Goal: Transaction & Acquisition: Purchase product/service

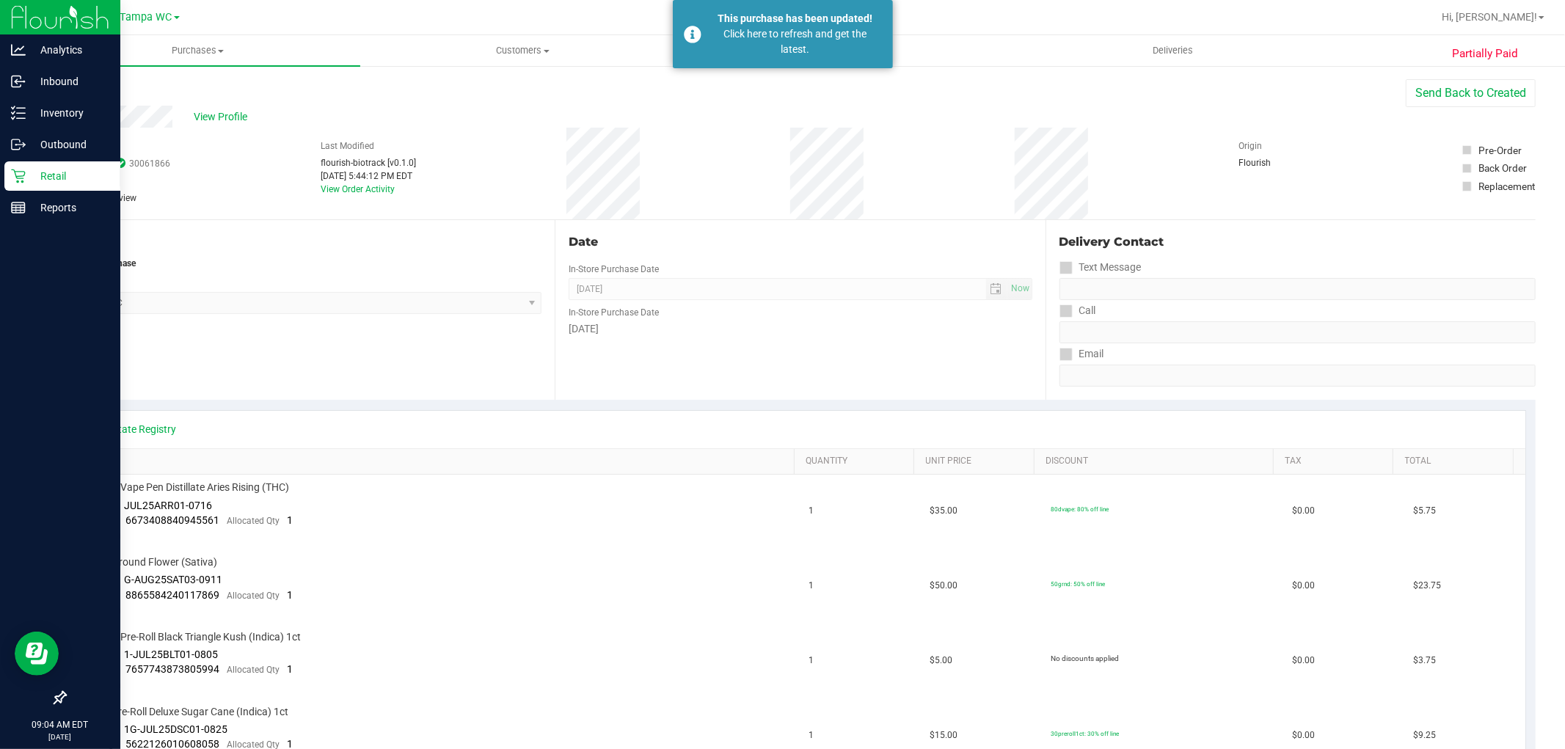
click at [23, 188] on div "Retail" at bounding box center [62, 175] width 116 height 29
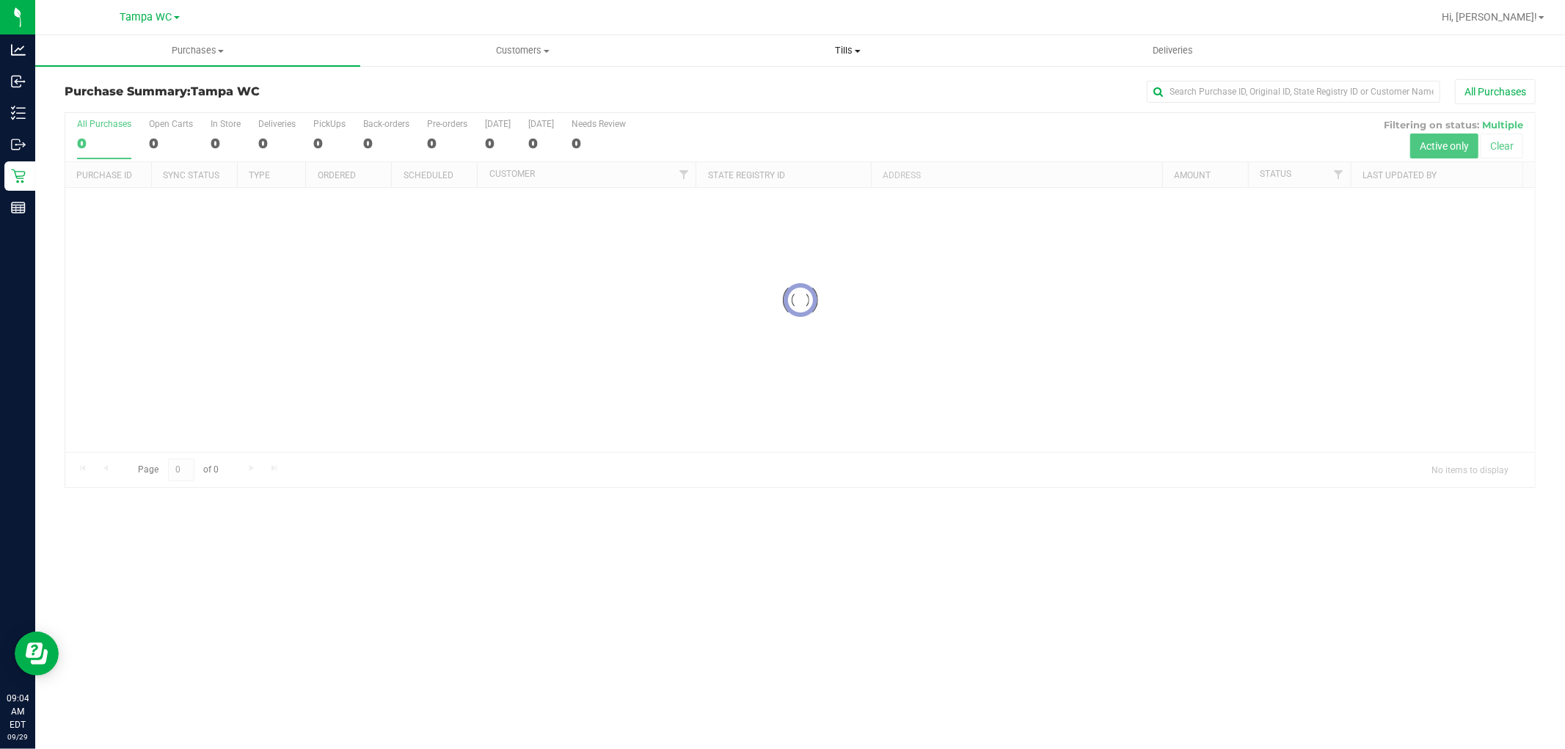
click at [845, 54] on span "Tills" at bounding box center [848, 50] width 324 height 13
click at [744, 85] on span "Manage tills" at bounding box center [734, 88] width 99 height 12
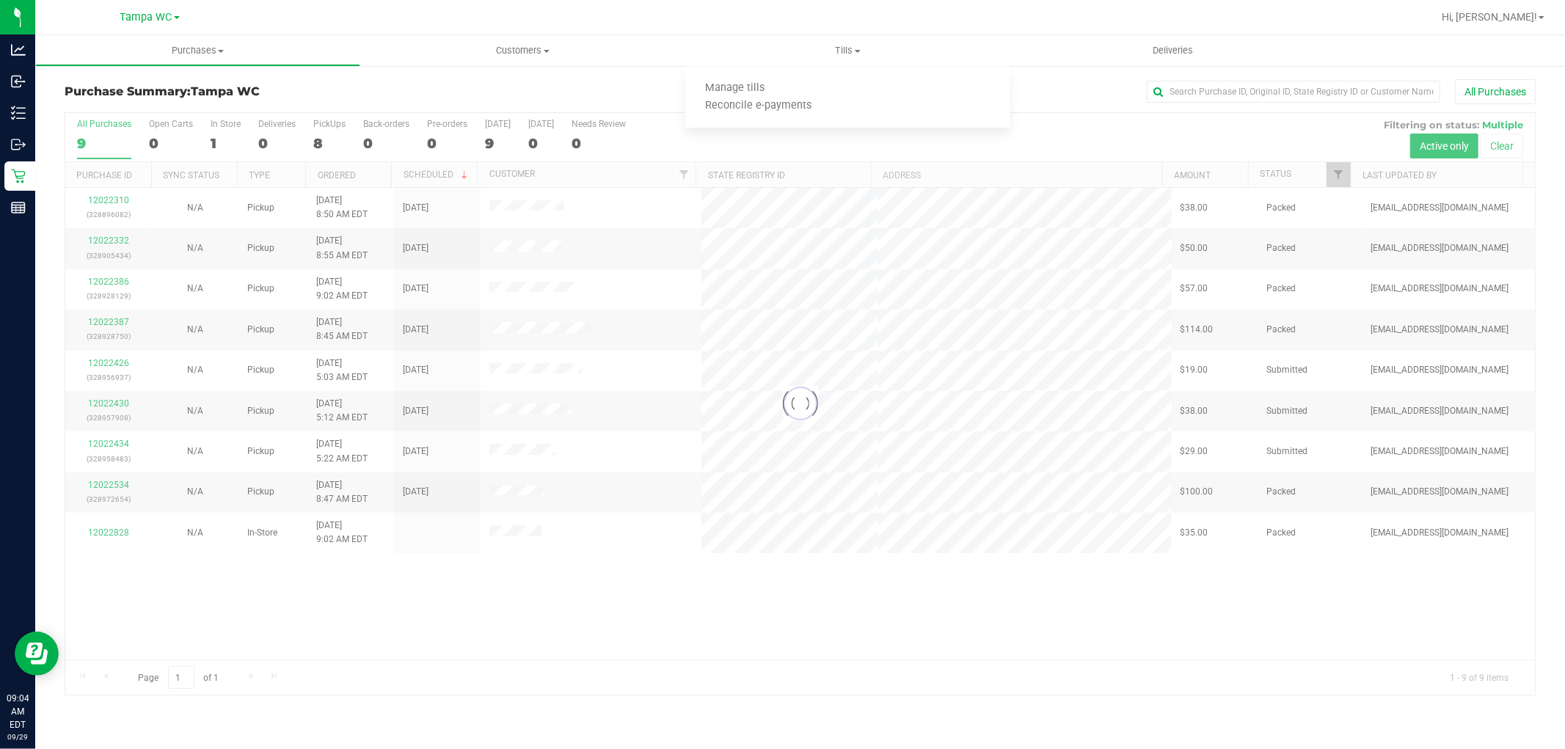
click at [928, 670] on div at bounding box center [800, 404] width 1470 height 582
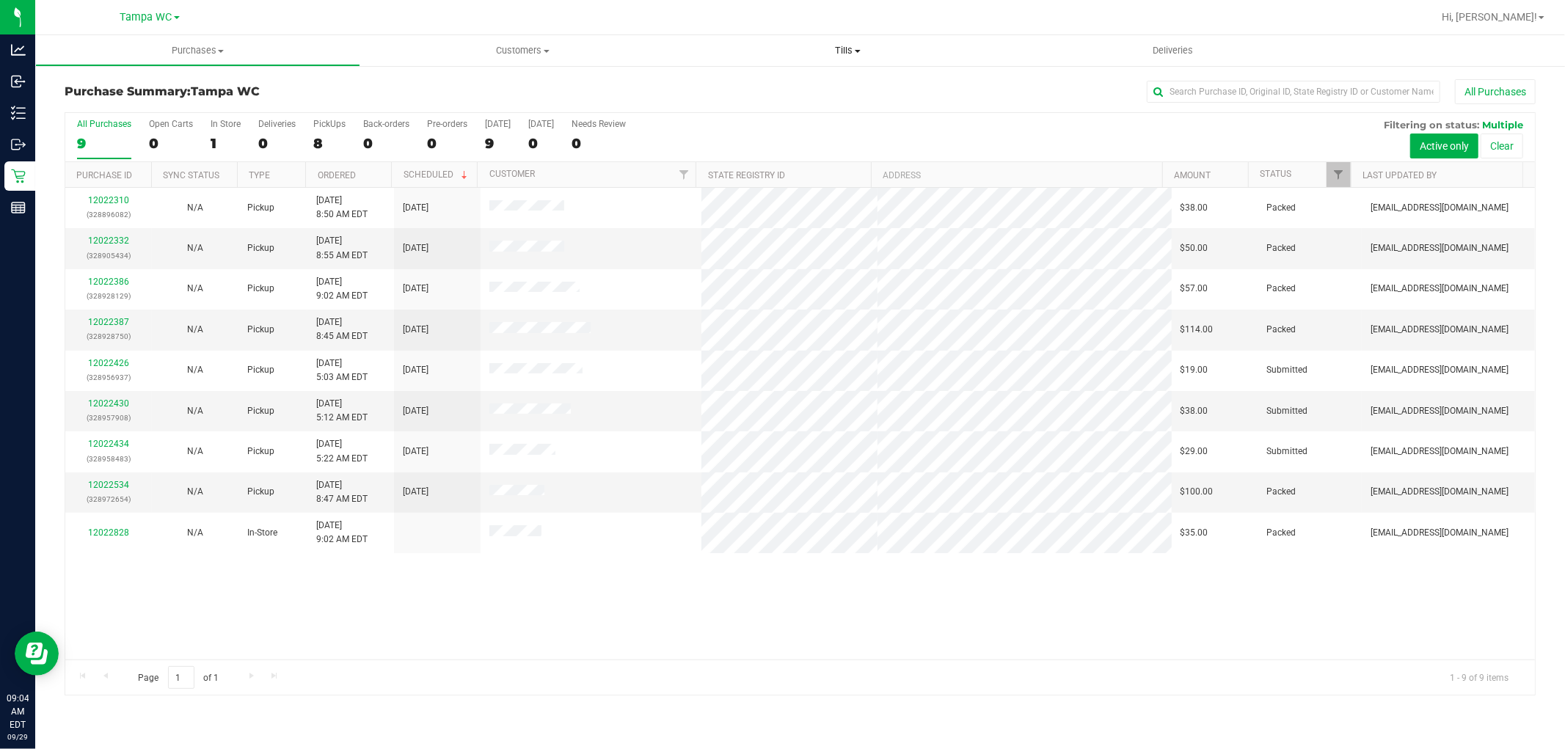
click at [845, 47] on span "Tills" at bounding box center [847, 50] width 325 height 13
click at [804, 84] on li "Manage tills" at bounding box center [847, 89] width 325 height 18
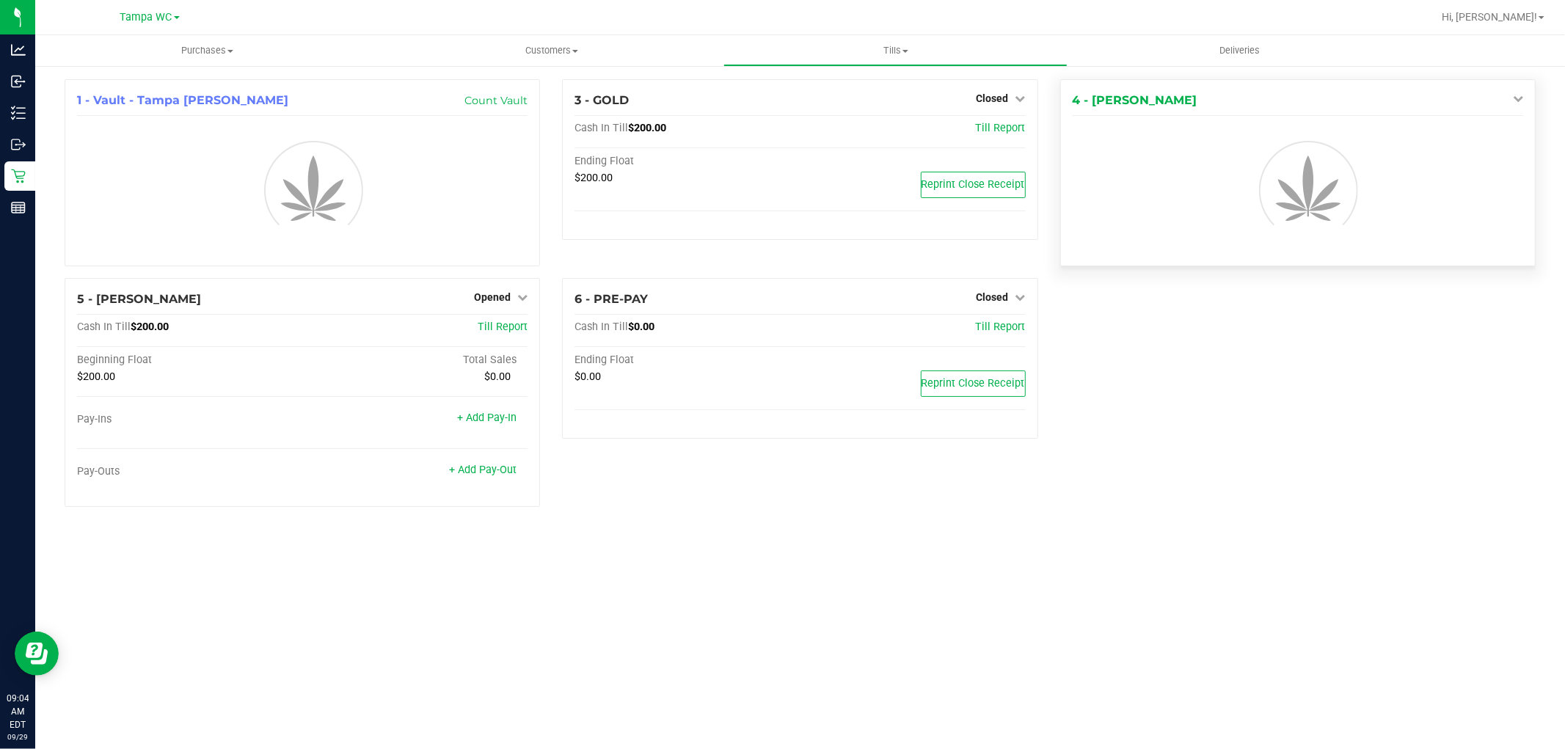
click at [1508, 96] on link at bounding box center [1515, 98] width 17 height 12
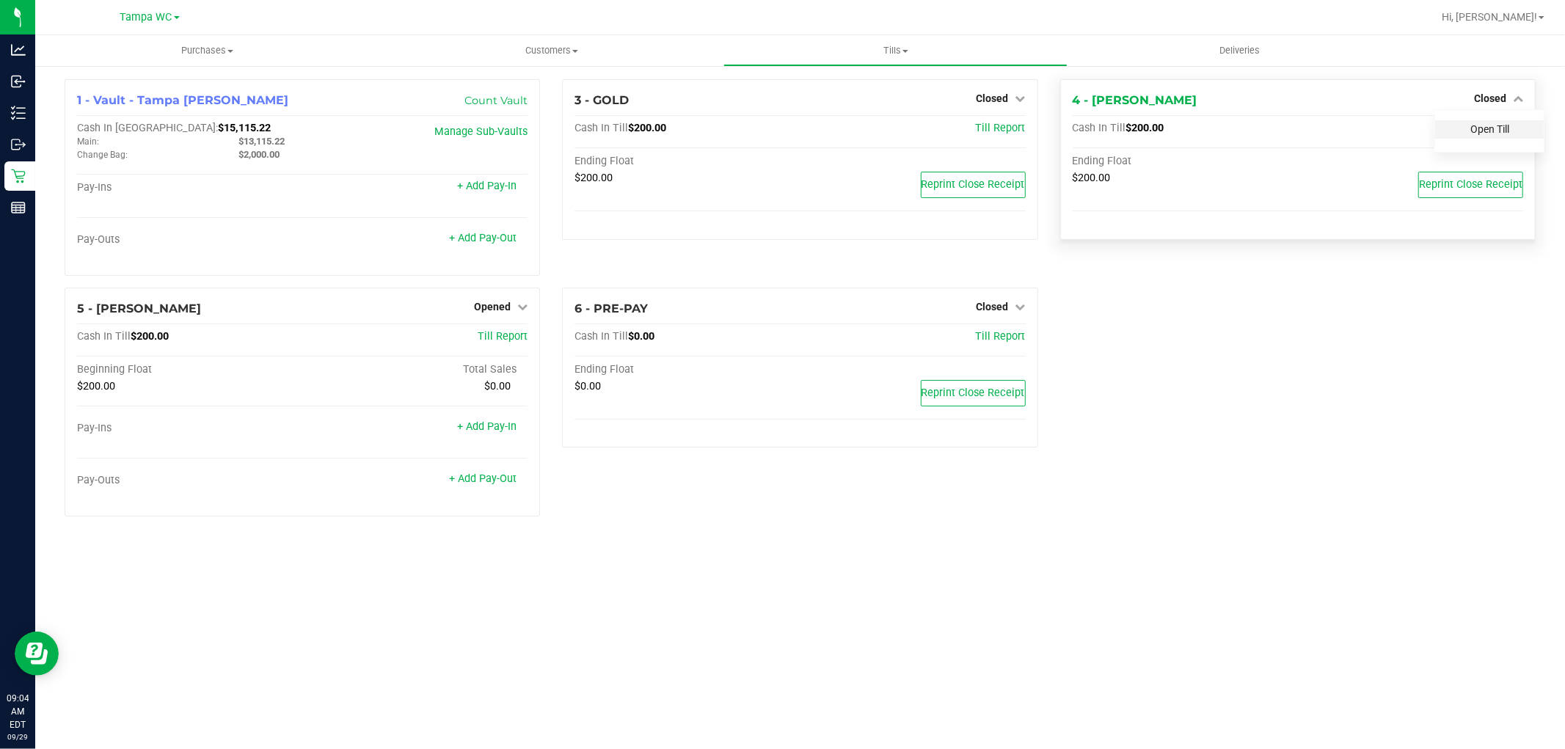
click at [1496, 127] on link "Open Till" at bounding box center [1490, 129] width 39 height 12
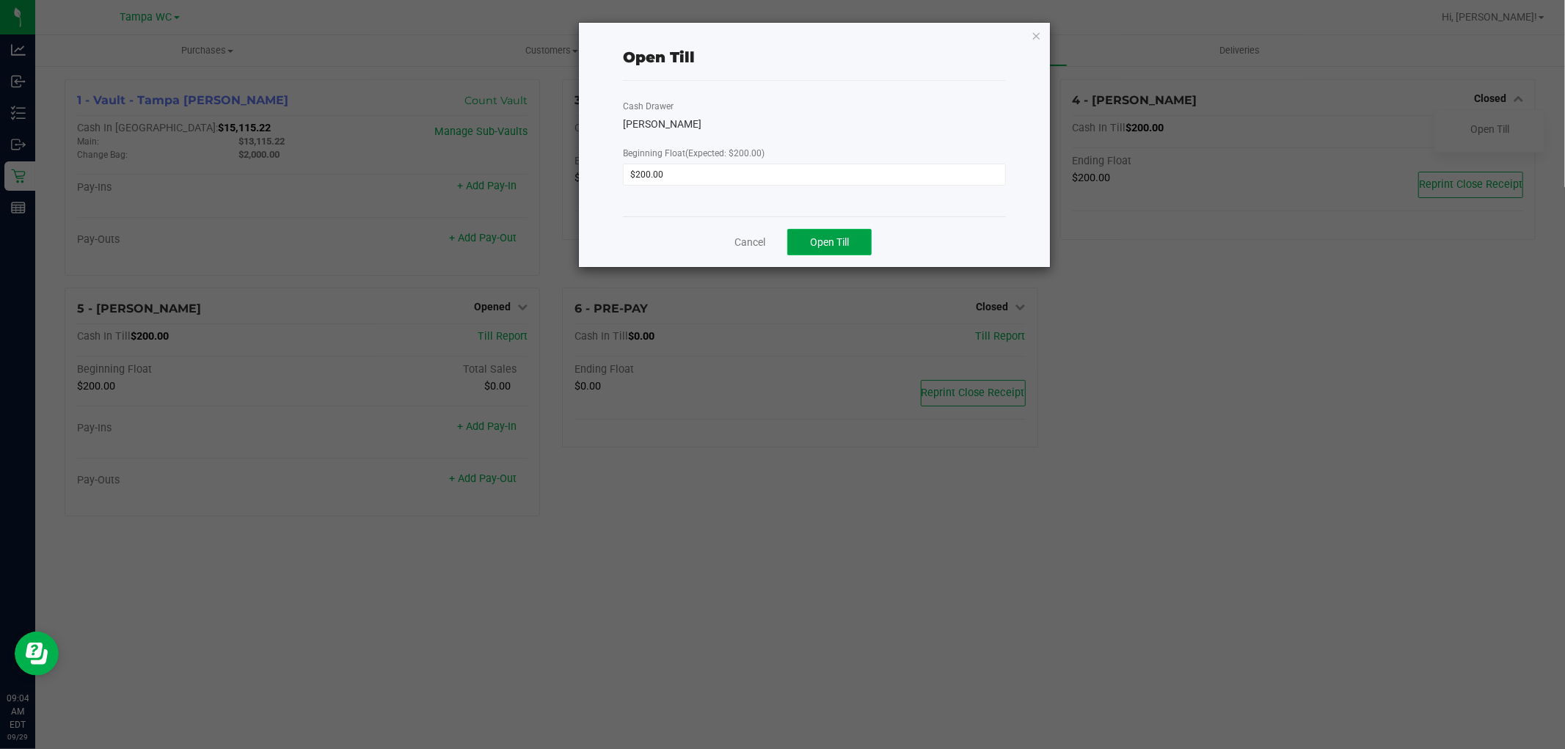
click at [825, 245] on span "Open Till" at bounding box center [829, 242] width 39 height 12
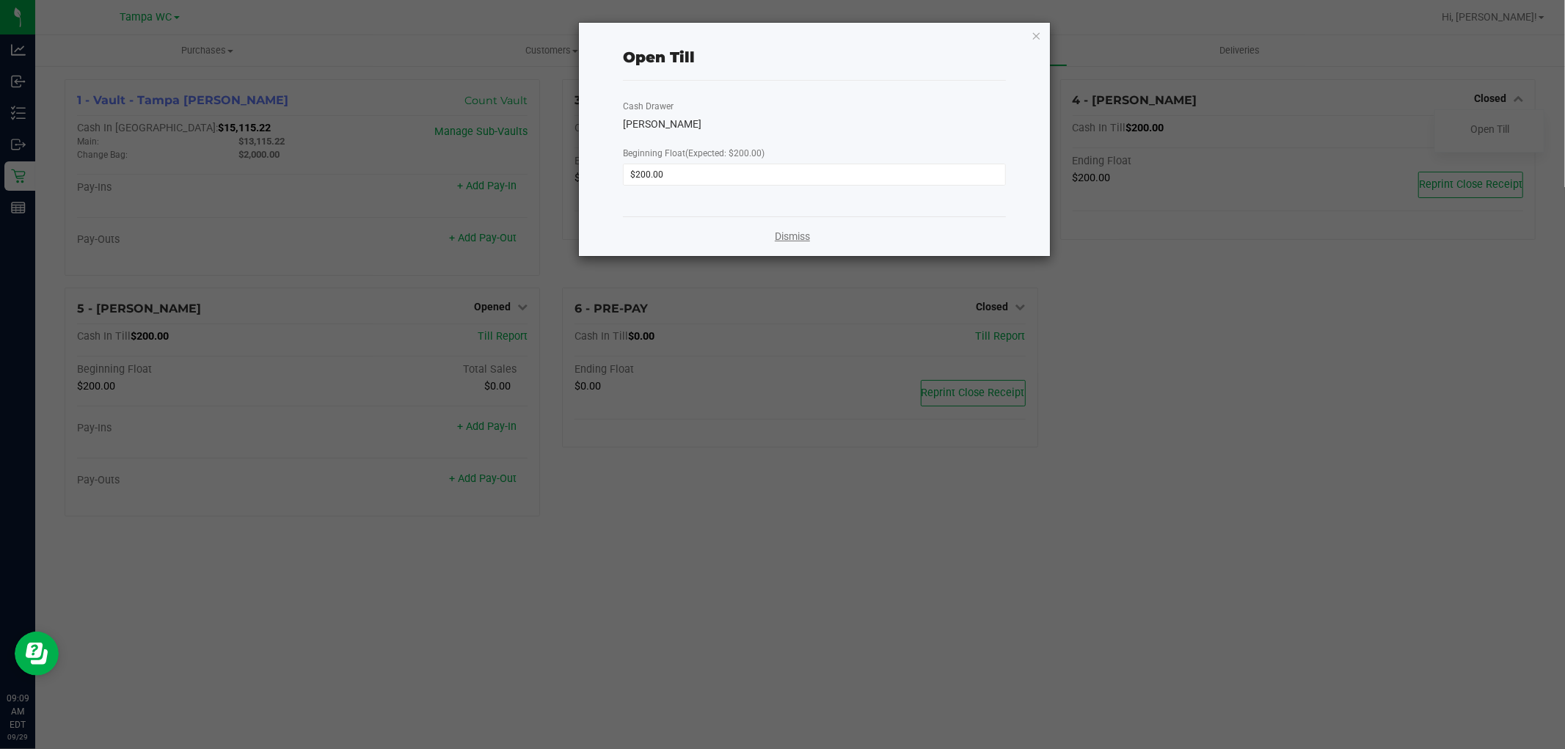
click at [798, 238] on link "Dismiss" at bounding box center [792, 236] width 35 height 15
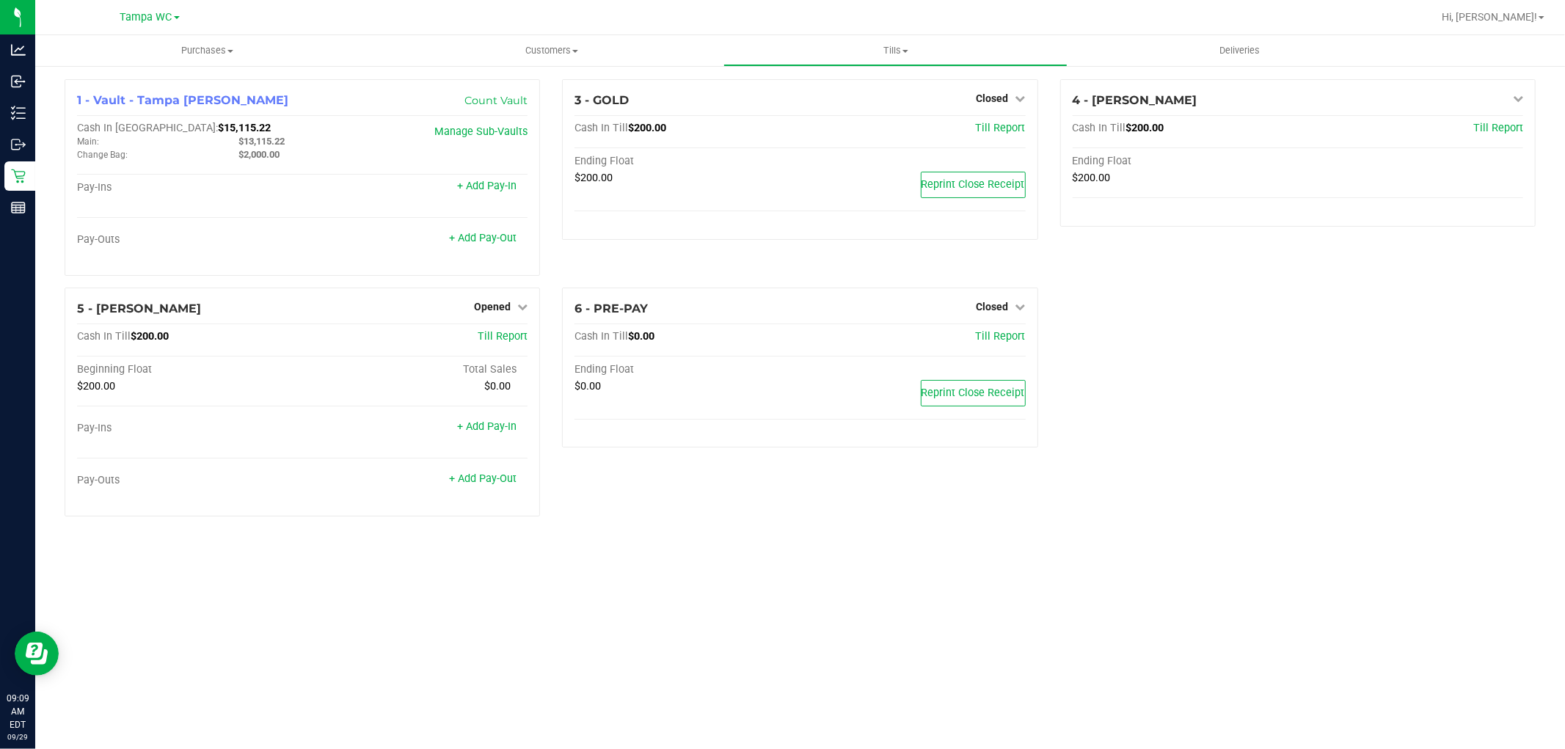
click at [1289, 353] on div "1 - Vault - Tampa Fowler Count Vault Cash In Vault: $15,115.22 Main: $13,115.22…" at bounding box center [800, 303] width 1493 height 449
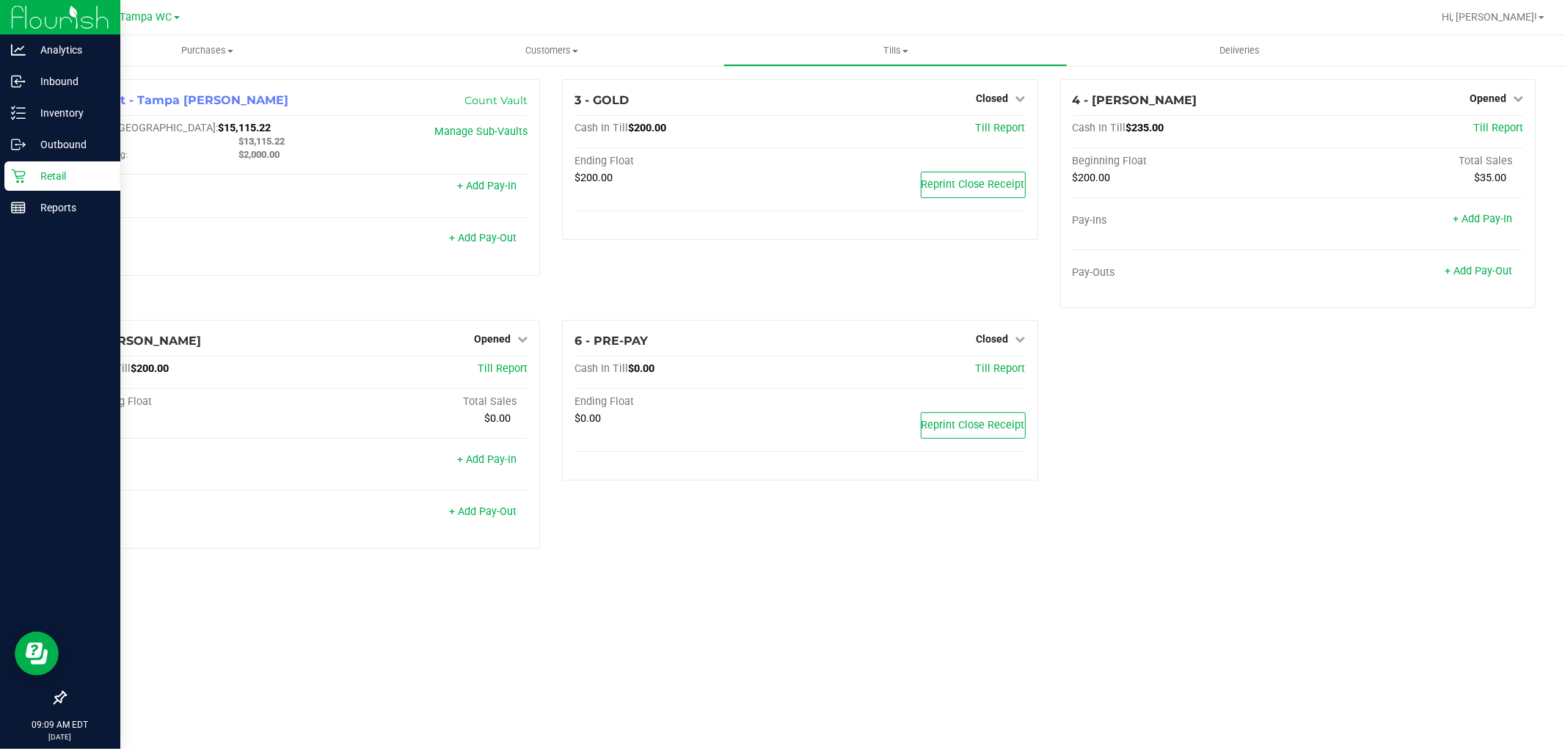
click at [19, 186] on div "Retail" at bounding box center [62, 175] width 116 height 29
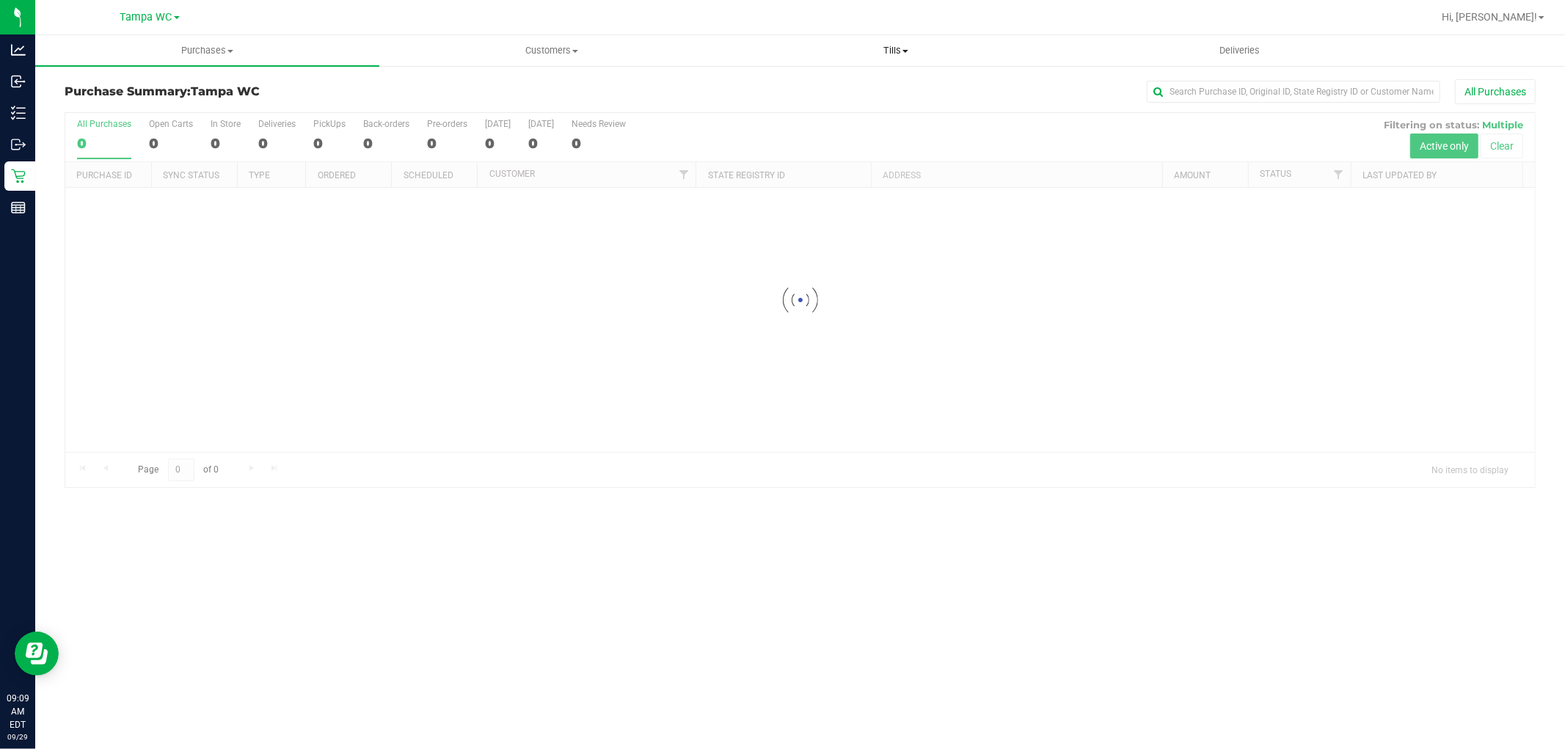
click at [885, 49] on span "Tills" at bounding box center [895, 50] width 343 height 13
click at [808, 90] on span "Manage tills" at bounding box center [773, 88] width 99 height 12
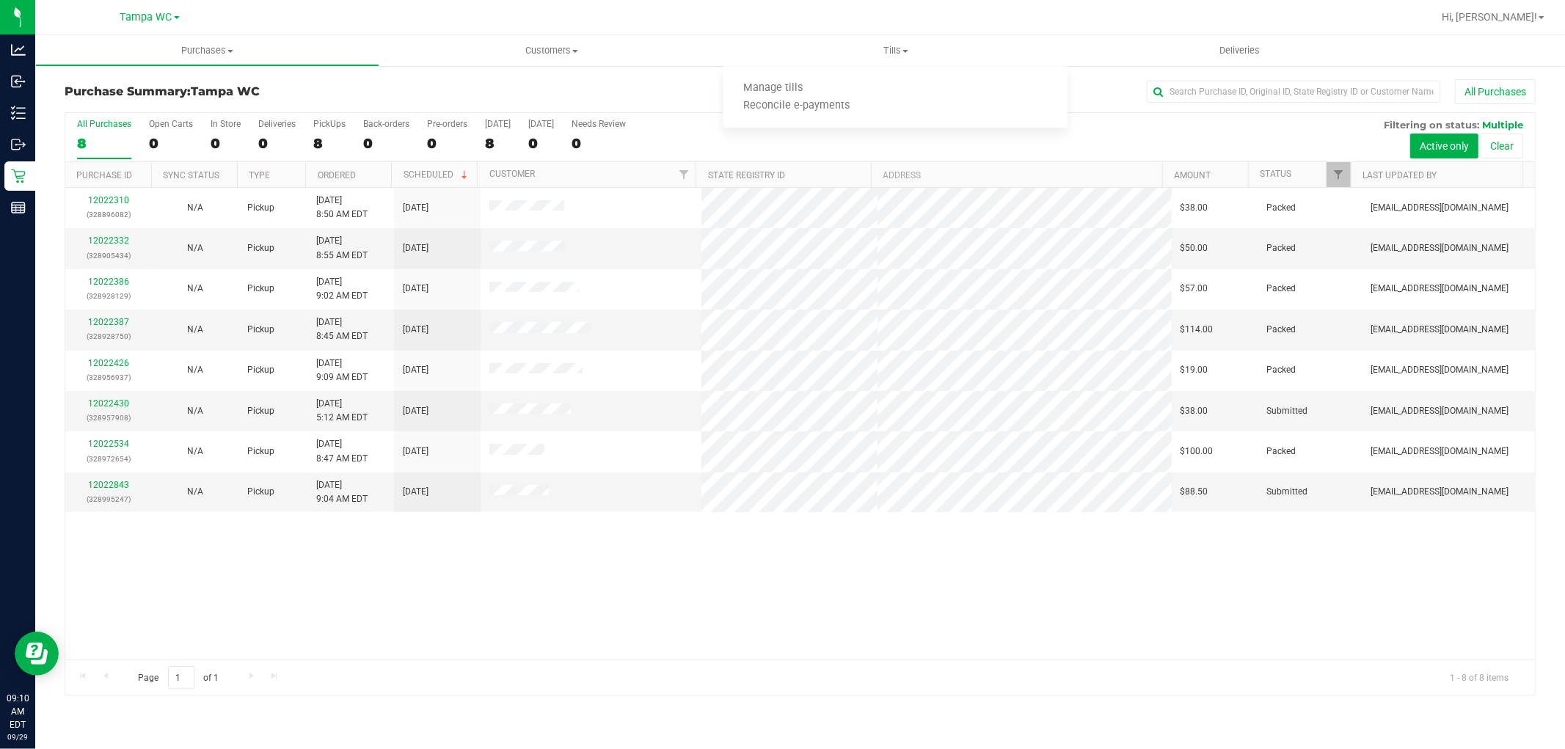
click at [746, 631] on div "12022310 (328896082) N/A Pickup 9/29/2025 8:50 AM EDT 9/29/2025 $38.00 Packed s…" at bounding box center [800, 424] width 1470 height 472
click at [694, 555] on div "12022310 (328896082) N/A Pickup 9/29/2025 8:50 AM EDT 9/29/2025 $38.00 Packed s…" at bounding box center [800, 424] width 1470 height 472
click at [95, 480] on link "12022843" at bounding box center [108, 485] width 41 height 10
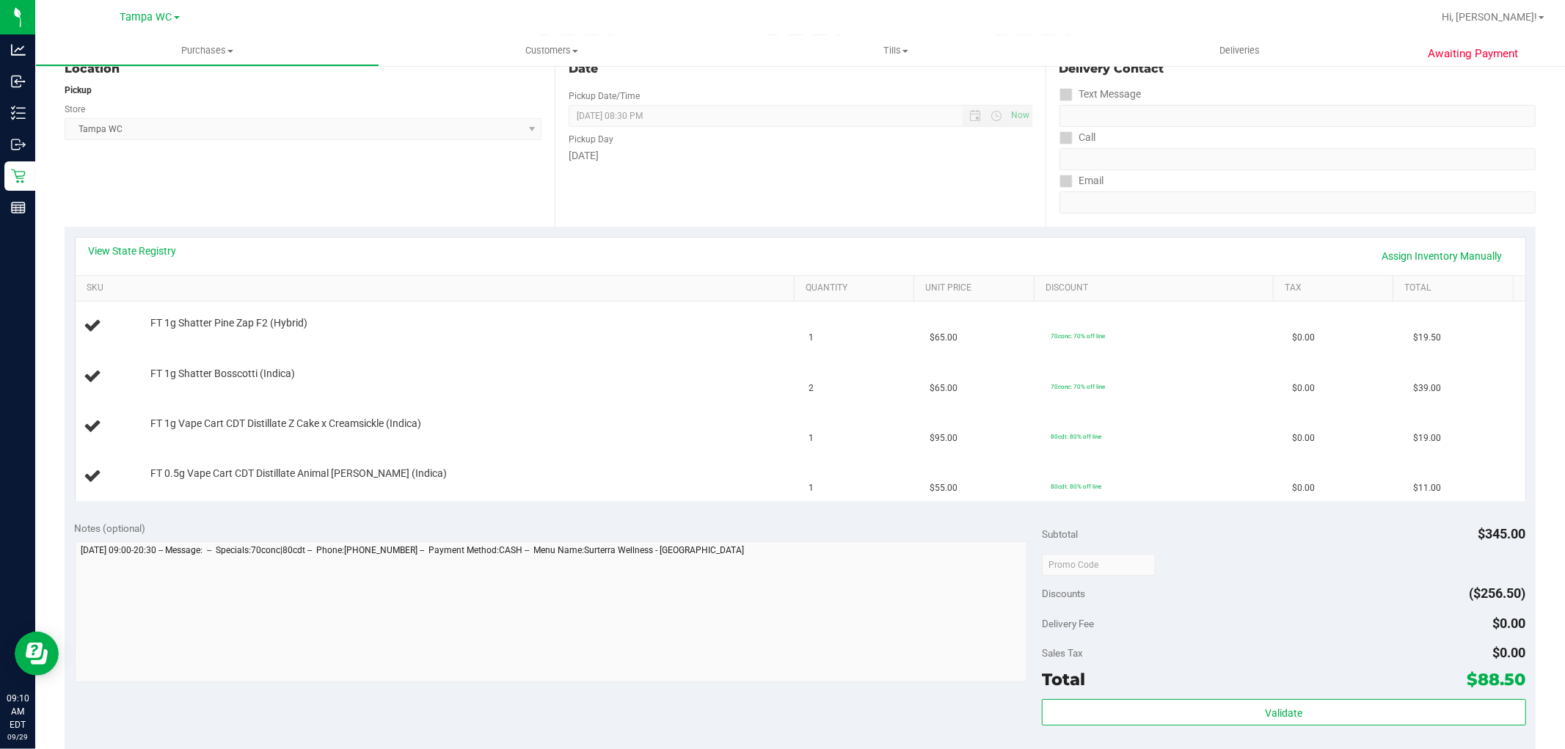
scroll to position [244, 0]
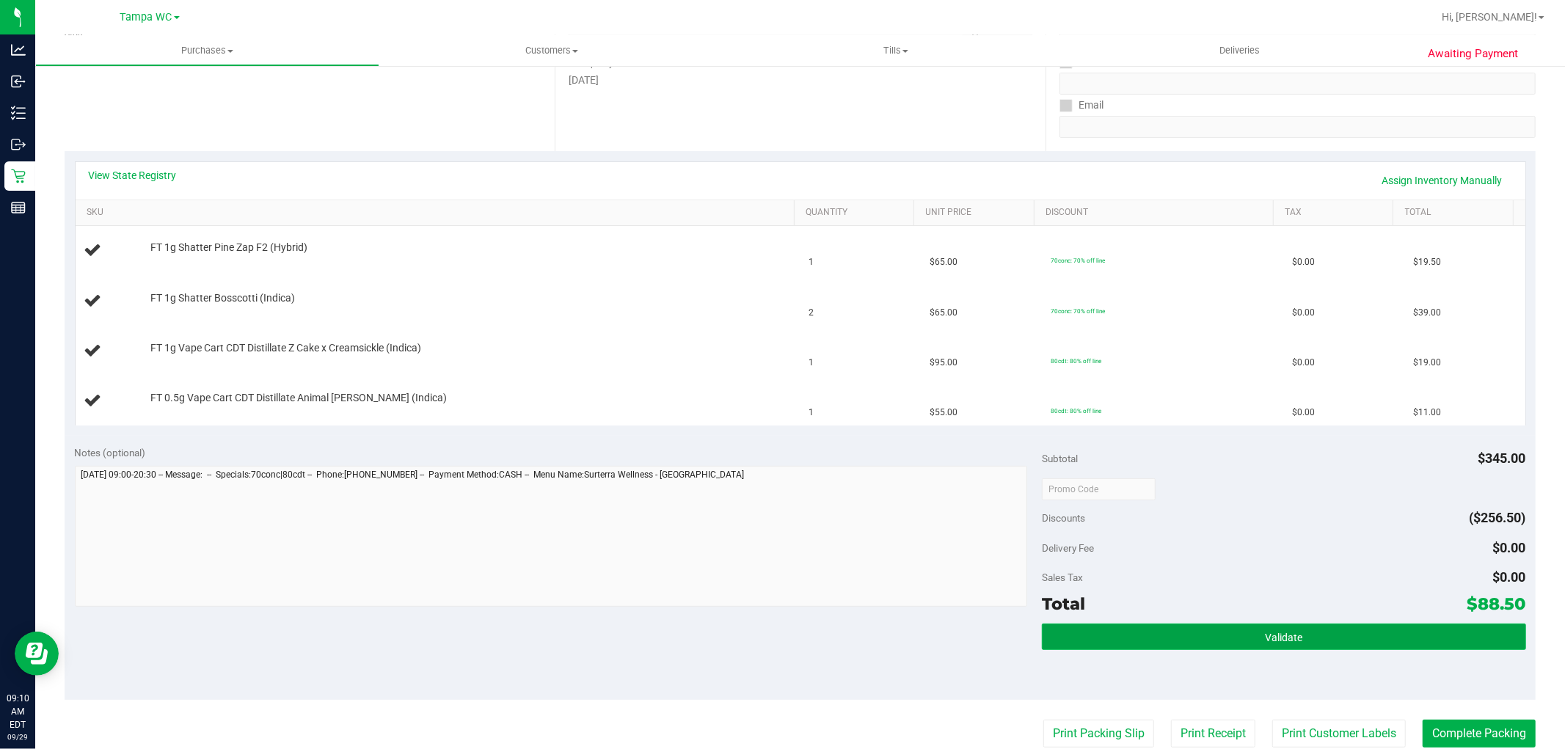
click at [1293, 641] on button "Validate" at bounding box center [1284, 637] width 484 height 26
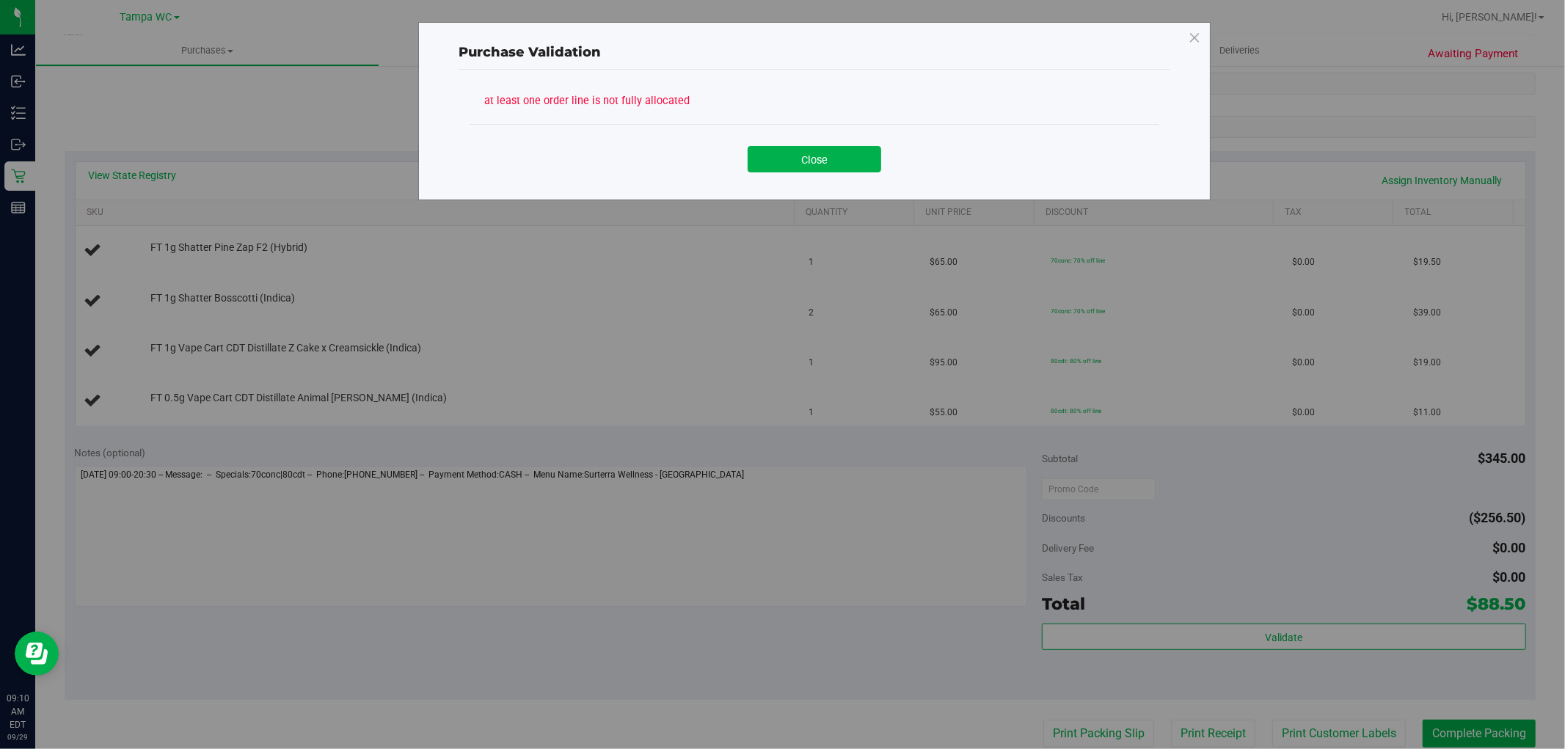
click at [797, 173] on div "Close" at bounding box center [815, 153] width 690 height 59
click at [798, 172] on button "Close" at bounding box center [815, 159] width 134 height 26
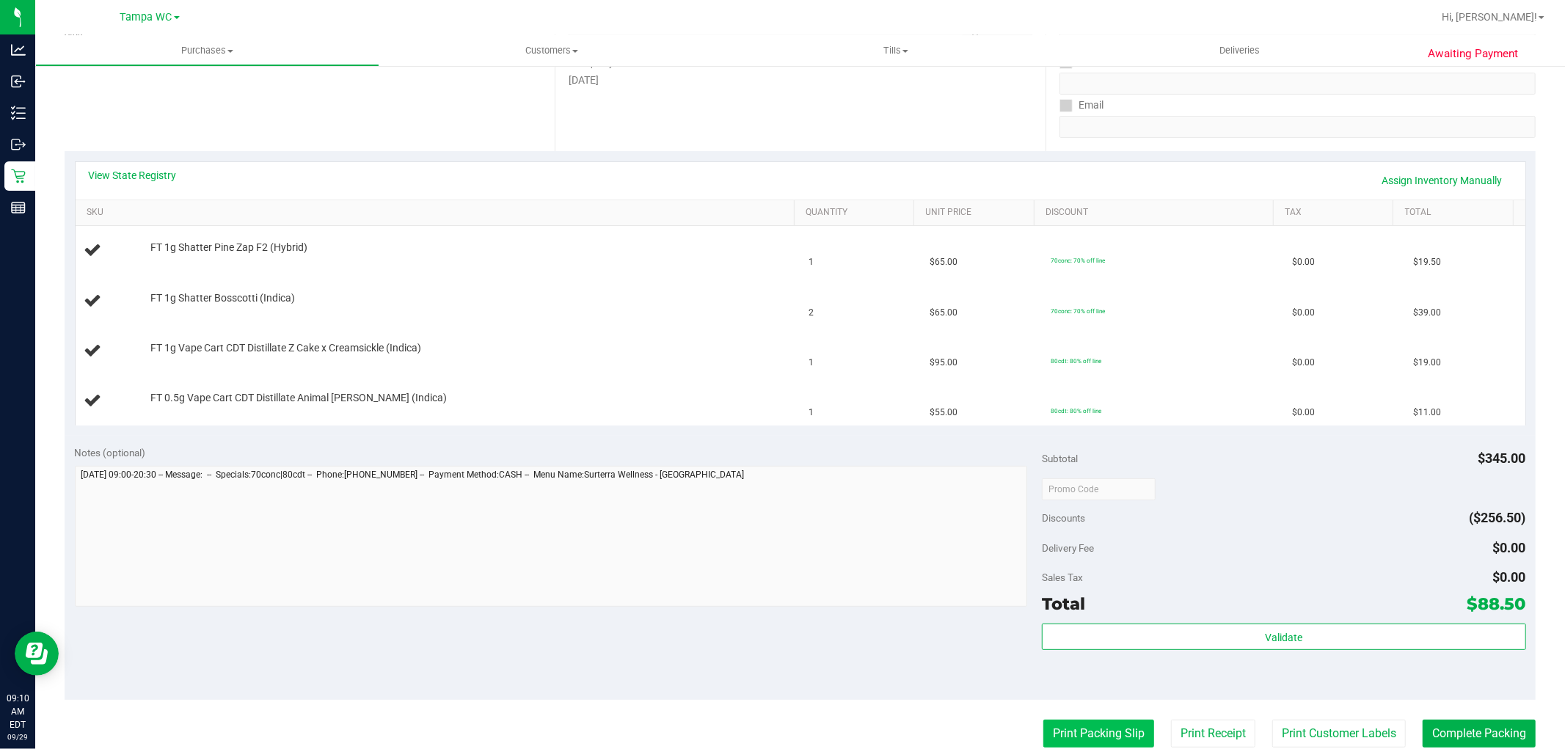
click at [1075, 735] on button "Print Packing Slip" at bounding box center [1099, 734] width 111 height 28
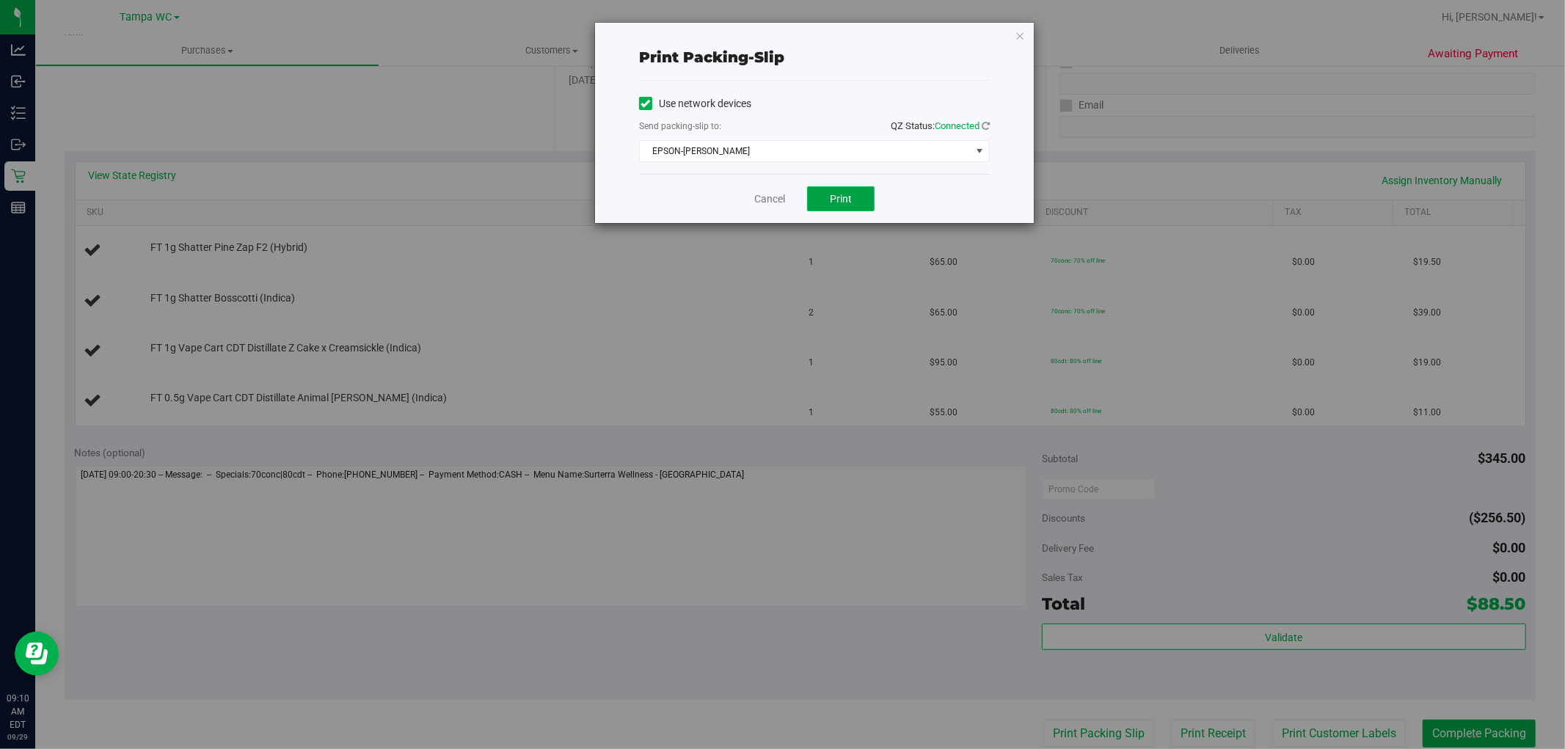
click at [848, 201] on span "Print" at bounding box center [841, 199] width 22 height 12
click at [767, 194] on link "Cancel" at bounding box center [769, 199] width 31 height 15
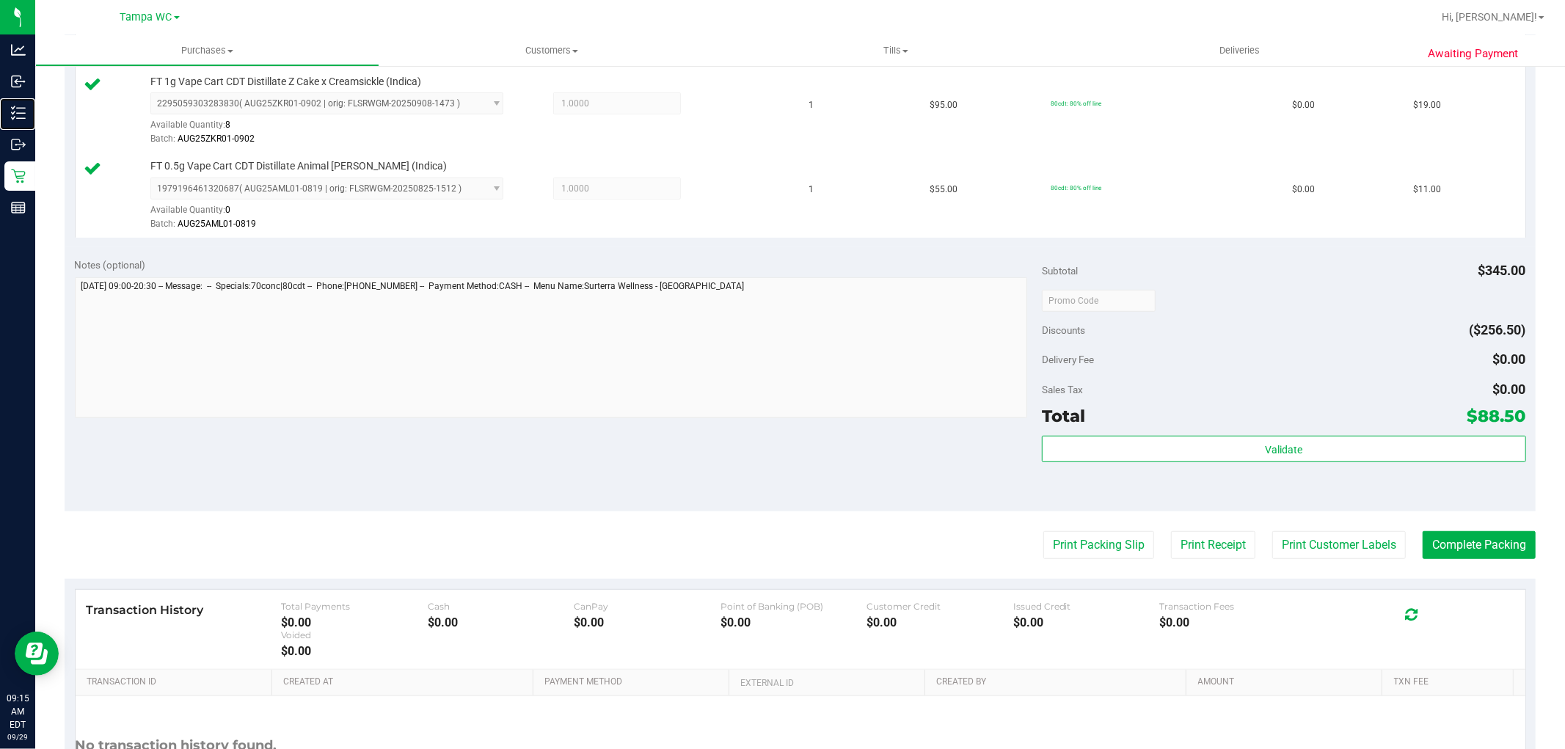
scroll to position [721, 0]
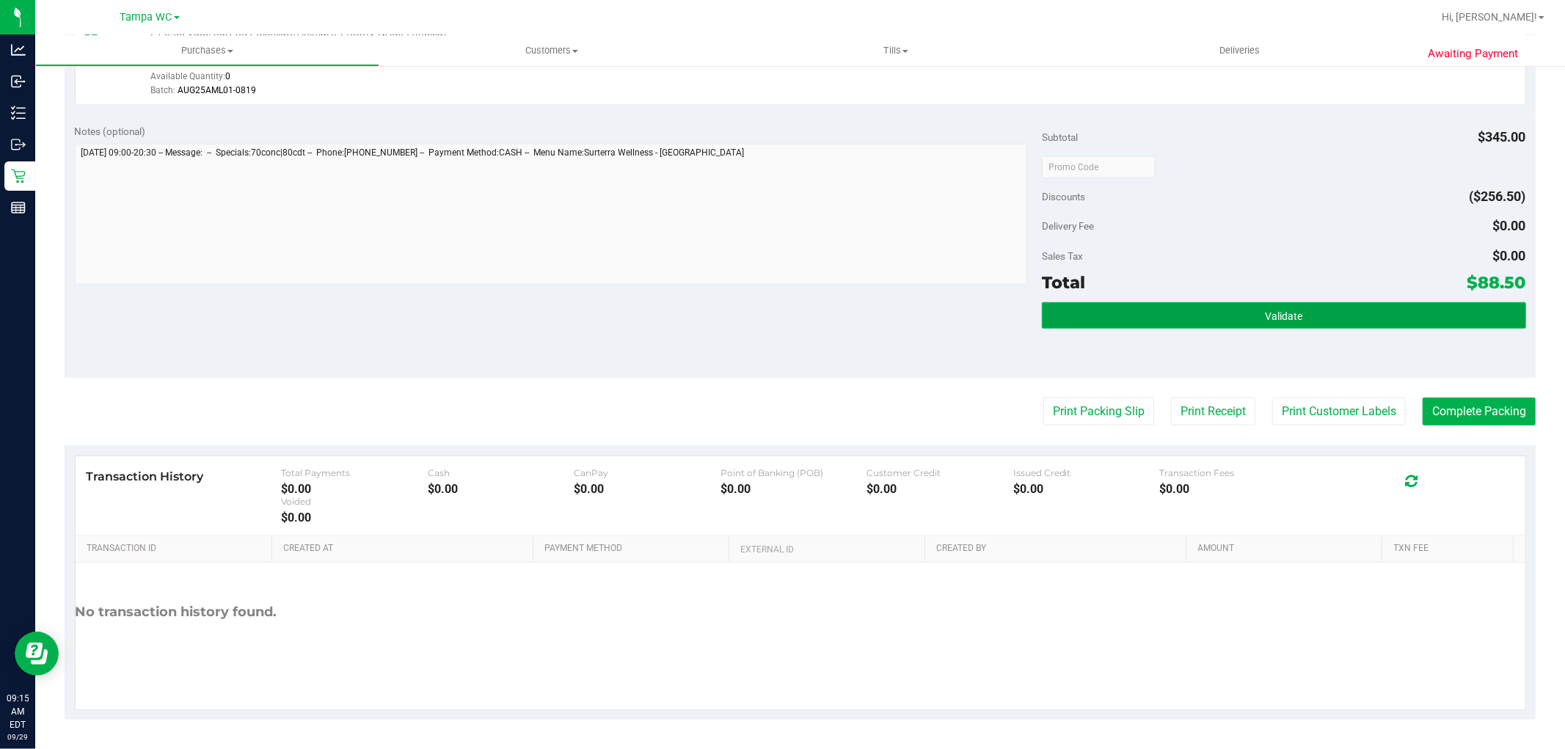
click at [1265, 316] on span "Validate" at bounding box center [1283, 316] width 37 height 12
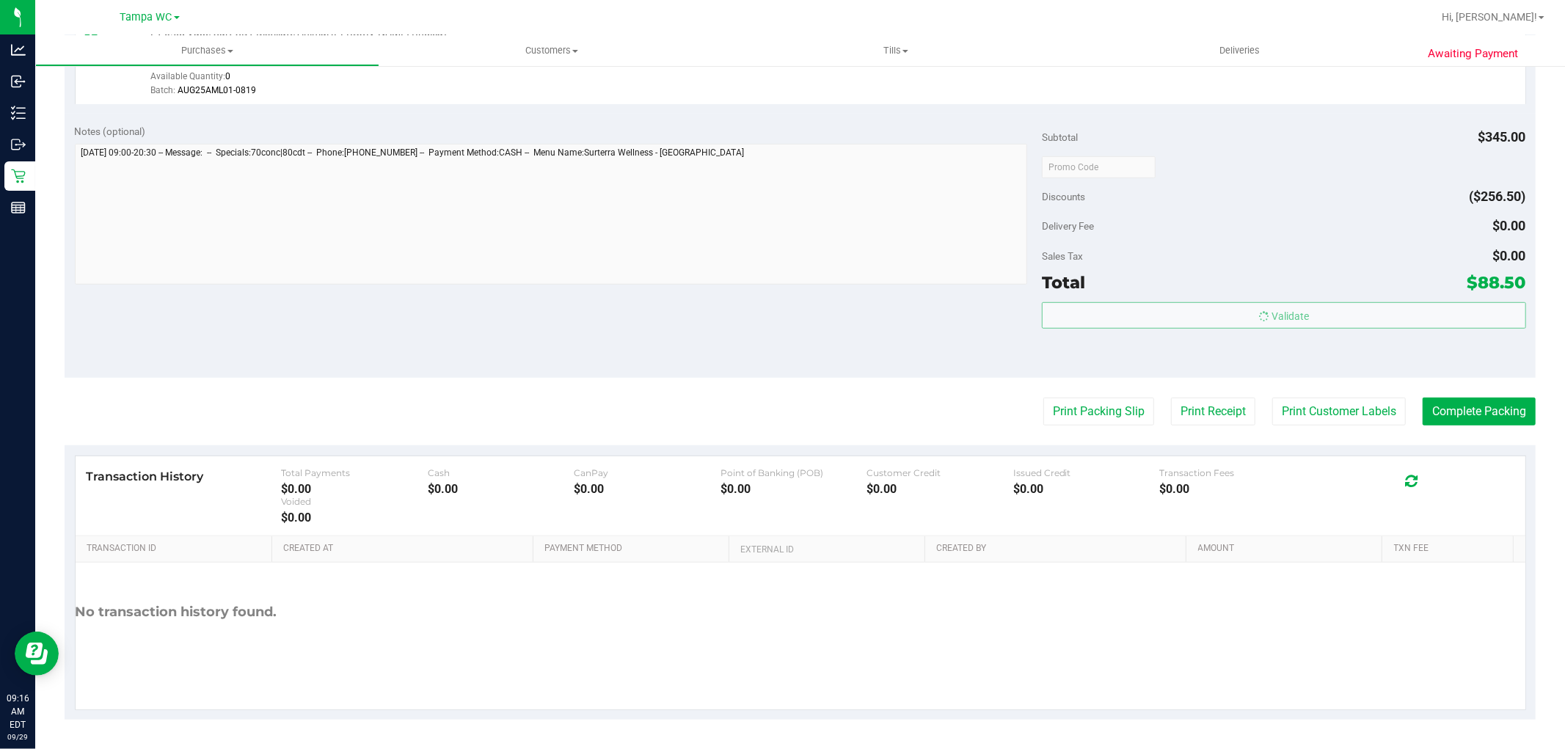
click at [1275, 233] on div "Delivery Fee $0.00" at bounding box center [1284, 226] width 484 height 26
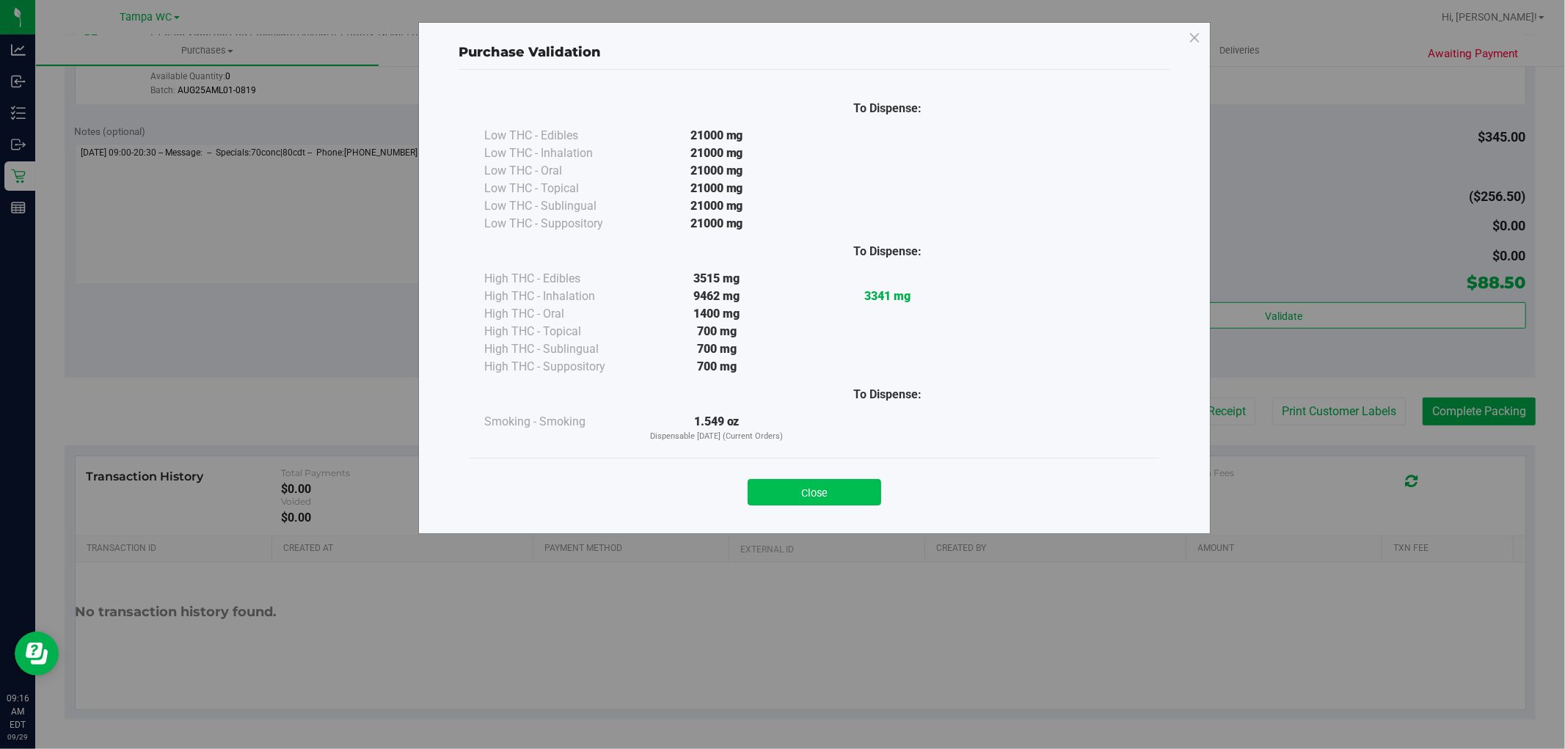
click at [812, 502] on button "Close" at bounding box center [815, 492] width 134 height 26
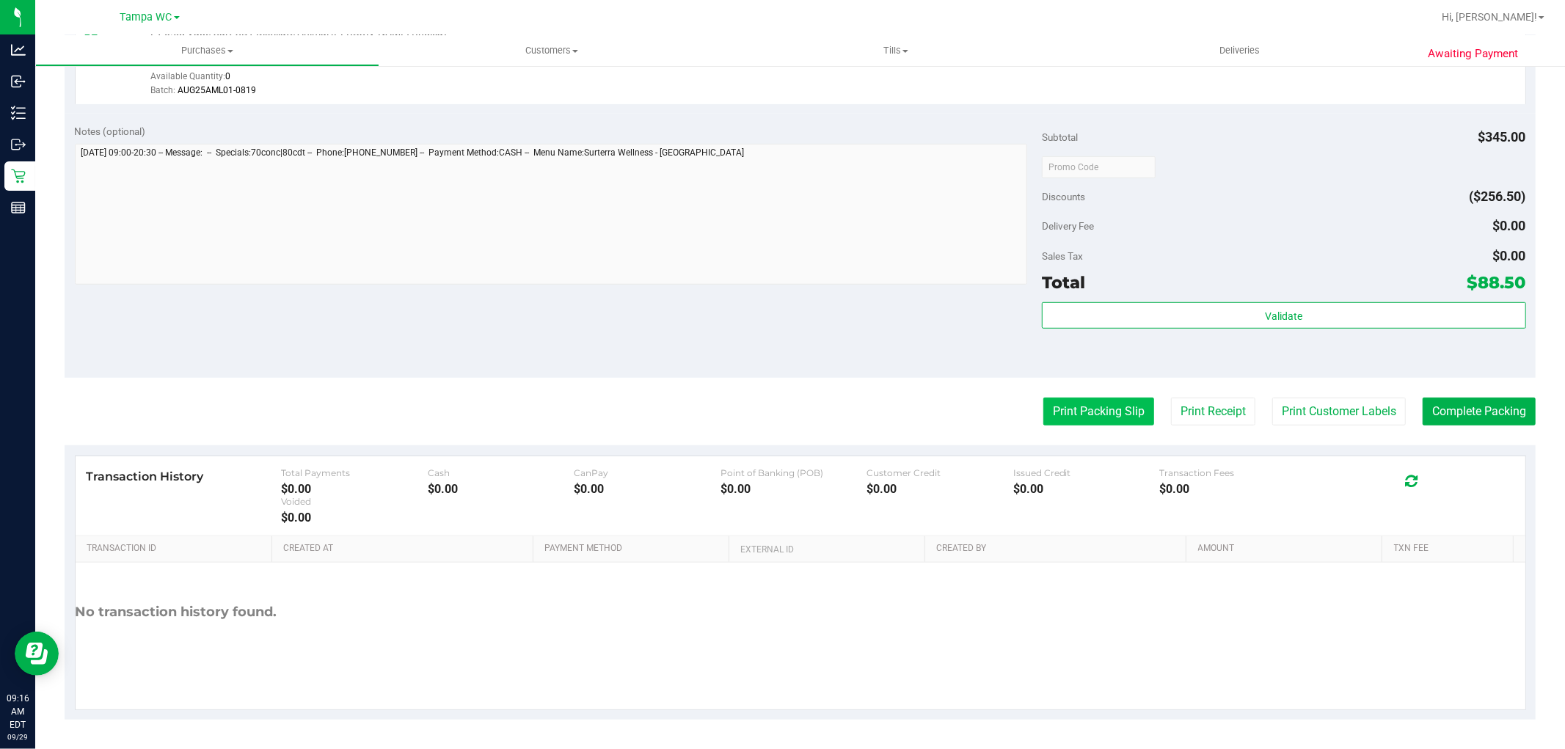
click at [1079, 409] on button "Print Packing Slip" at bounding box center [1099, 412] width 111 height 28
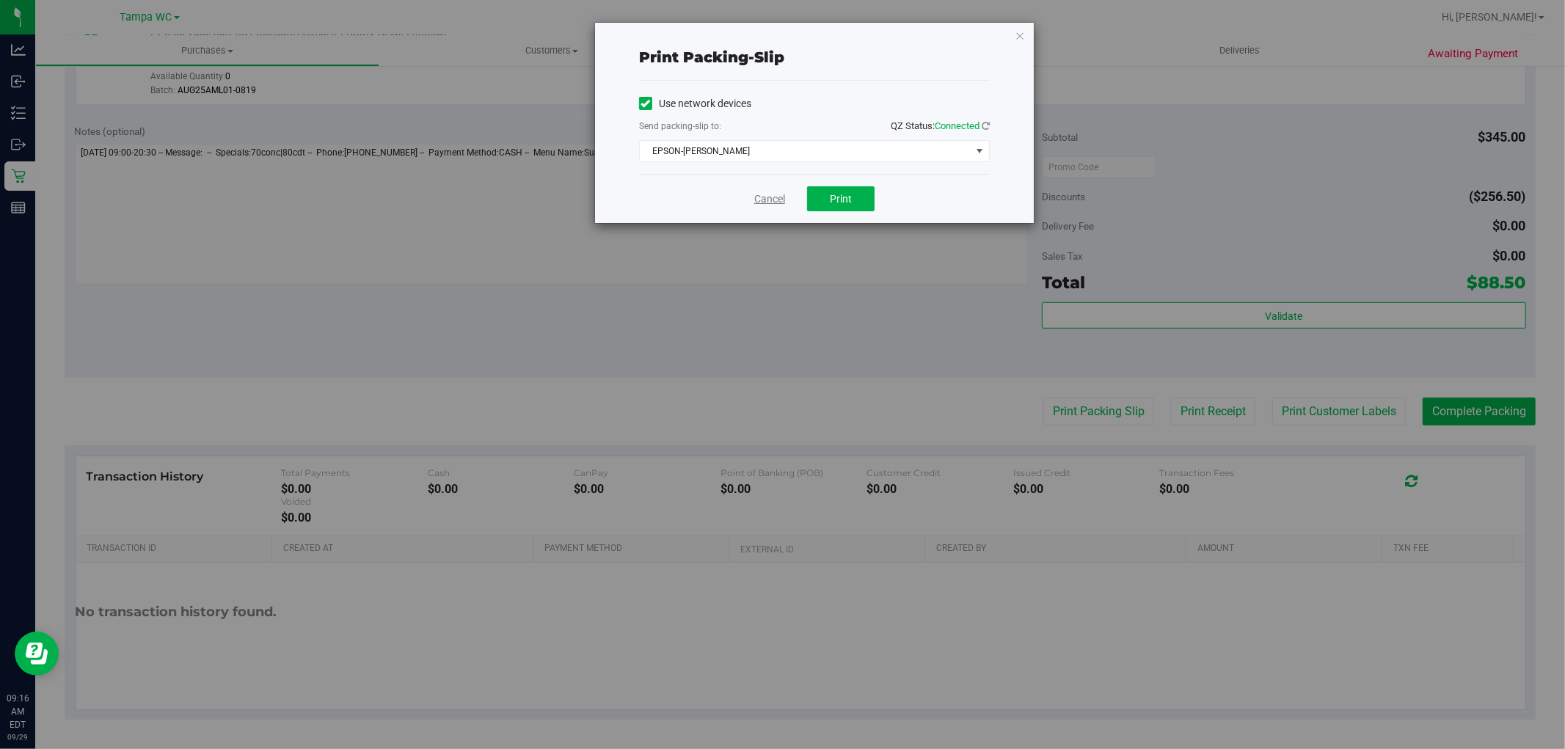
click at [783, 203] on link "Cancel" at bounding box center [769, 199] width 31 height 15
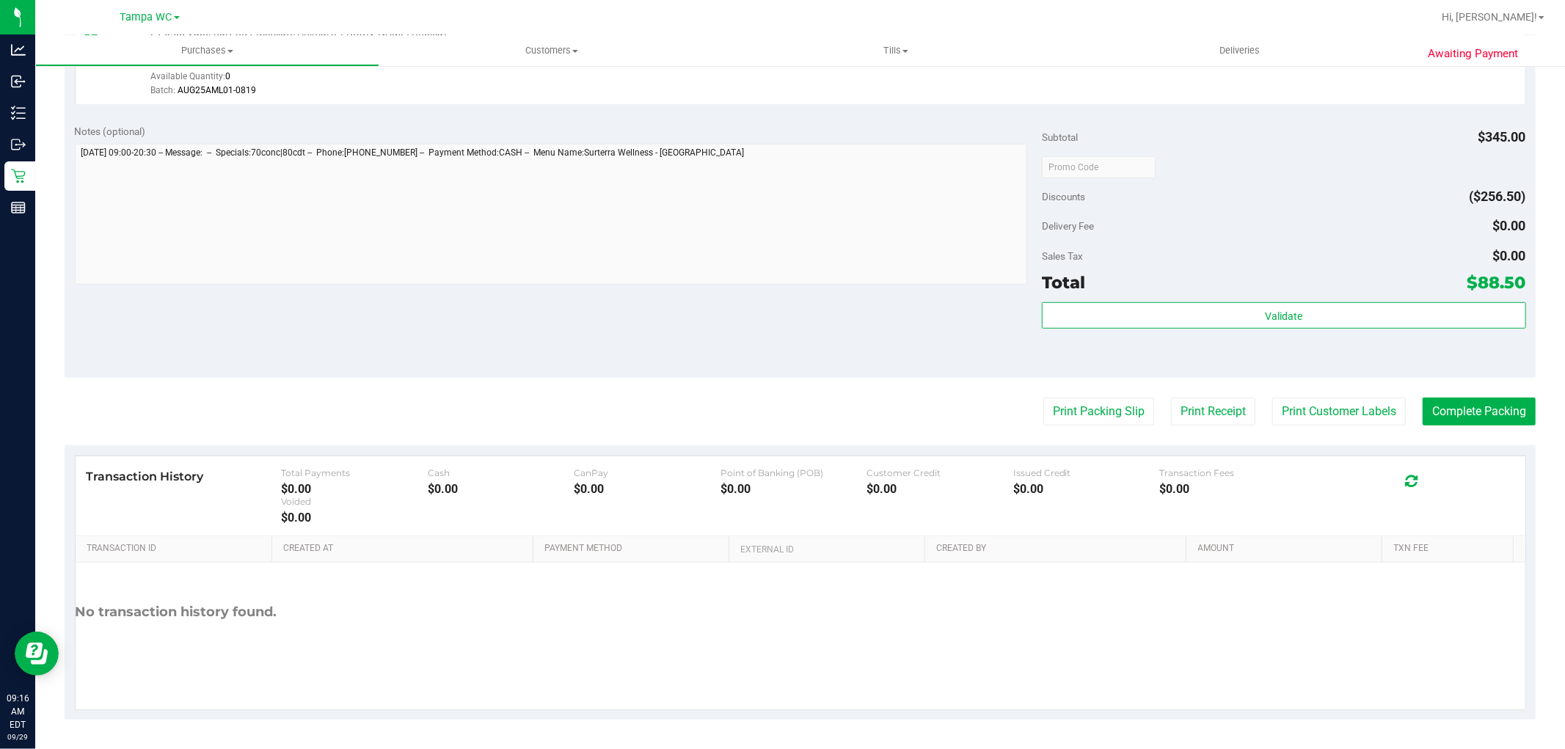
click at [1483, 361] on div "Validate" at bounding box center [1284, 335] width 484 height 66
click at [1440, 411] on button "Complete Packing" at bounding box center [1479, 412] width 113 height 28
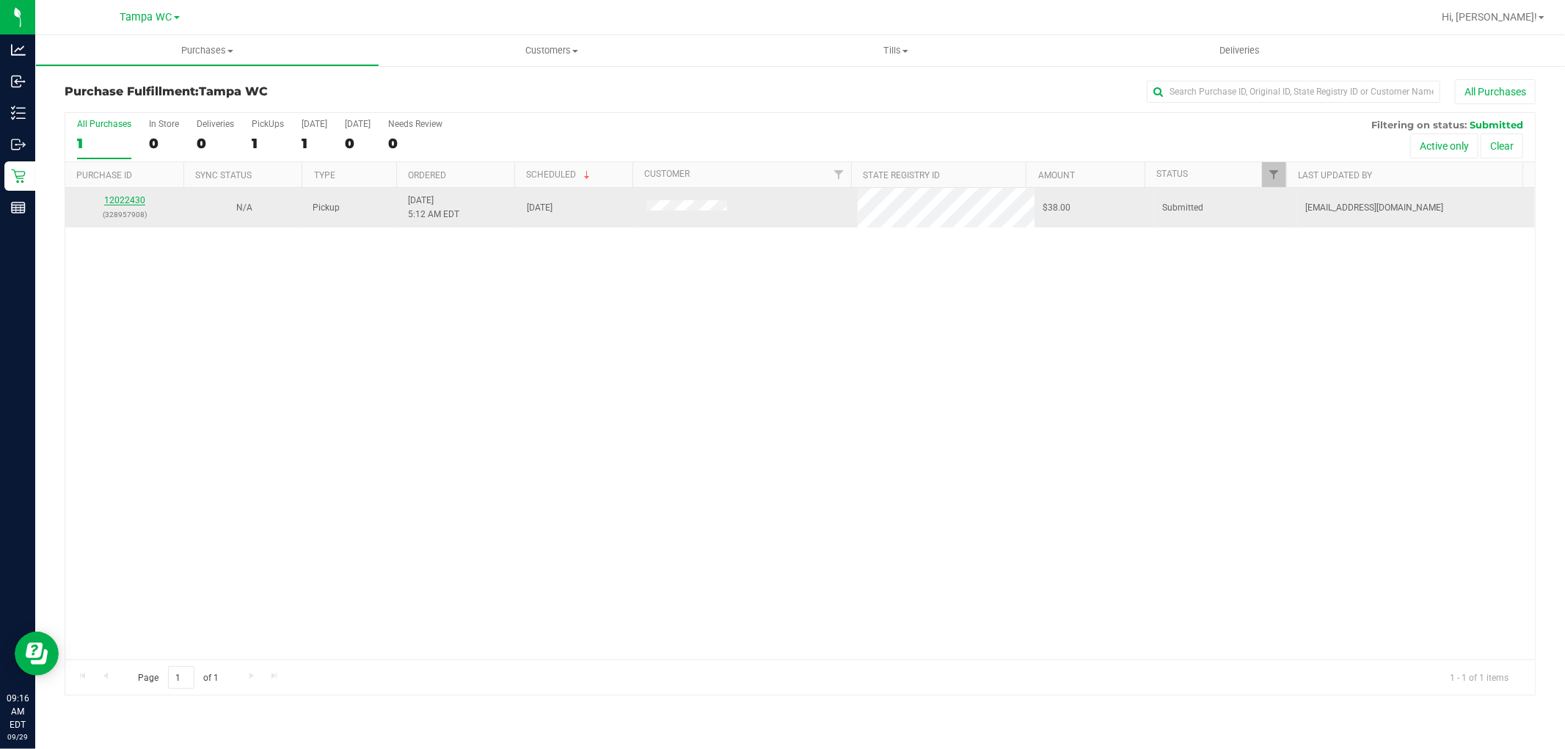
click at [112, 203] on link "12022430" at bounding box center [124, 200] width 41 height 10
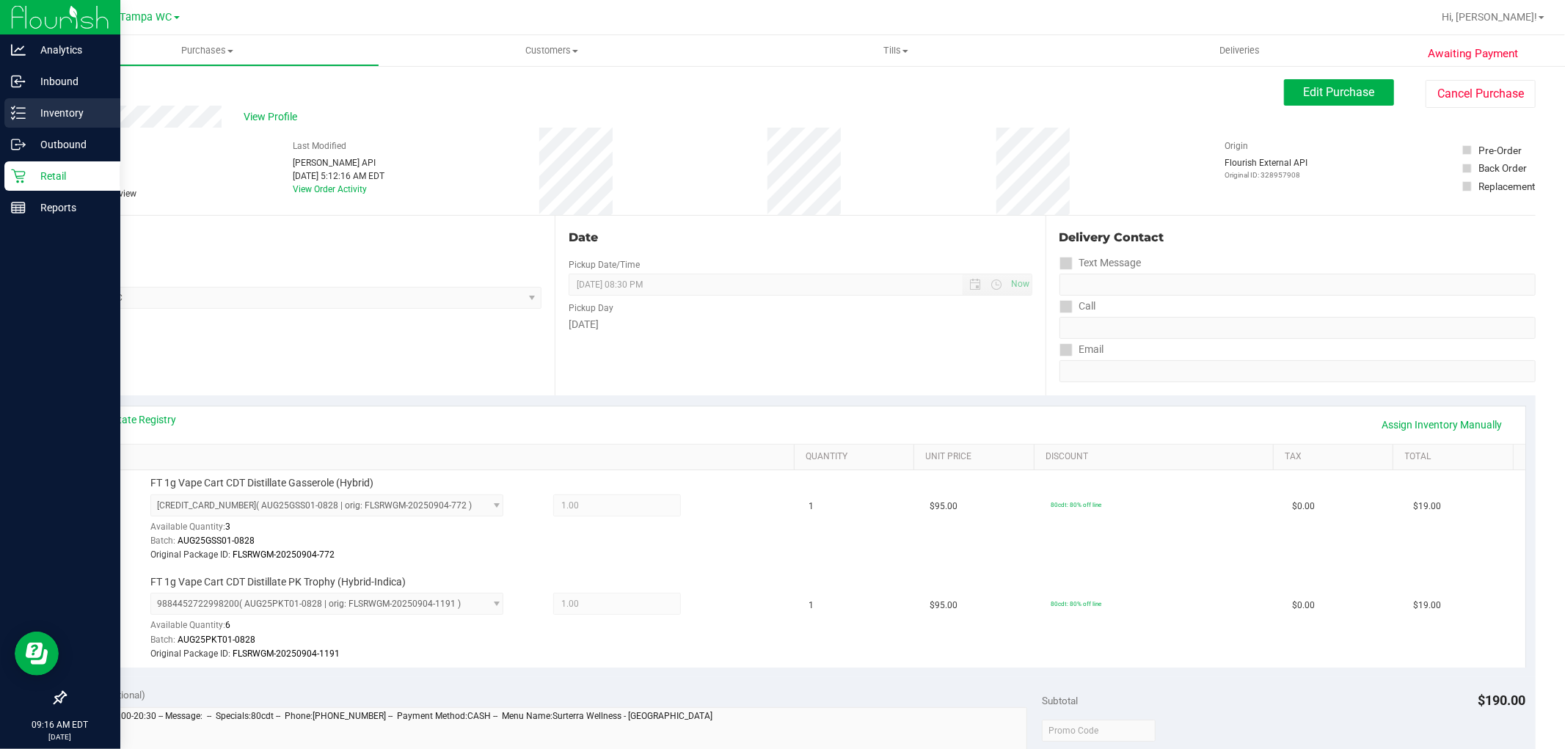
click at [18, 114] on icon at bounding box center [18, 113] width 15 height 15
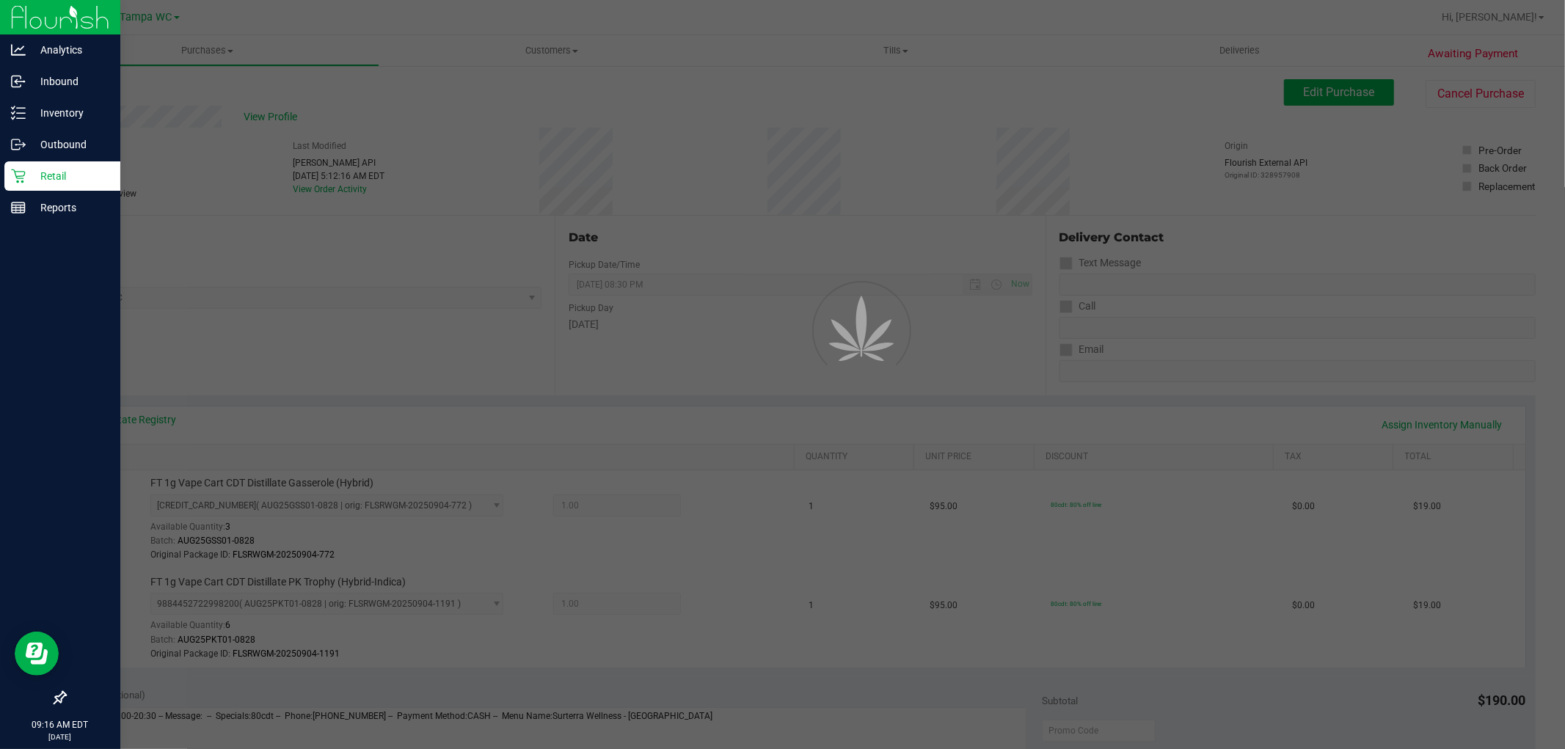
click at [18, 178] on icon at bounding box center [18, 176] width 15 height 15
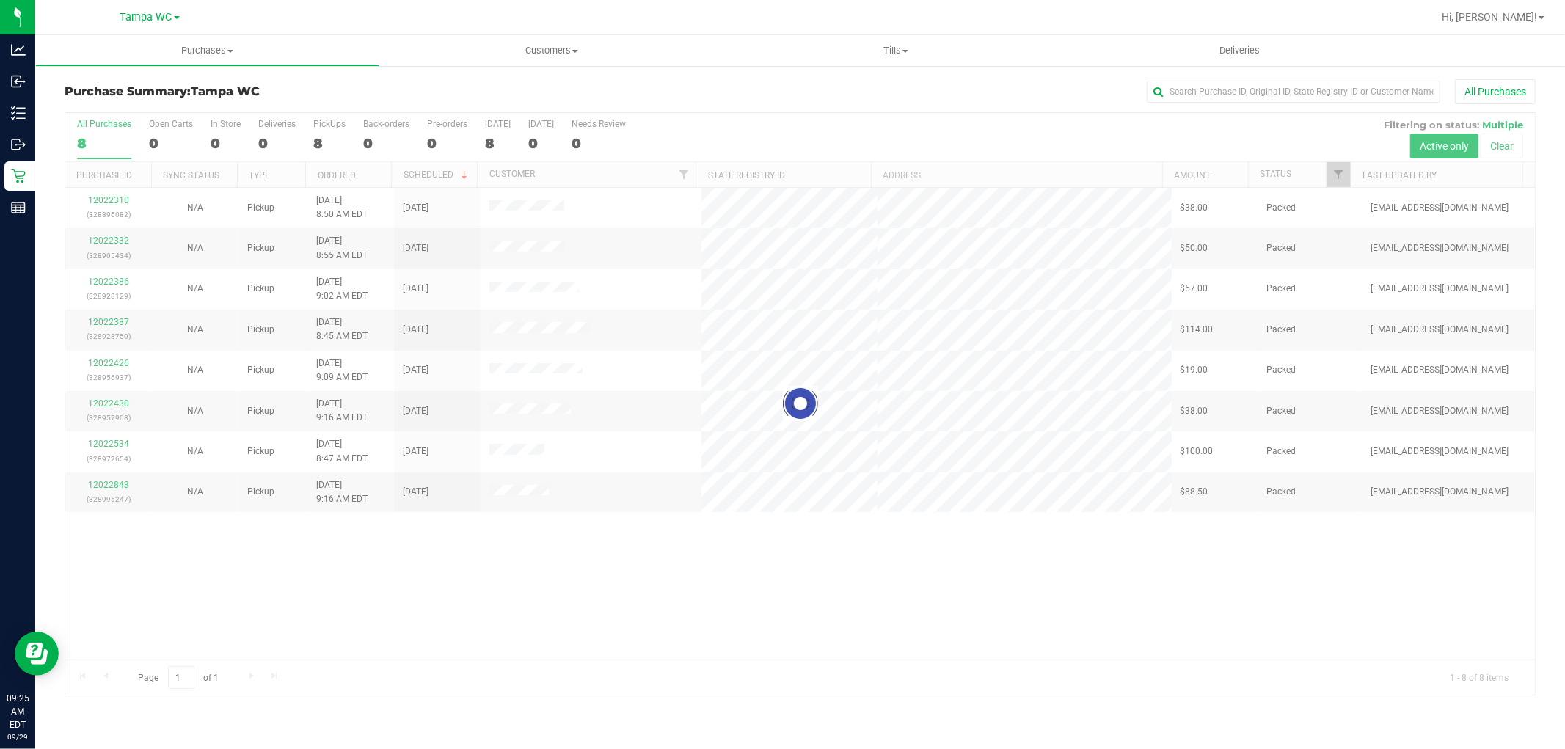
click at [615, 578] on div at bounding box center [800, 404] width 1470 height 582
click at [550, 573] on div at bounding box center [800, 404] width 1470 height 582
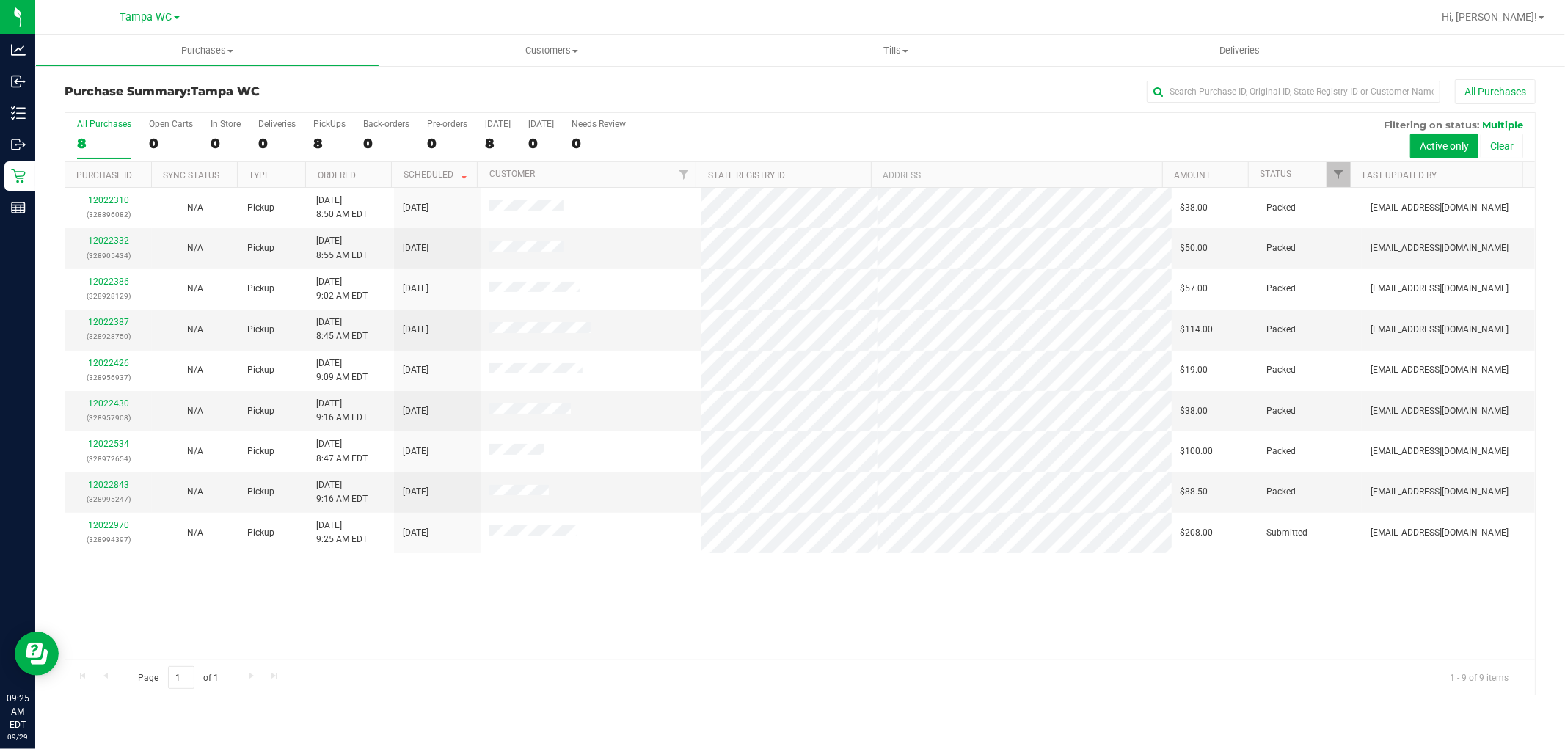
click at [349, 578] on div "12022310 (328896082) N/A Pickup 9/29/2025 8:50 AM EDT 9/29/2025 $38.00 Packed s…" at bounding box center [800, 424] width 1470 height 472
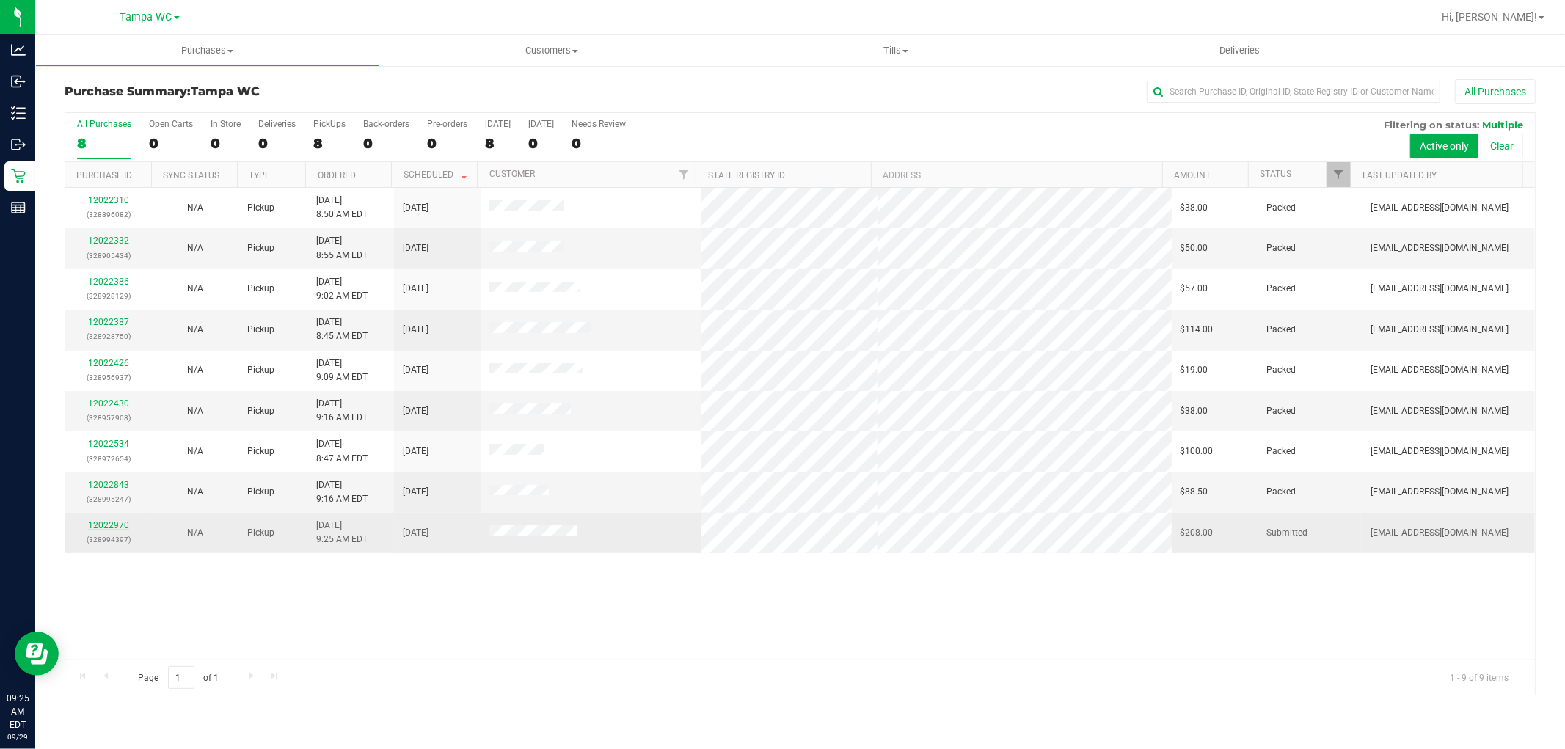
click at [120, 522] on link "12022970" at bounding box center [108, 525] width 41 height 10
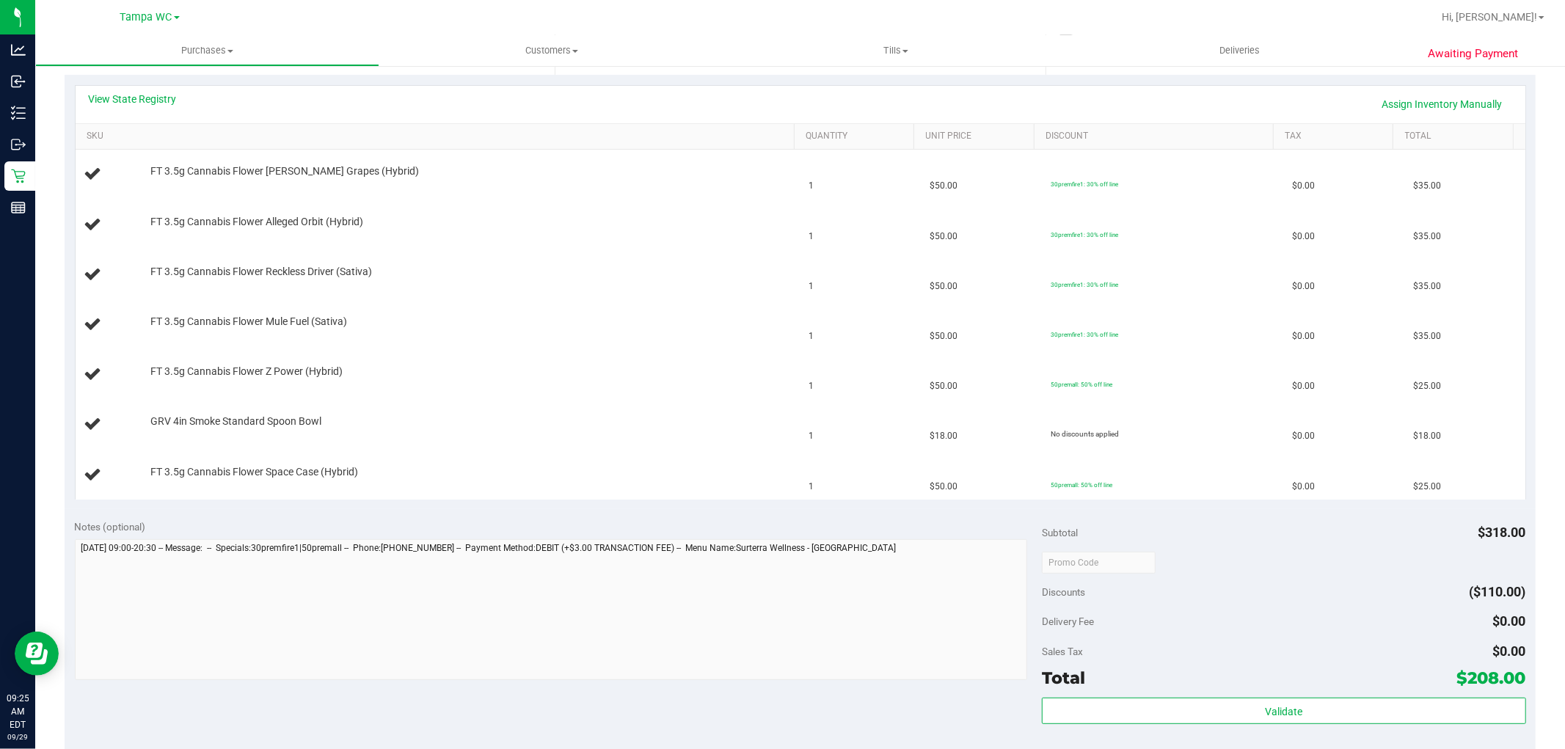
scroll to position [244, 0]
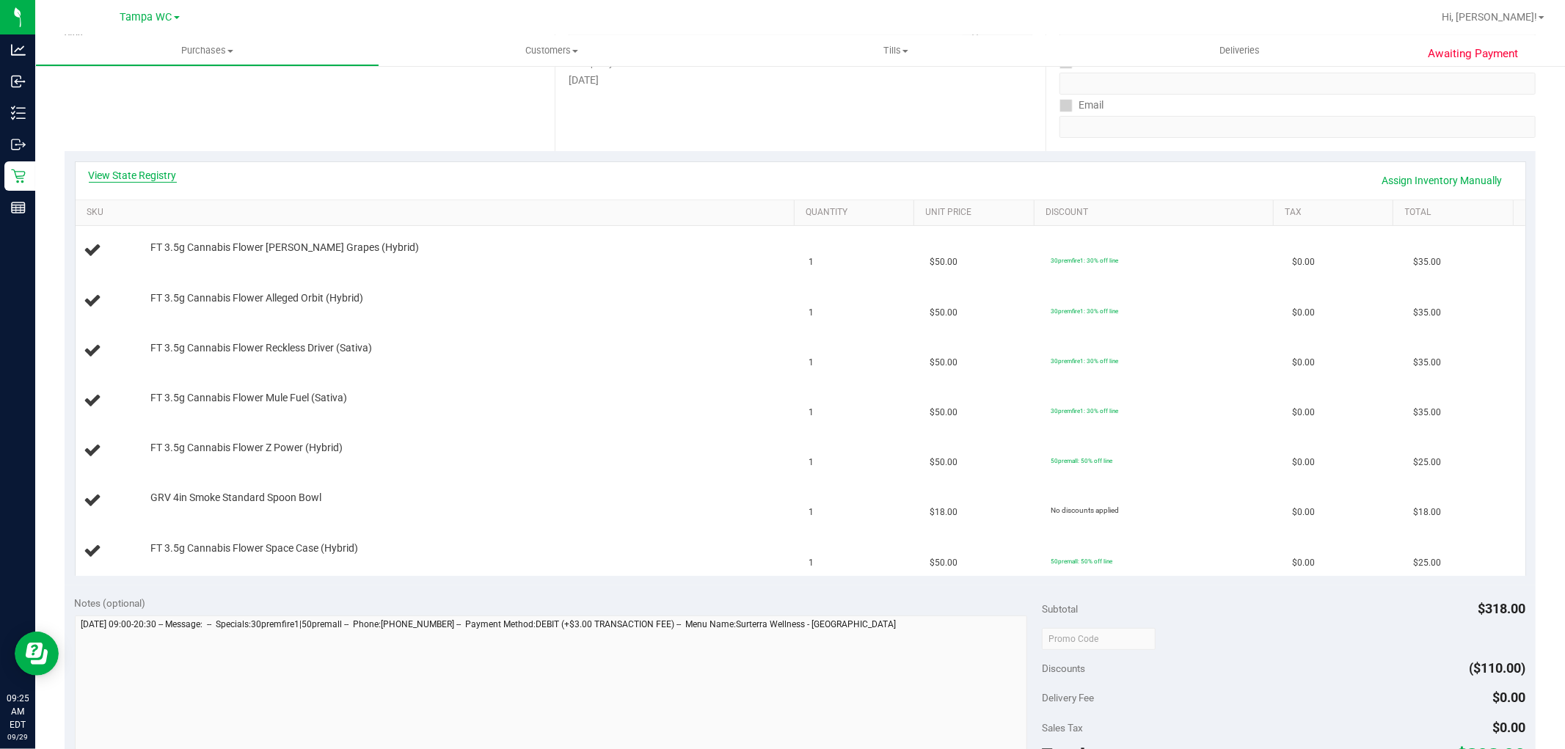
click at [130, 178] on link "View State Registry" at bounding box center [133, 175] width 88 height 15
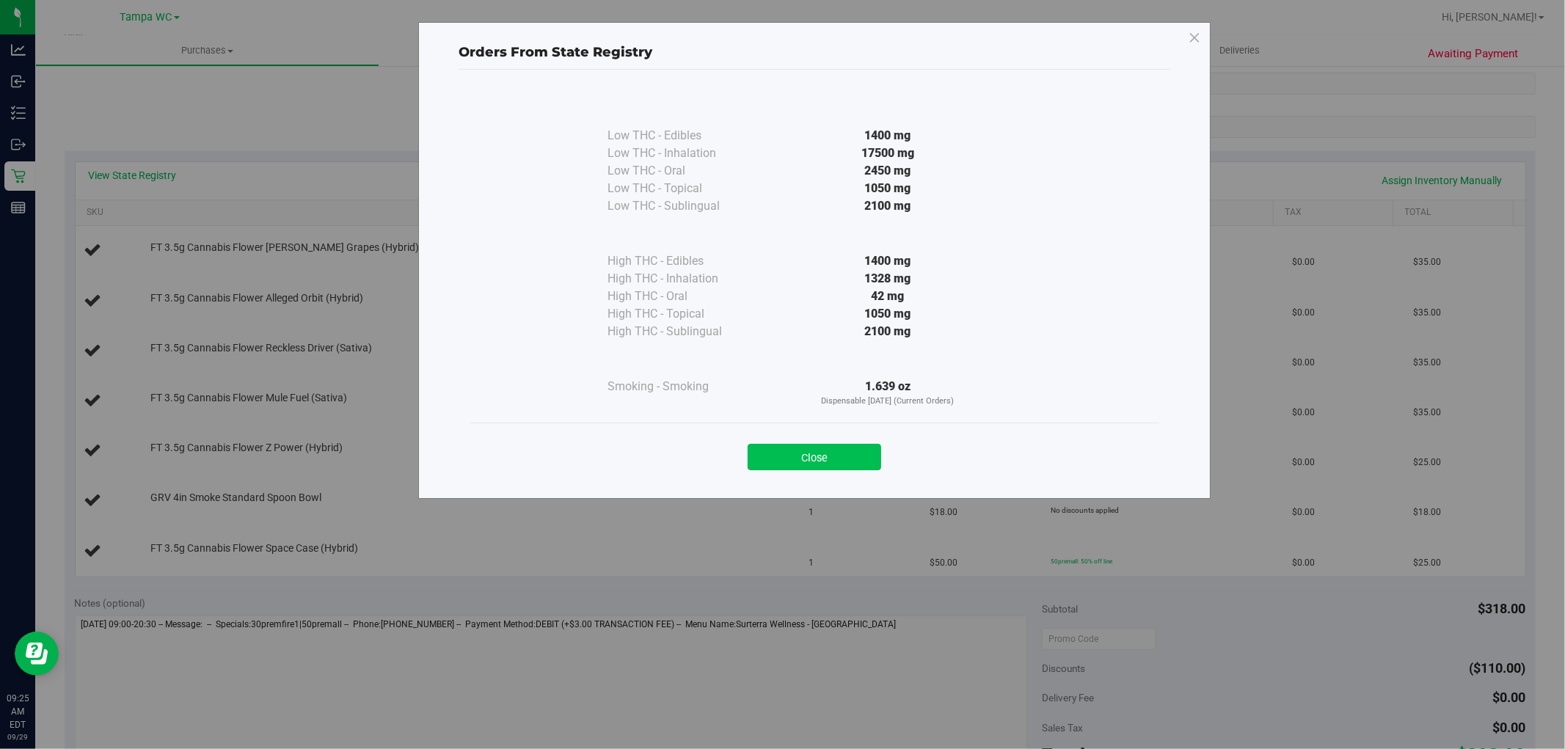
click at [786, 459] on button "Close" at bounding box center [815, 457] width 134 height 26
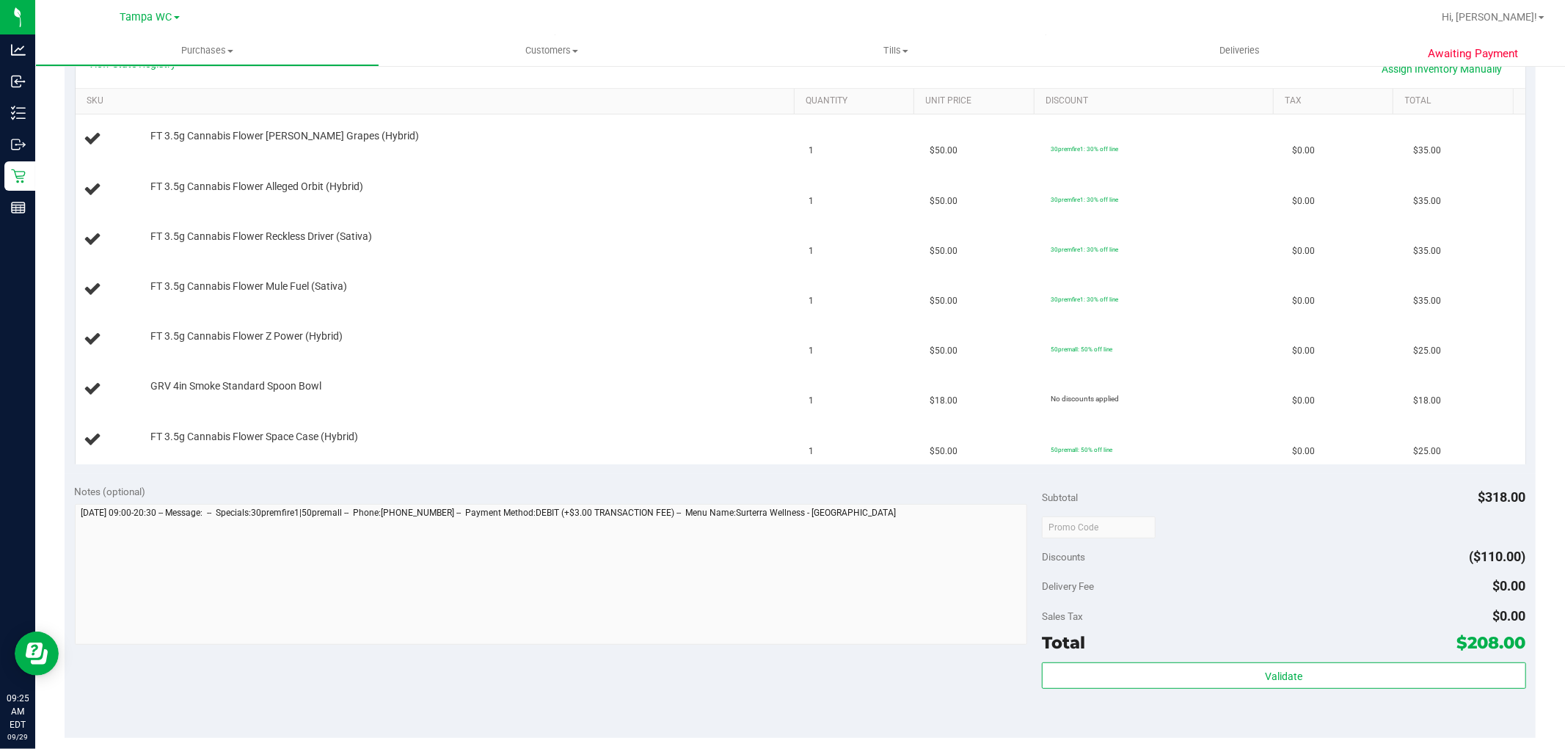
scroll to position [358, 0]
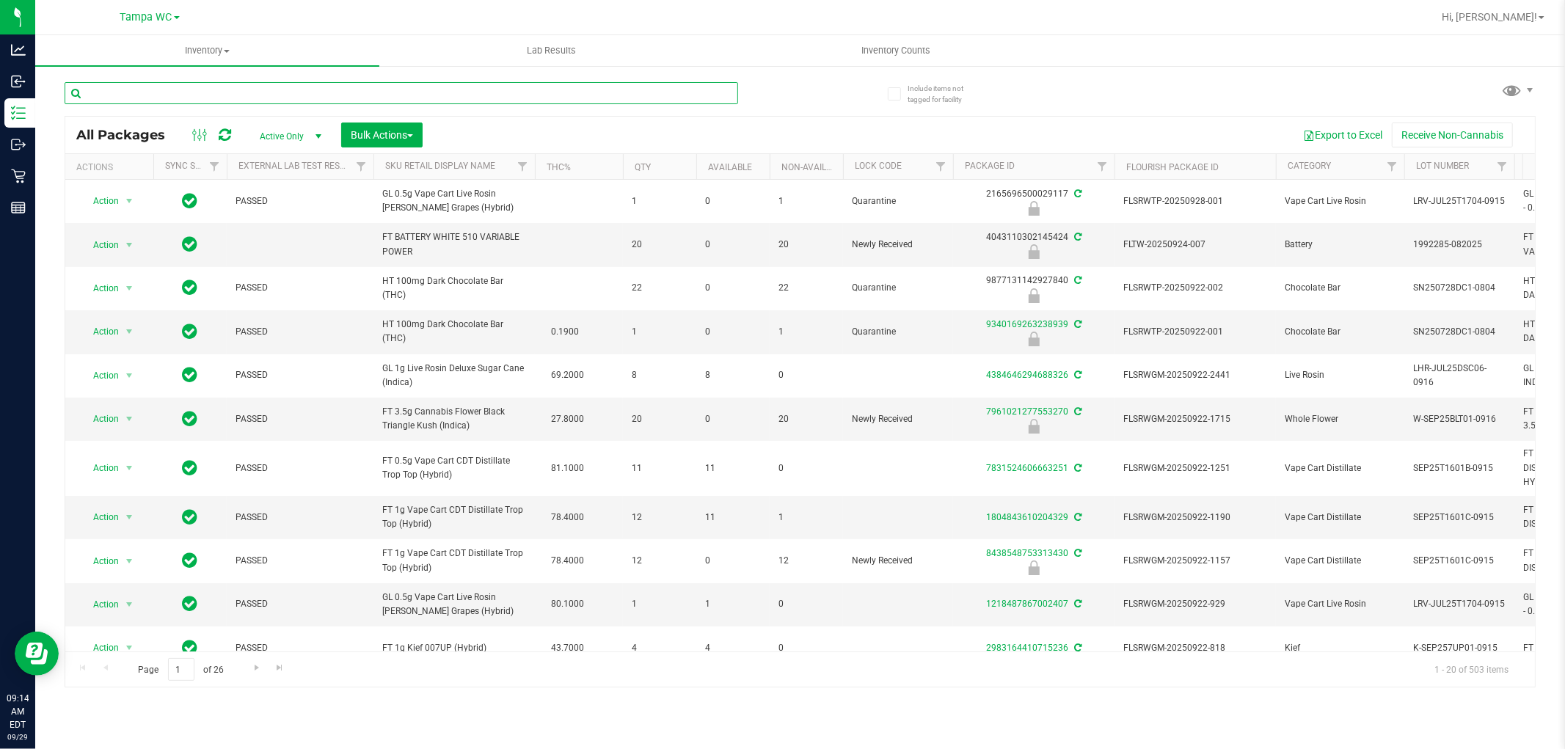
click at [593, 82] on input "text" at bounding box center [402, 93] width 674 height 22
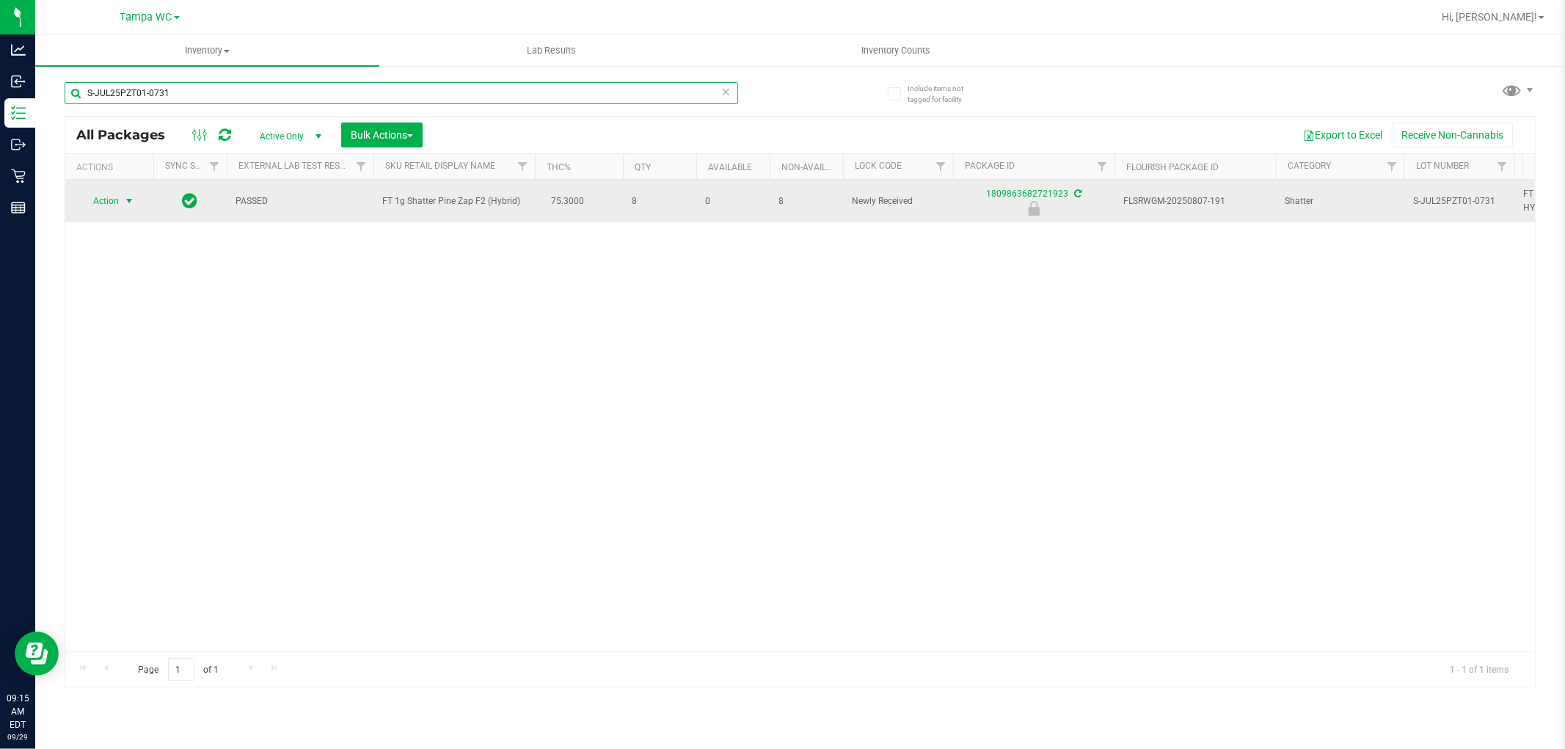
type input "S-JUL25PZT01-0731"
click at [126, 200] on span "select" at bounding box center [129, 201] width 12 height 12
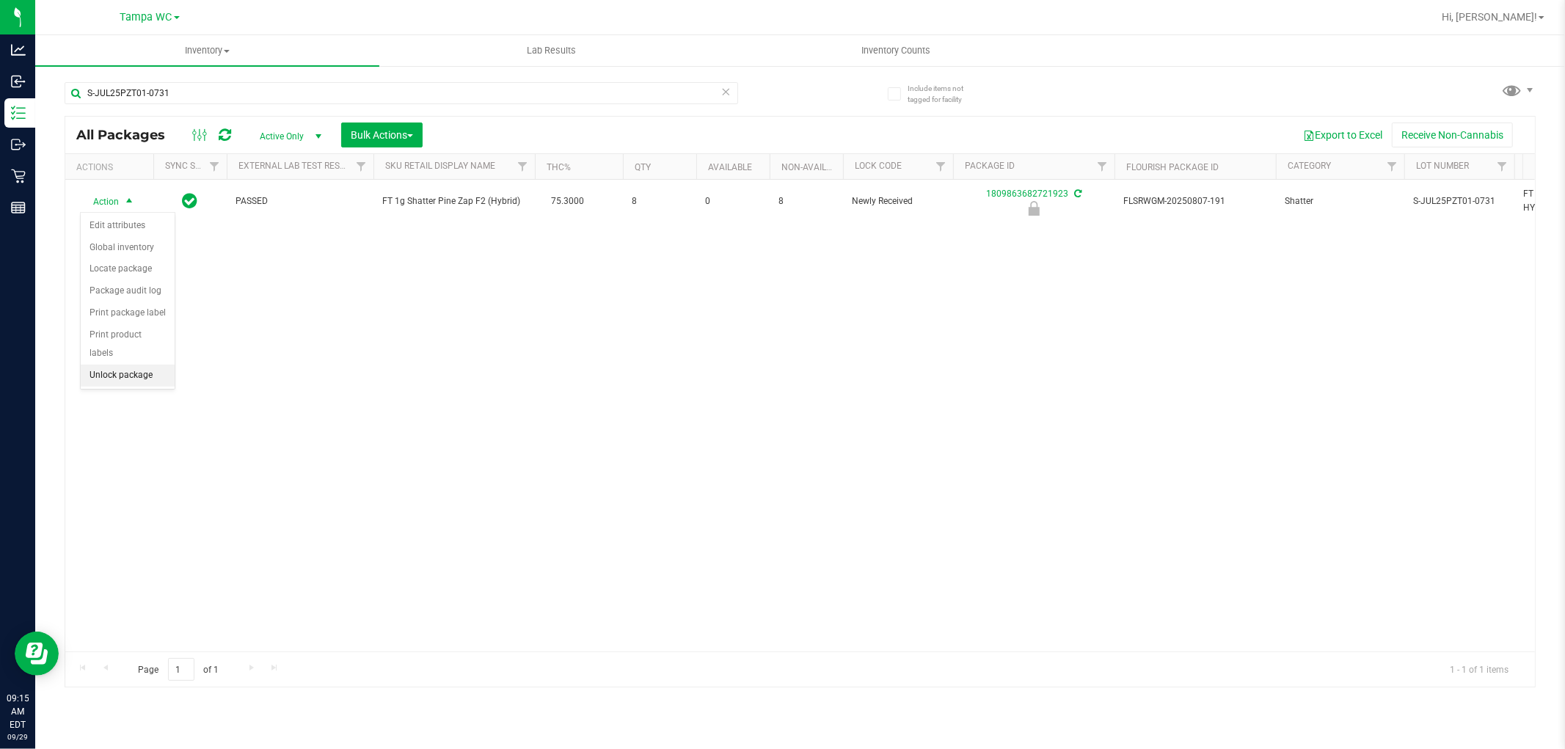
click at [121, 375] on li "Unlock package" at bounding box center [128, 376] width 94 height 22
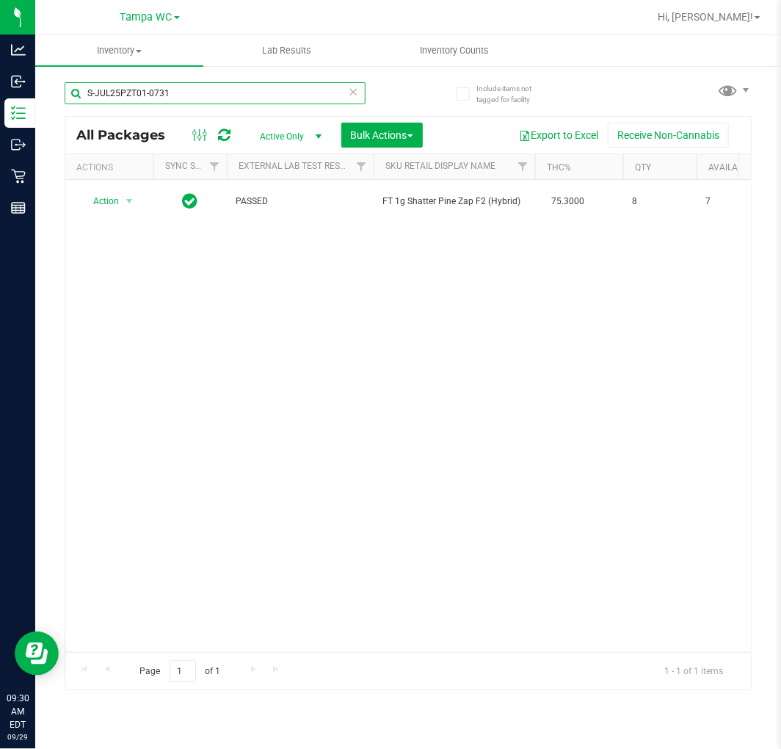
click at [171, 96] on input "S-JUL25PZT01-0731" at bounding box center [215, 93] width 301 height 22
click at [172, 95] on input "S-JUL25PZT01-0731" at bounding box center [215, 93] width 301 height 22
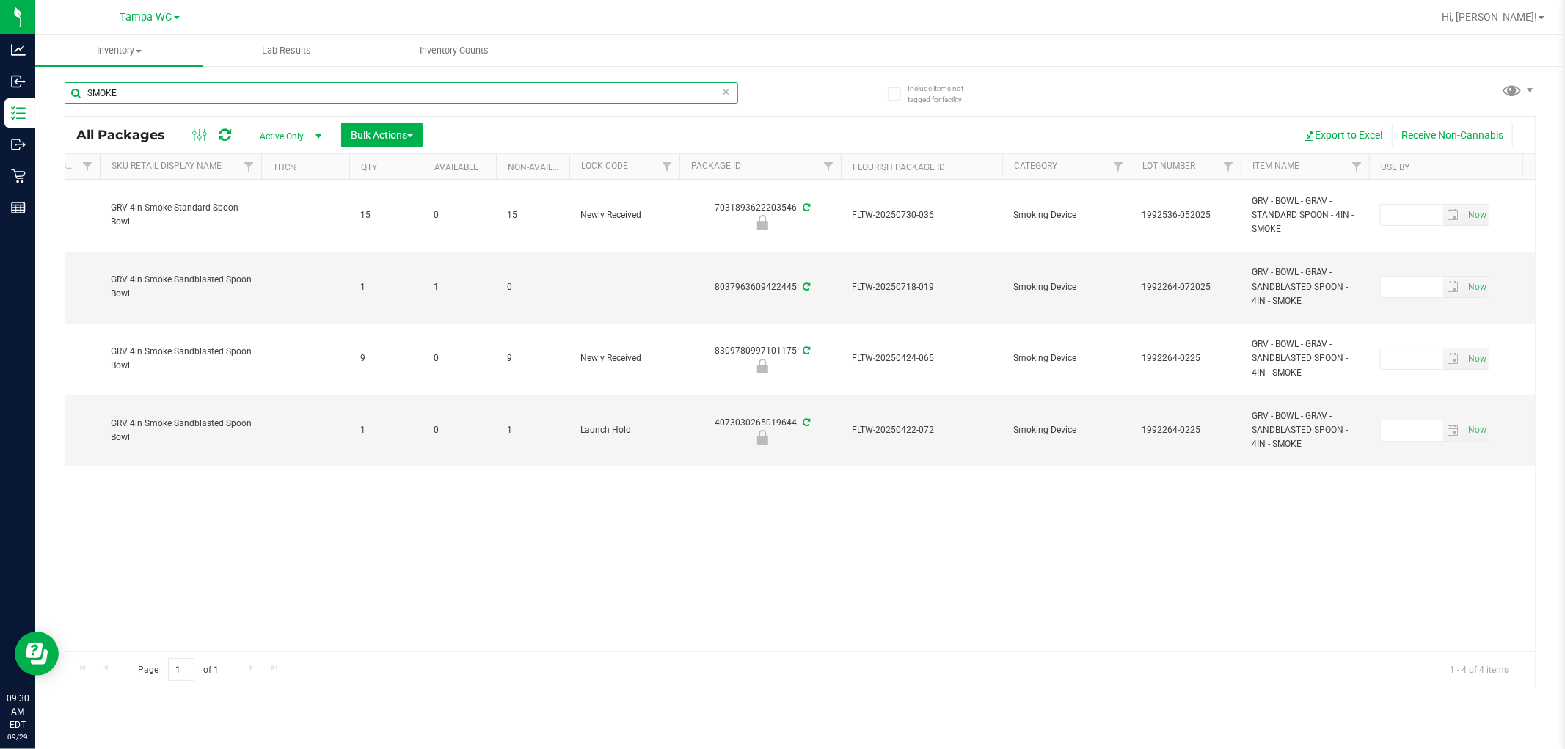
scroll to position [0, 272]
type input "SMOKE"
click at [780, 286] on span "1992264-072025" at bounding box center [1188, 287] width 92 height 14
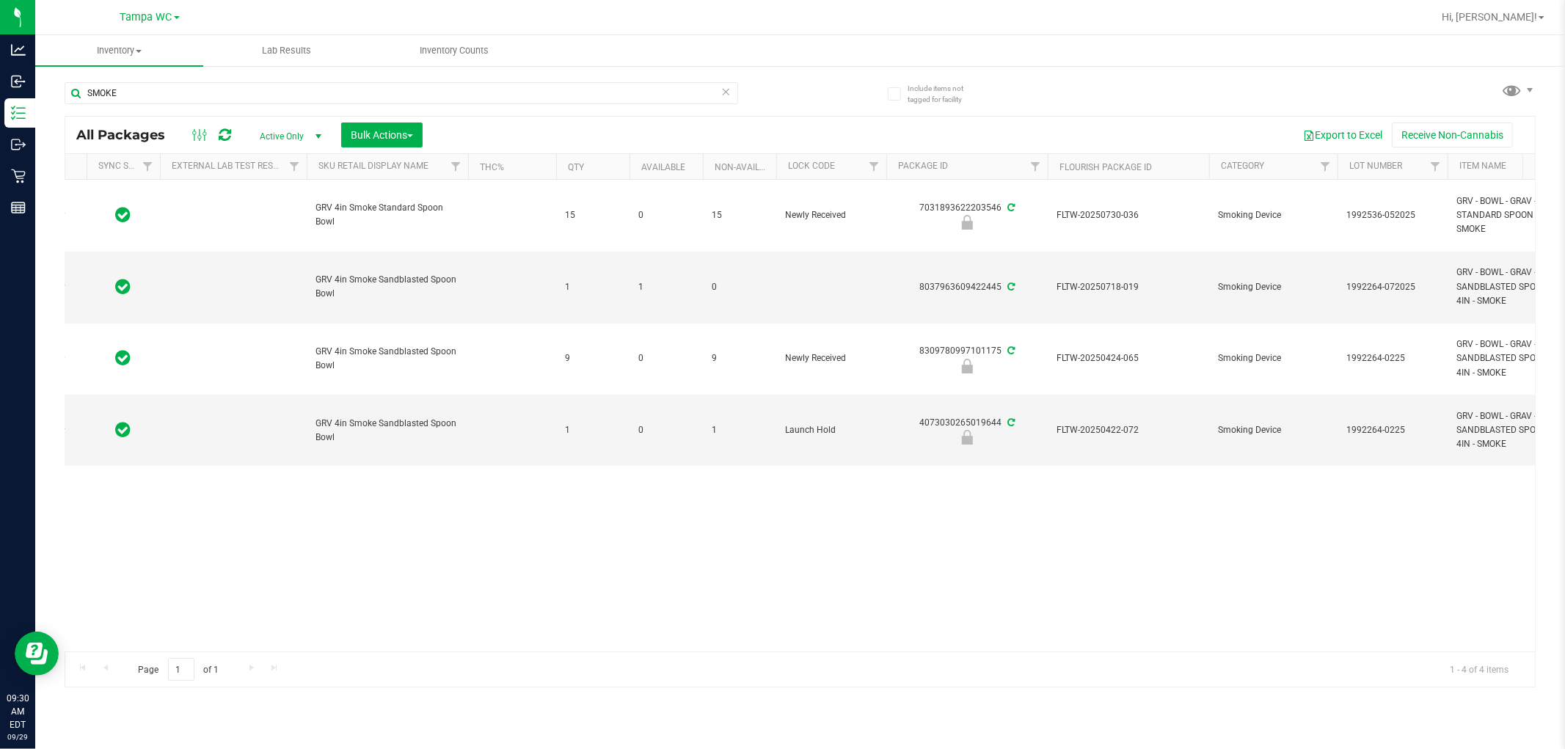
scroll to position [0, 0]
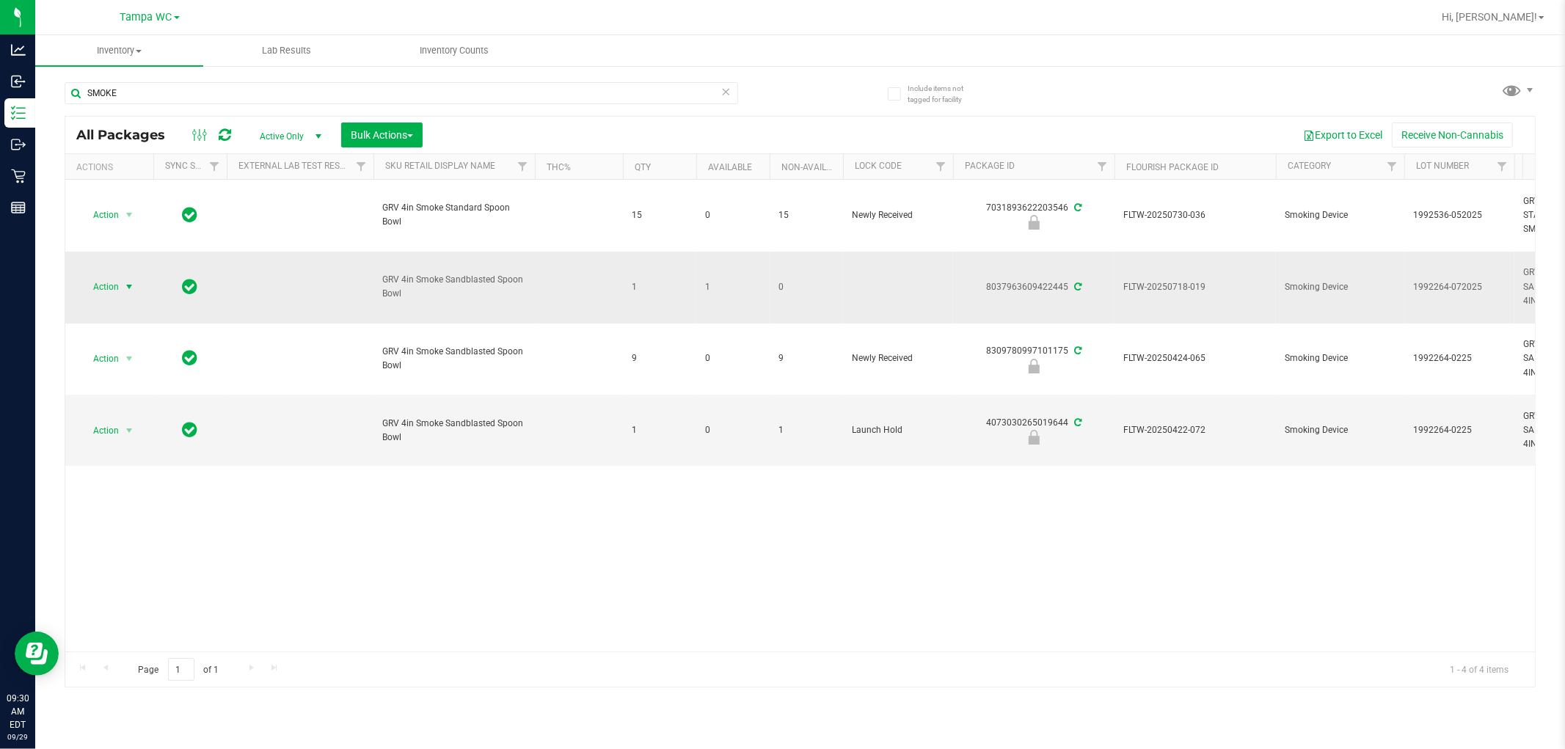
click at [114, 284] on span "Action" at bounding box center [100, 287] width 40 height 21
drag, startPoint x: 708, startPoint y: 589, endPoint x: 734, endPoint y: 509, distance: 84.0
click at [709, 589] on div "Action Action Edit attributes Global inventory Locate package Package audit log…" at bounding box center [800, 416] width 1470 height 472
drag, startPoint x: 784, startPoint y: 552, endPoint x: 866, endPoint y: 456, distance: 125.9
click at [789, 545] on div "Action Action Edit attributes Global inventory Locate package Package audit log…" at bounding box center [800, 416] width 1470 height 472
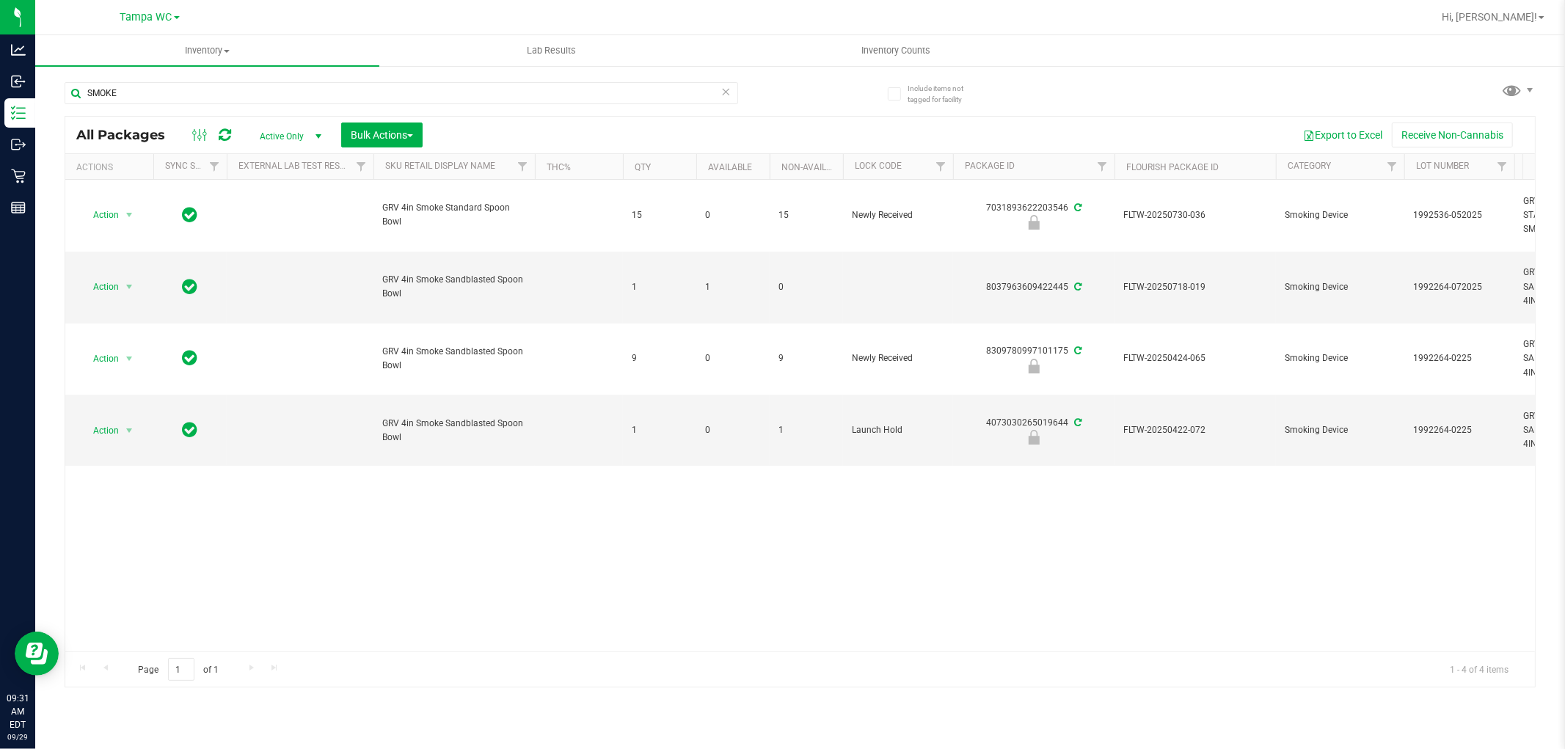
click at [848, 520] on div "Action Action Edit attributes Global inventory Locate package Package audit log…" at bounding box center [800, 416] width 1470 height 472
click at [856, 291] on td at bounding box center [898, 288] width 110 height 72
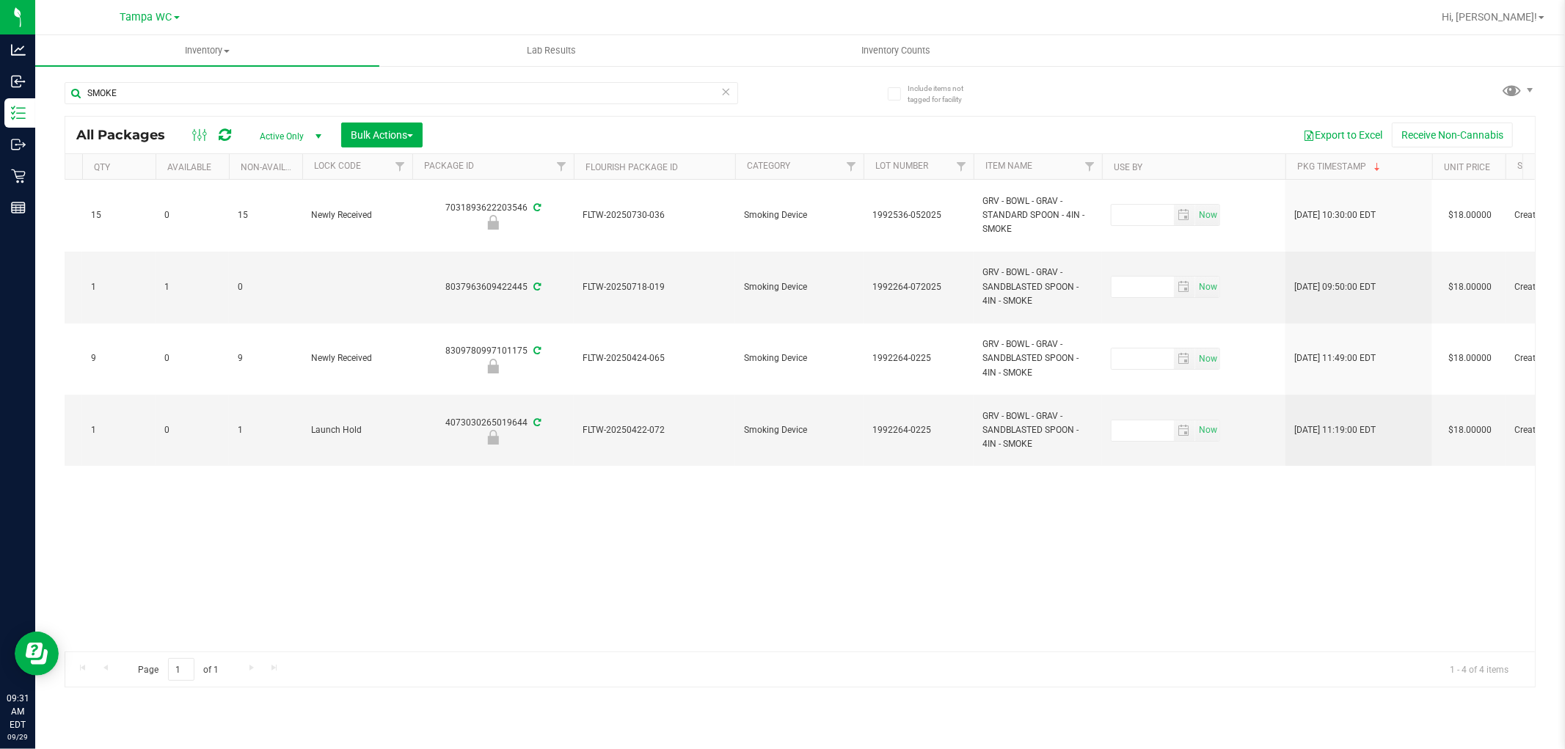
click at [809, 582] on div "Action Action Edit attributes Global inventory Locate package Package audit log…" at bounding box center [800, 416] width 1470 height 472
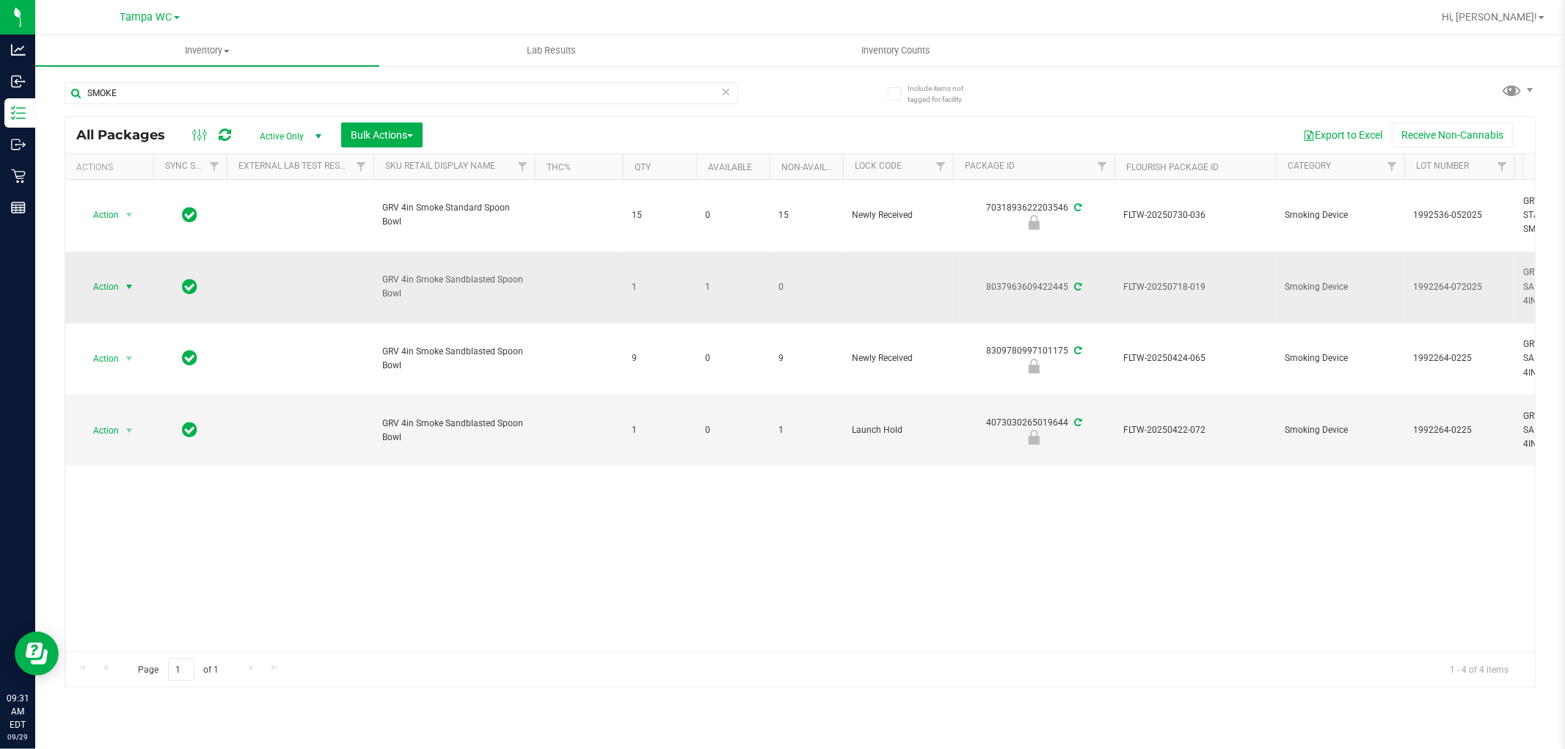
click at [129, 284] on span "select" at bounding box center [129, 287] width 12 height 12
click at [106, 486] on li "Print product labels" at bounding box center [138, 487] width 114 height 22
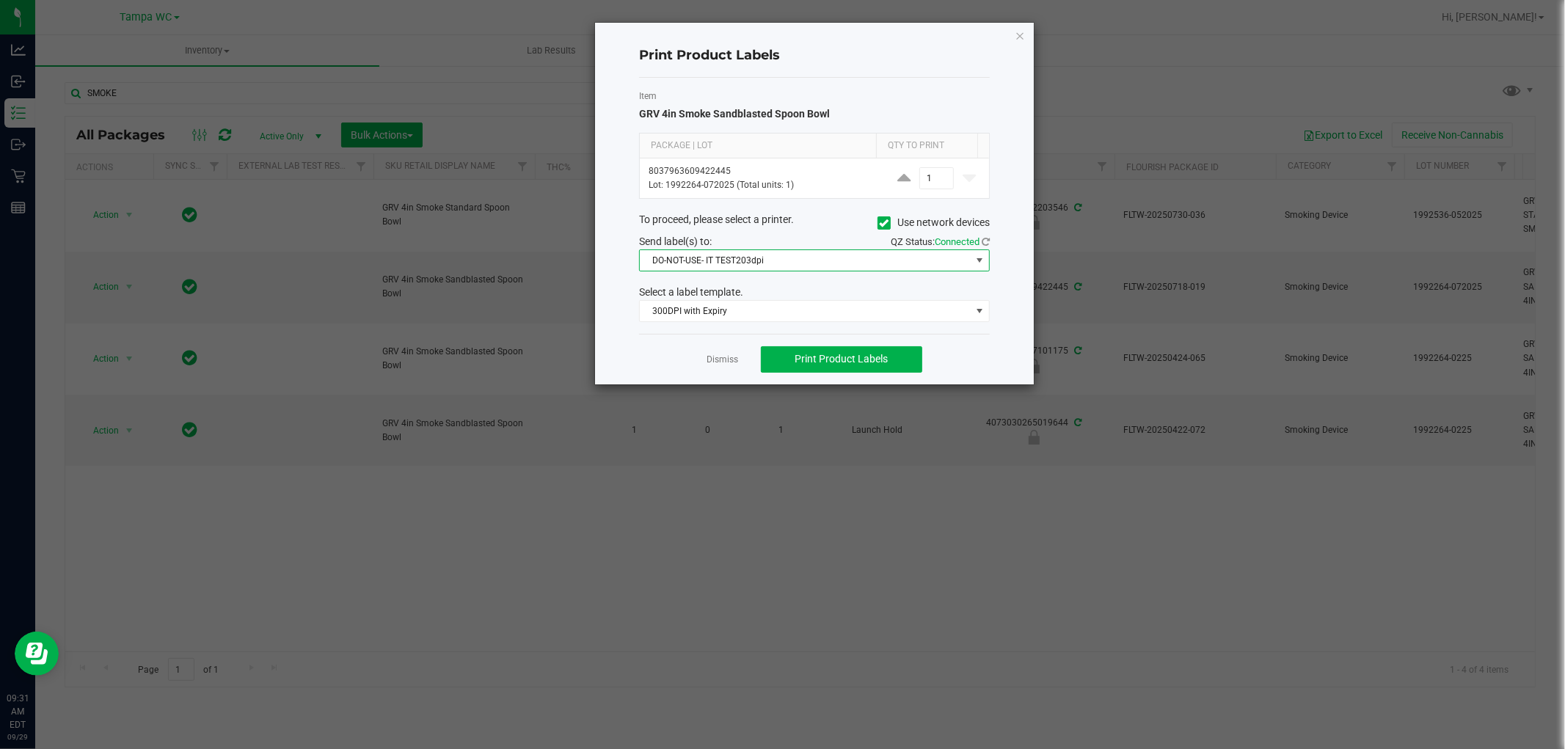
click at [851, 271] on span "DO-NOT-USE- IT TEST203dpi" at bounding box center [805, 260] width 331 height 21
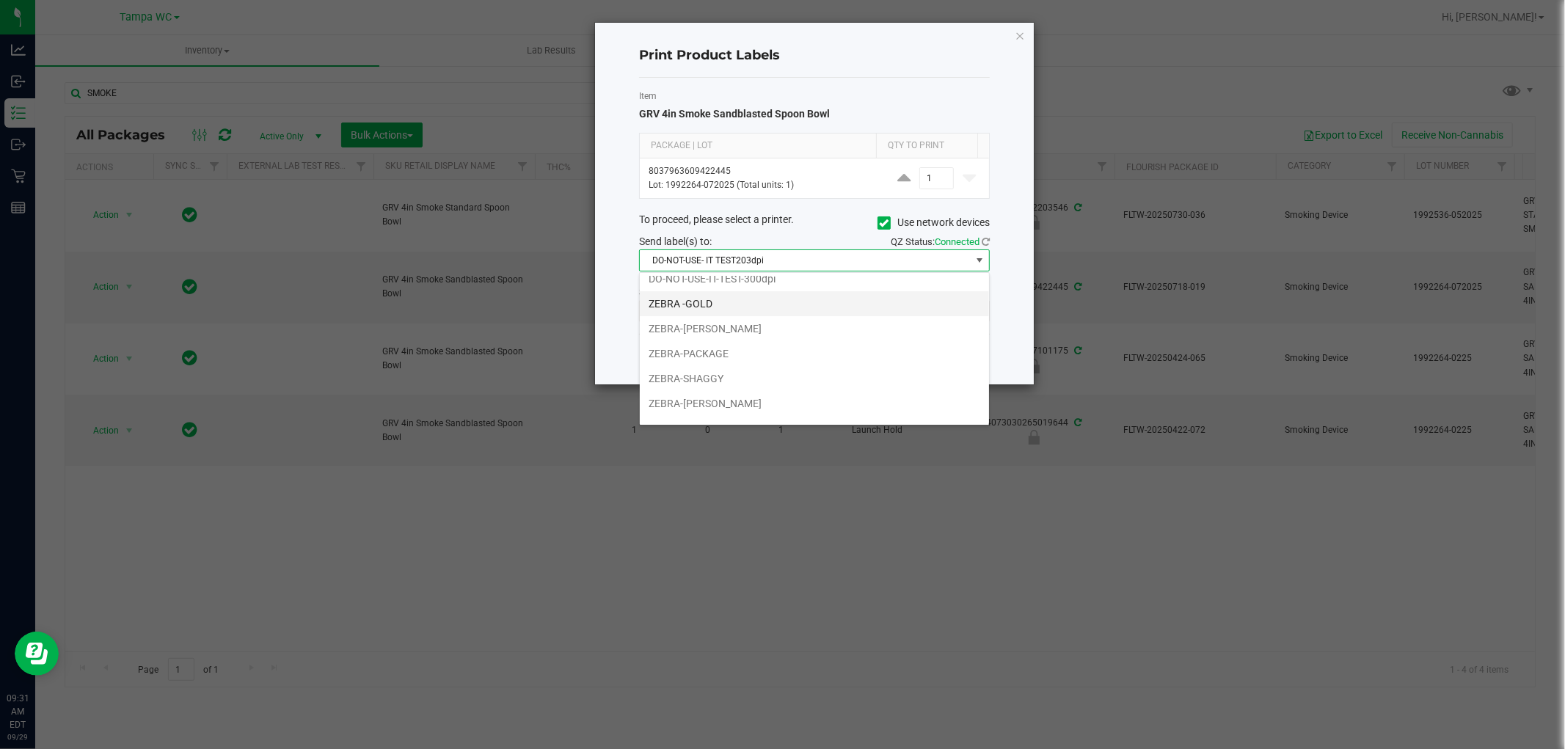
scroll to position [54, 0]
click at [699, 341] on li "ZEBRA-PACKAGE" at bounding box center [814, 335] width 349 height 25
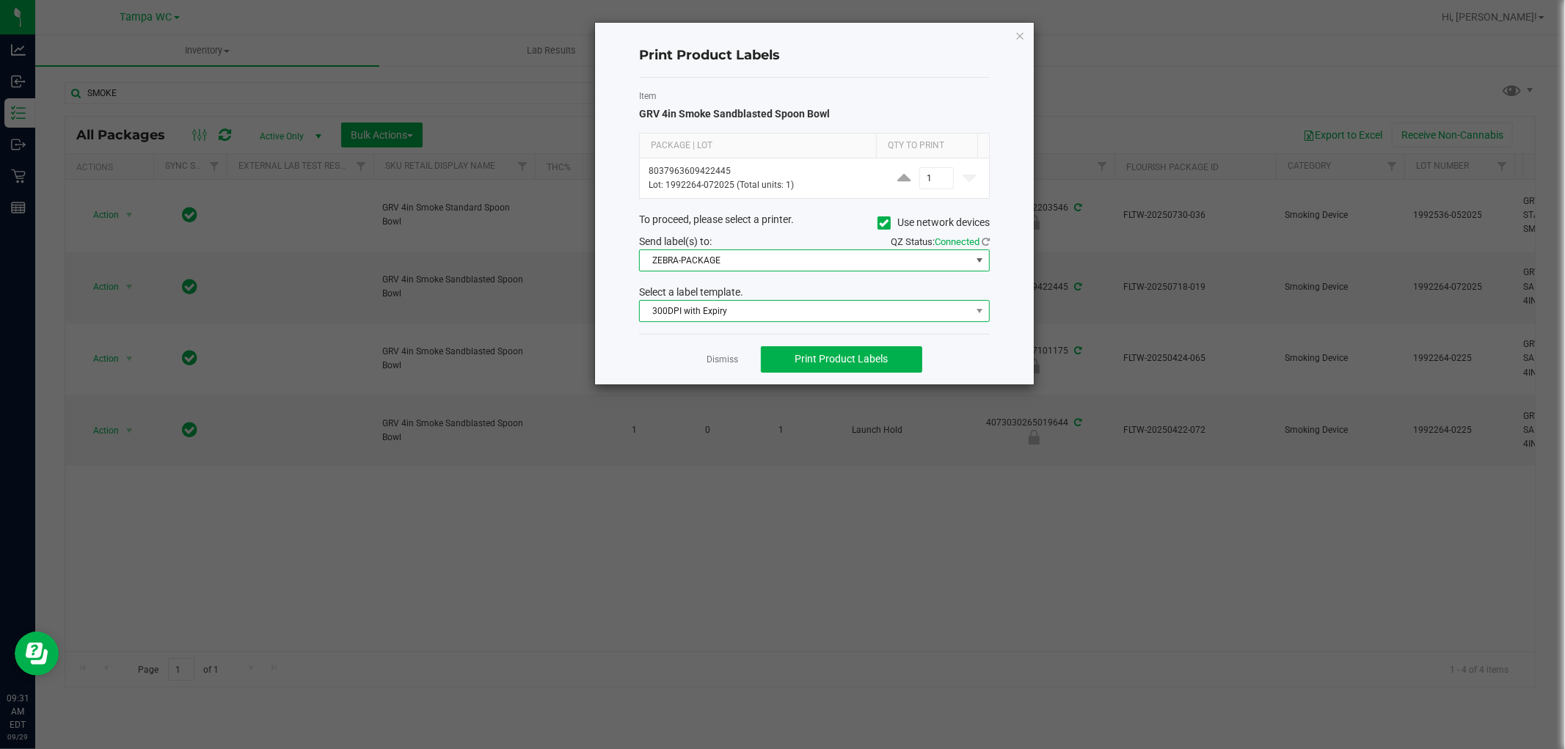
click at [738, 314] on span "300DPI with Expiry" at bounding box center [805, 311] width 331 height 21
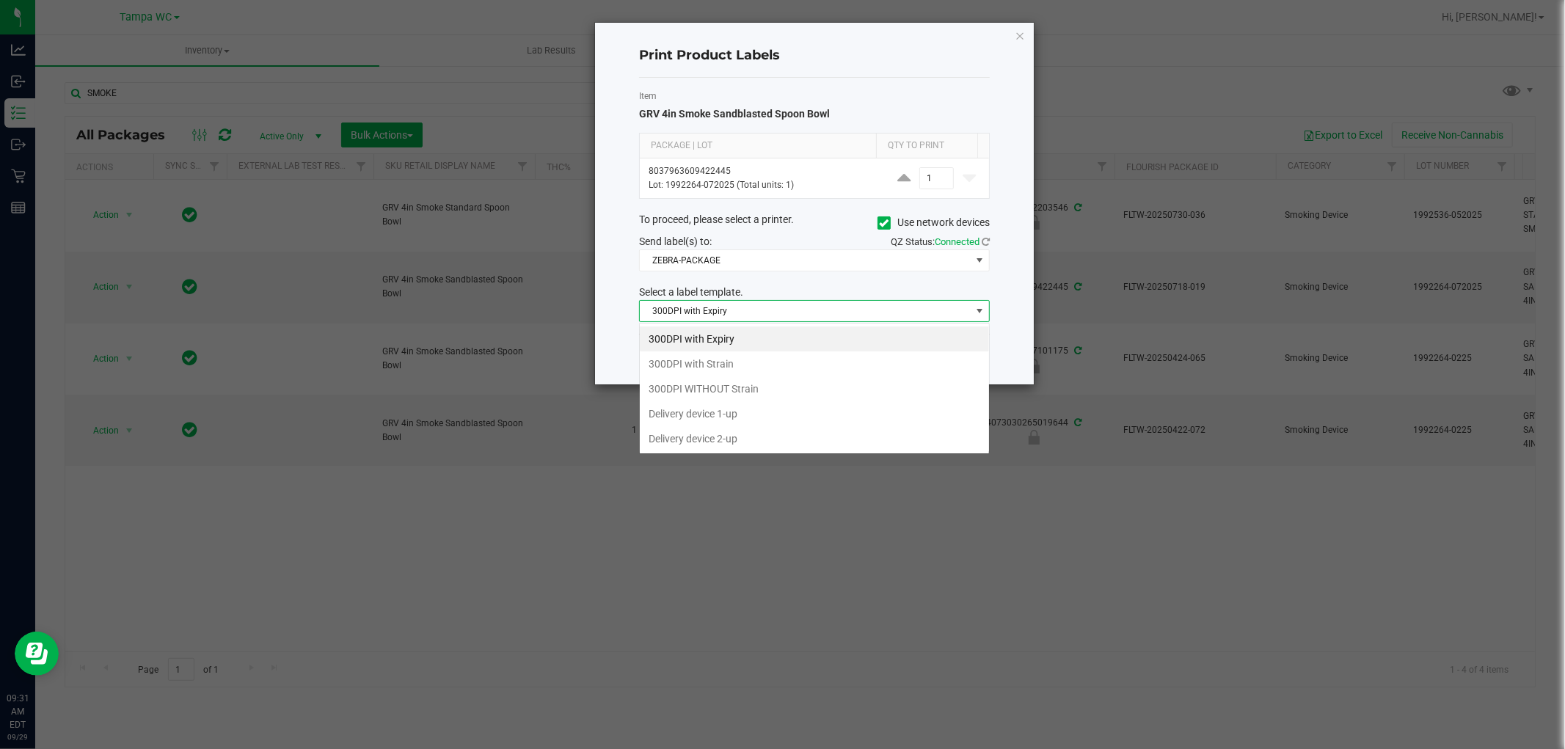
scroll to position [22, 350]
click at [719, 364] on li "300DPI with Strain" at bounding box center [814, 364] width 349 height 25
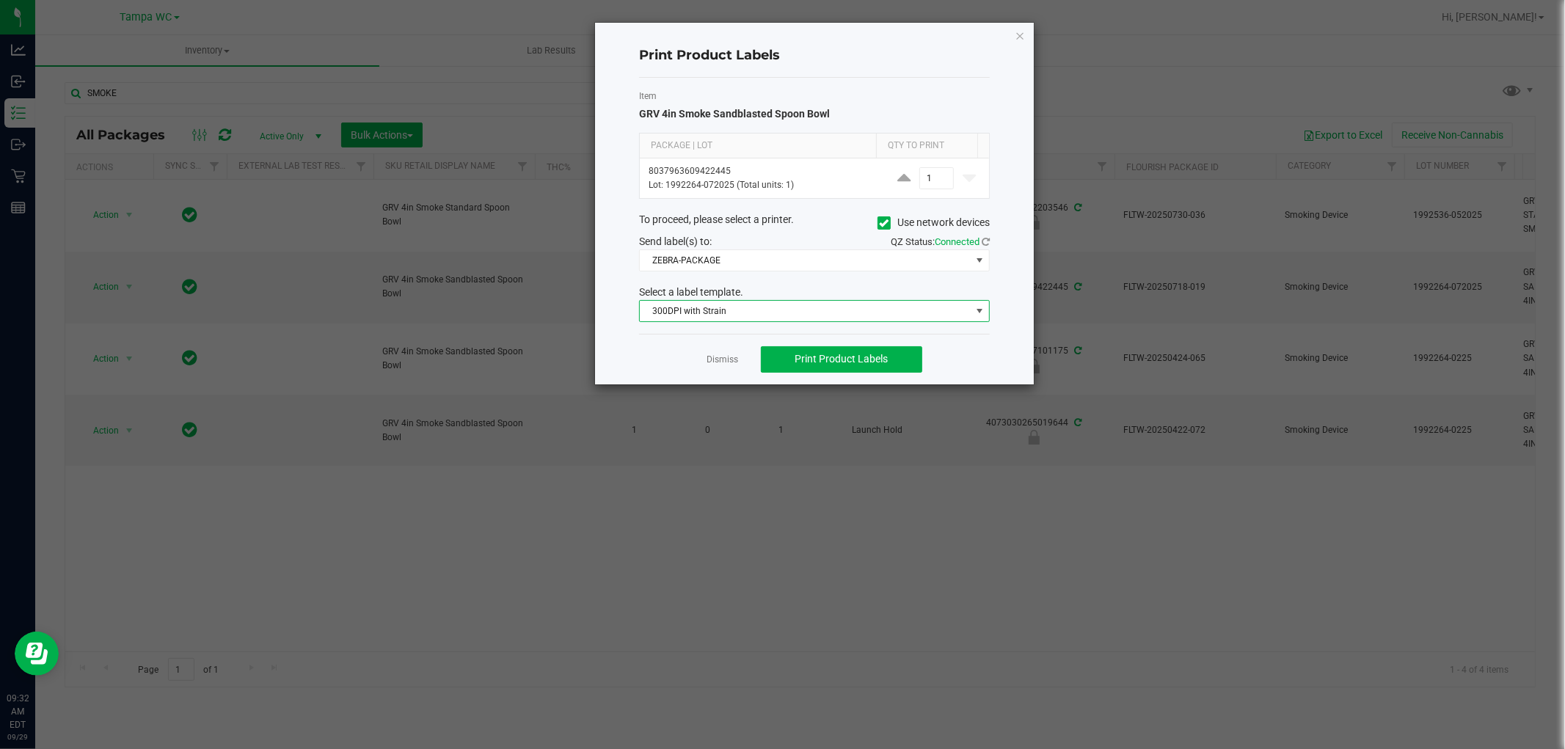
click at [801, 309] on span "300DPI with Strain" at bounding box center [805, 311] width 331 height 21
click at [815, 290] on div "Select a label template." at bounding box center [814, 292] width 373 height 15
click at [809, 360] on span "Print Product Labels" at bounding box center [841, 359] width 93 height 12
click at [756, 370] on div "Dismiss Print Product Labels" at bounding box center [814, 359] width 351 height 51
click at [724, 356] on link "Dismiss" at bounding box center [723, 360] width 32 height 12
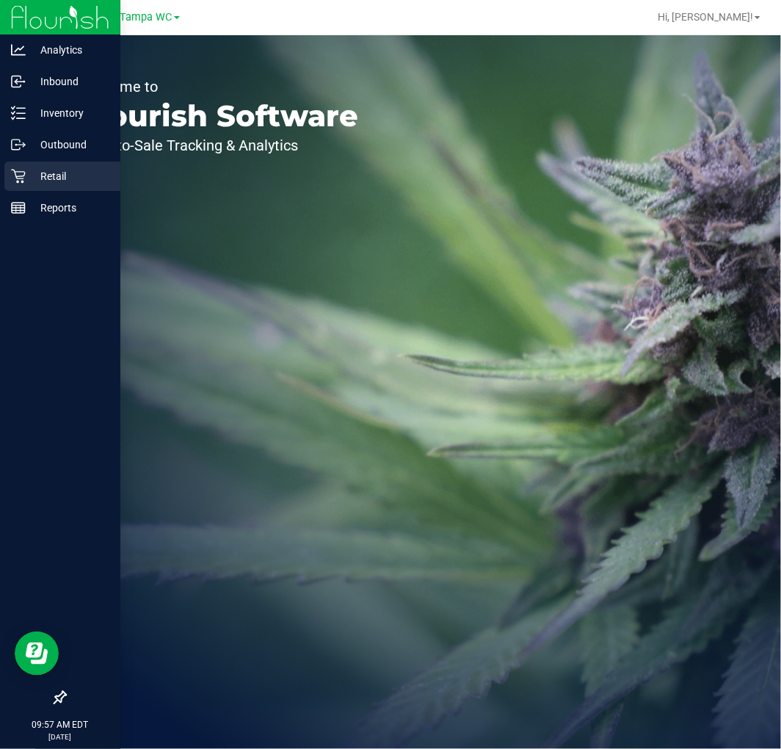
click at [26, 172] on p "Retail" at bounding box center [70, 176] width 88 height 18
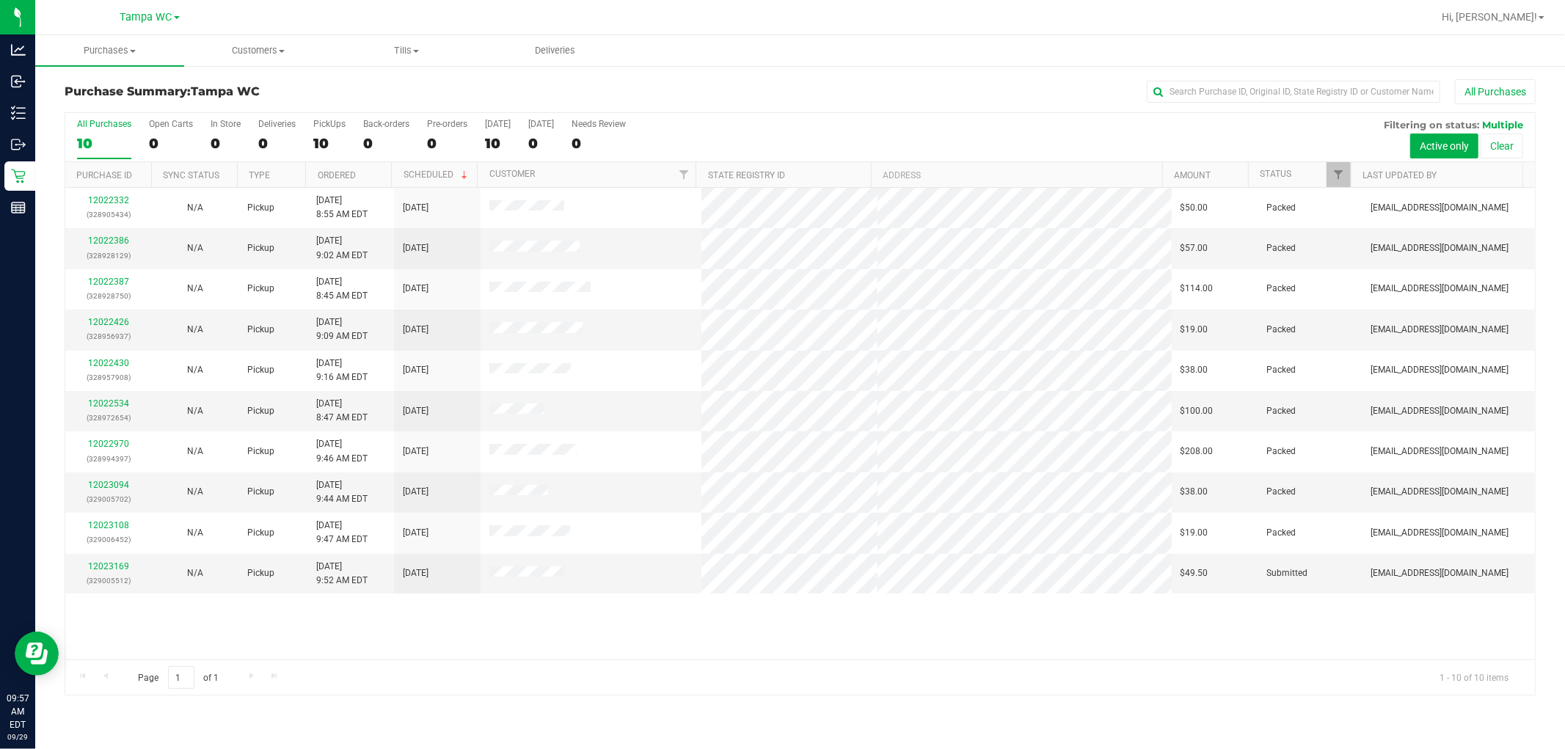
click at [473, 611] on div "12022332 (328905434) N/A Pickup [DATE] 8:55 AM EDT 9/29/2025 $50.00 Packed [EMA…" at bounding box center [800, 424] width 1470 height 472
click at [118, 564] on link "12023169" at bounding box center [108, 566] width 41 height 10
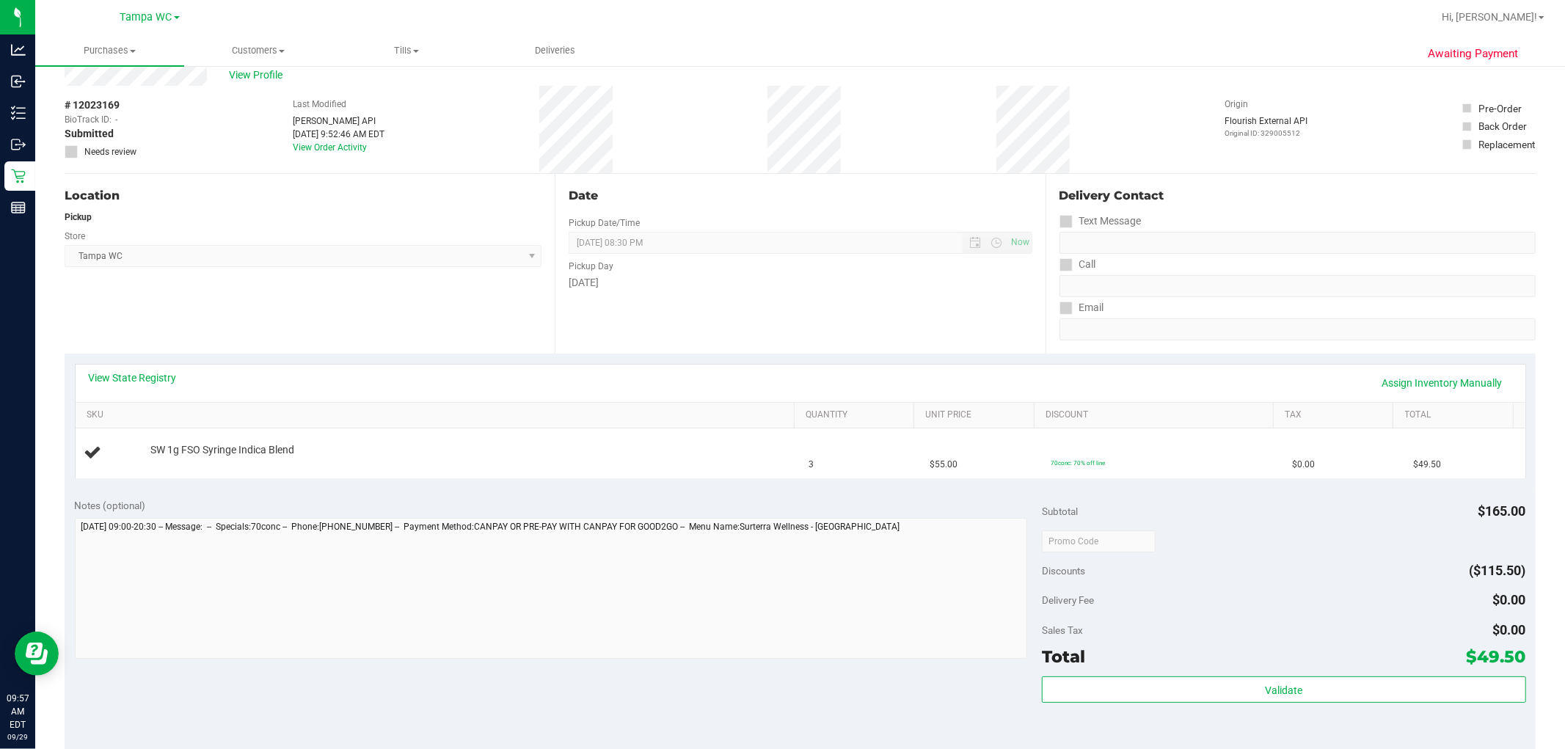
scroll to position [81, 0]
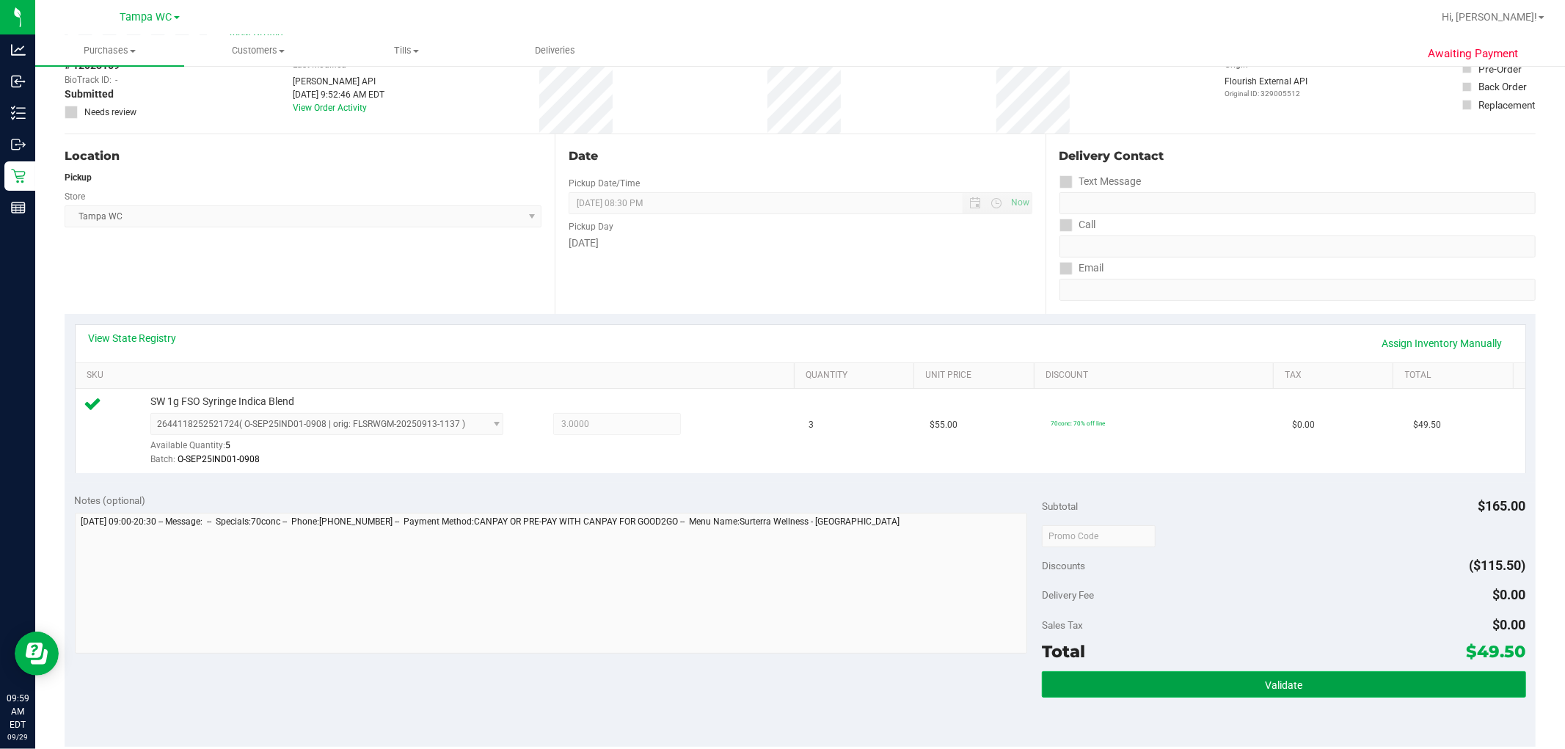
click at [780, 677] on button "Validate" at bounding box center [1284, 684] width 484 height 26
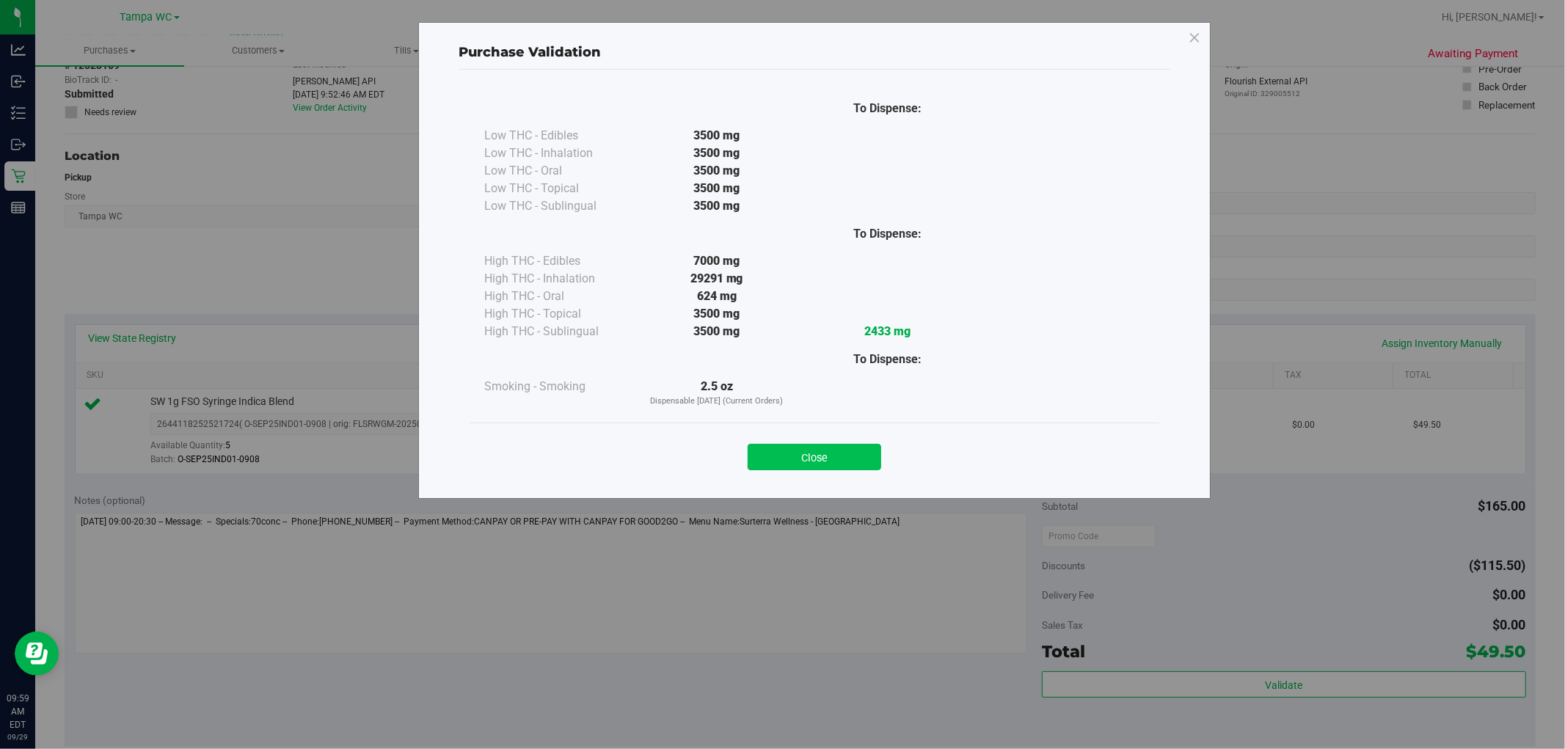
click at [780, 464] on button "Close" at bounding box center [815, 457] width 134 height 26
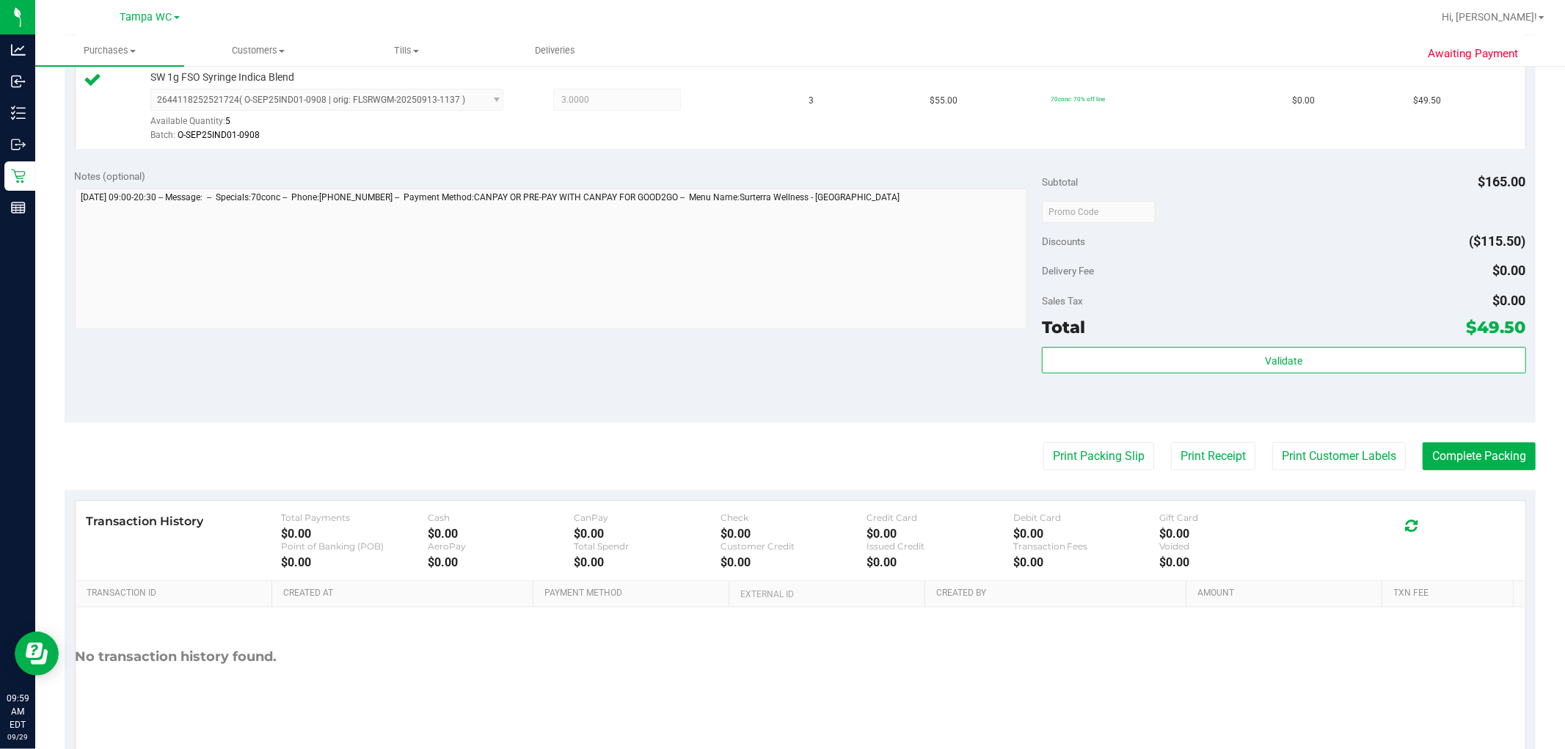
scroll to position [451, 0]
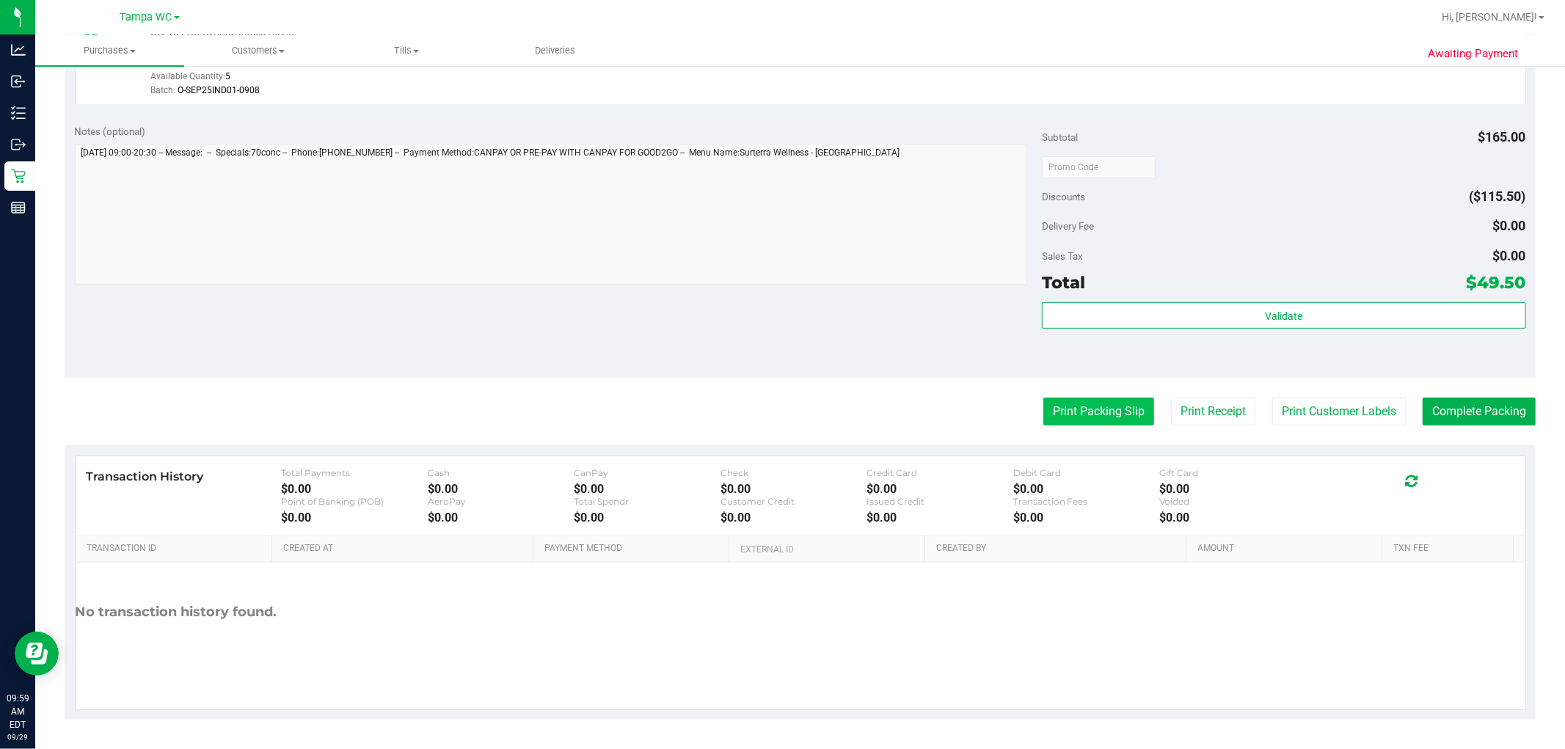
click at [780, 413] on button "Print Packing Slip" at bounding box center [1099, 412] width 111 height 28
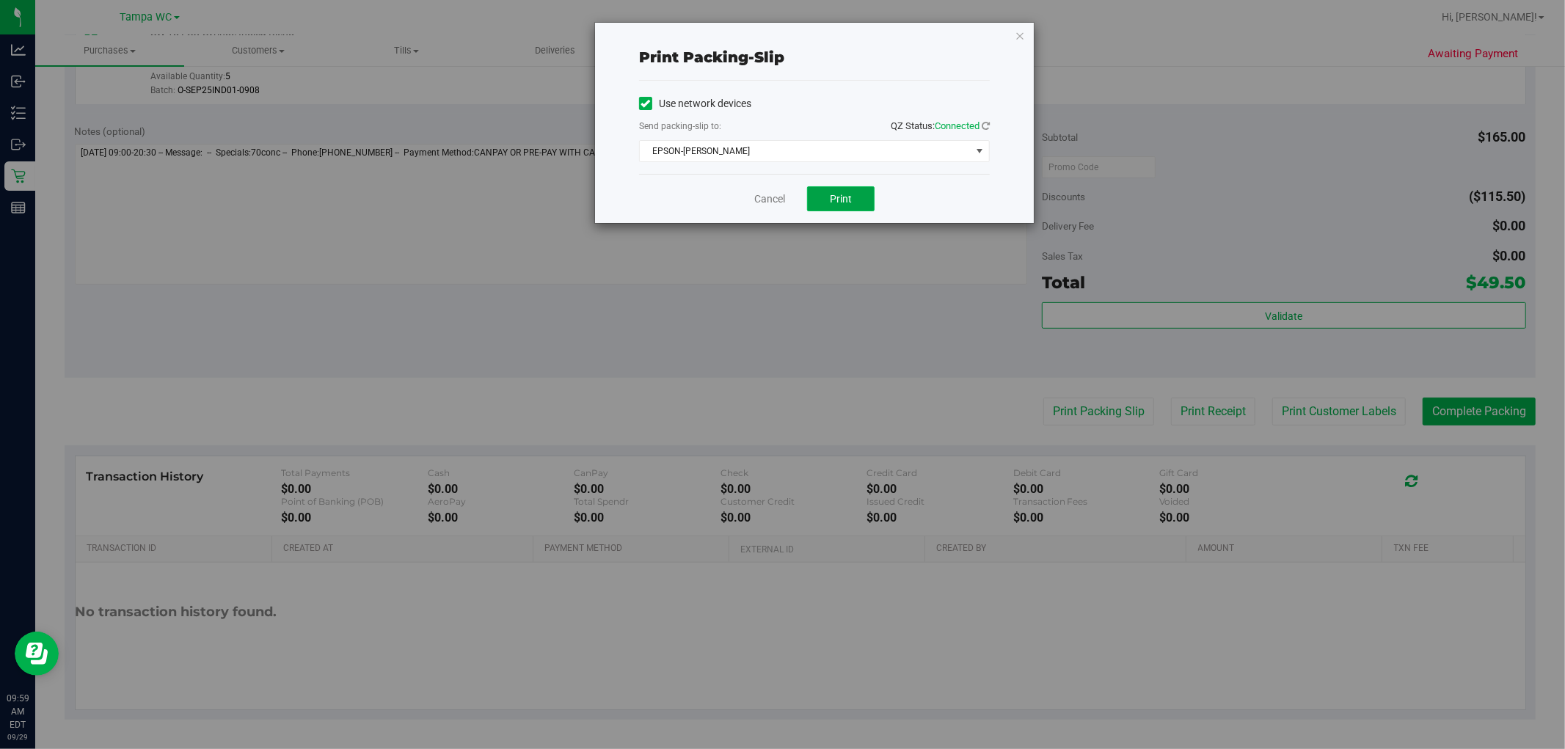
click at [780, 198] on span "Print" at bounding box center [841, 199] width 22 height 12
click at [776, 203] on link "Cancel" at bounding box center [769, 199] width 31 height 15
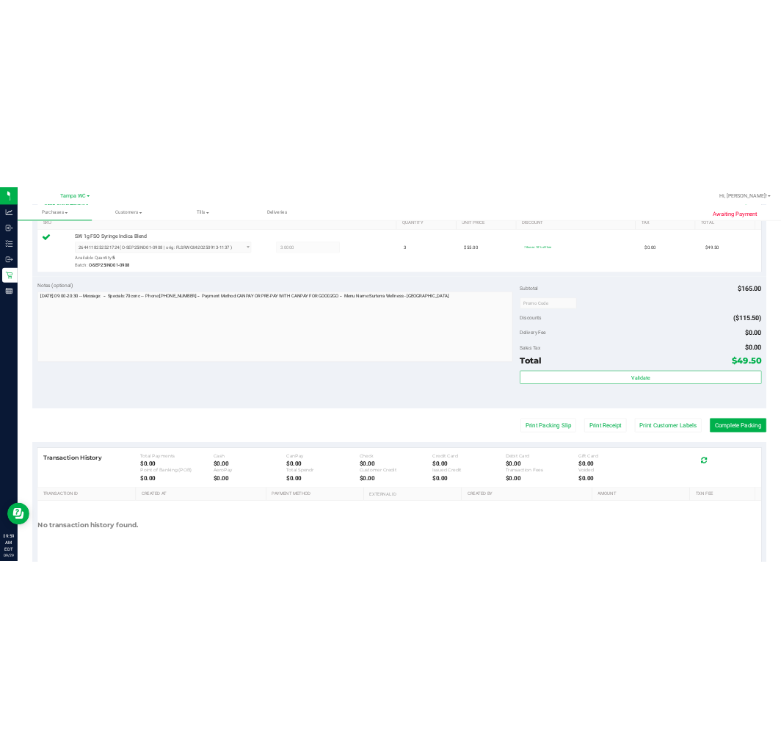
scroll to position [392, 0]
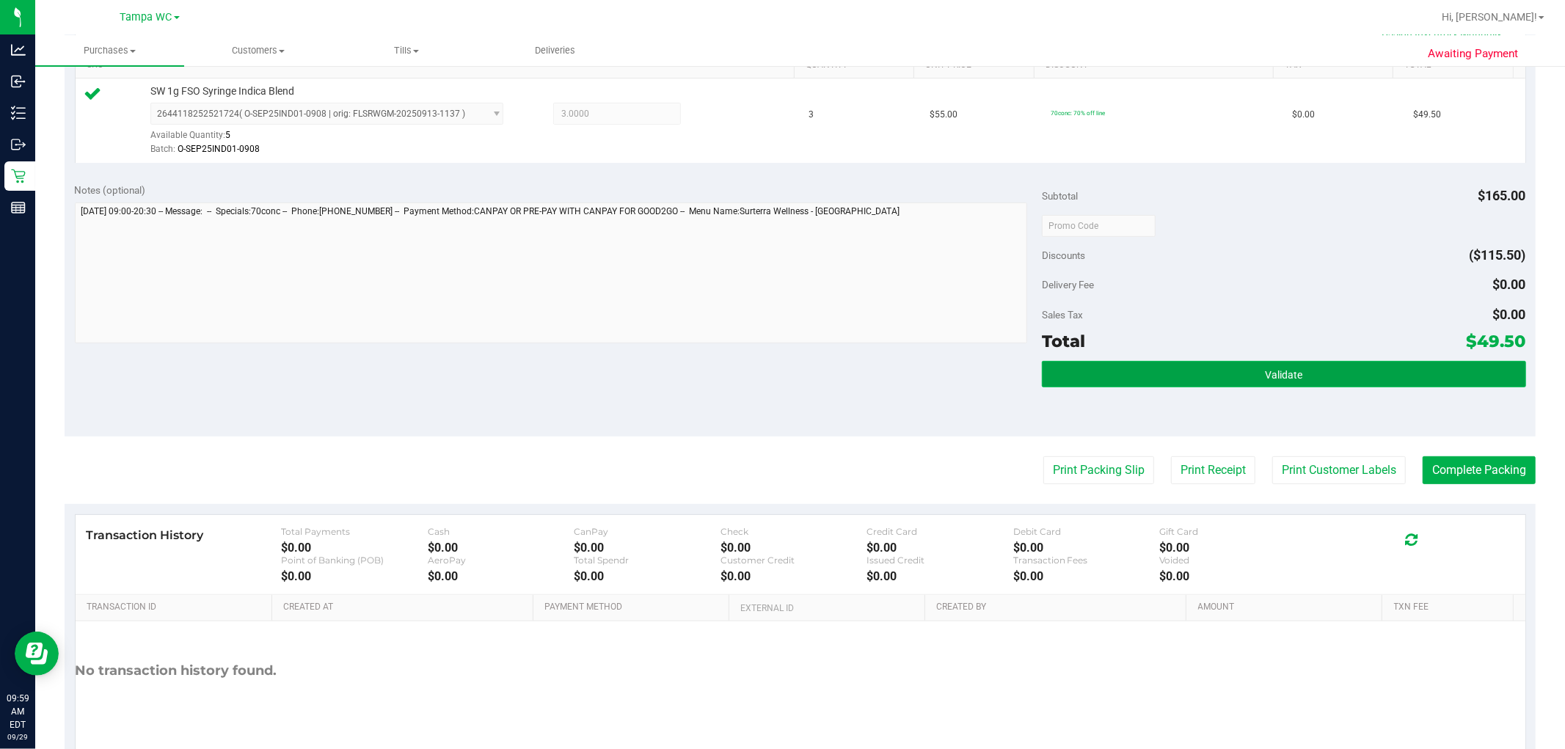
click at [780, 383] on button "Validate" at bounding box center [1284, 374] width 484 height 26
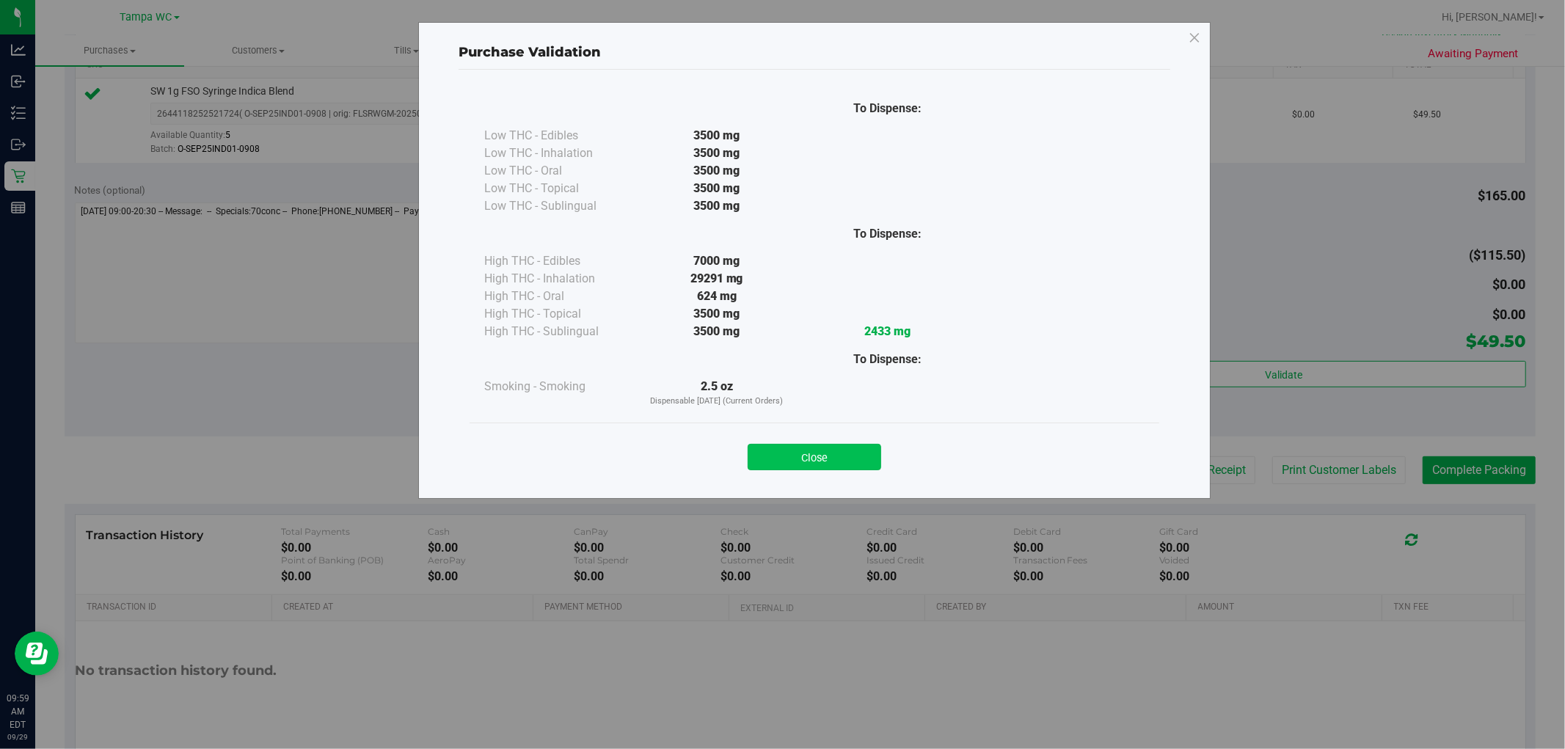
click at [780, 463] on button "Close" at bounding box center [815, 457] width 134 height 26
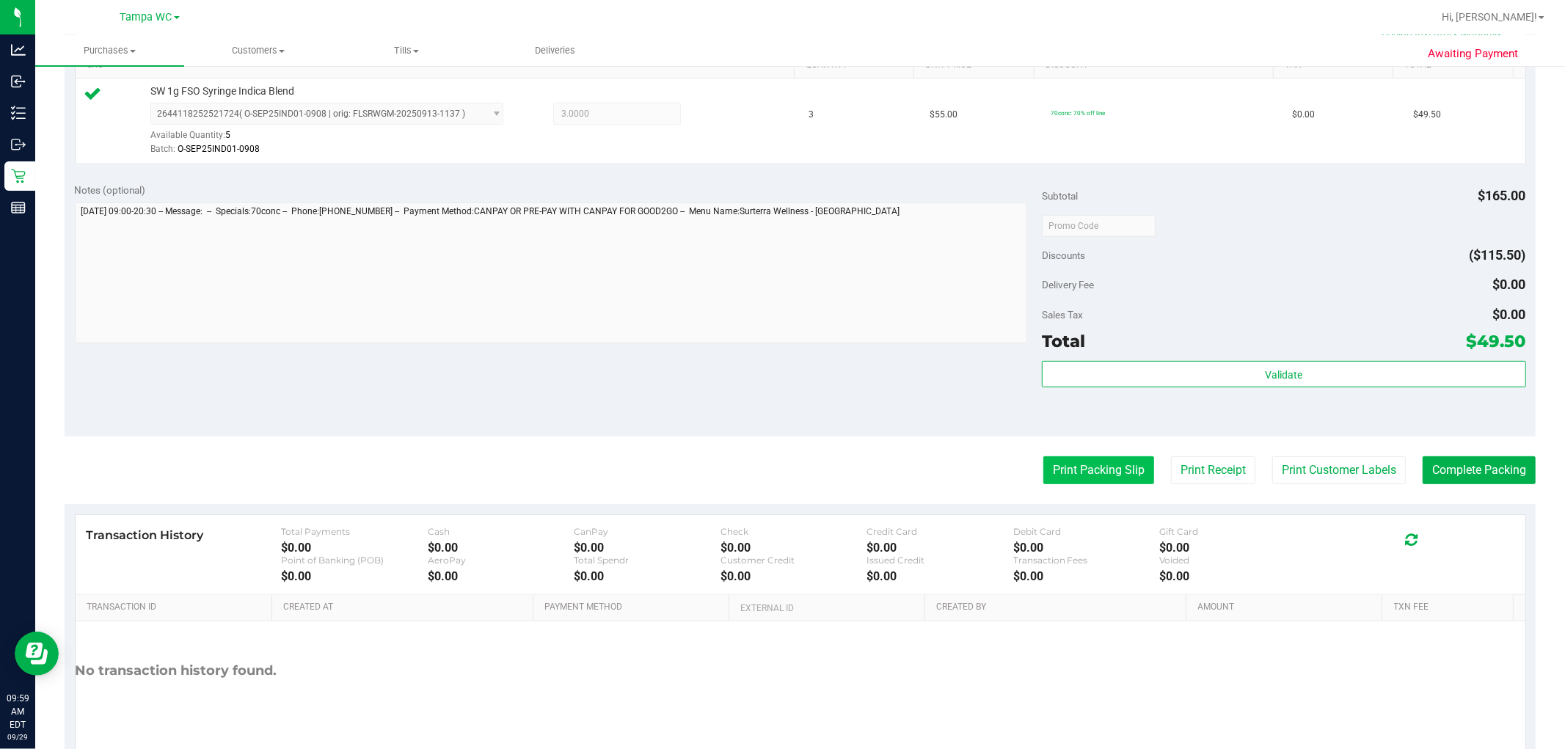
click at [780, 472] on button "Print Packing Slip" at bounding box center [1099, 470] width 111 height 28
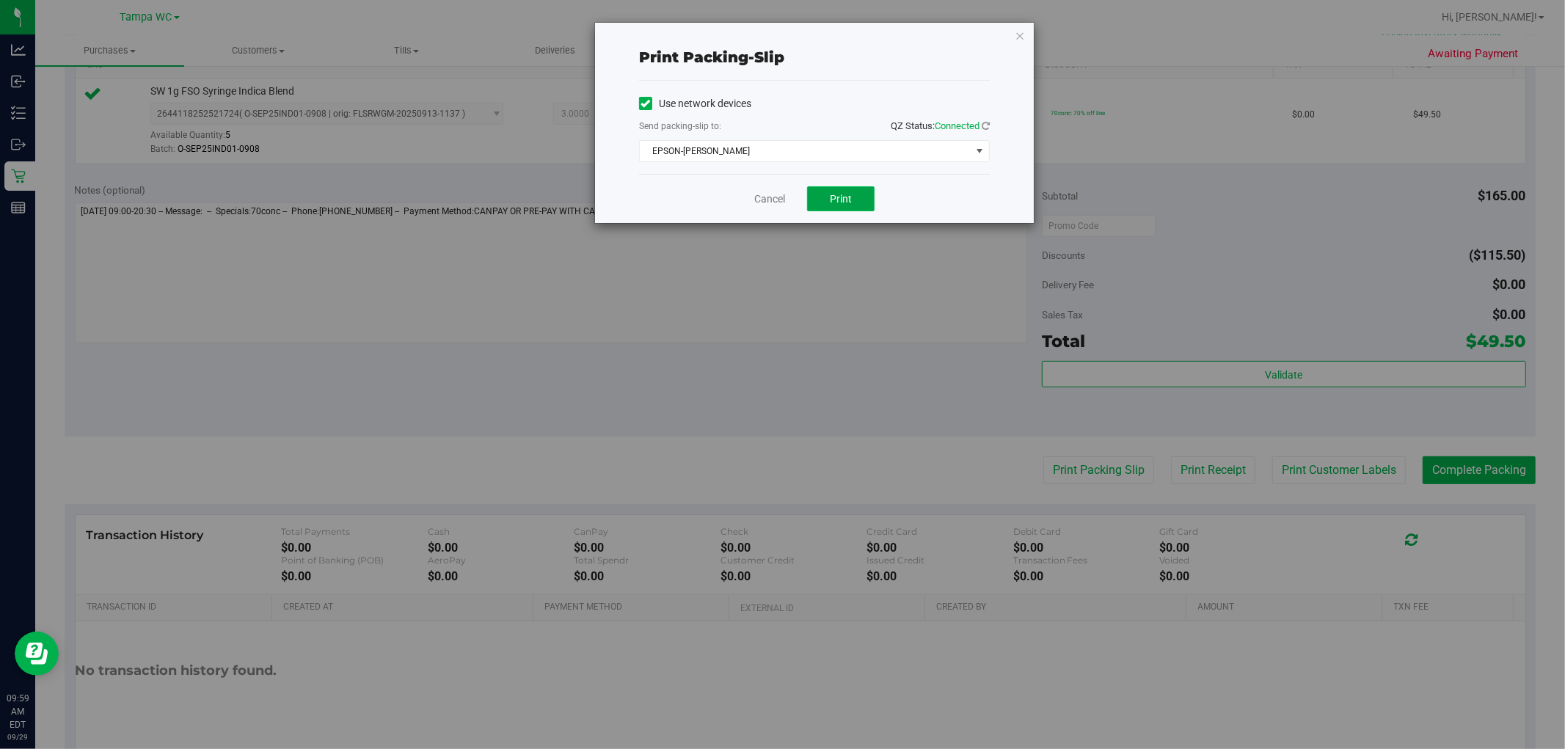
click at [780, 192] on button "Print" at bounding box center [841, 198] width 68 height 25
click at [771, 195] on link "Cancel" at bounding box center [769, 199] width 31 height 15
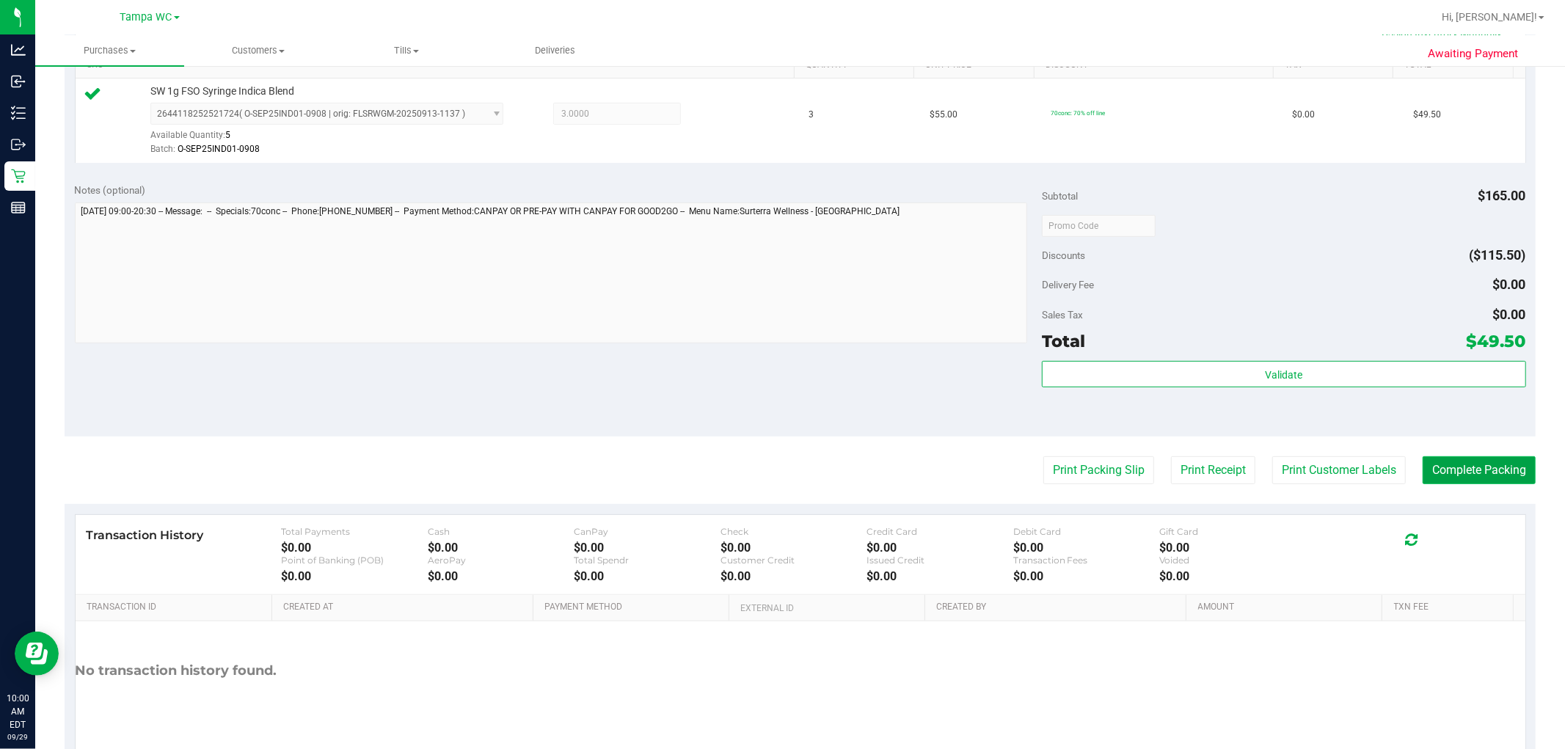
click at [780, 480] on button "Complete Packing" at bounding box center [1479, 470] width 113 height 28
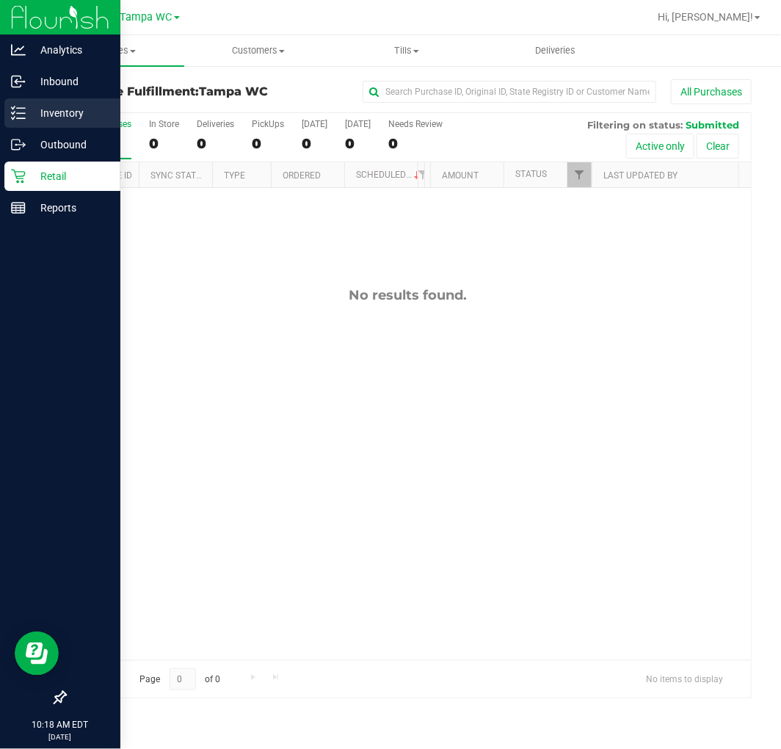
click at [17, 108] on line at bounding box center [21, 108] width 8 height 0
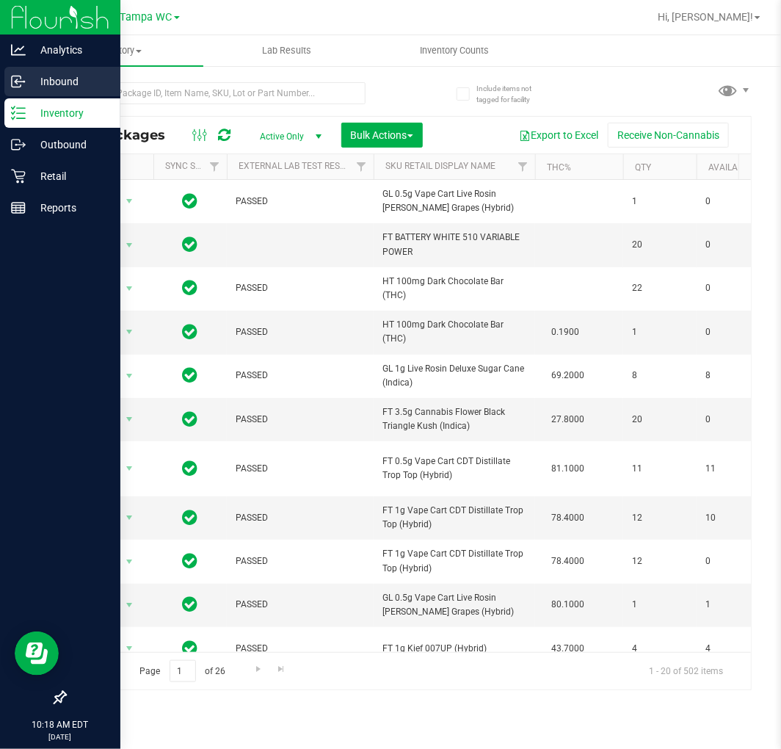
click at [1, 76] on link "Inbound" at bounding box center [60, 83] width 120 height 32
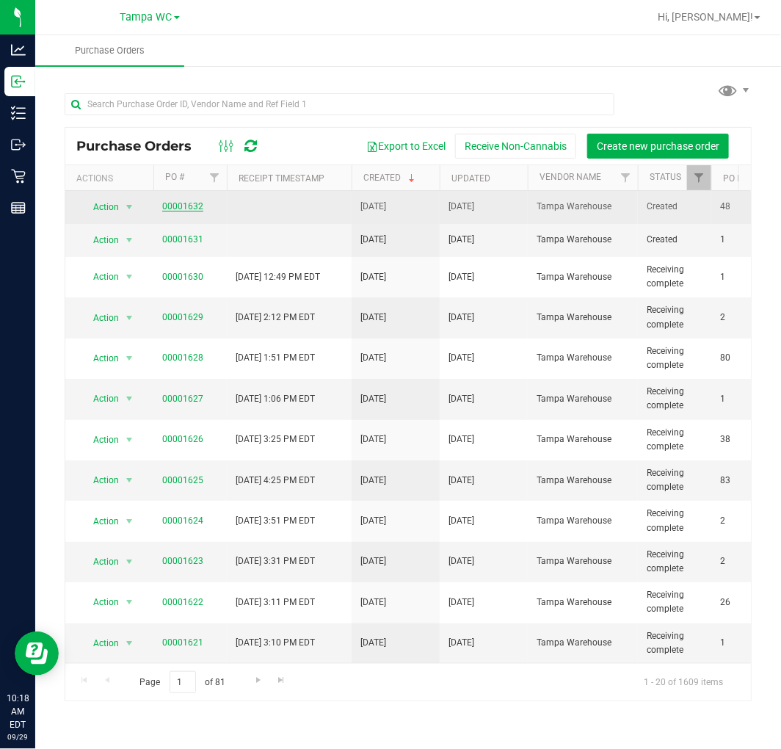
click at [198, 210] on link "00001632" at bounding box center [182, 206] width 41 height 10
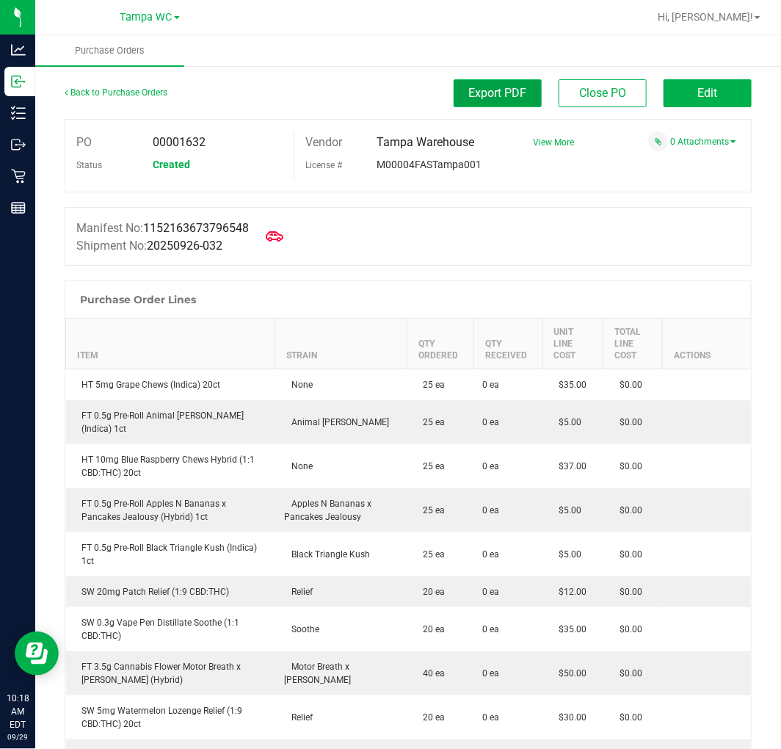
click at [505, 90] on span "Export PDF" at bounding box center [498, 93] width 58 height 14
click at [511, 261] on div "Manifest No: 1152163673796548 Shipment No: 20250926-032" at bounding box center [408, 236] width 687 height 59
click at [524, 282] on div "Purchase Order Lines" at bounding box center [407, 299] width 685 height 37
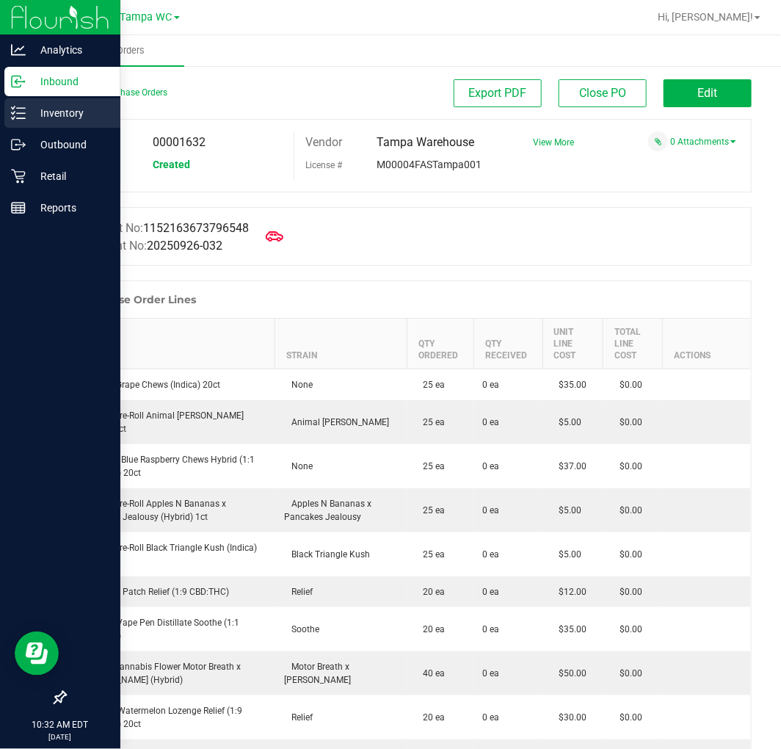
click at [23, 103] on div "Inventory" at bounding box center [62, 112] width 116 height 29
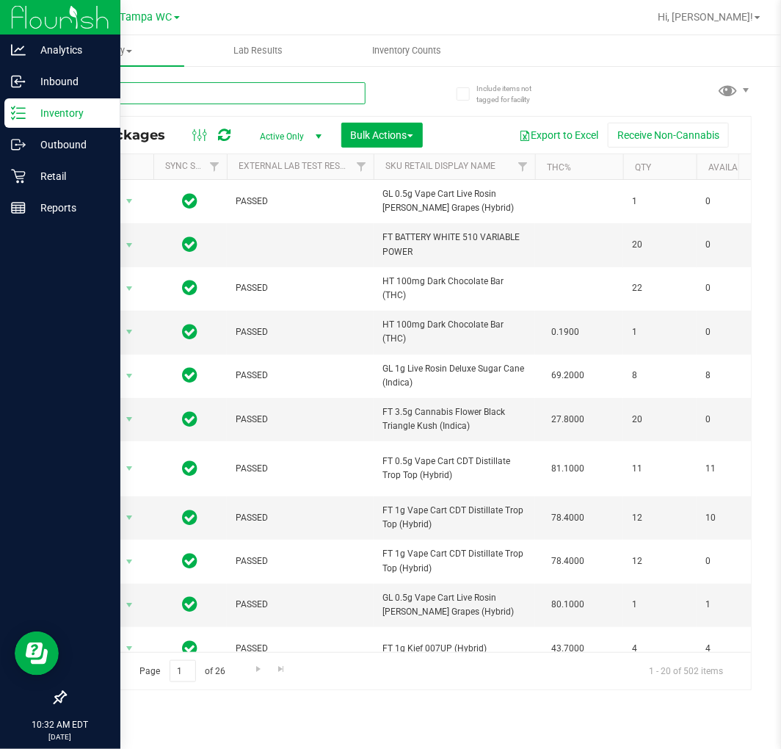
click at [173, 90] on input "text" at bounding box center [215, 93] width 301 height 22
type input "F"
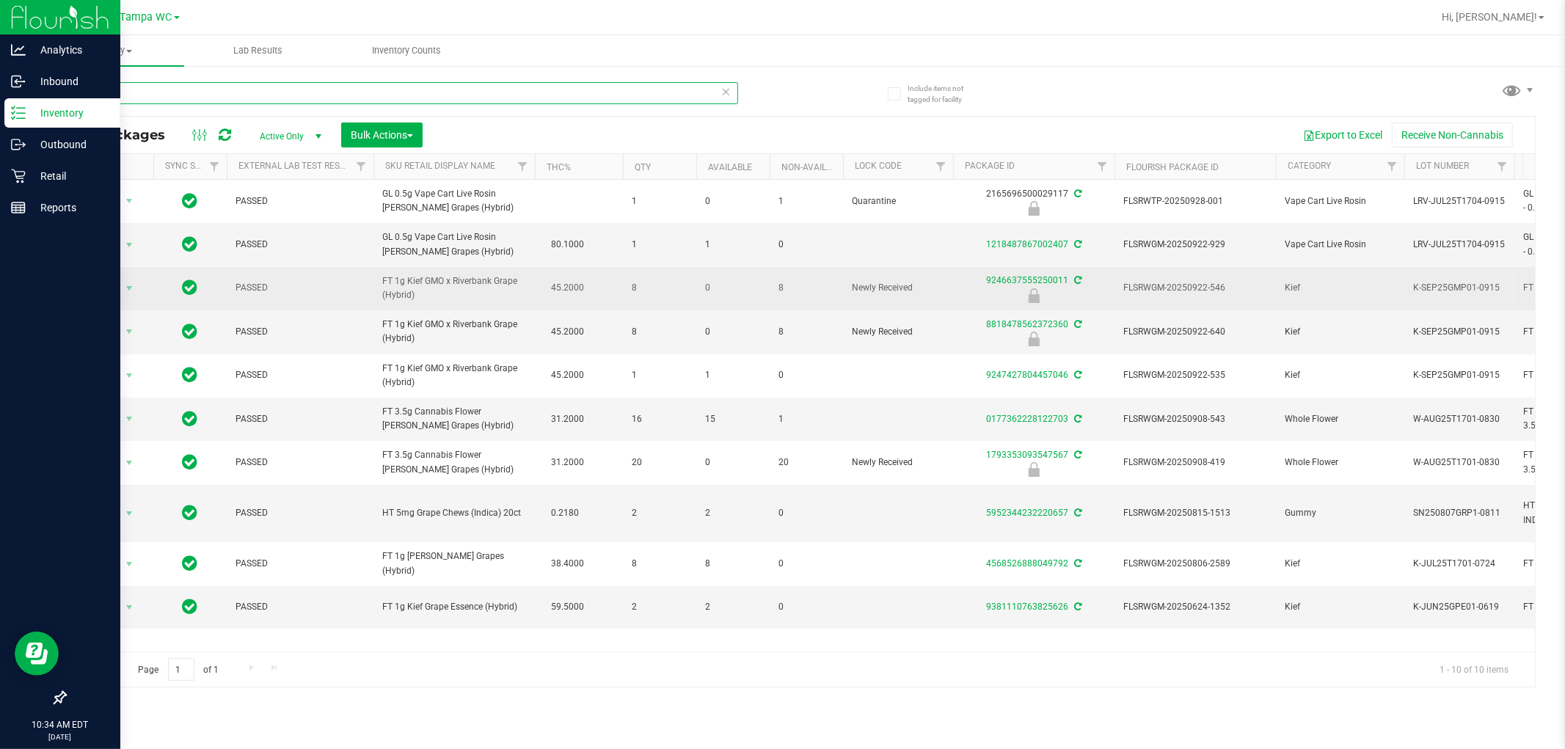
type input "G"
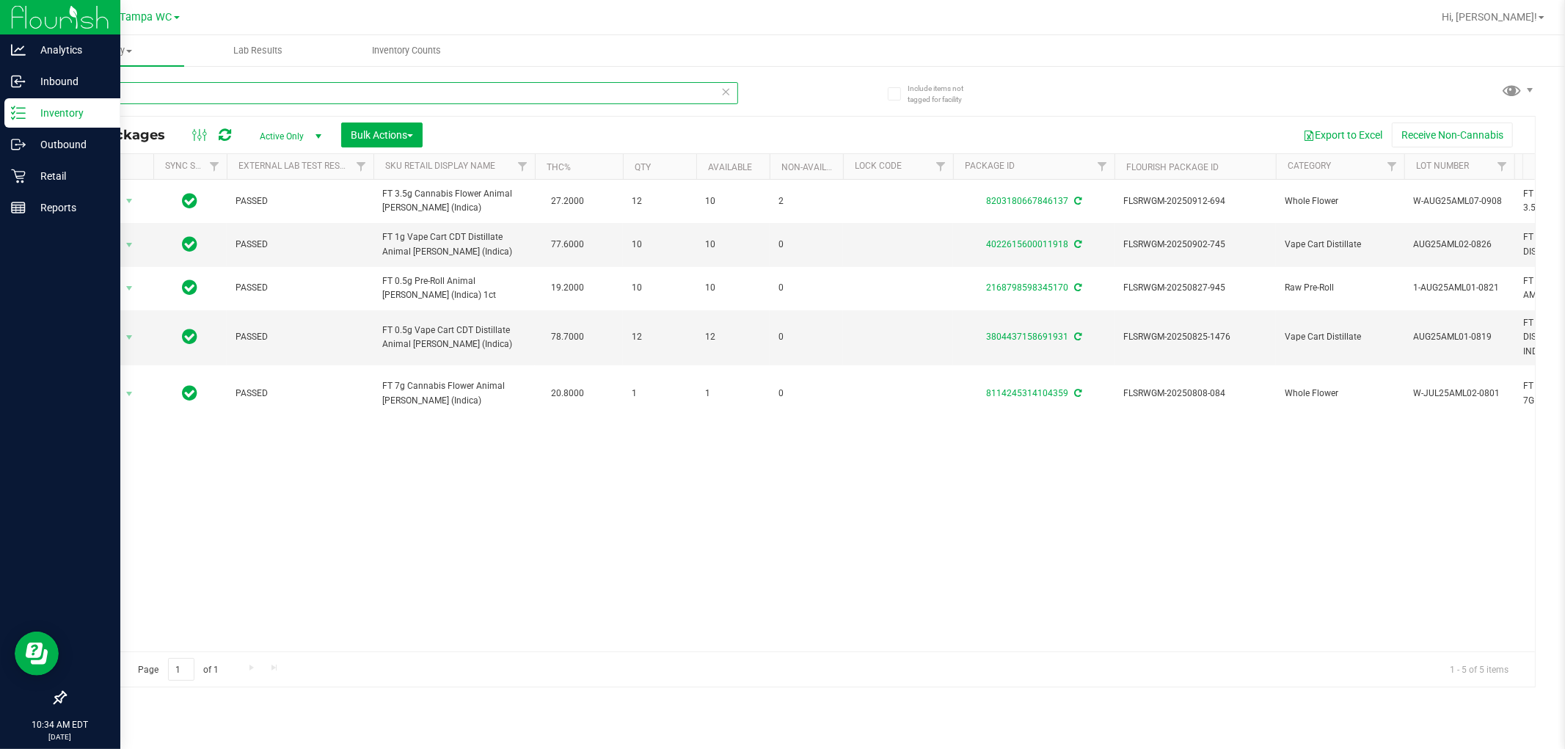
type input "AML"
click at [538, 464] on div "Action Action Adjust qty Create package Edit attributes Global inventory Locate…" at bounding box center [800, 416] width 1470 height 472
click at [194, 84] on input "AML" at bounding box center [402, 93] width 674 height 22
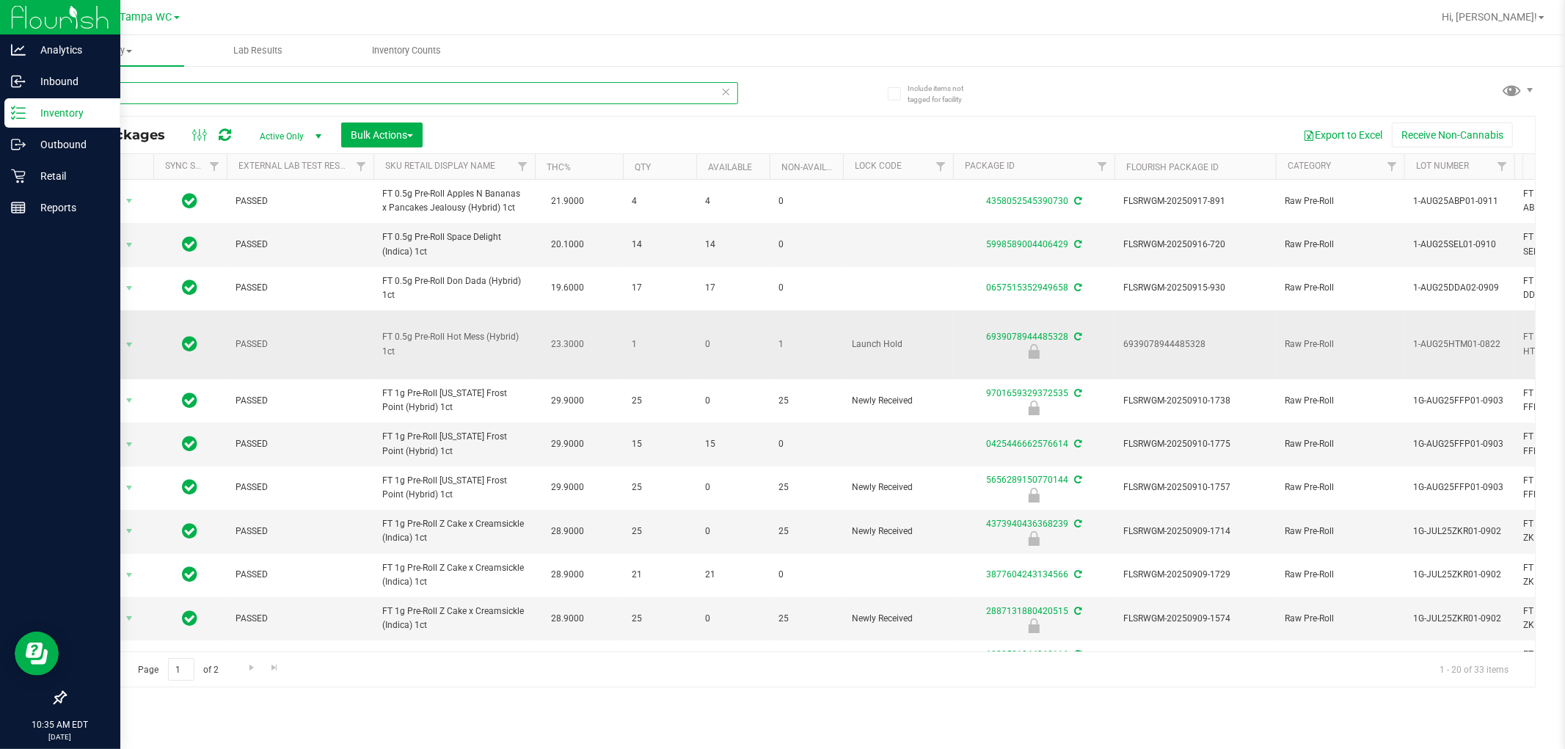
type input "1"
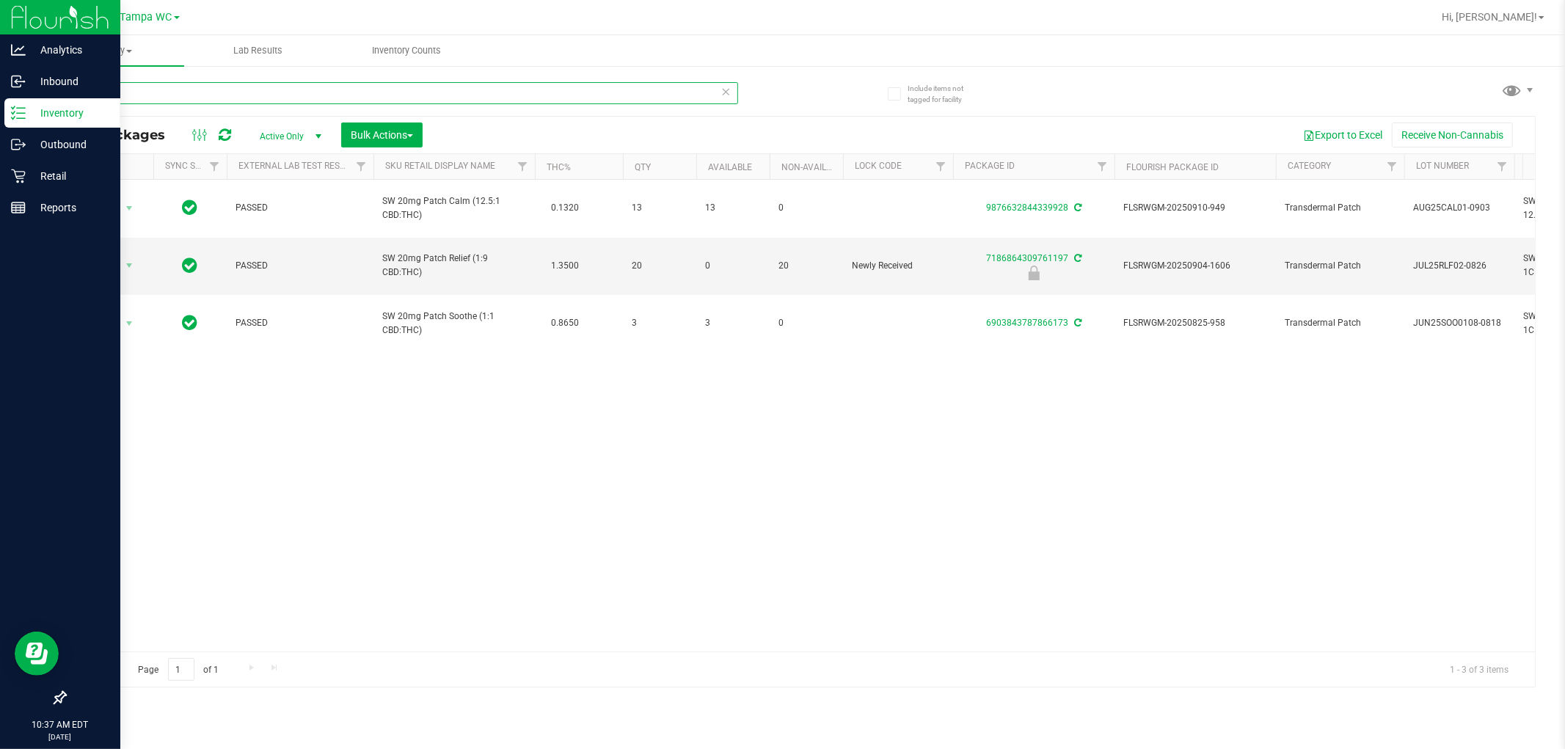
type input "P"
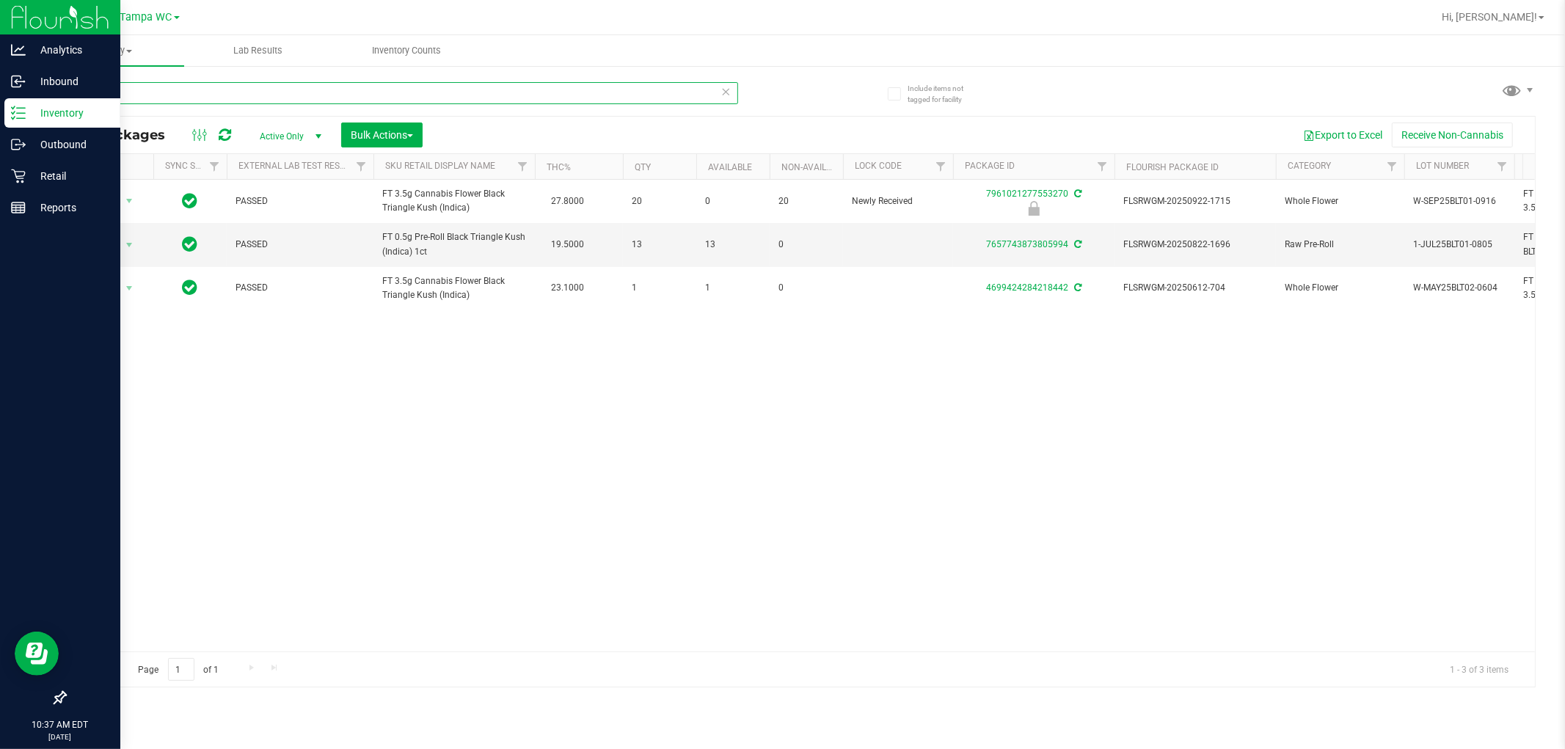
click at [230, 92] on input "BLT" at bounding box center [402, 93] width 674 height 22
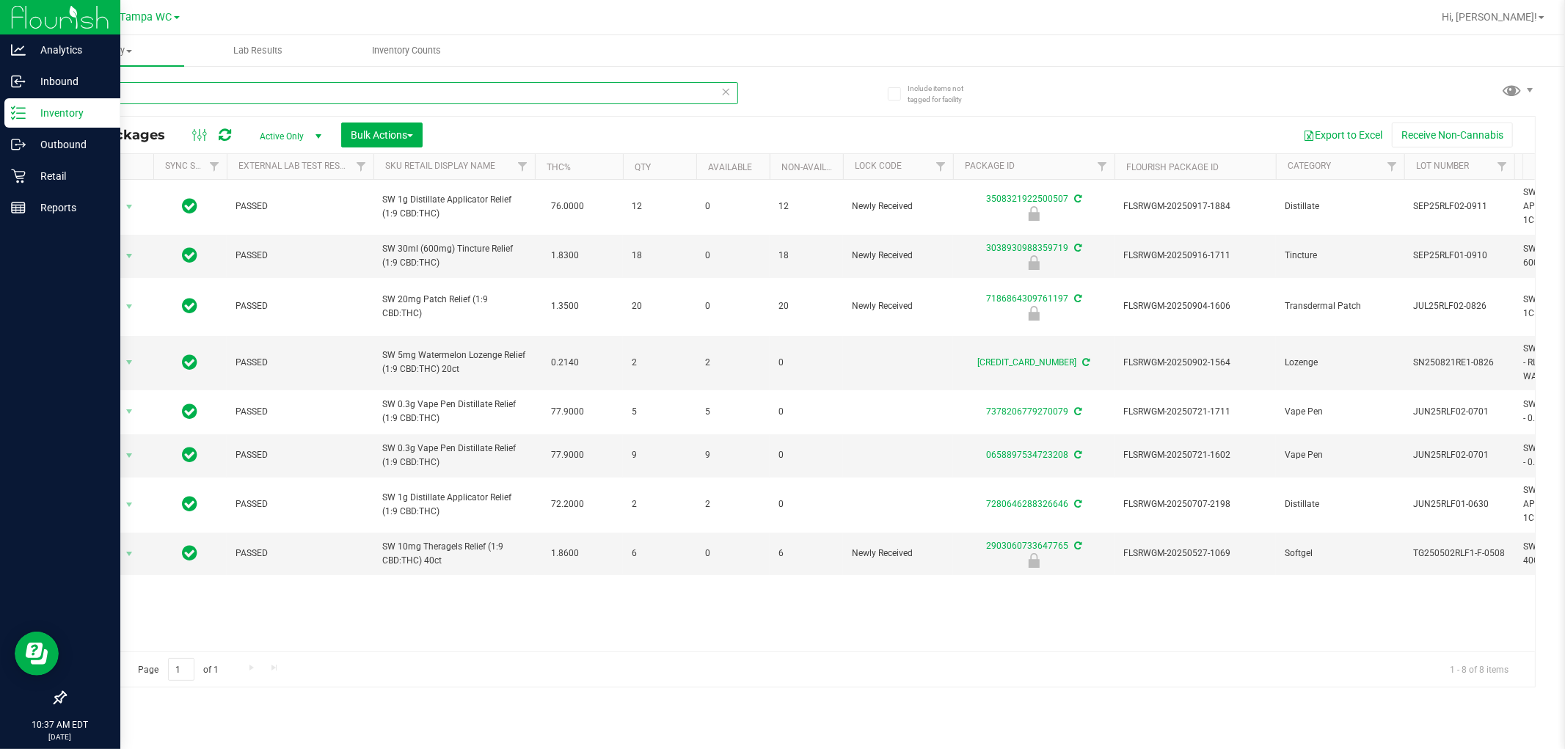
click at [118, 87] on input "RLF" at bounding box center [402, 93] width 674 height 22
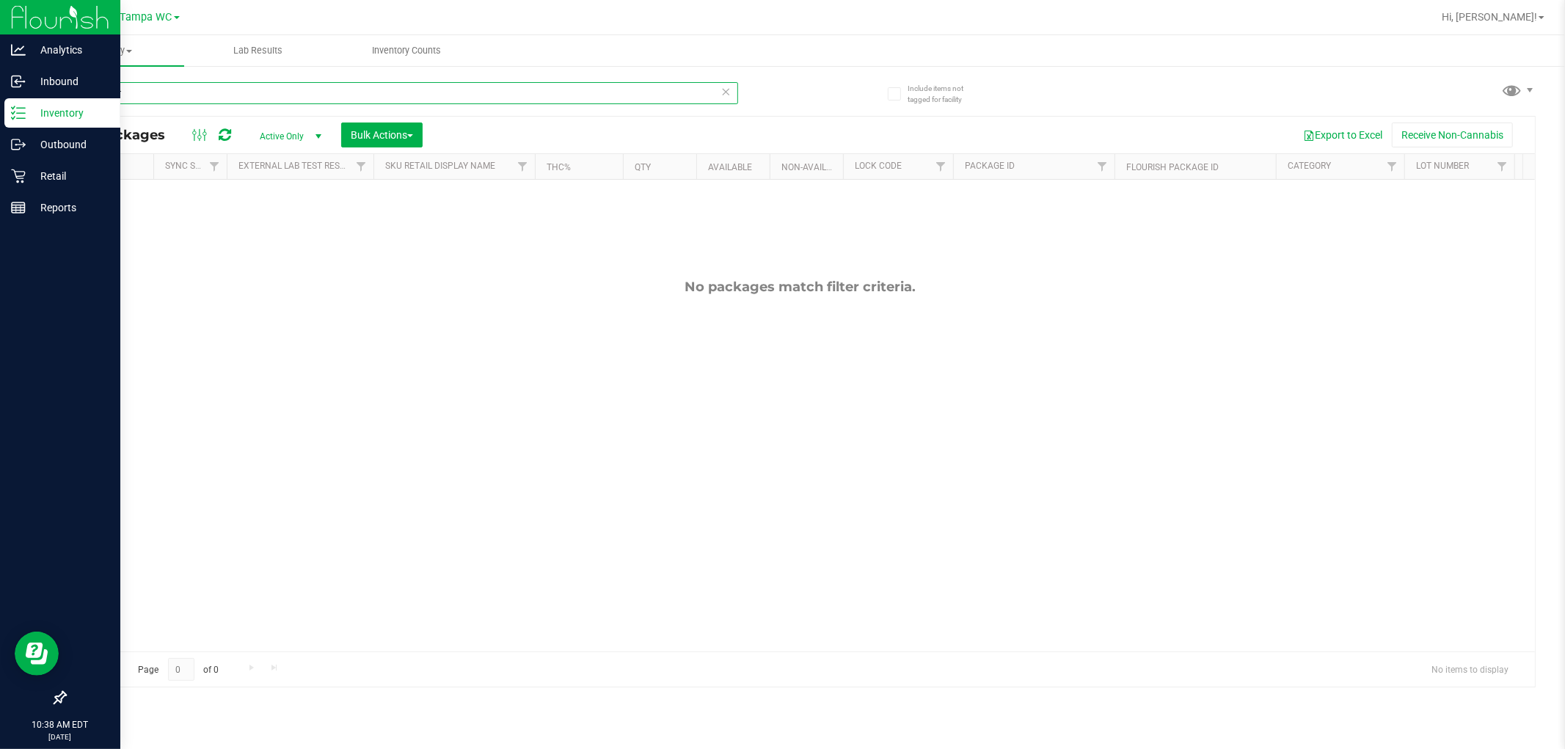
click at [396, 100] on input "RLF Patr" at bounding box center [402, 93] width 674 height 22
type input "R"
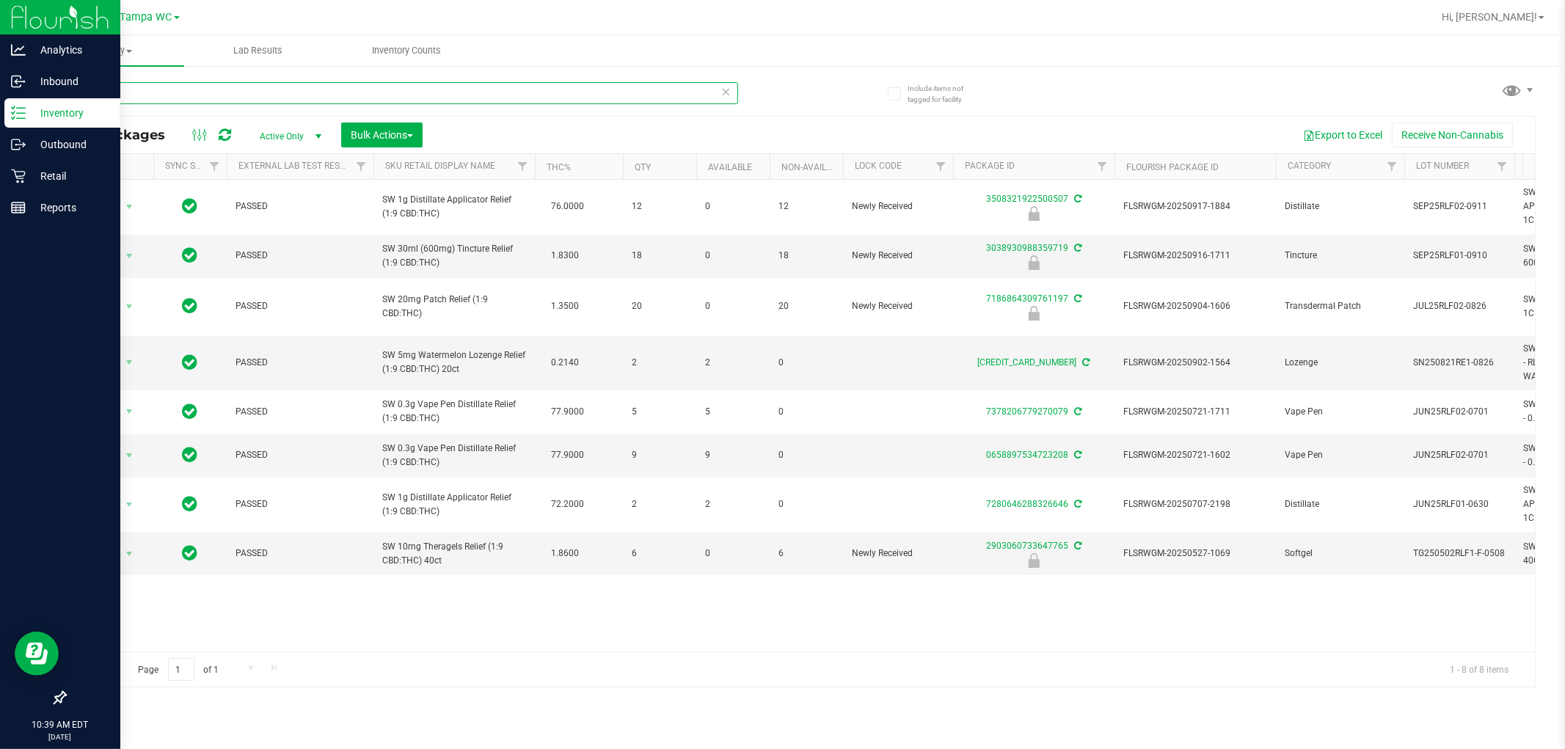
type input "soo"
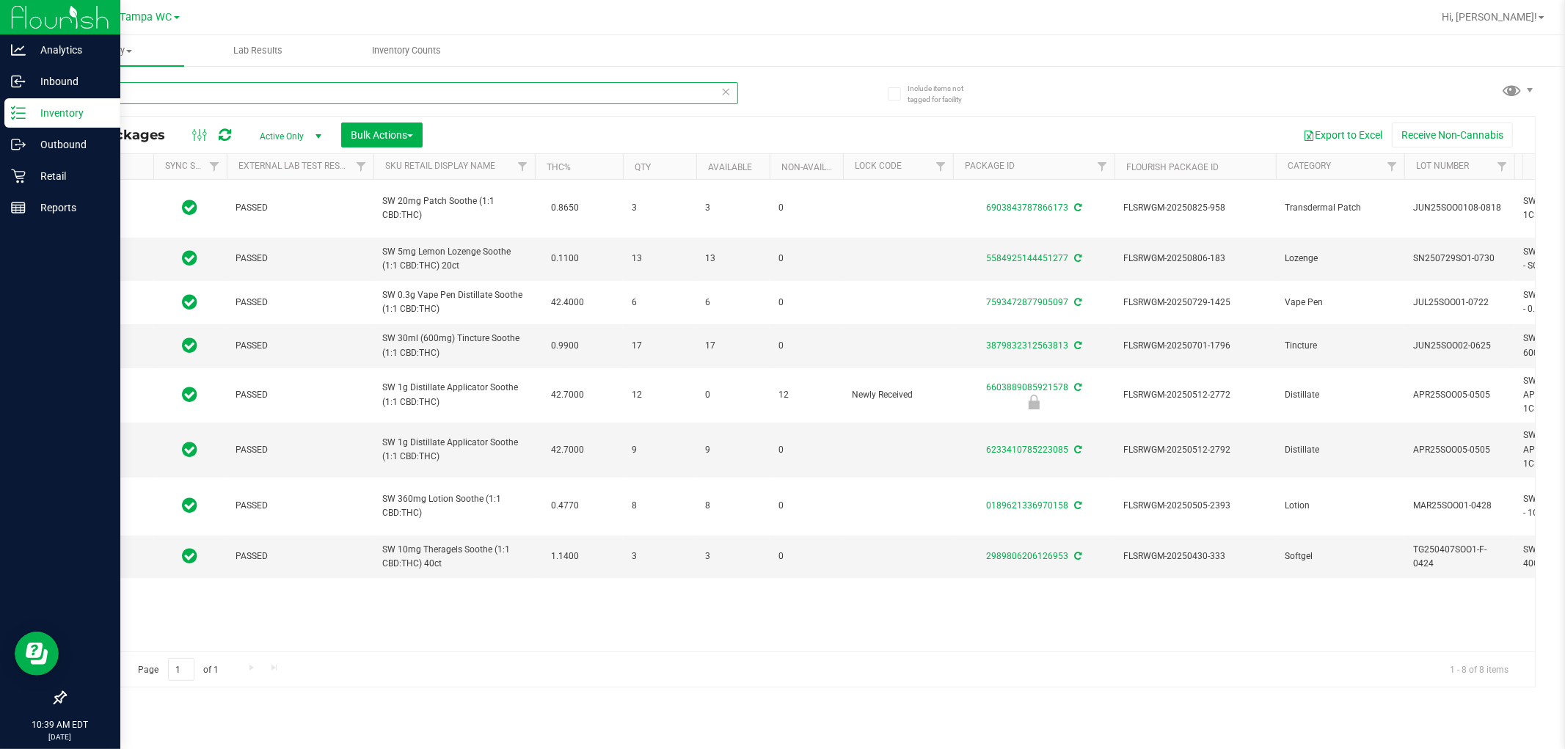
type input "[DATE]"
type input "s"
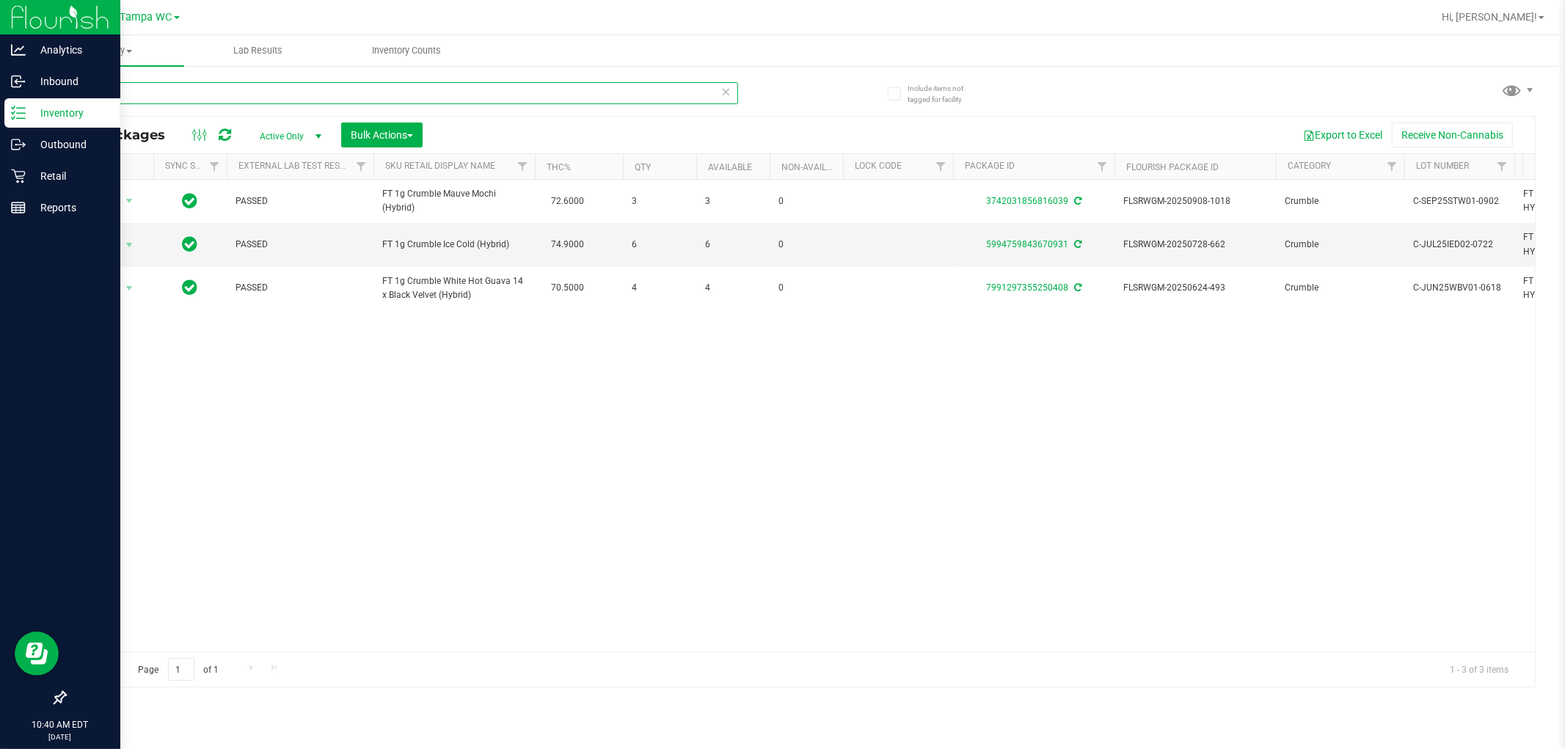
type input "M"
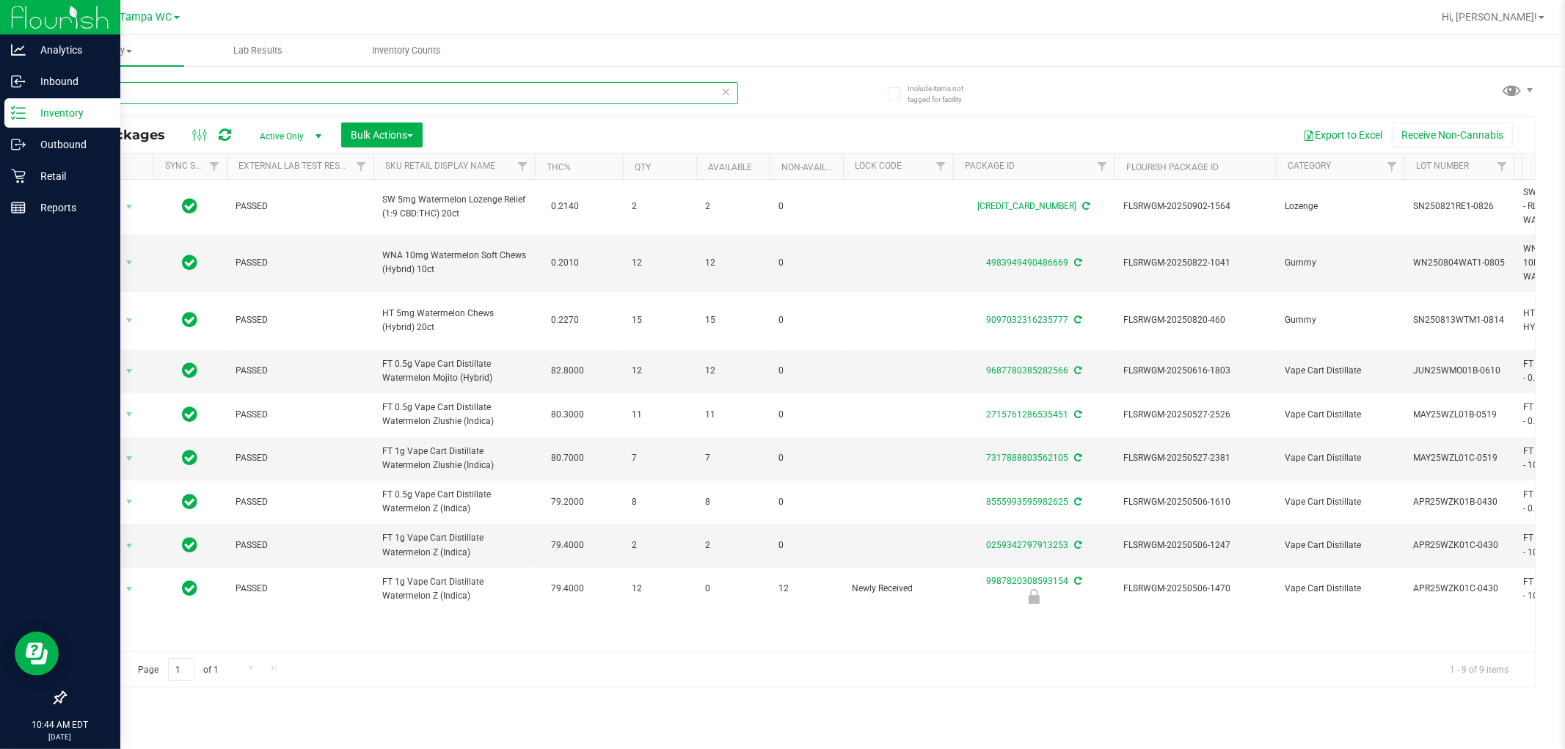
click at [142, 100] on input "Water" at bounding box center [402, 93] width 674 height 22
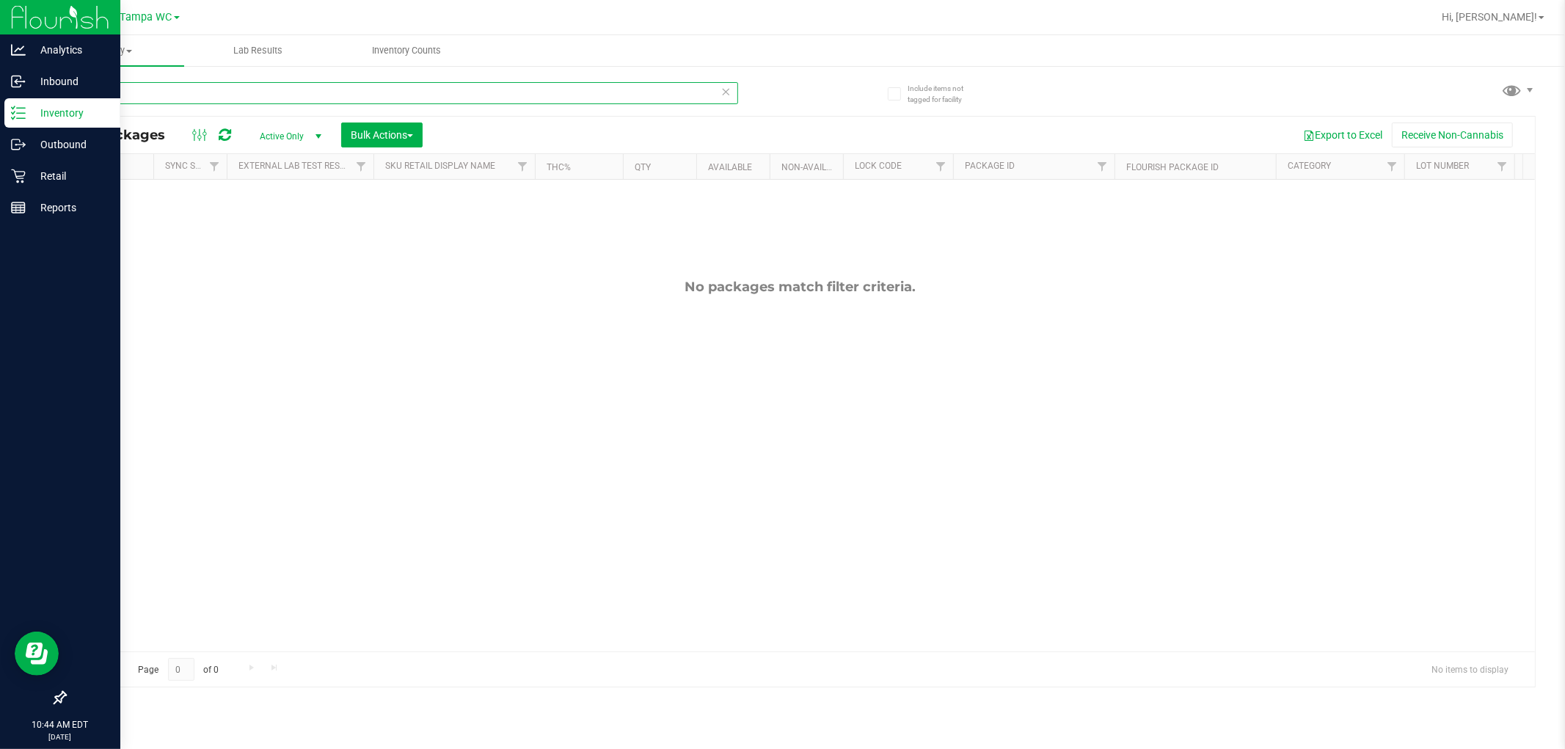
type input "G"
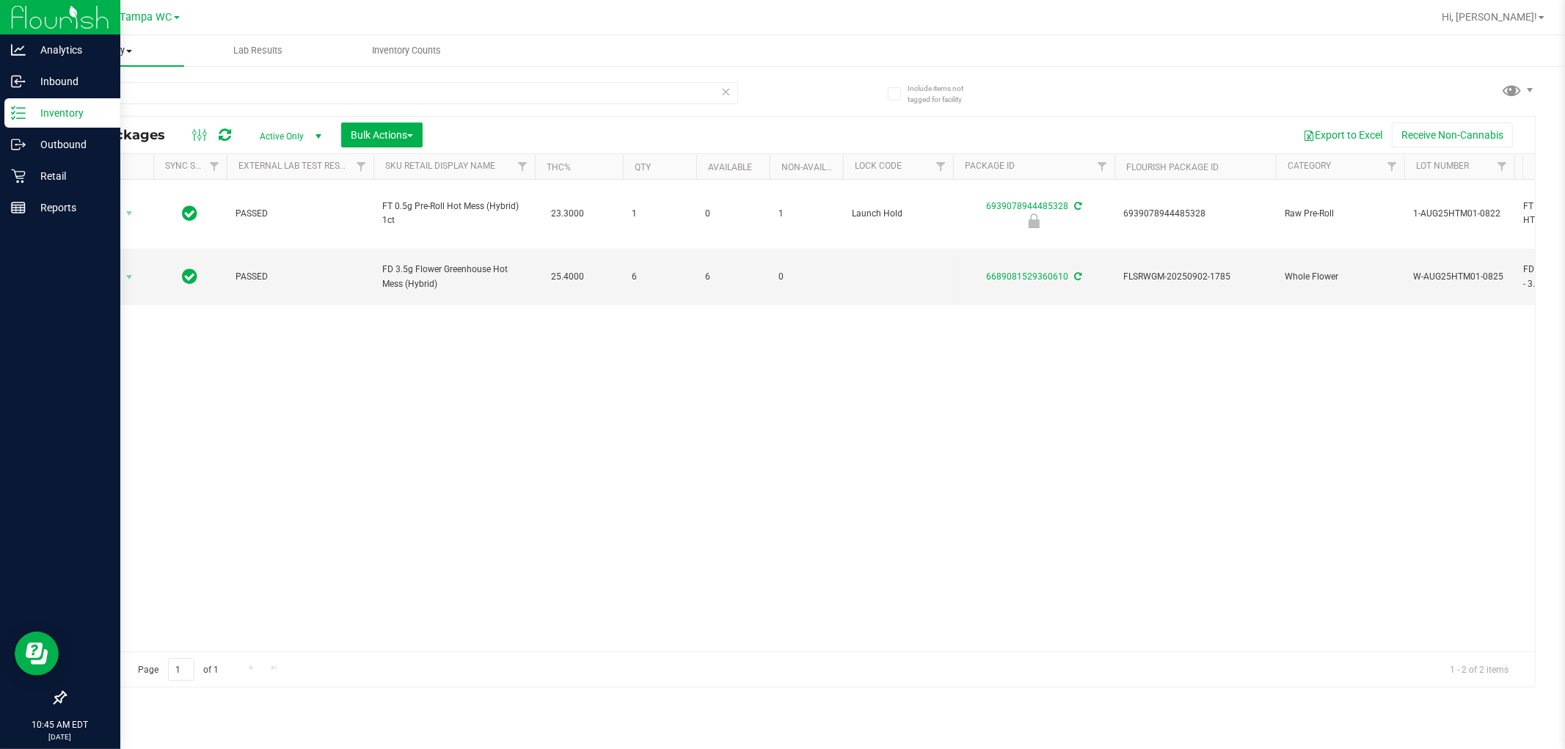
click at [176, 57] on uib-tab-heading "Inventory All packages All inventory Waste log Create inventory" at bounding box center [109, 50] width 149 height 31
click at [225, 88] on input "HTM" at bounding box center [402, 93] width 674 height 22
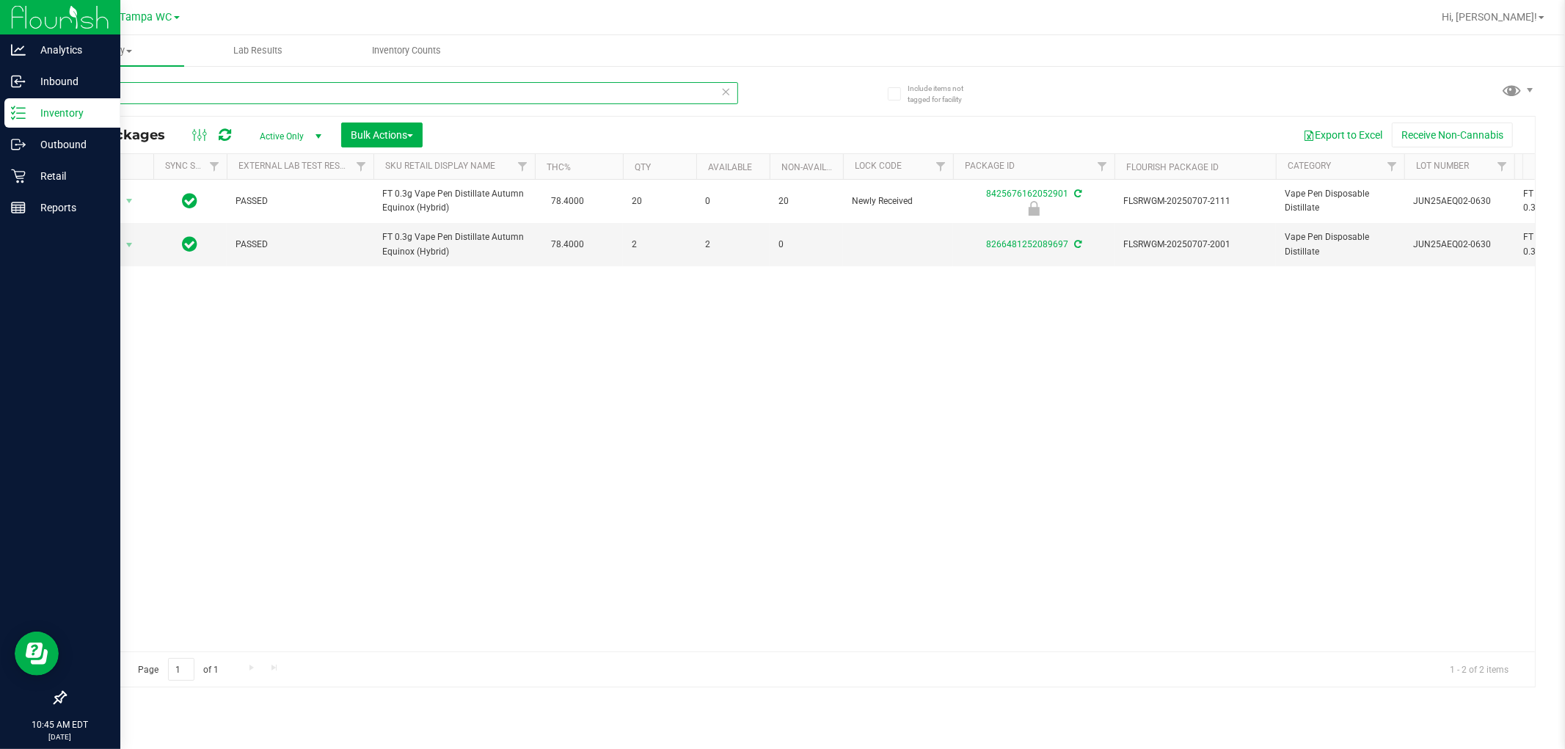
type input "A"
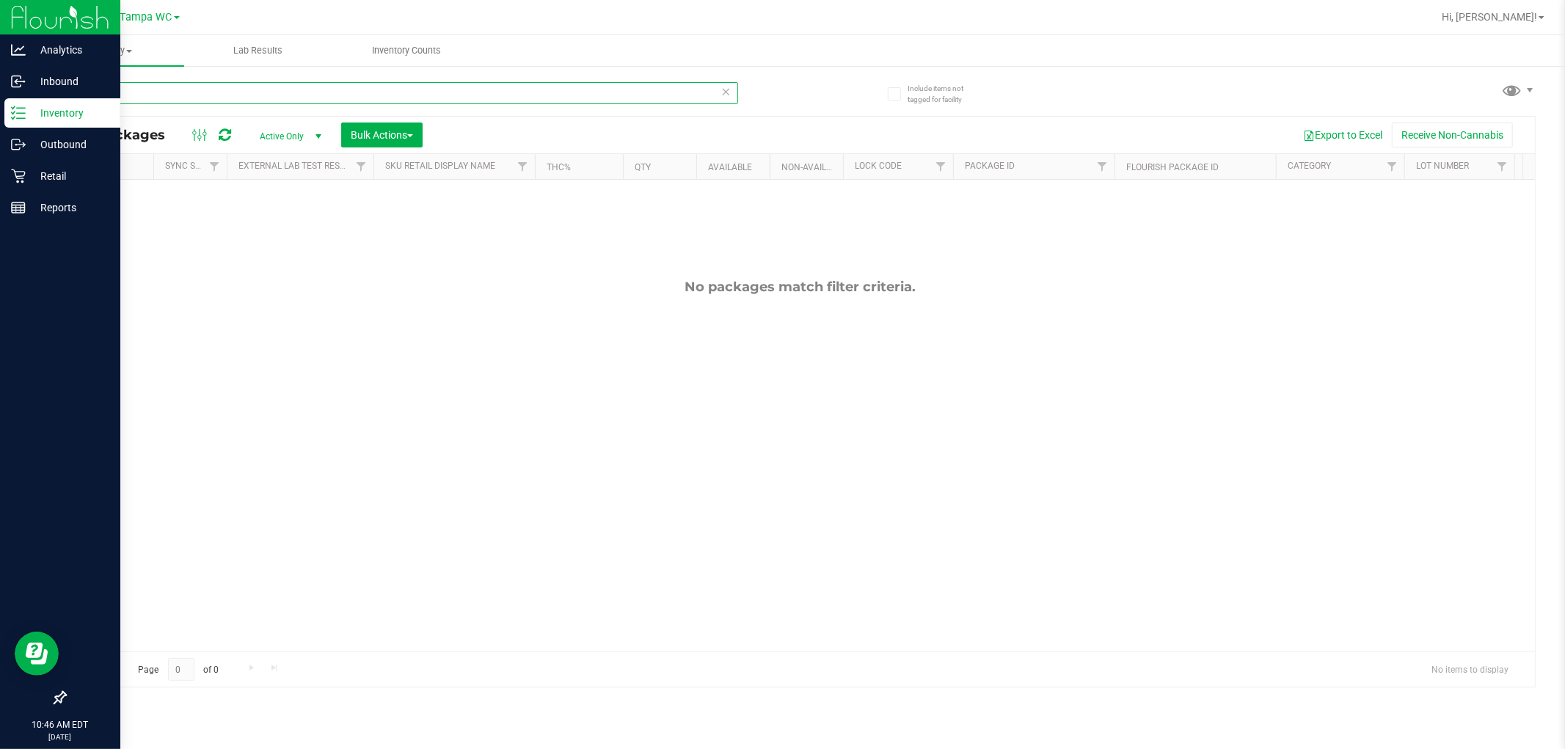
type input "T"
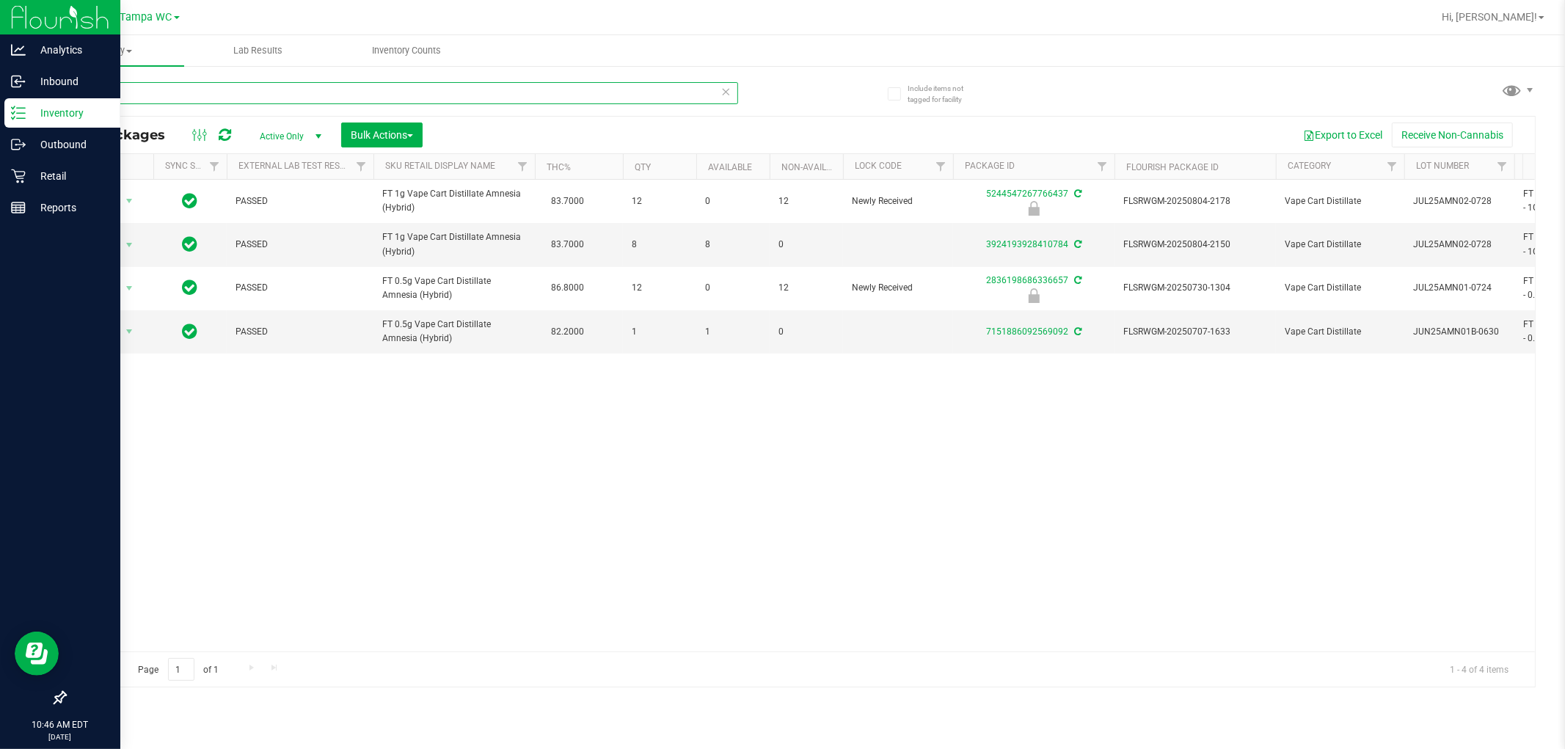
type input "A"
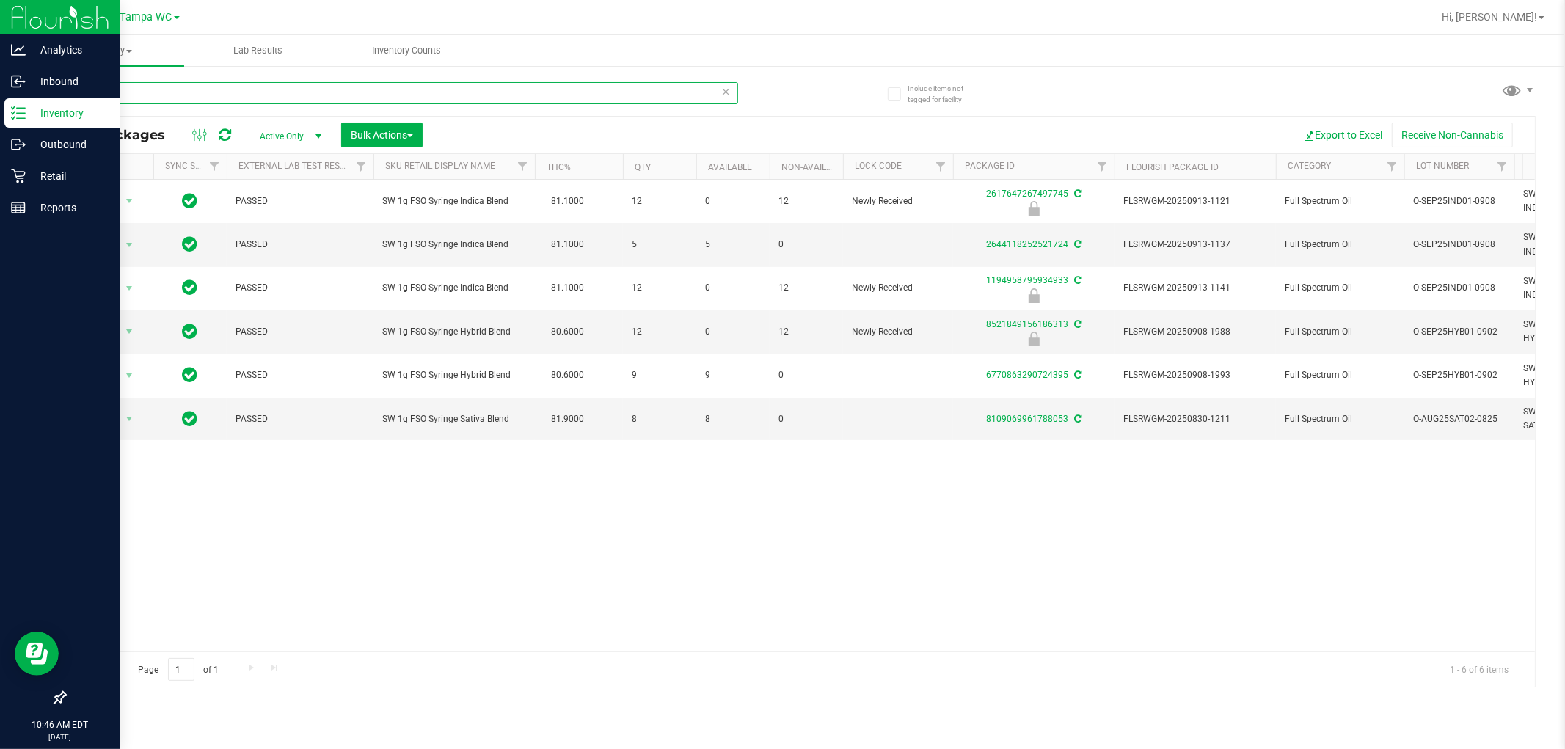
type input "F"
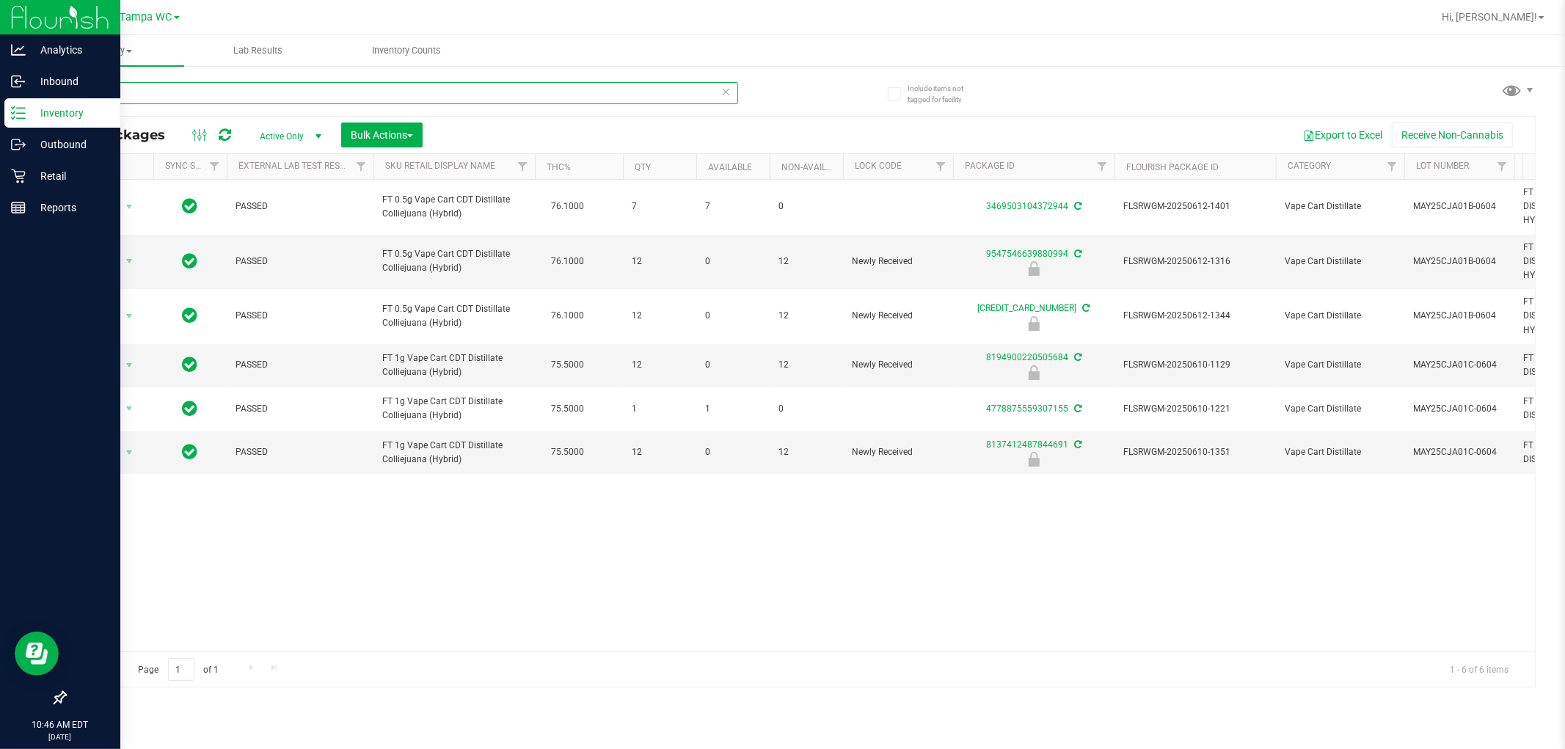
click at [184, 94] on input "CJA" at bounding box center [402, 93] width 674 height 22
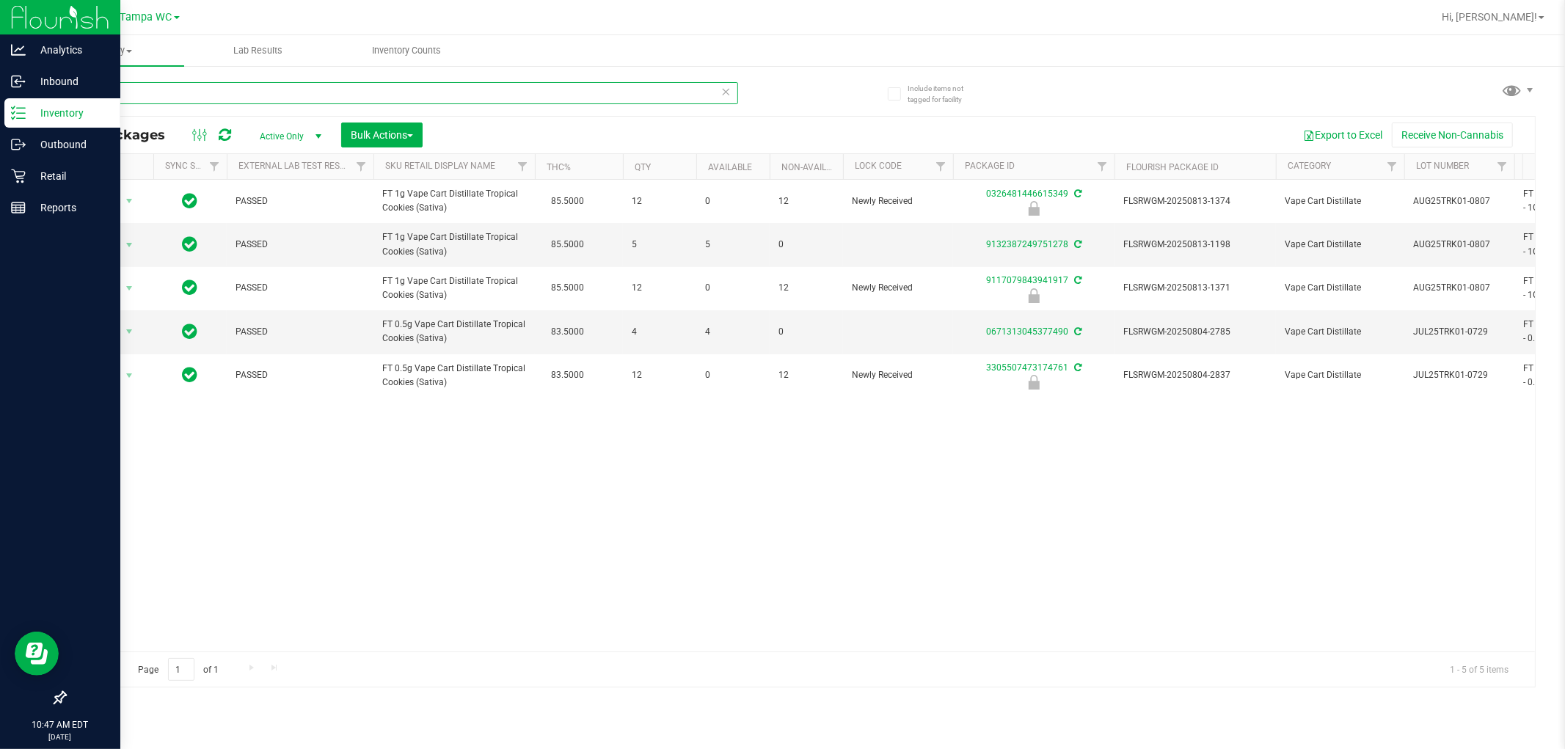
type input "TRK"
click at [710, 545] on div "Action Action Edit attributes Global inventory Locate package Package audit log…" at bounding box center [800, 416] width 1470 height 472
click at [780, 489] on div "Action Action Edit attributes Global inventory Locate package Package audit log…" at bounding box center [800, 416] width 1470 height 472
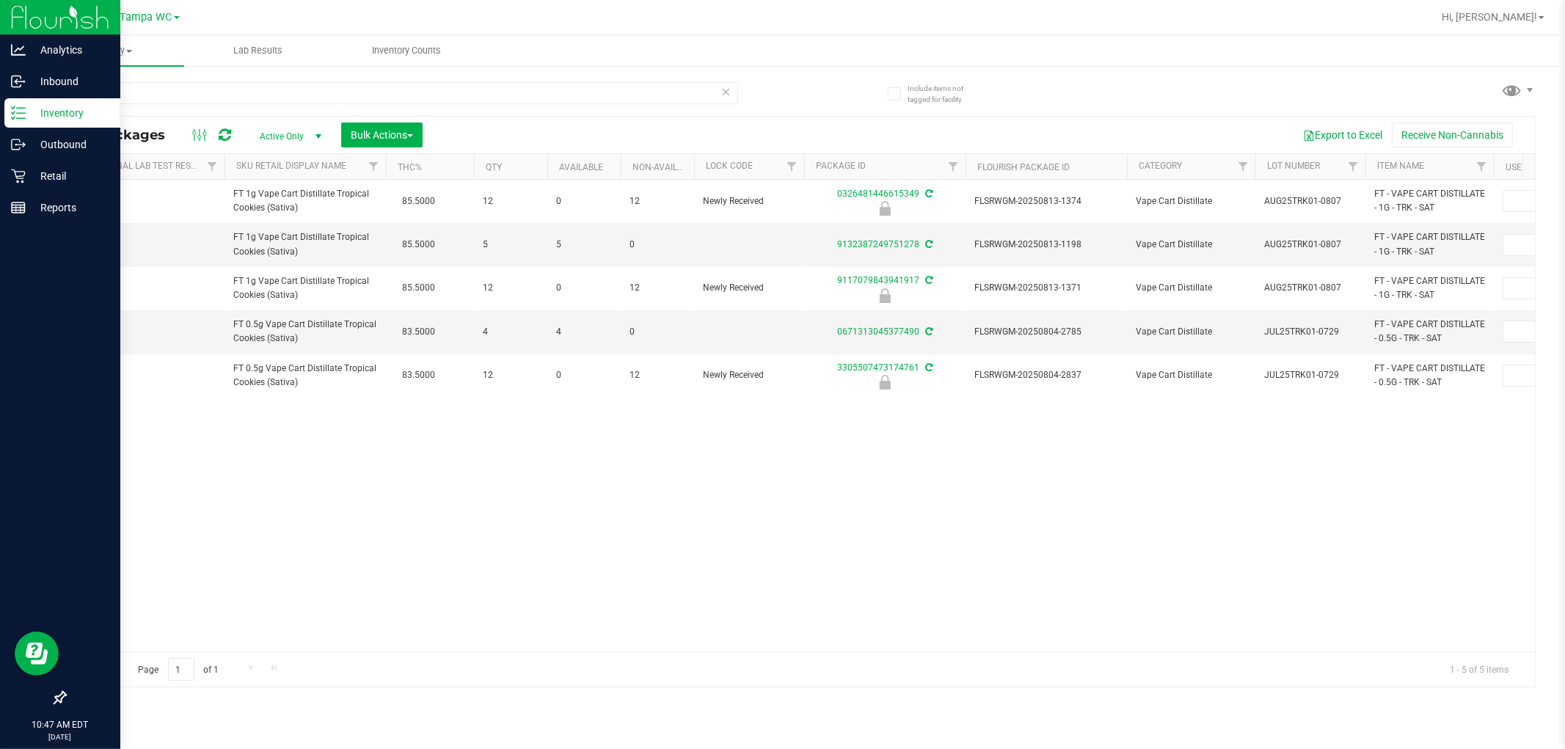
scroll to position [0, 173]
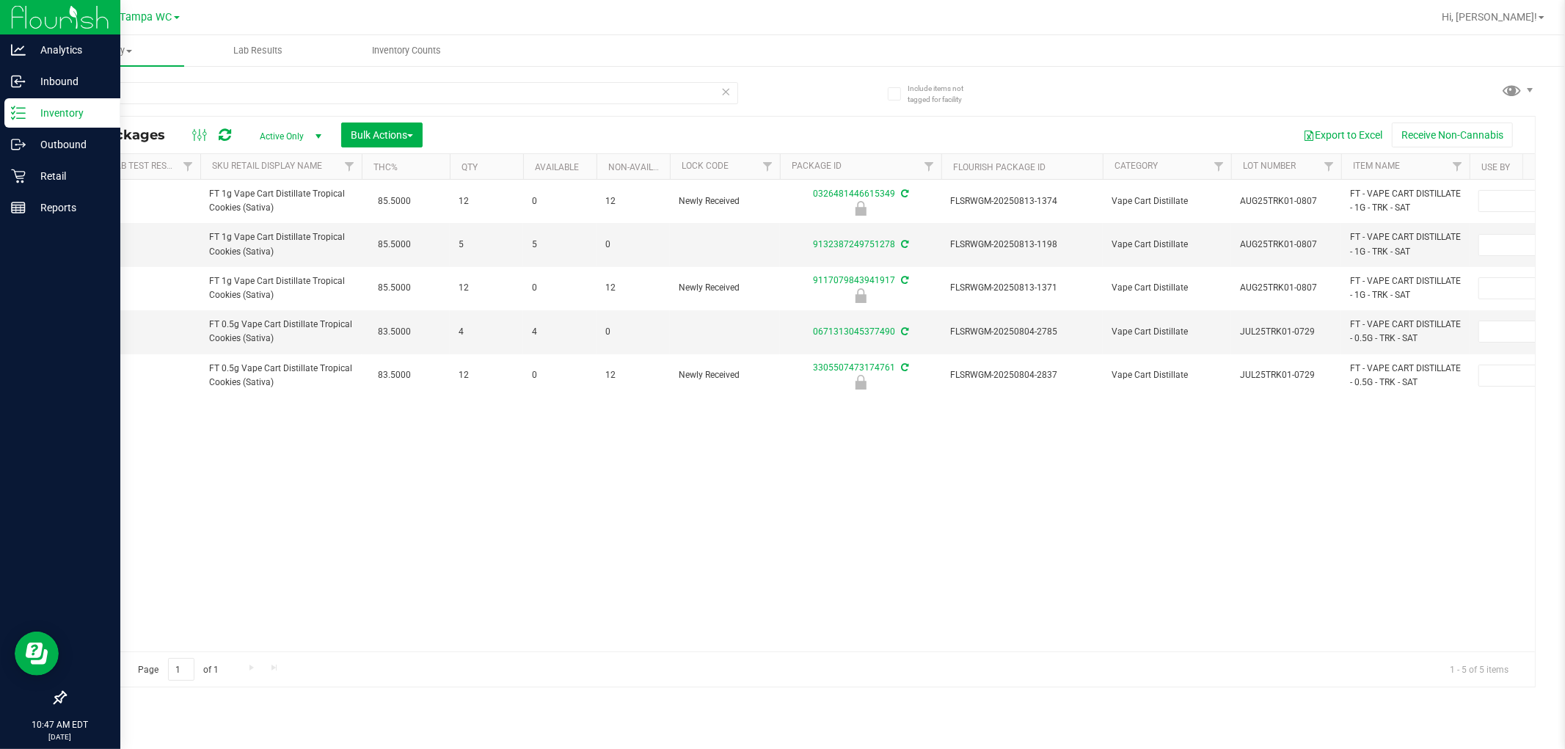
click at [553, 642] on div "Action Action Edit attributes Global inventory Locate package Package audit log…" at bounding box center [800, 416] width 1470 height 472
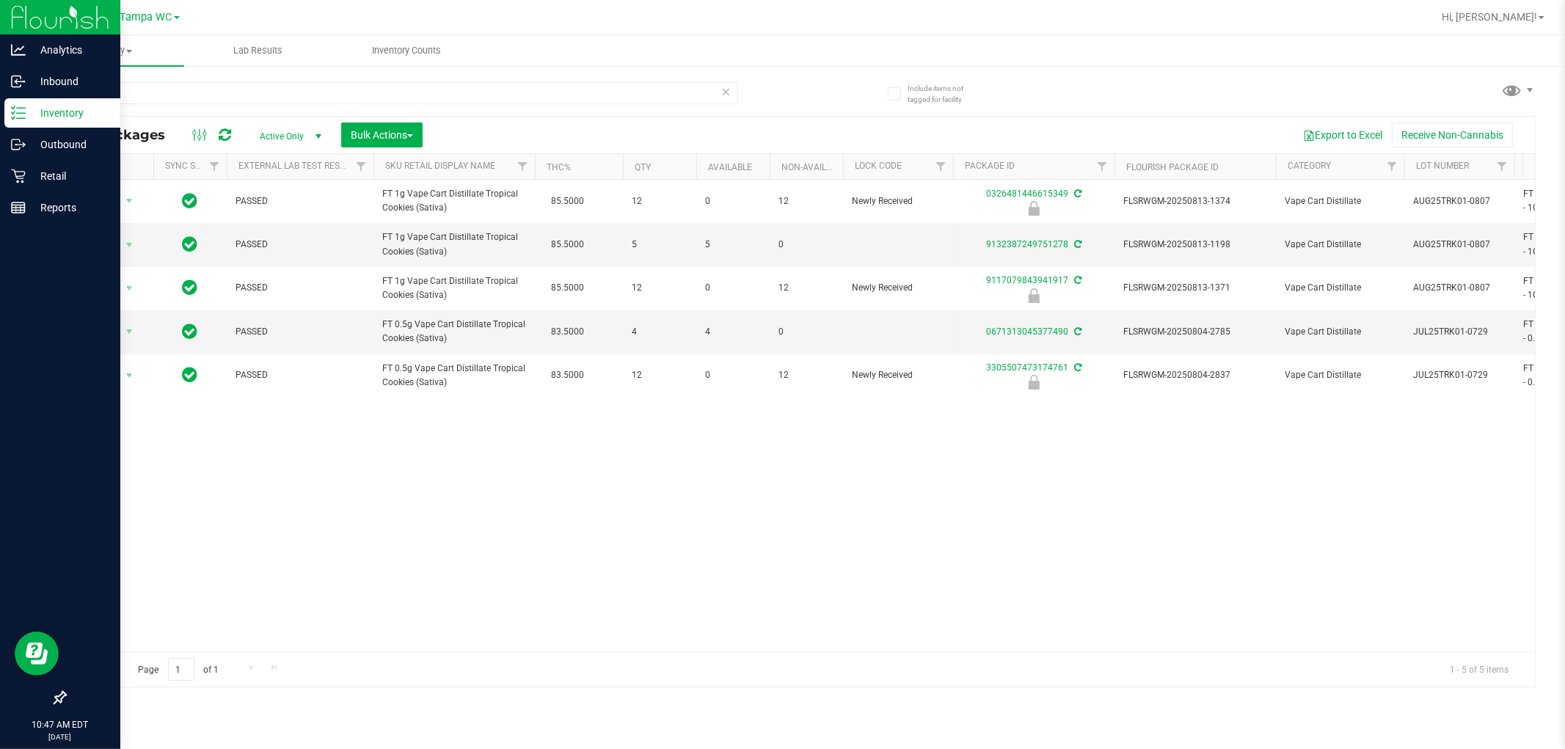
click at [727, 84] on icon at bounding box center [726, 91] width 10 height 18
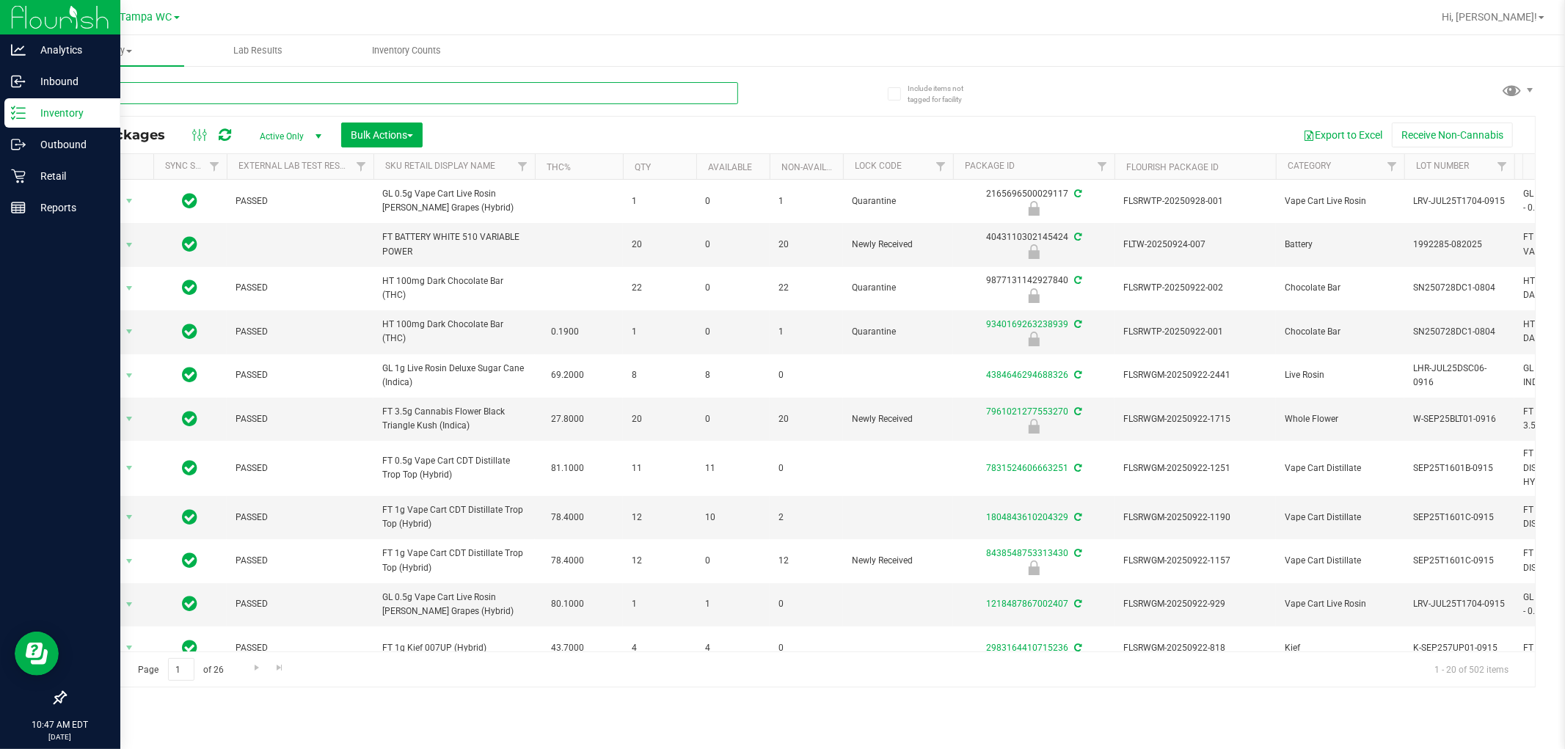
click at [712, 84] on input "text" at bounding box center [402, 93] width 674 height 22
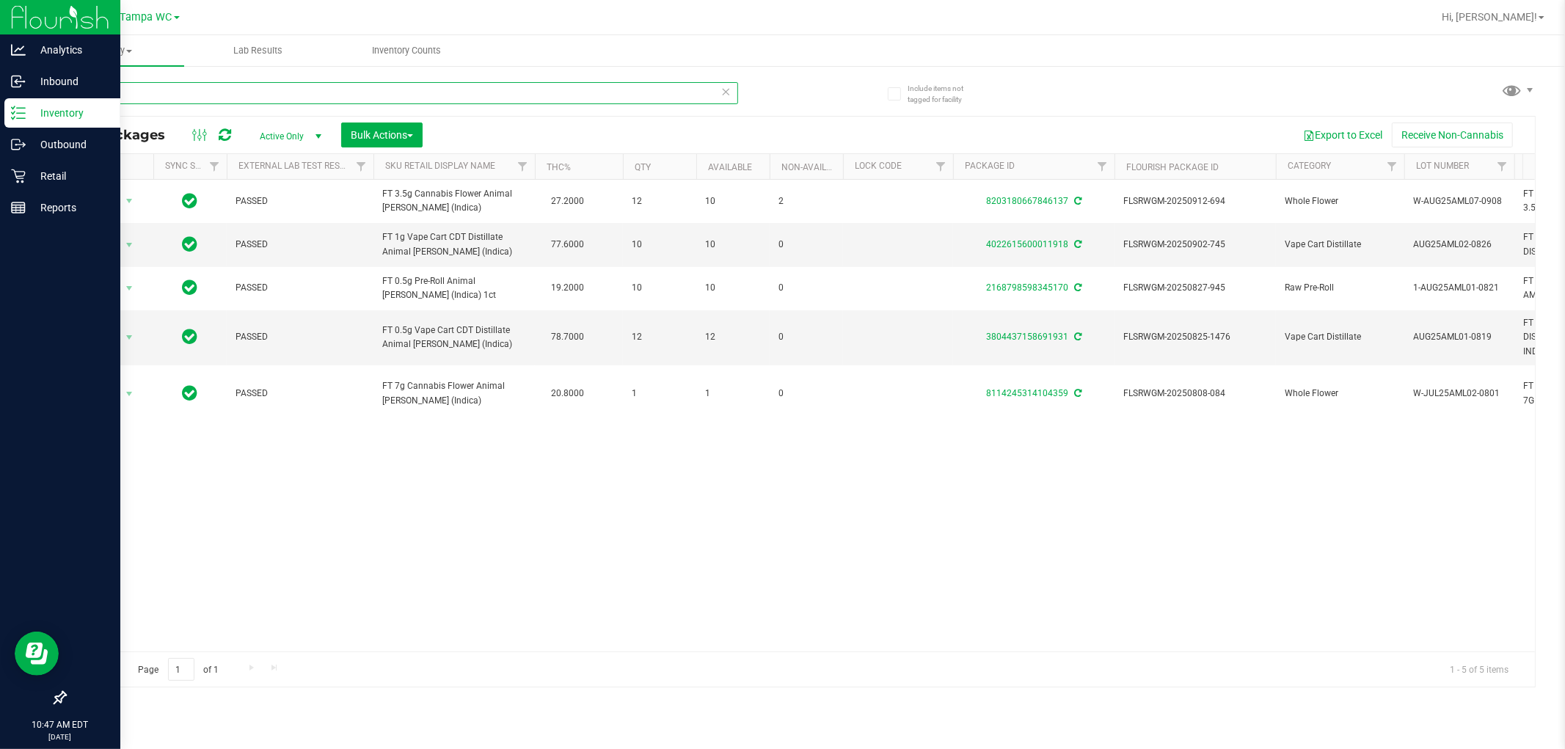
type input "A"
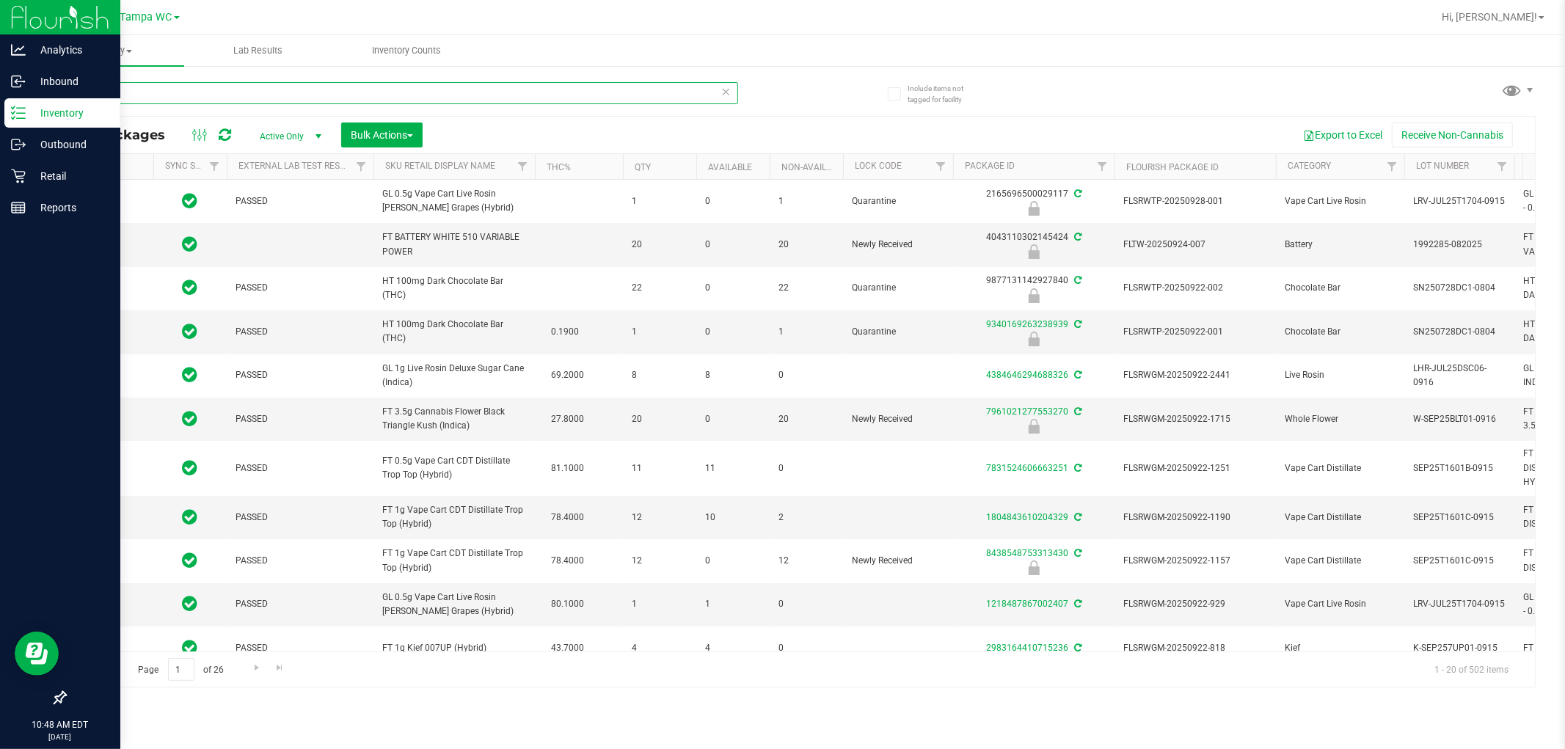
type input "LM"
type input "[DATE]"
type input "L"
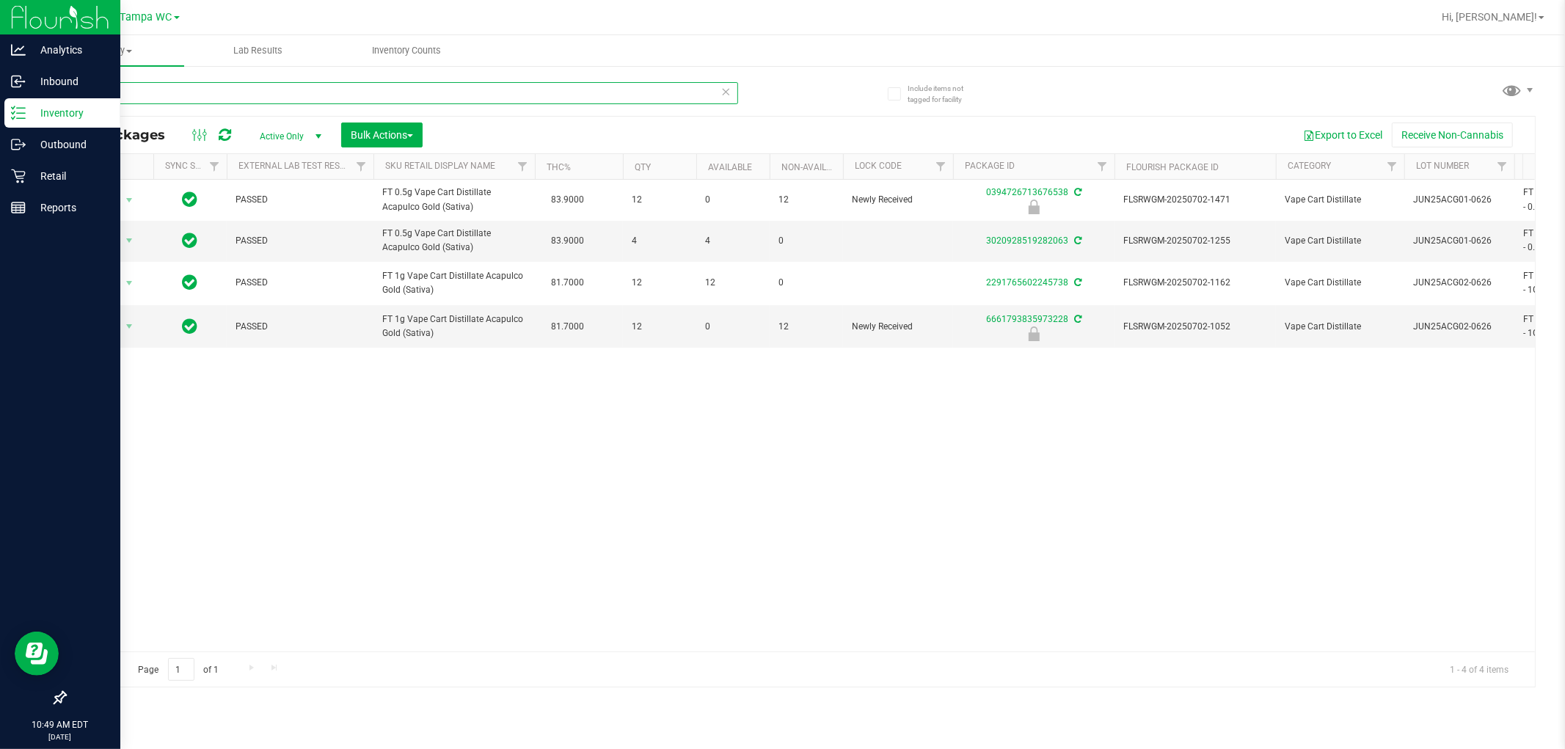
type input "A"
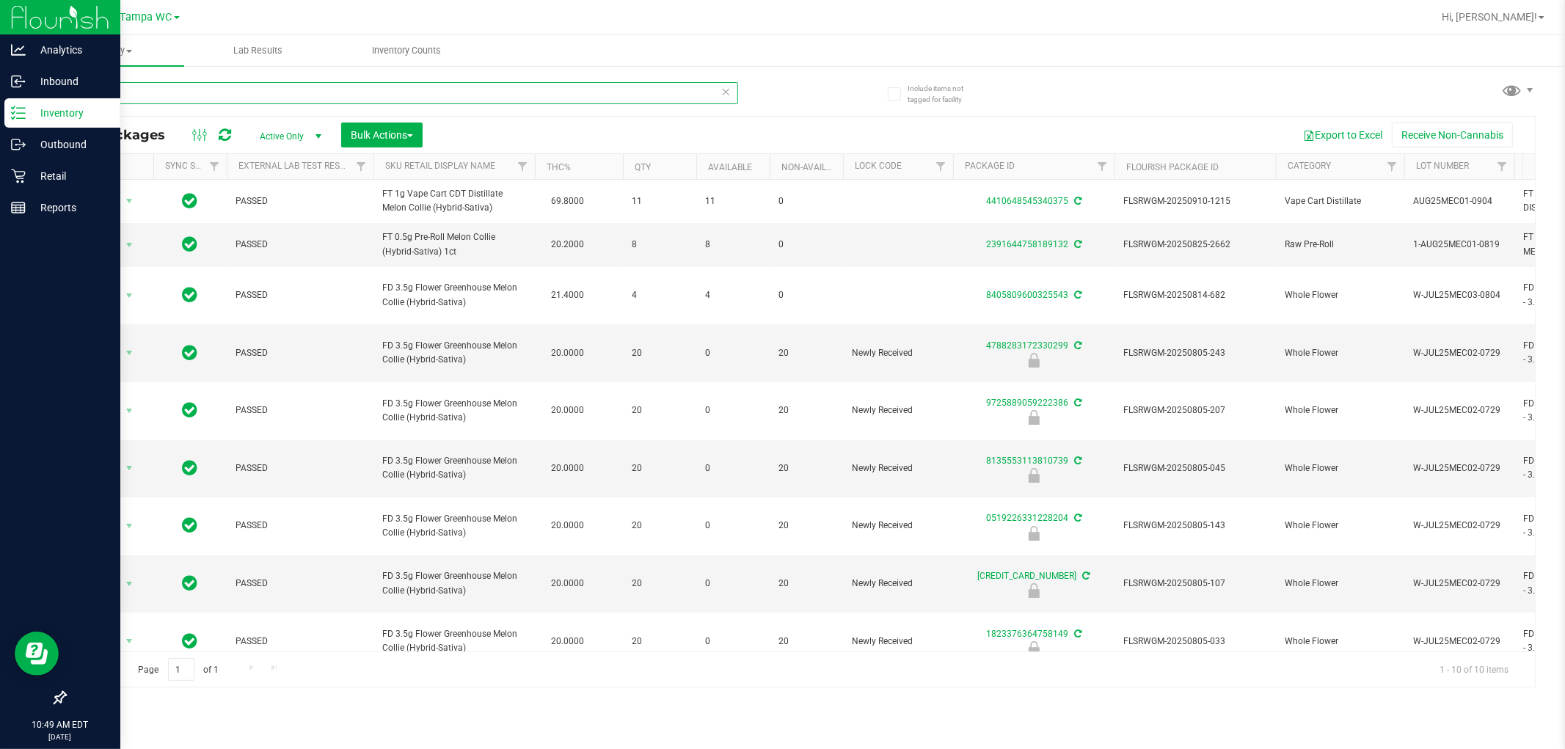
click at [378, 88] on input "MEC" at bounding box center [402, 93] width 674 height 22
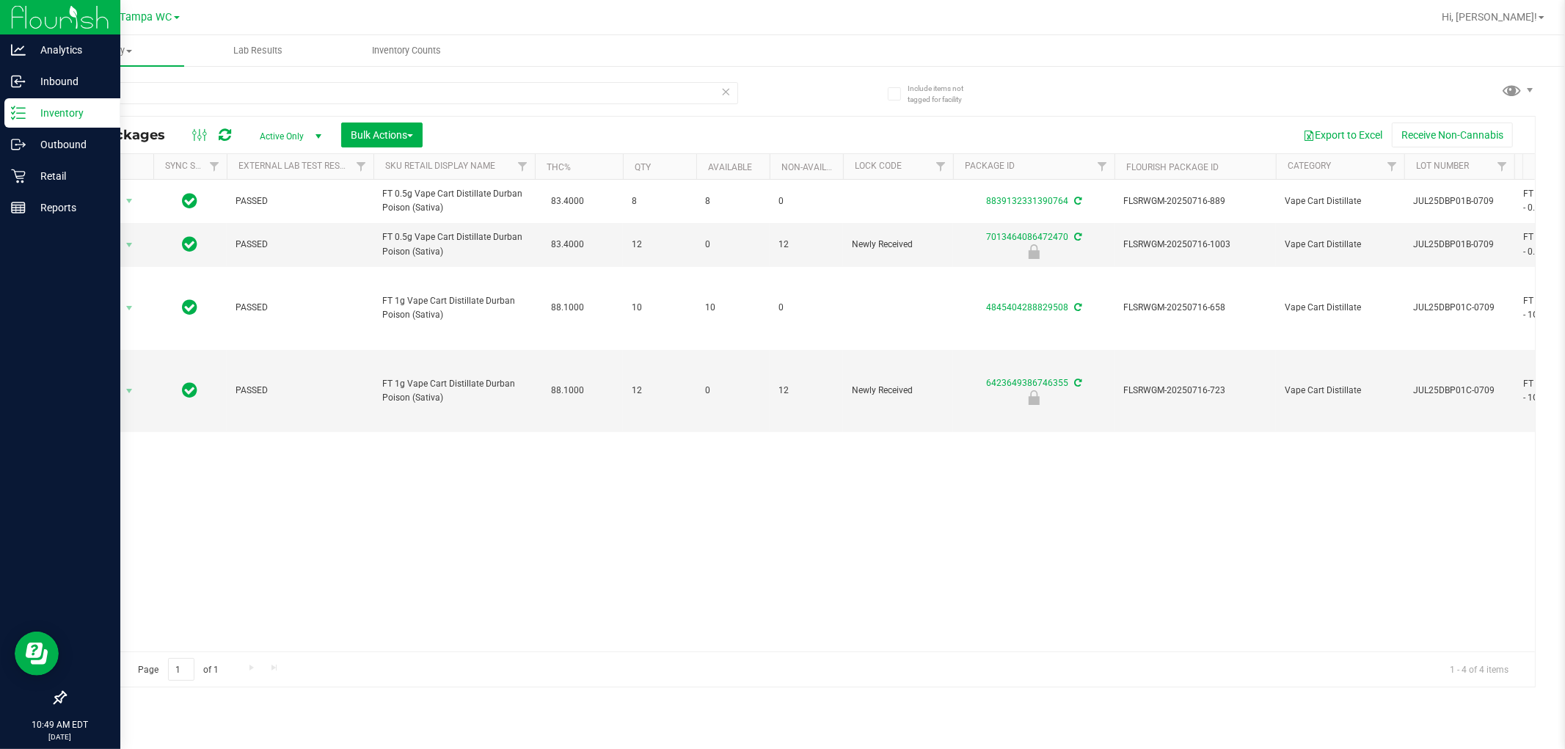
click at [414, 78] on div "DBP" at bounding box center [433, 92] width 736 height 47
click at [415, 77] on div "DBP" at bounding box center [433, 92] width 736 height 47
click at [415, 92] on input "DBP" at bounding box center [402, 93] width 674 height 22
type input "GCK"
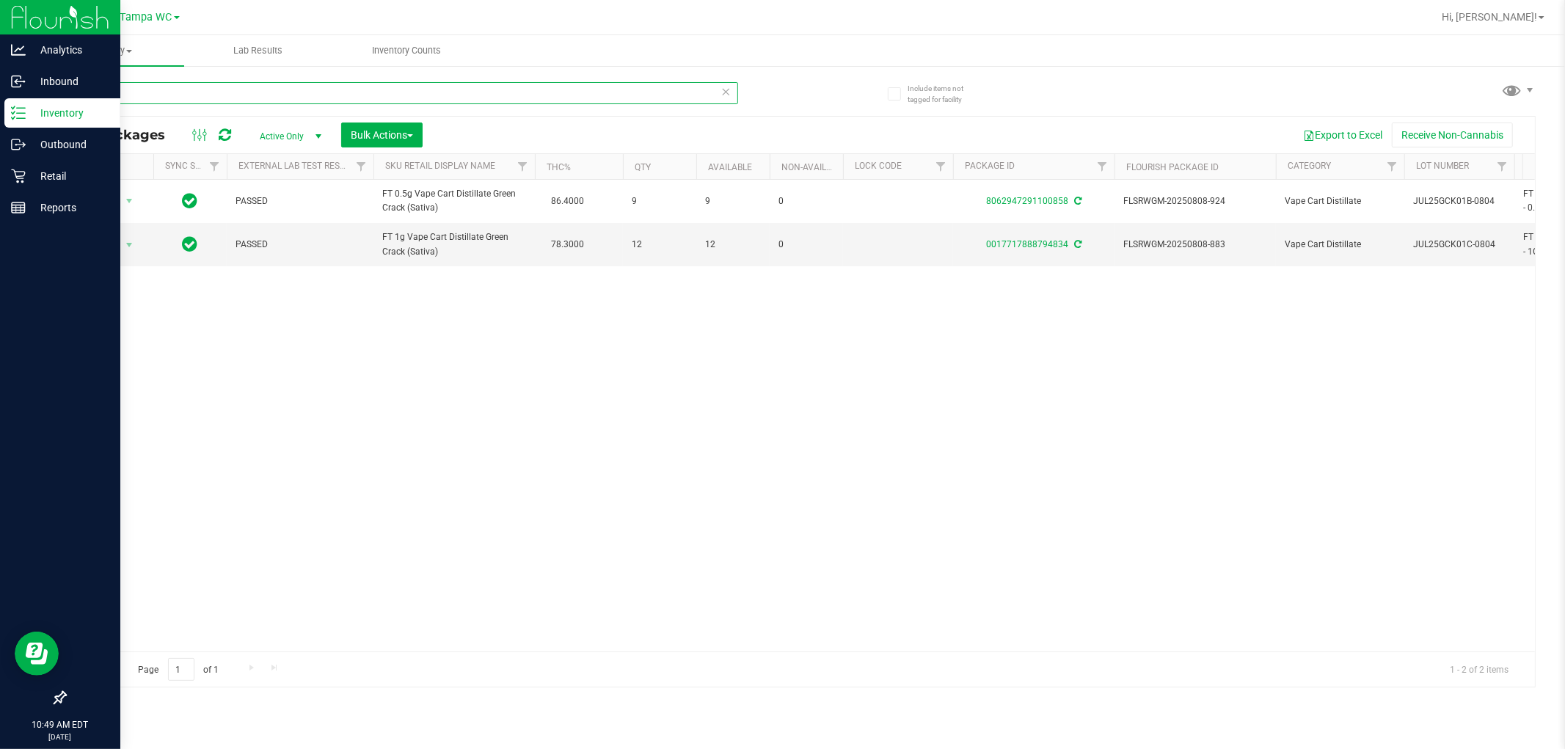
click at [128, 98] on input "GCK" at bounding box center [402, 93] width 674 height 22
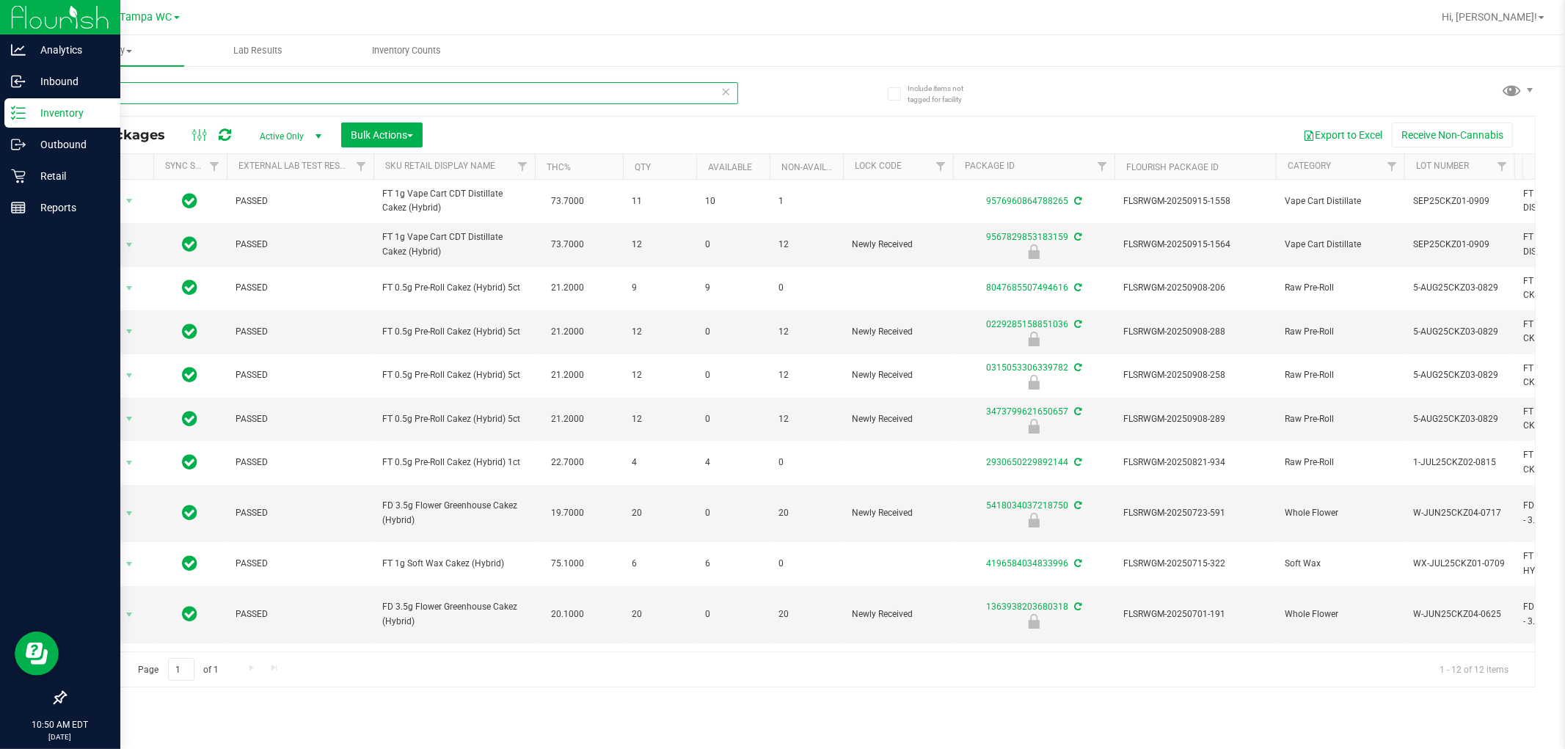
click at [107, 86] on input "CKZ" at bounding box center [402, 93] width 674 height 22
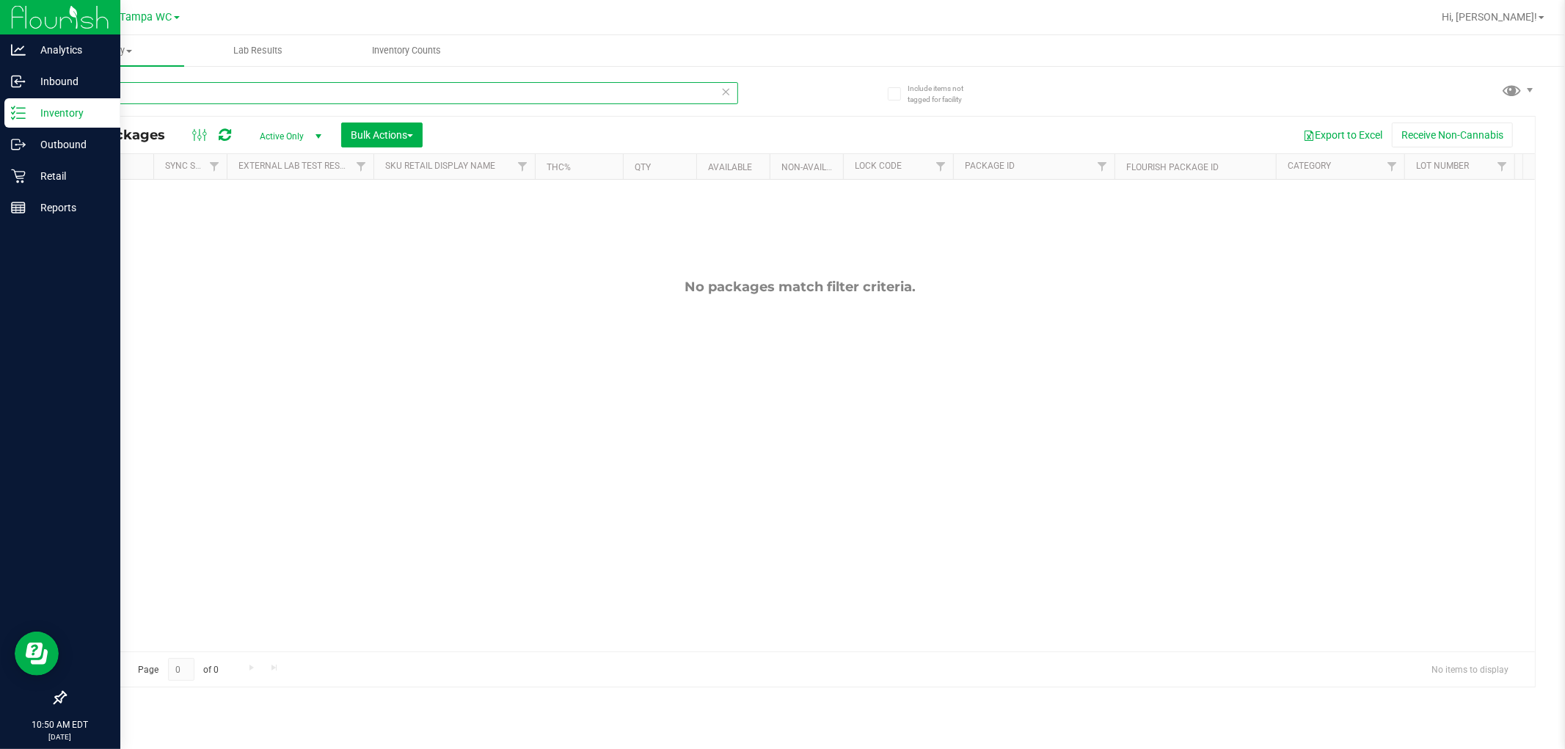
type input "1"
type input "C"
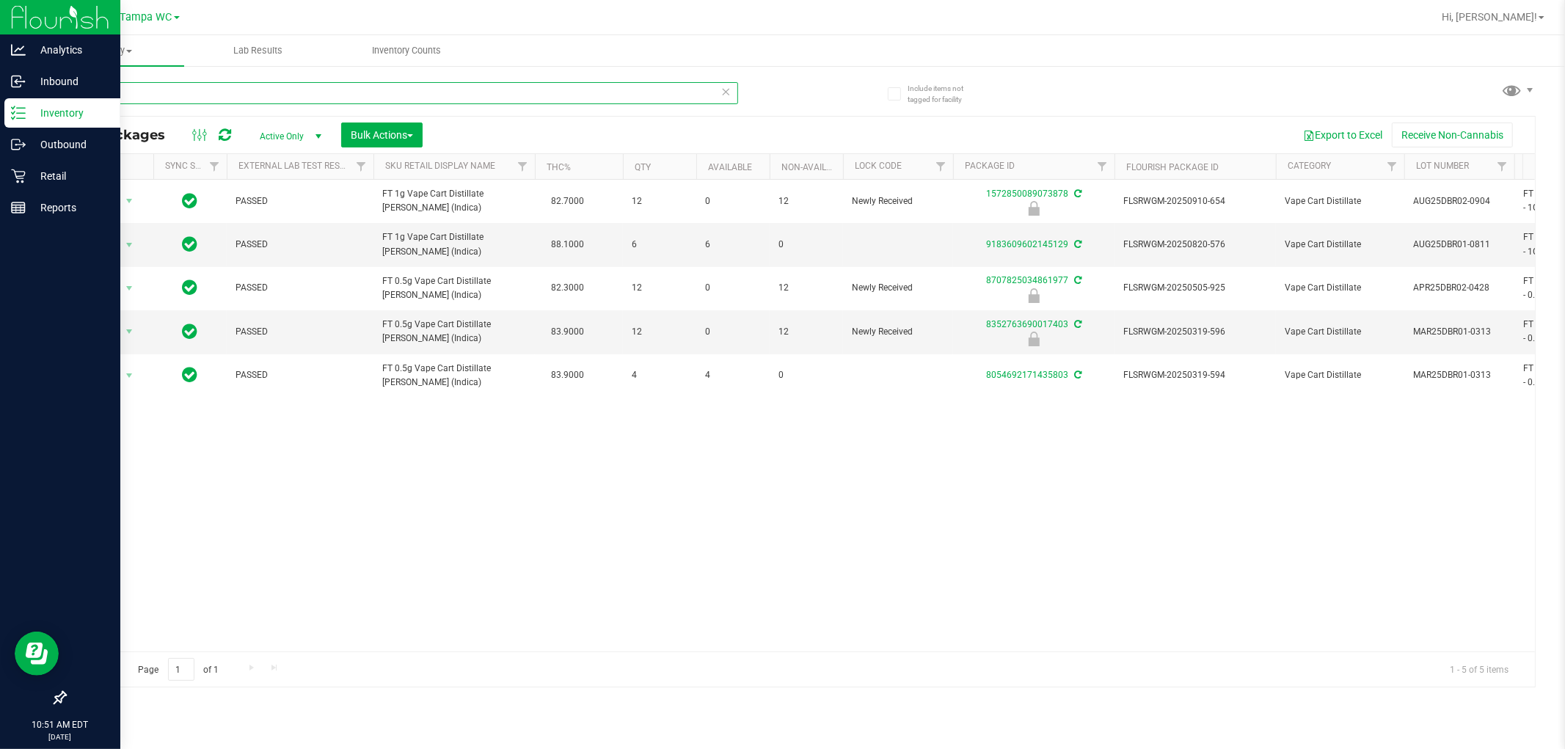
type input "D"
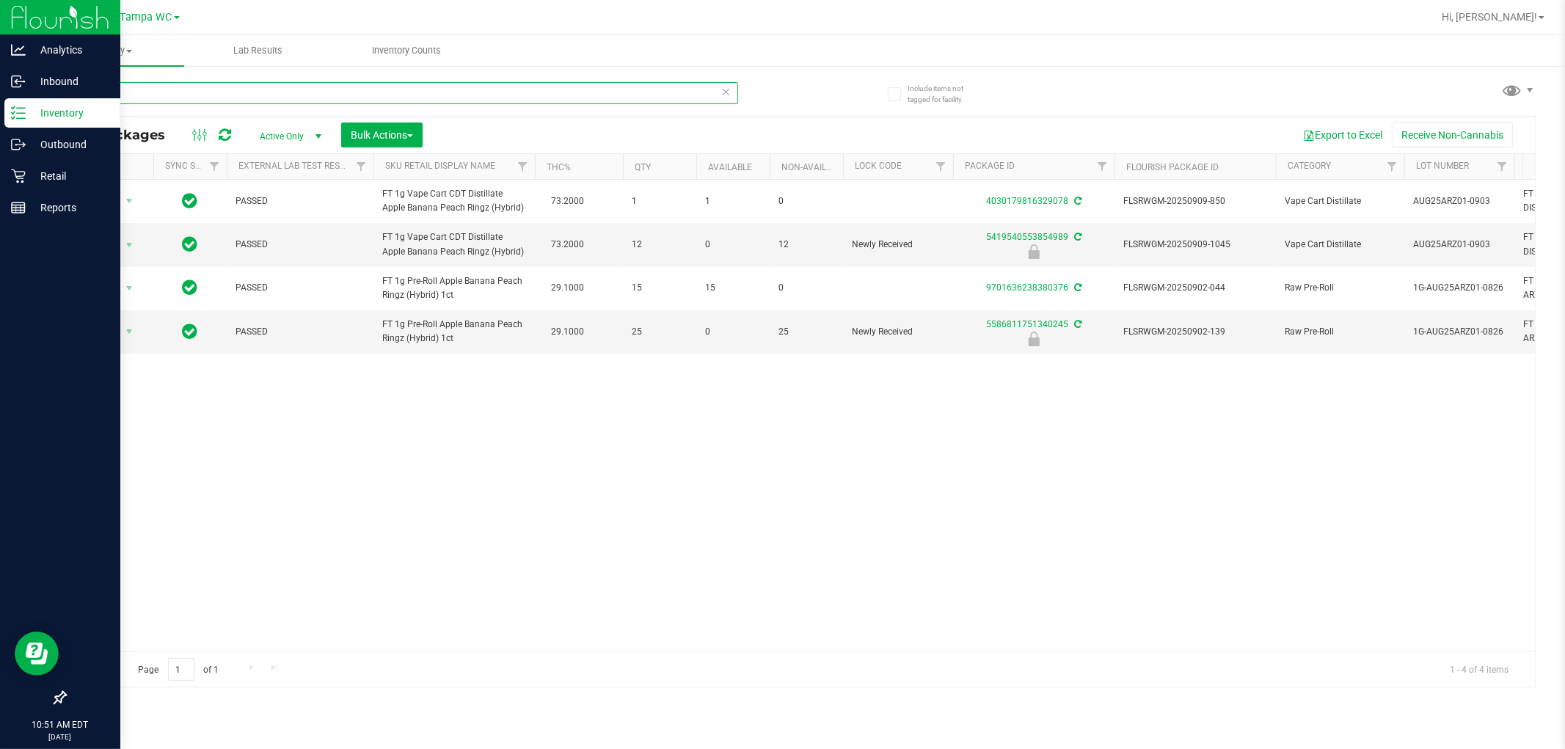
type input "A"
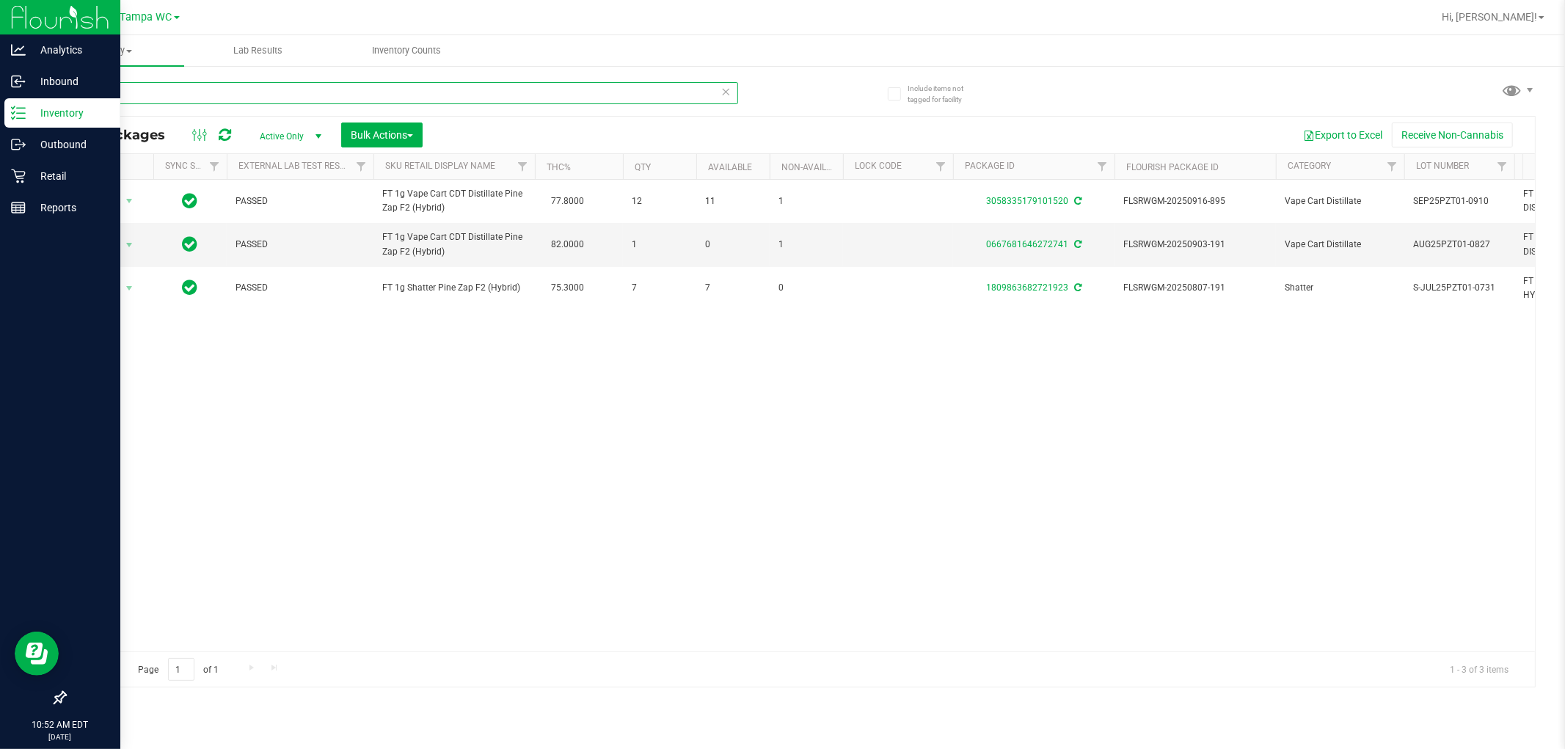
type input "P"
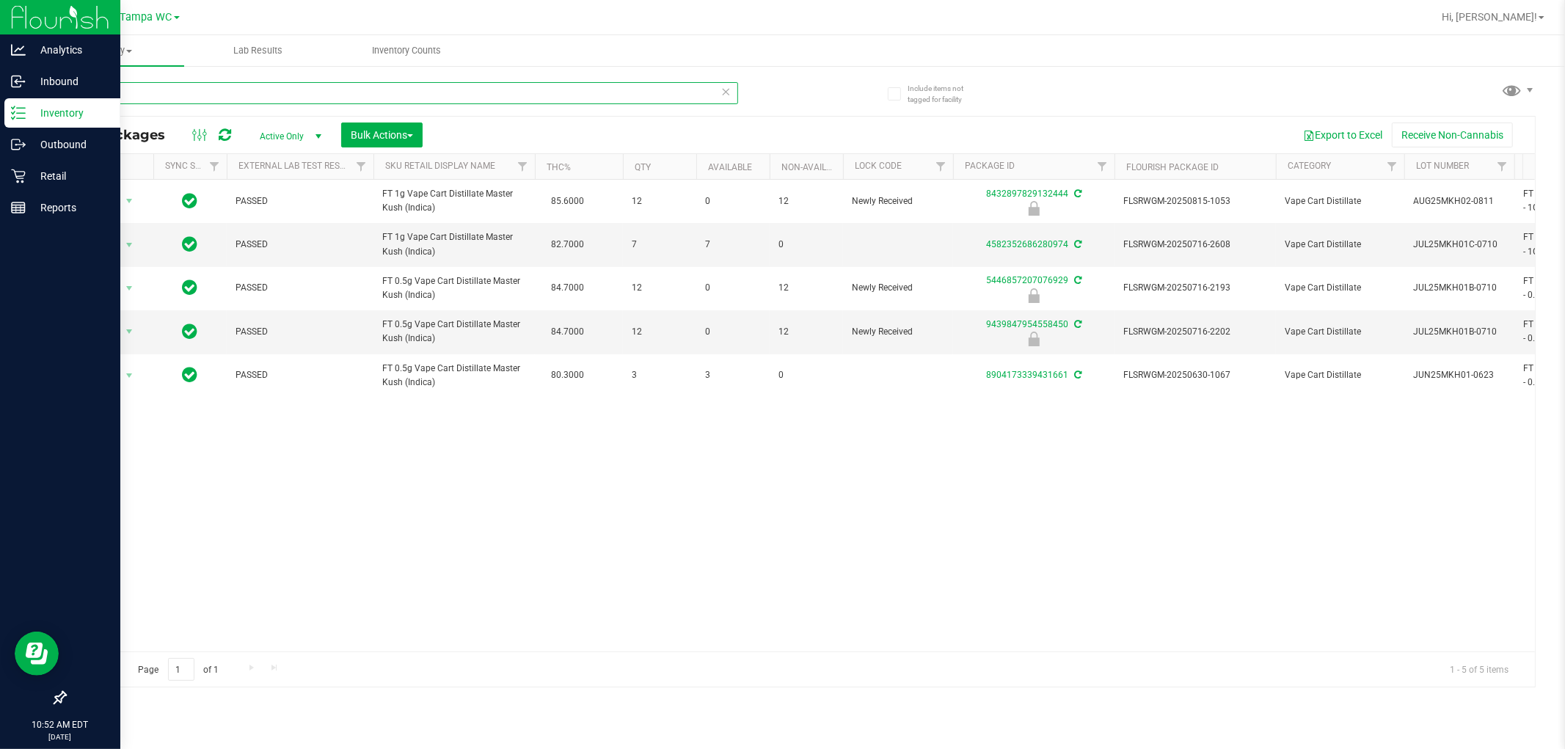
type input "M"
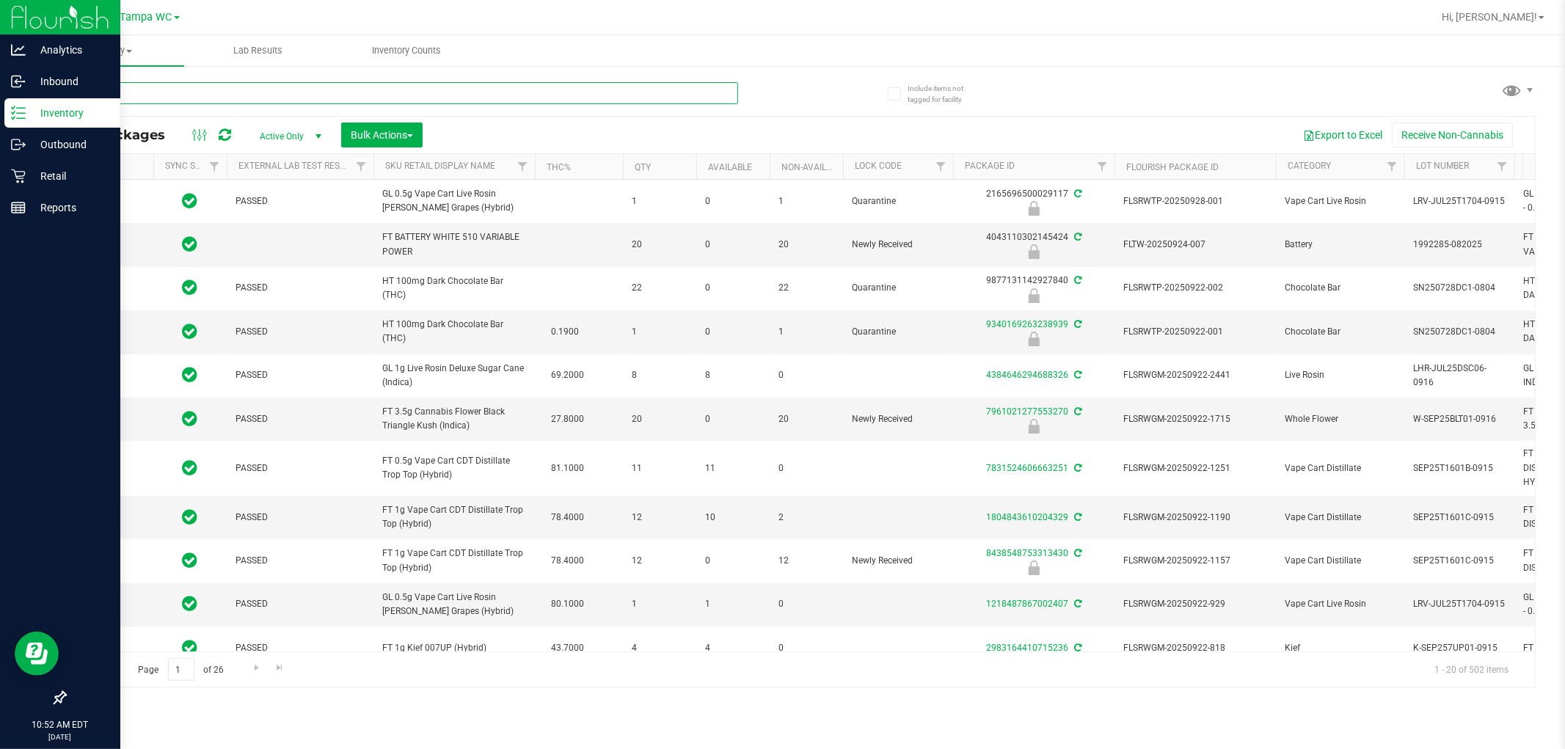
type input "AML"
type input "[DATE]"
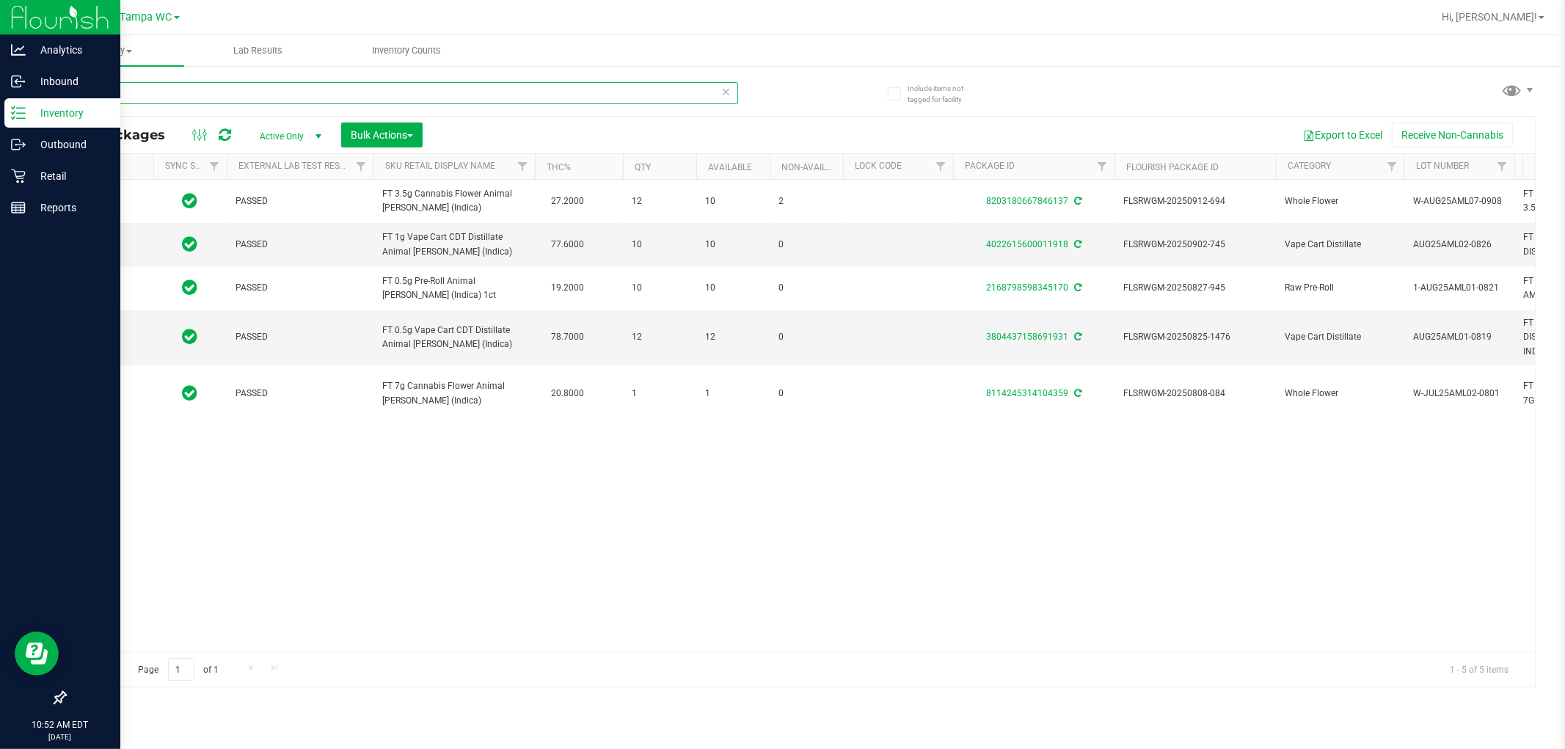
type input "A"
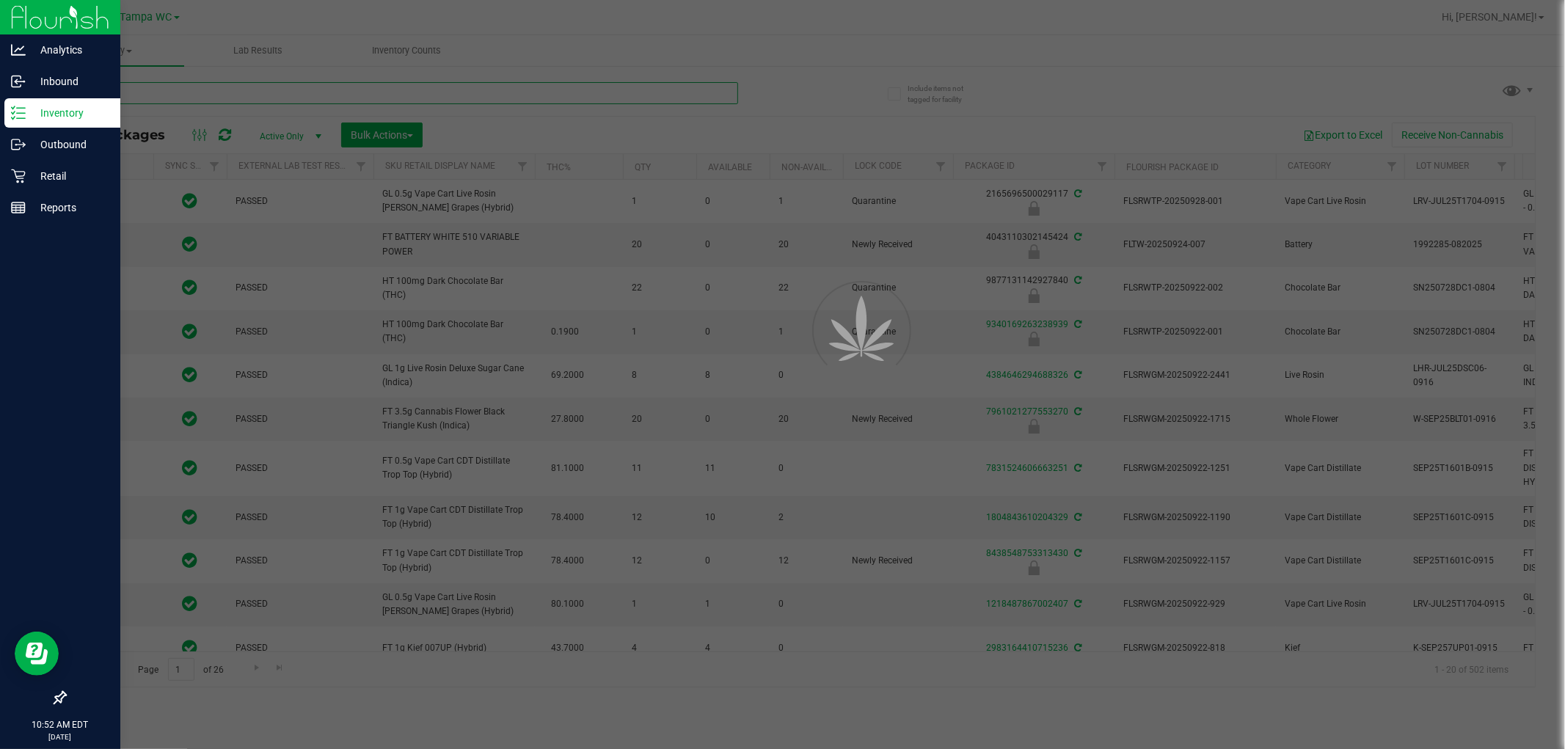
type input "[DATE]"
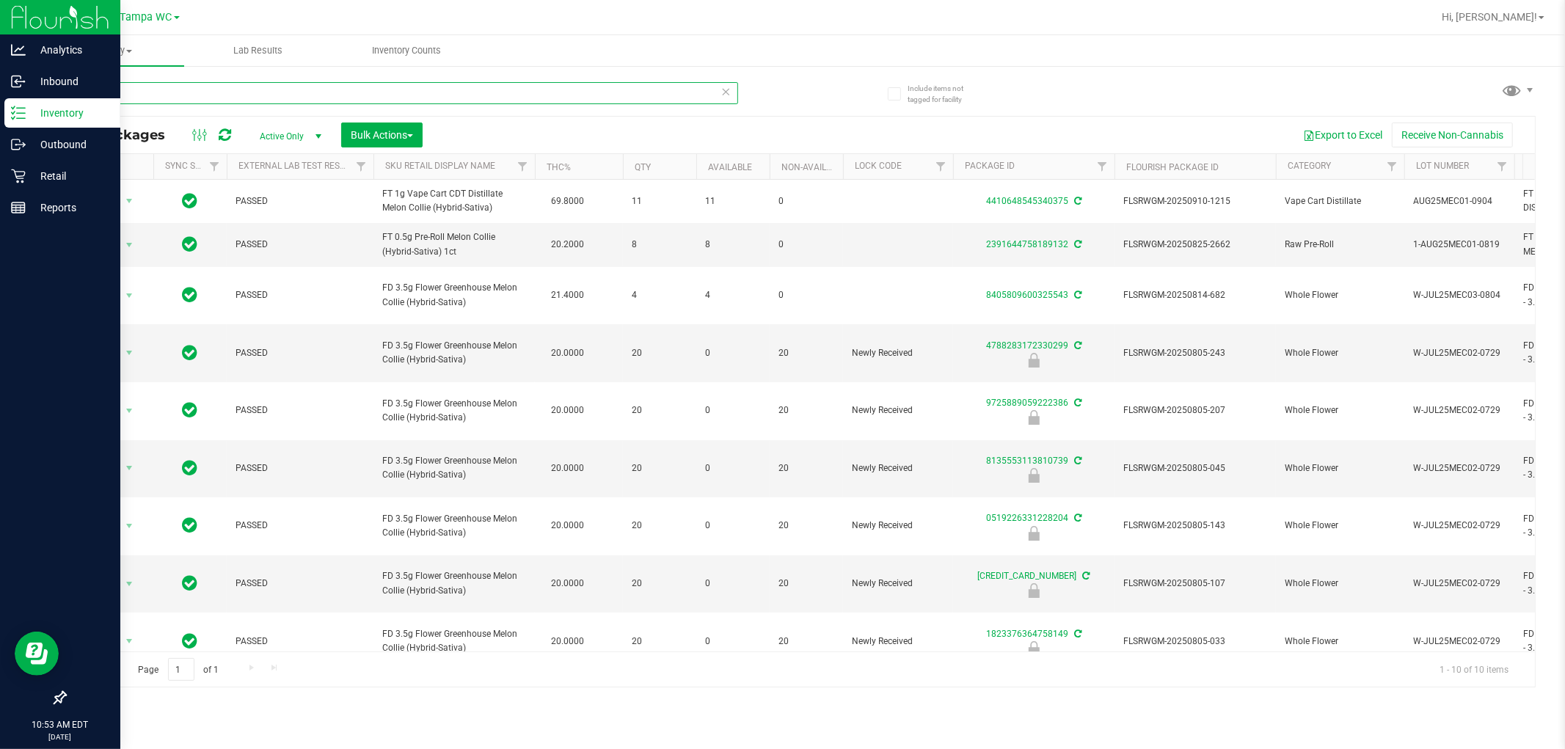
type input "M"
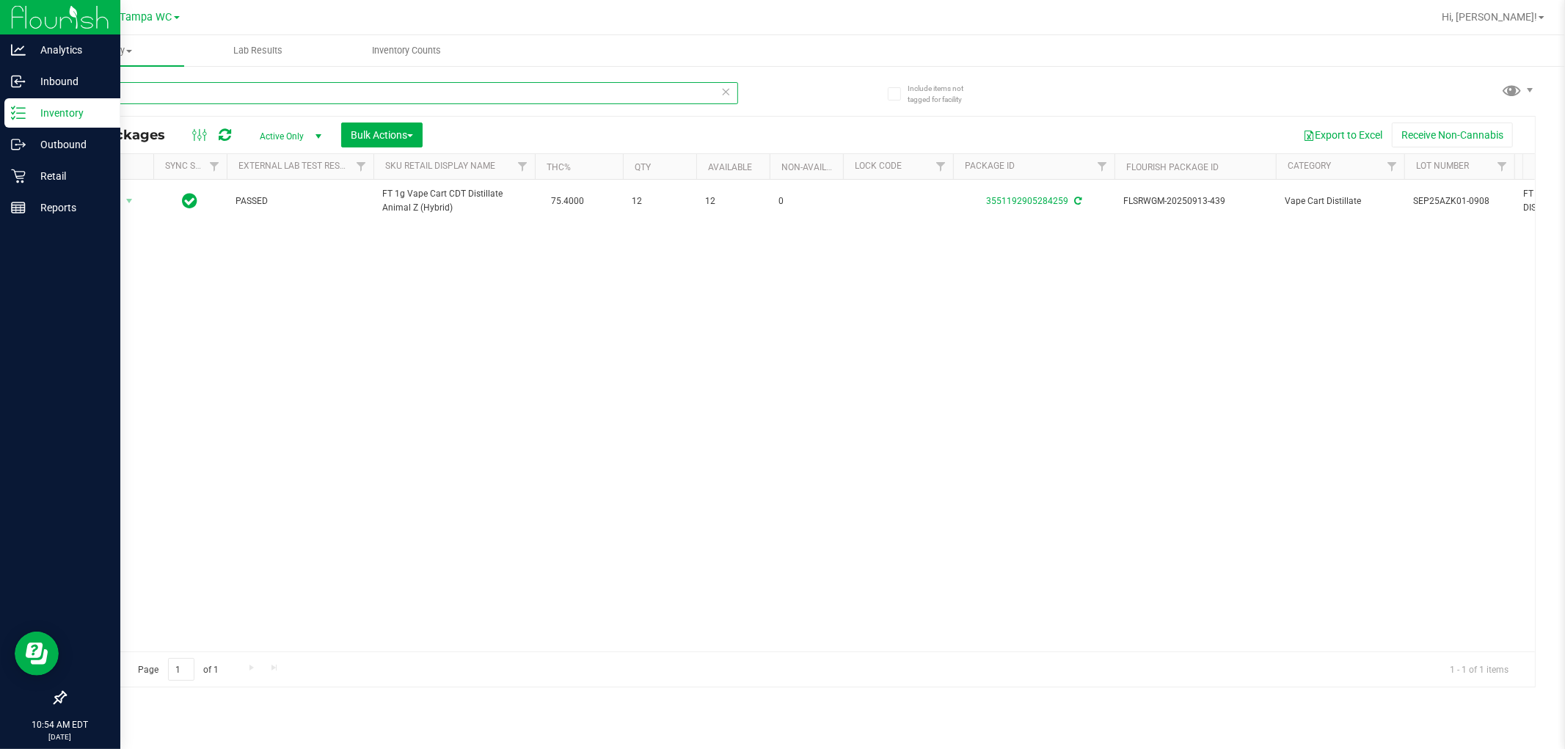
type input "A"
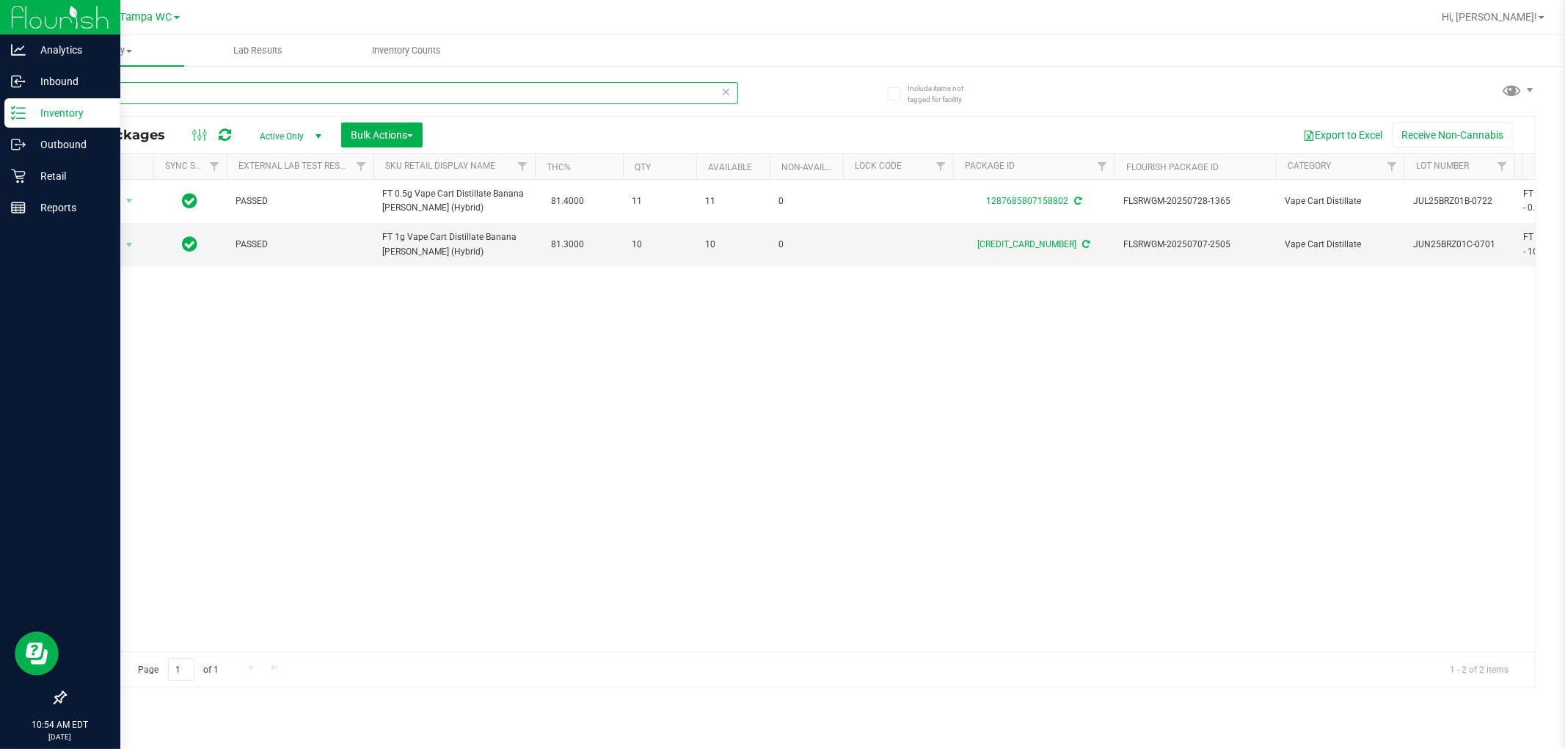
type input "B"
type input "G"
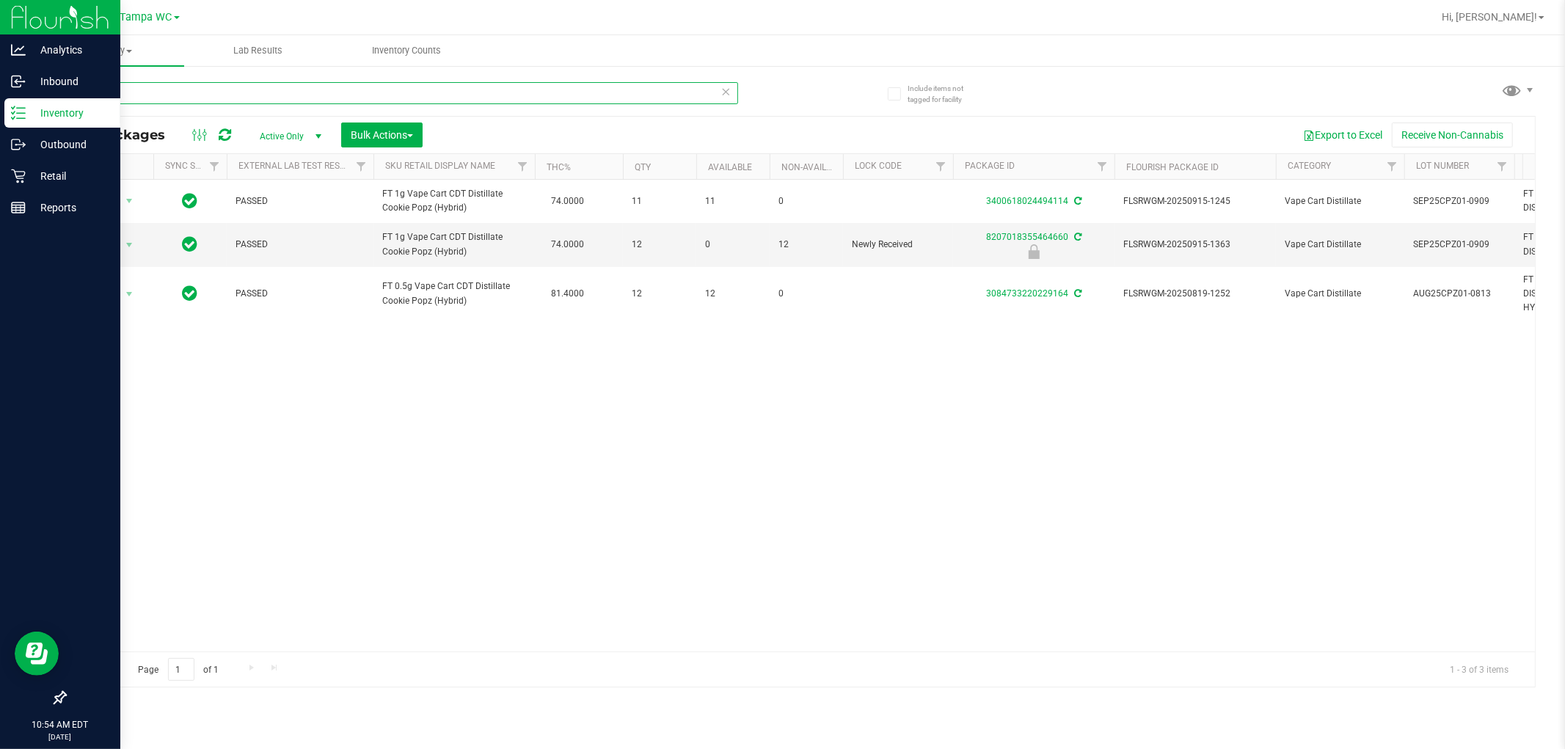
type input "C"
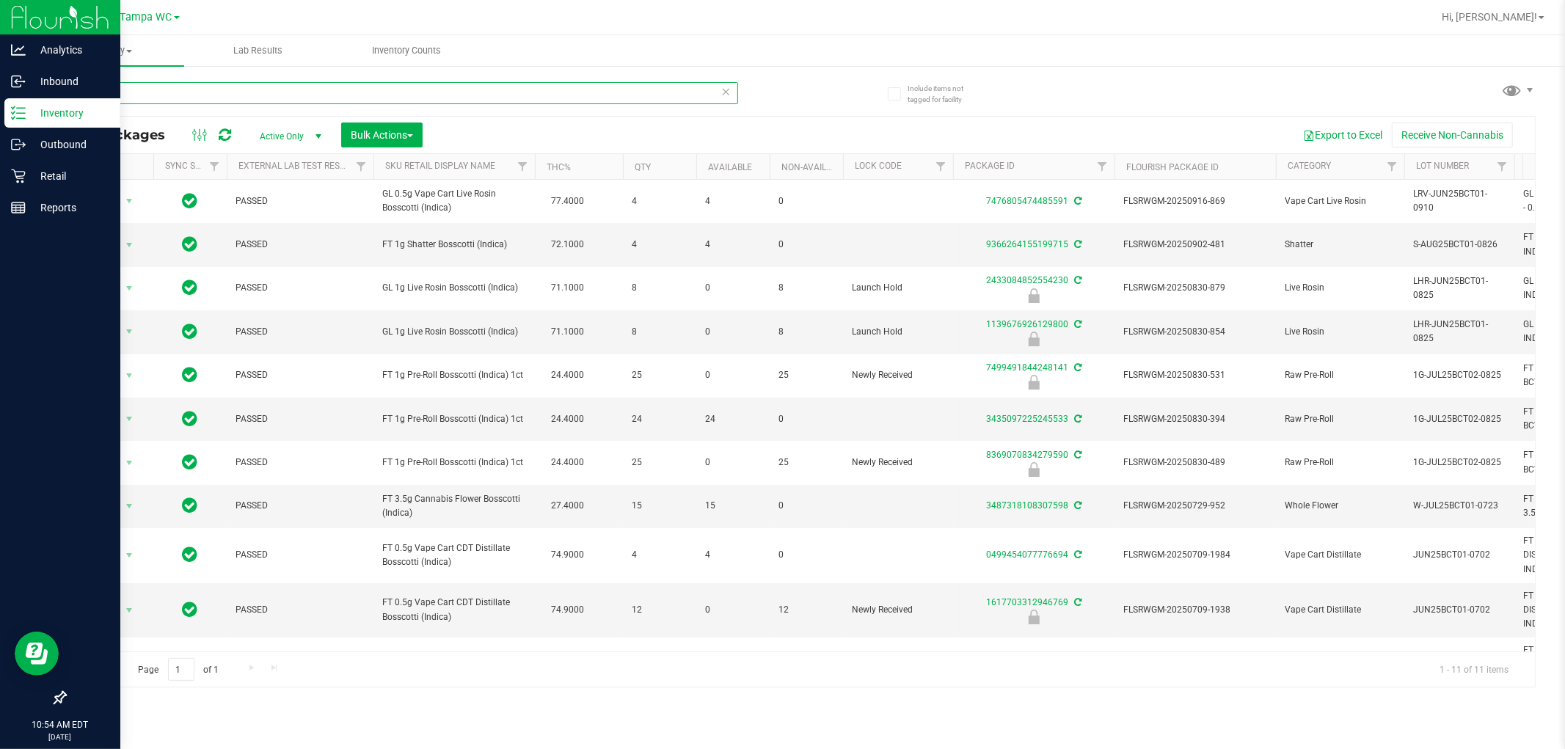
scroll to position [53, 0]
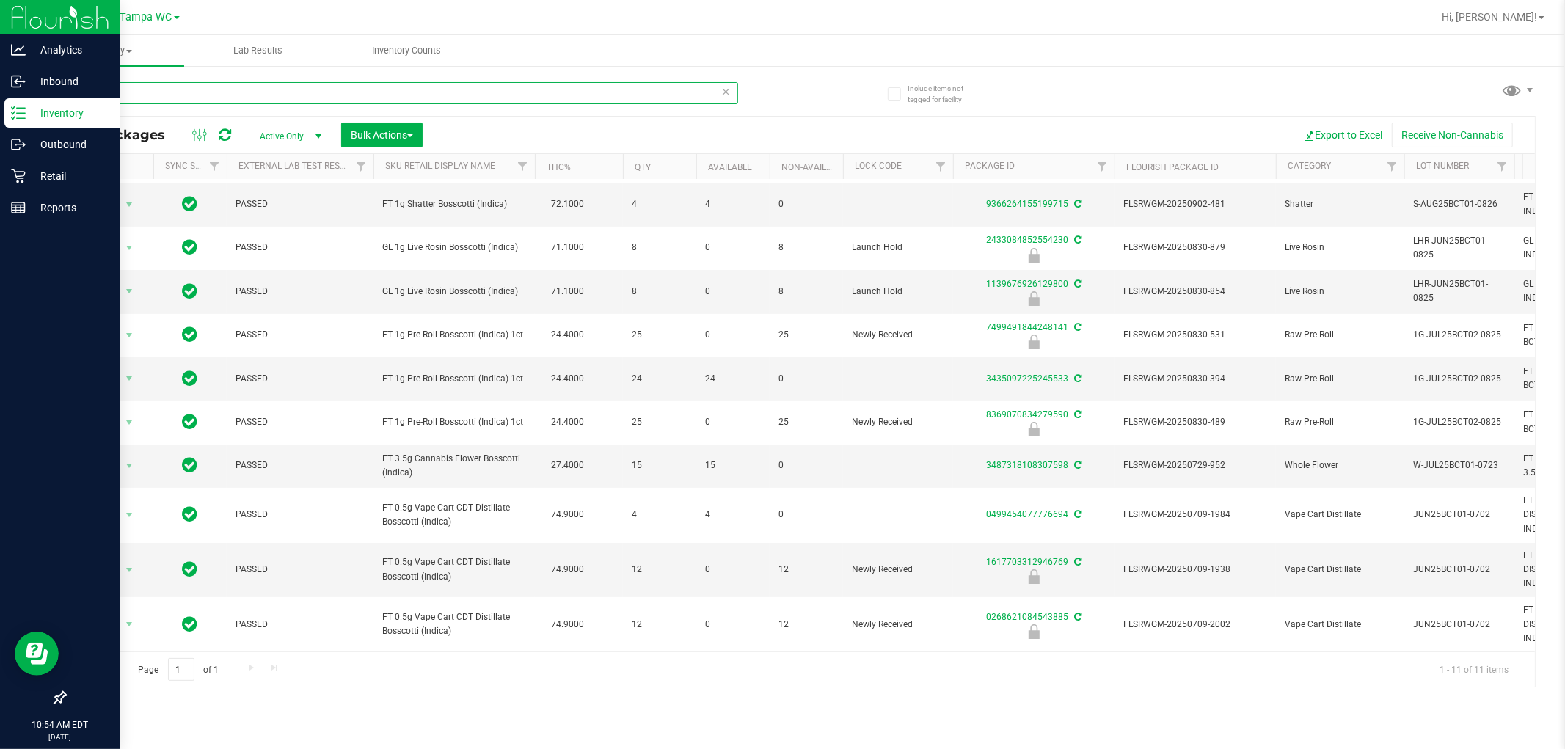
type input "B"
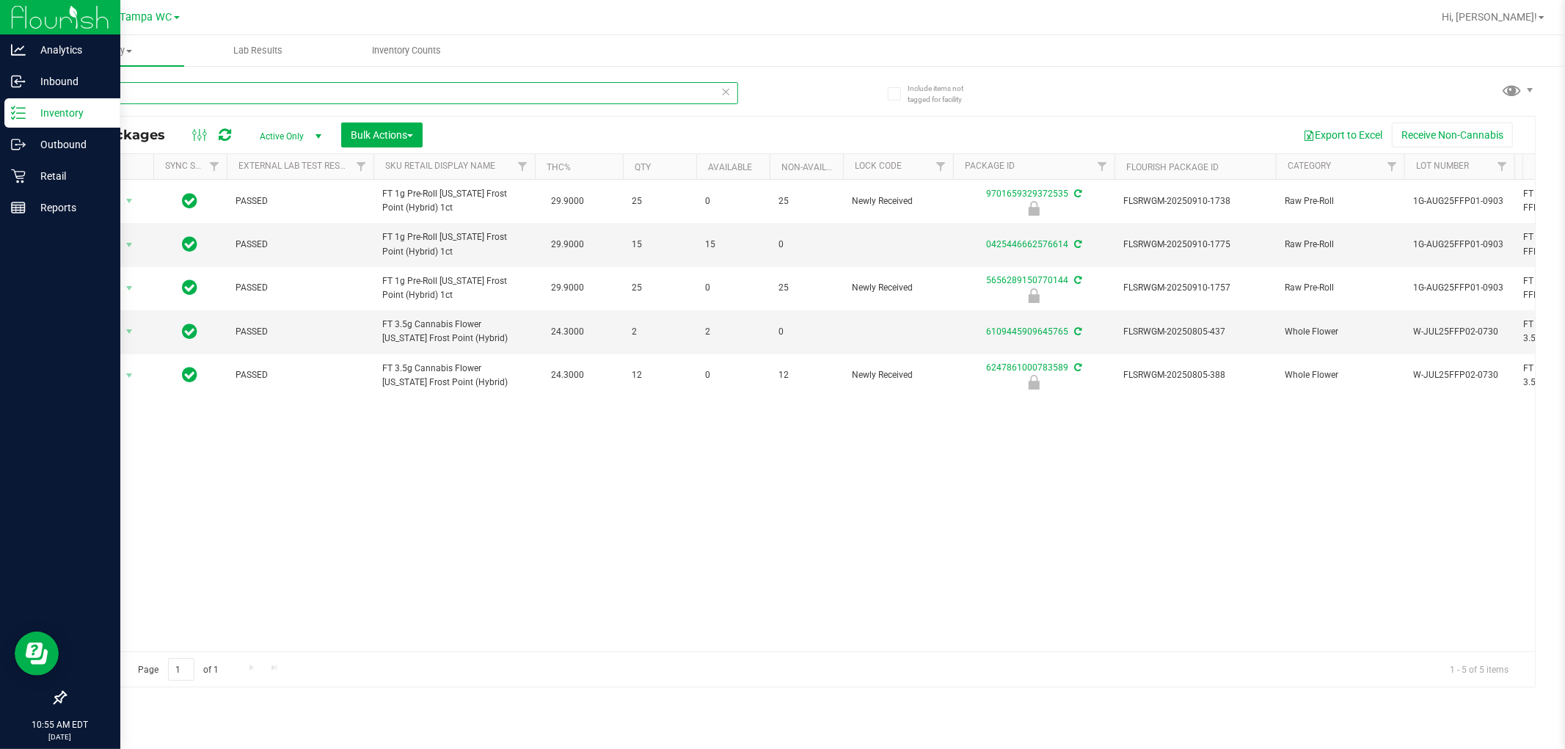
type input "F"
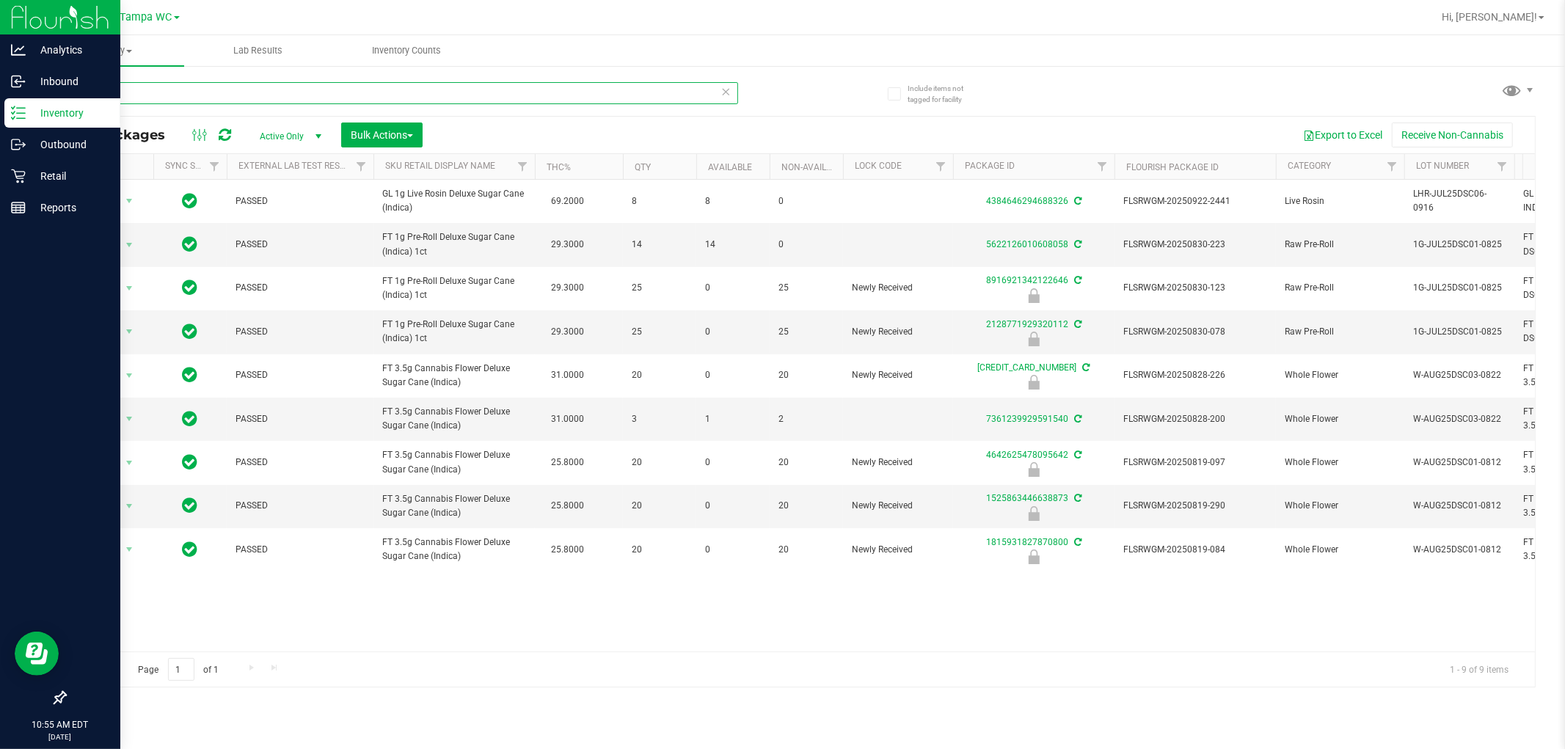
type input "D"
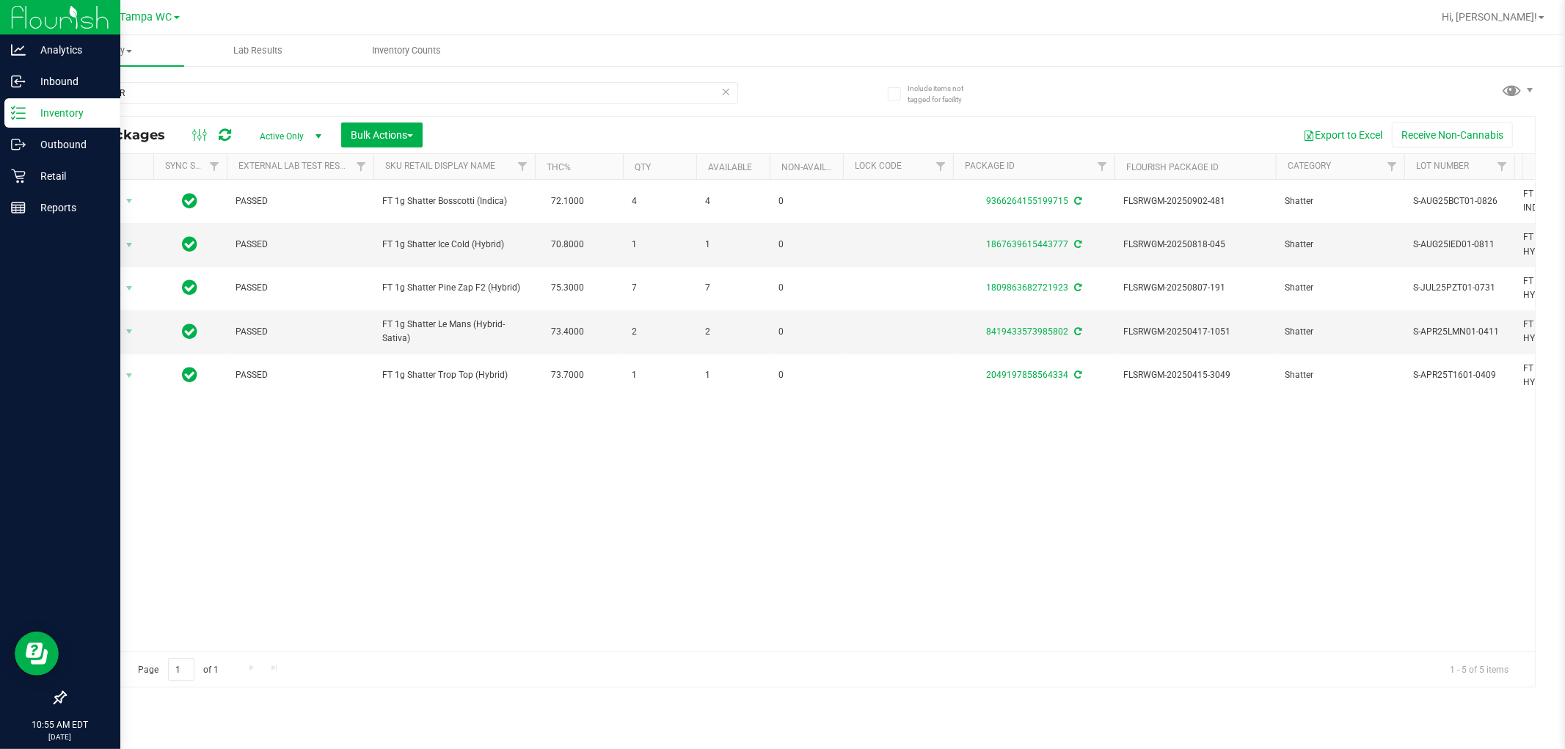
click at [678, 517] on div "Action Action Adjust qty Create package Edit attributes Global inventory Locate…" at bounding box center [800, 416] width 1470 height 472
click at [194, 110] on div "SHATTER" at bounding box center [402, 99] width 674 height 34
click at [194, 95] on input "SHATTER" at bounding box center [402, 93] width 674 height 22
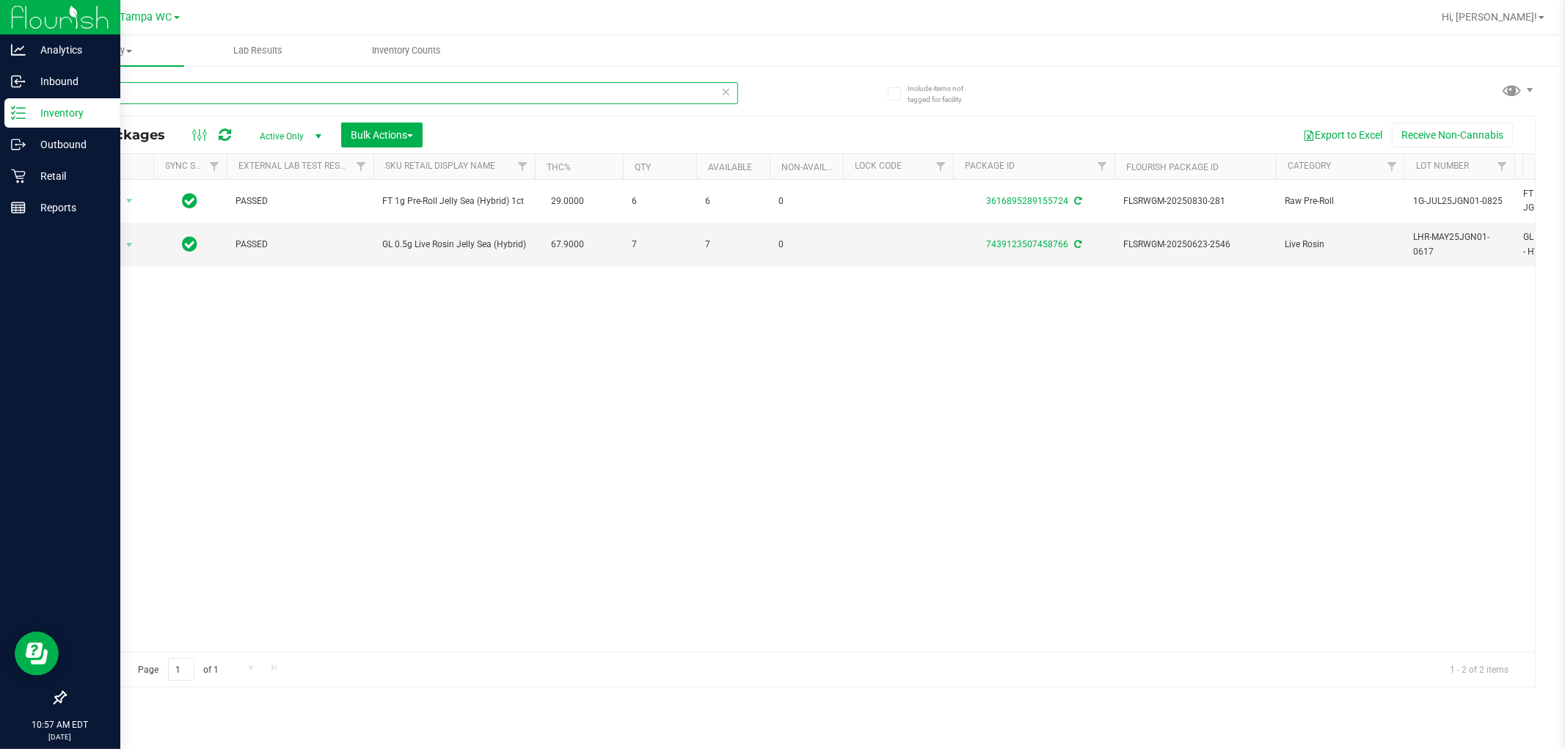
type input "J"
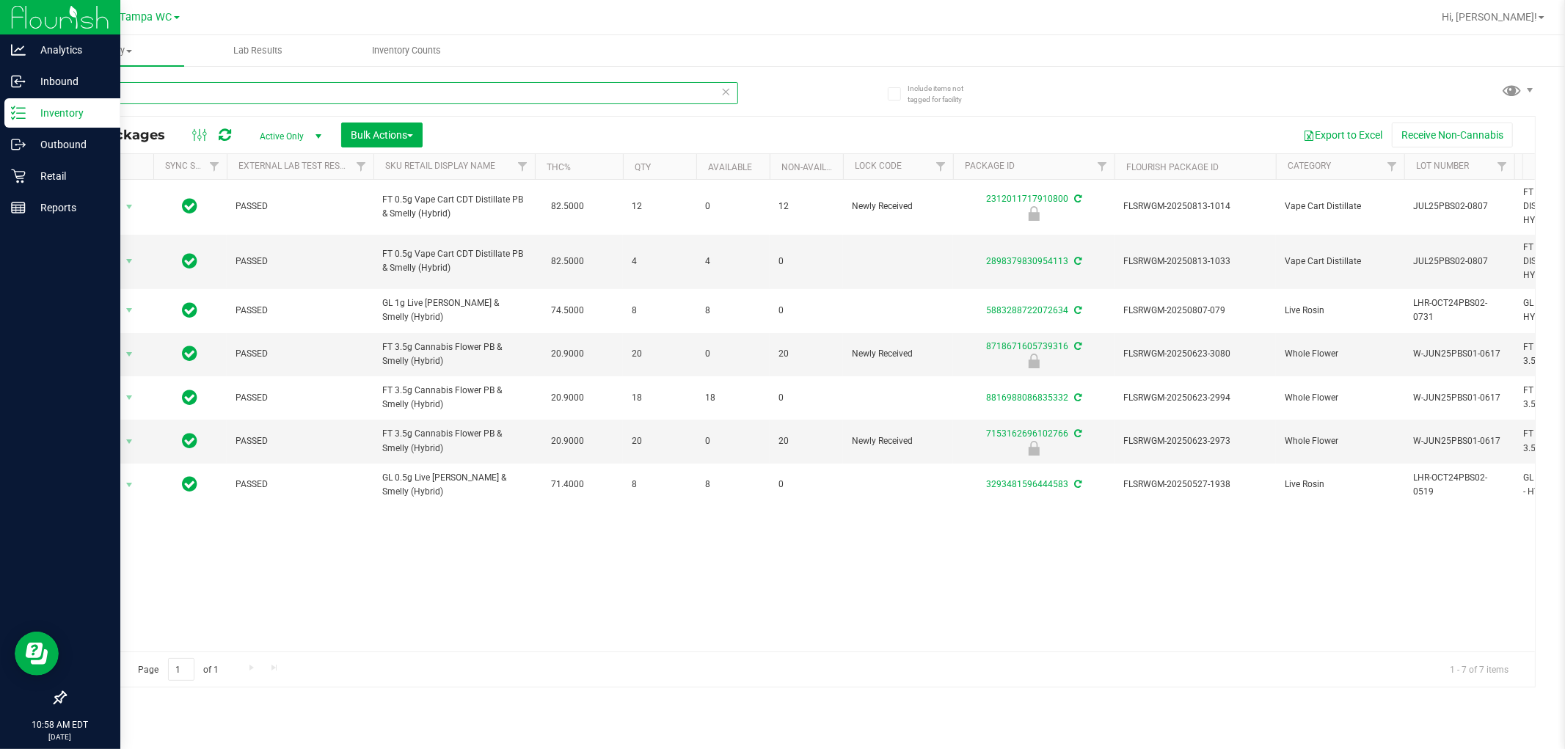
type input "P"
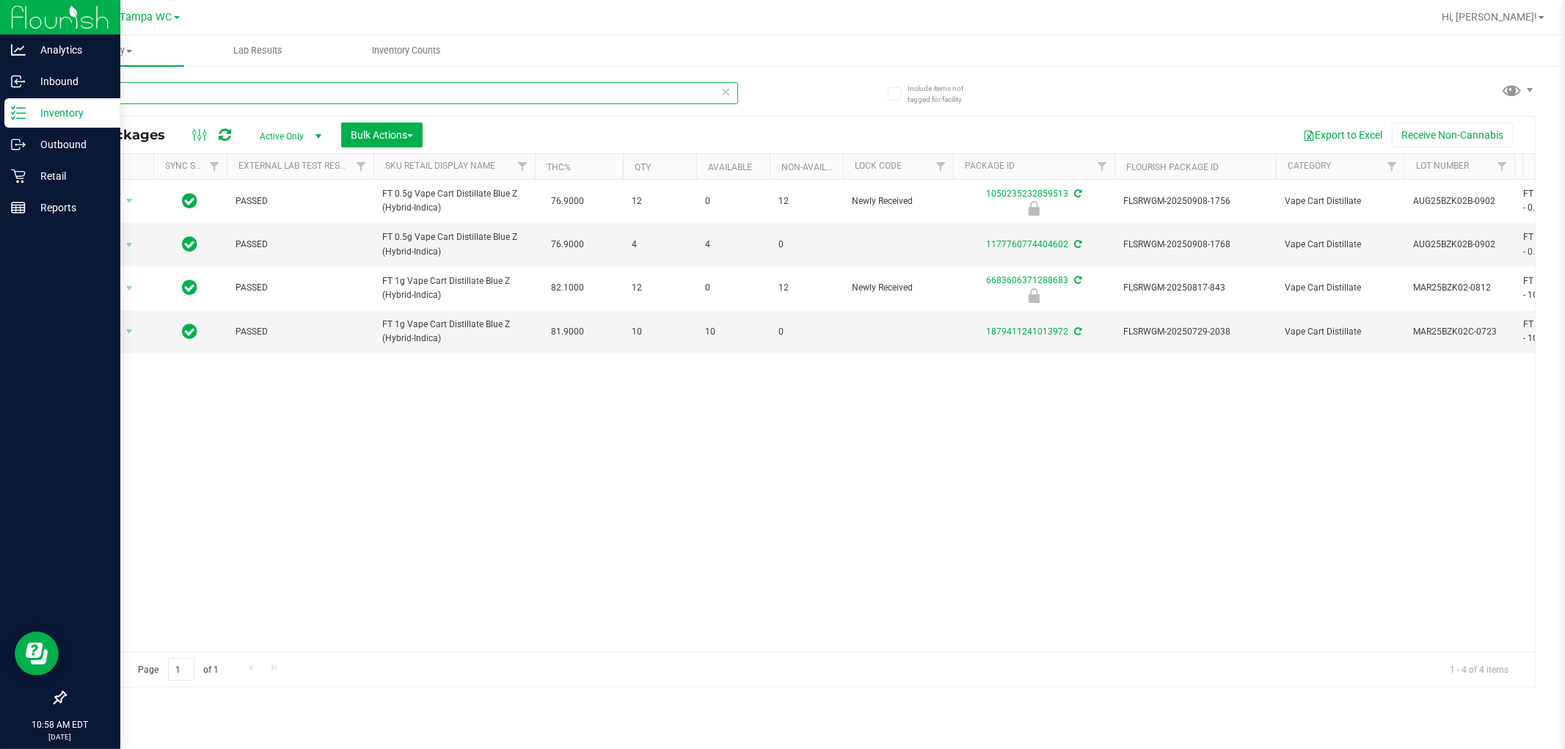
type input "B"
type input "D"
click at [202, 85] on input "DRM" at bounding box center [402, 93] width 674 height 22
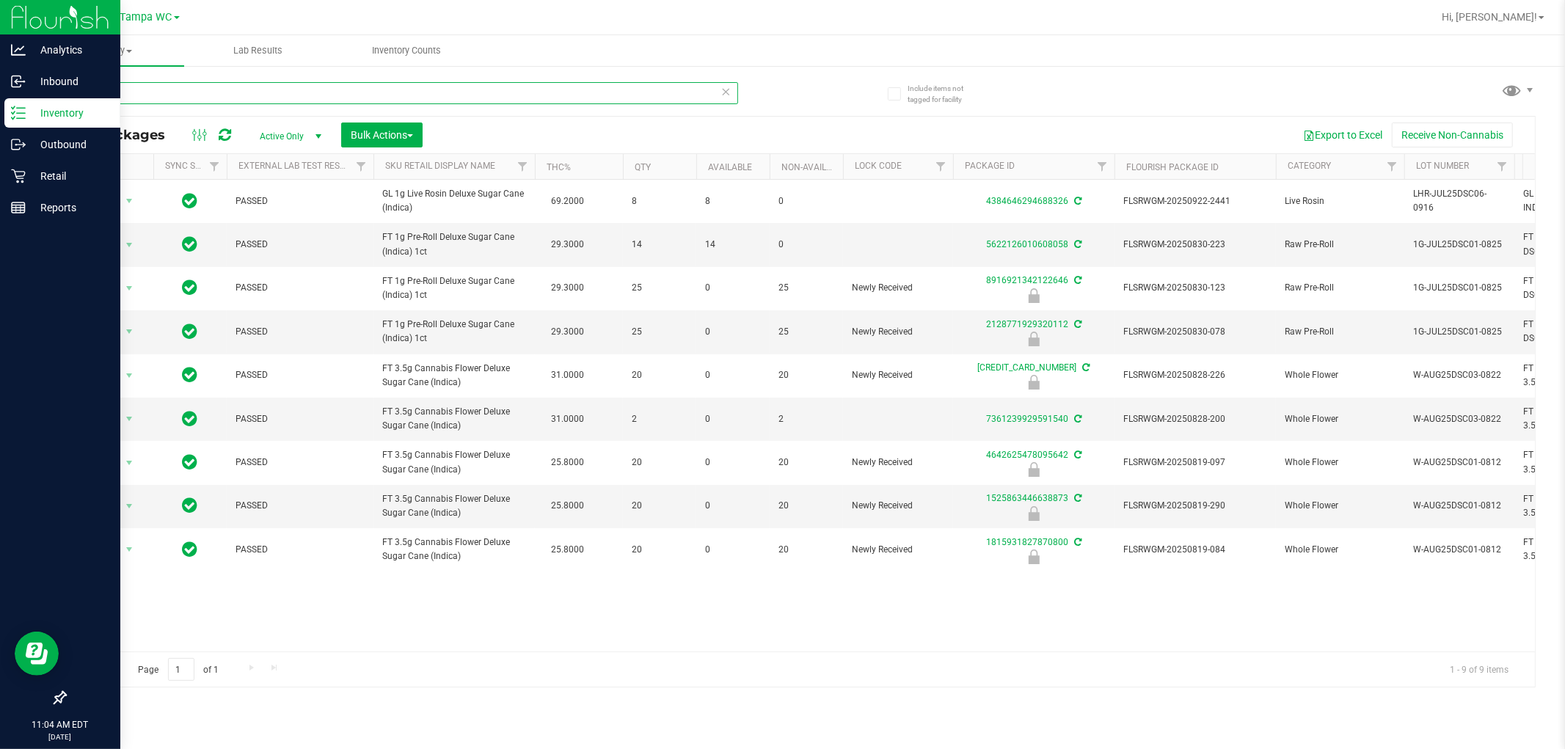
click at [211, 101] on input "DSC" at bounding box center [402, 93] width 674 height 22
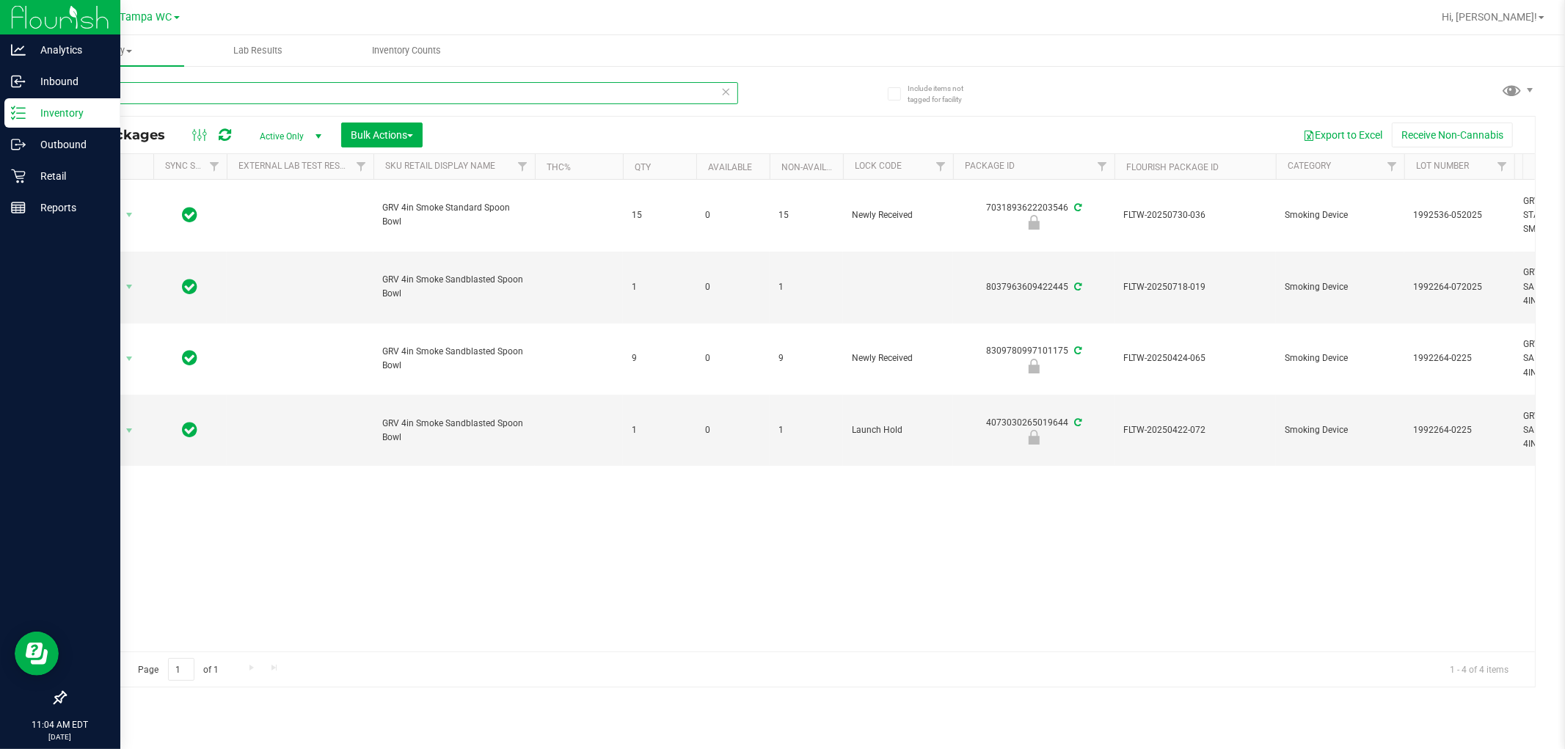
type input "SMOKE"
click at [423, 525] on div "Action Action Edit attributes Global inventory Locate package Package audit log…" at bounding box center [800, 416] width 1470 height 472
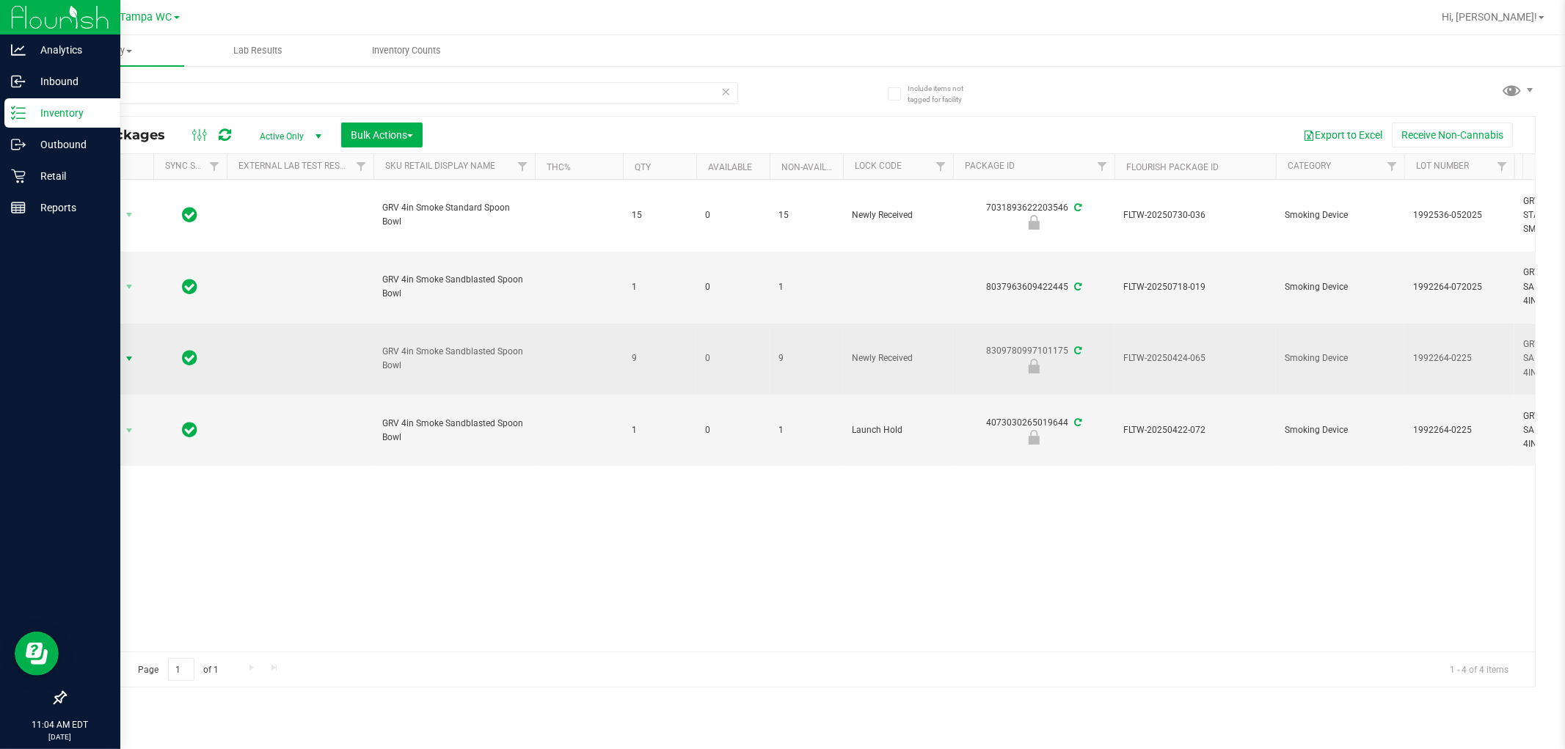
click at [109, 363] on span "Action" at bounding box center [100, 359] width 40 height 21
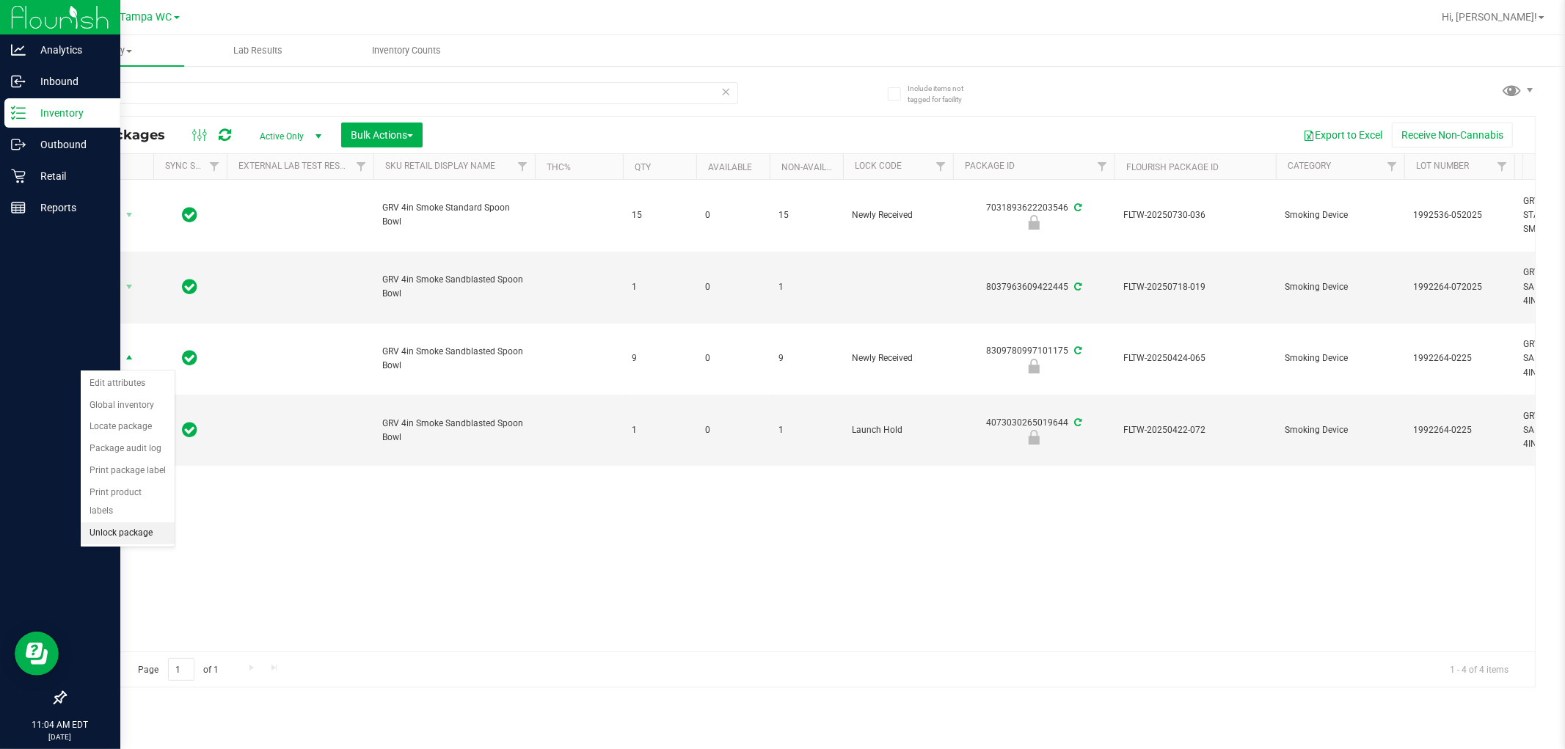
click at [128, 545] on li "Unlock package" at bounding box center [128, 533] width 94 height 22
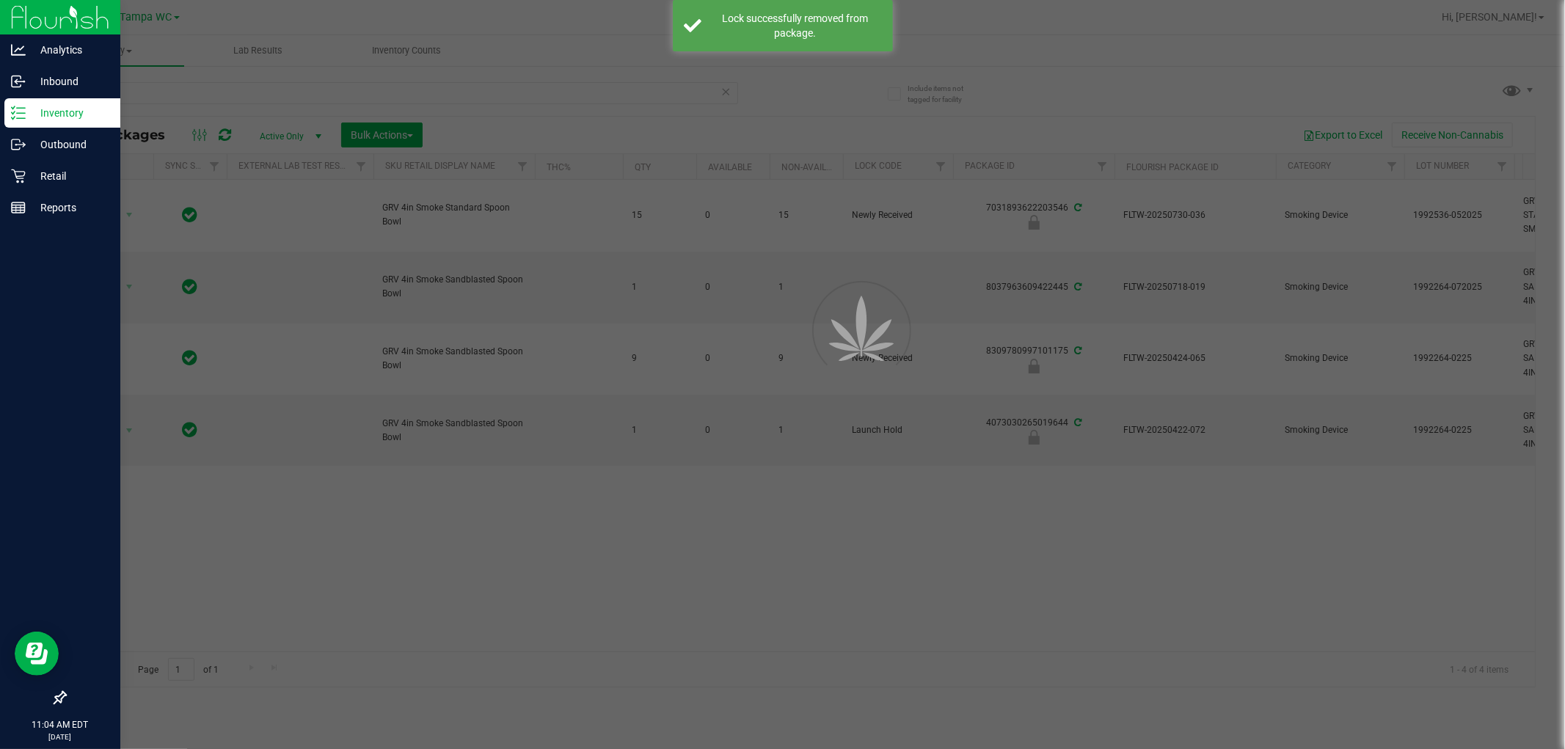
drag, startPoint x: 378, startPoint y: 589, endPoint x: 385, endPoint y: 456, distance: 133.0
click at [382, 558] on div at bounding box center [782, 374] width 1565 height 749
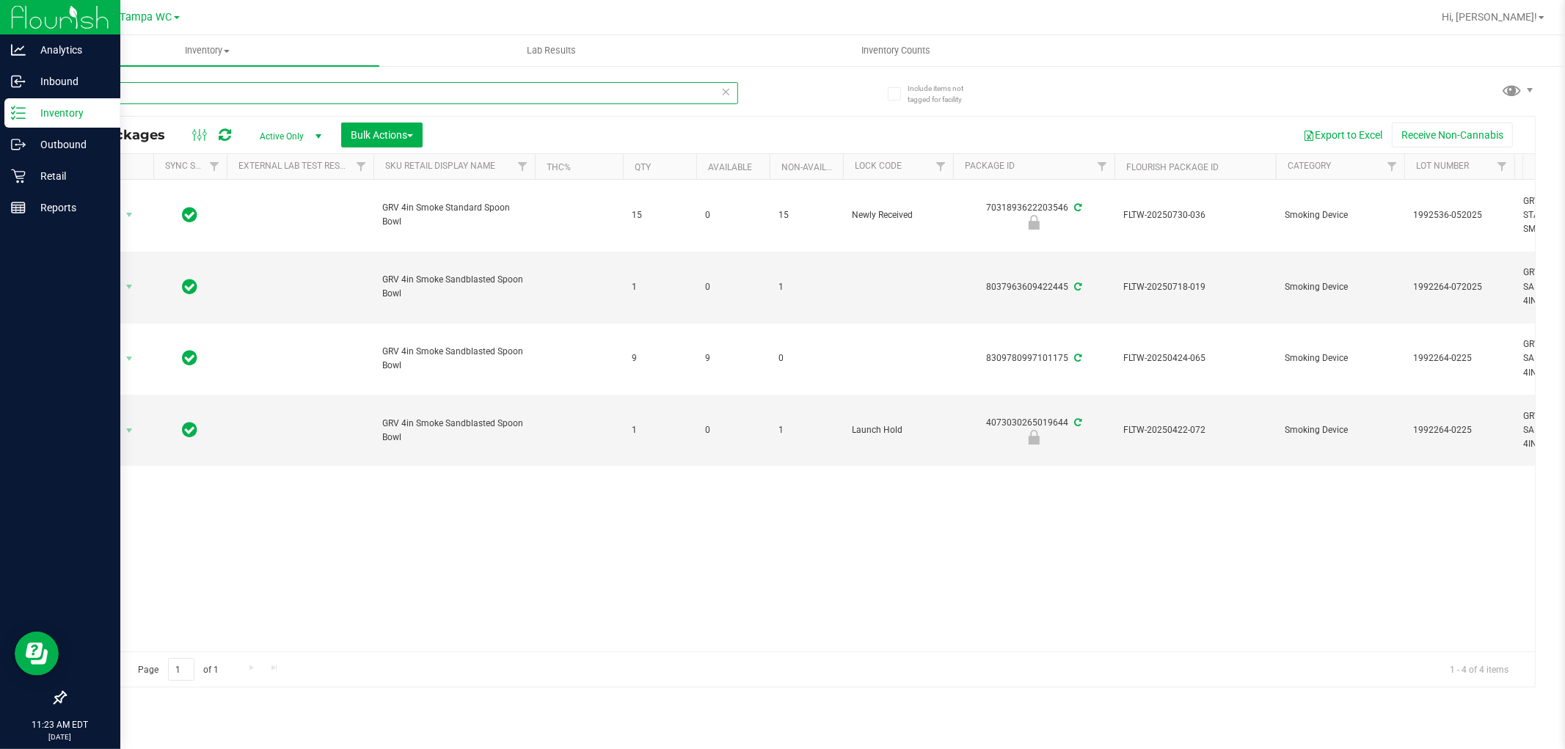
click at [172, 98] on input "SMOKE" at bounding box center [402, 93] width 674 height 22
type input "TANGERINE"
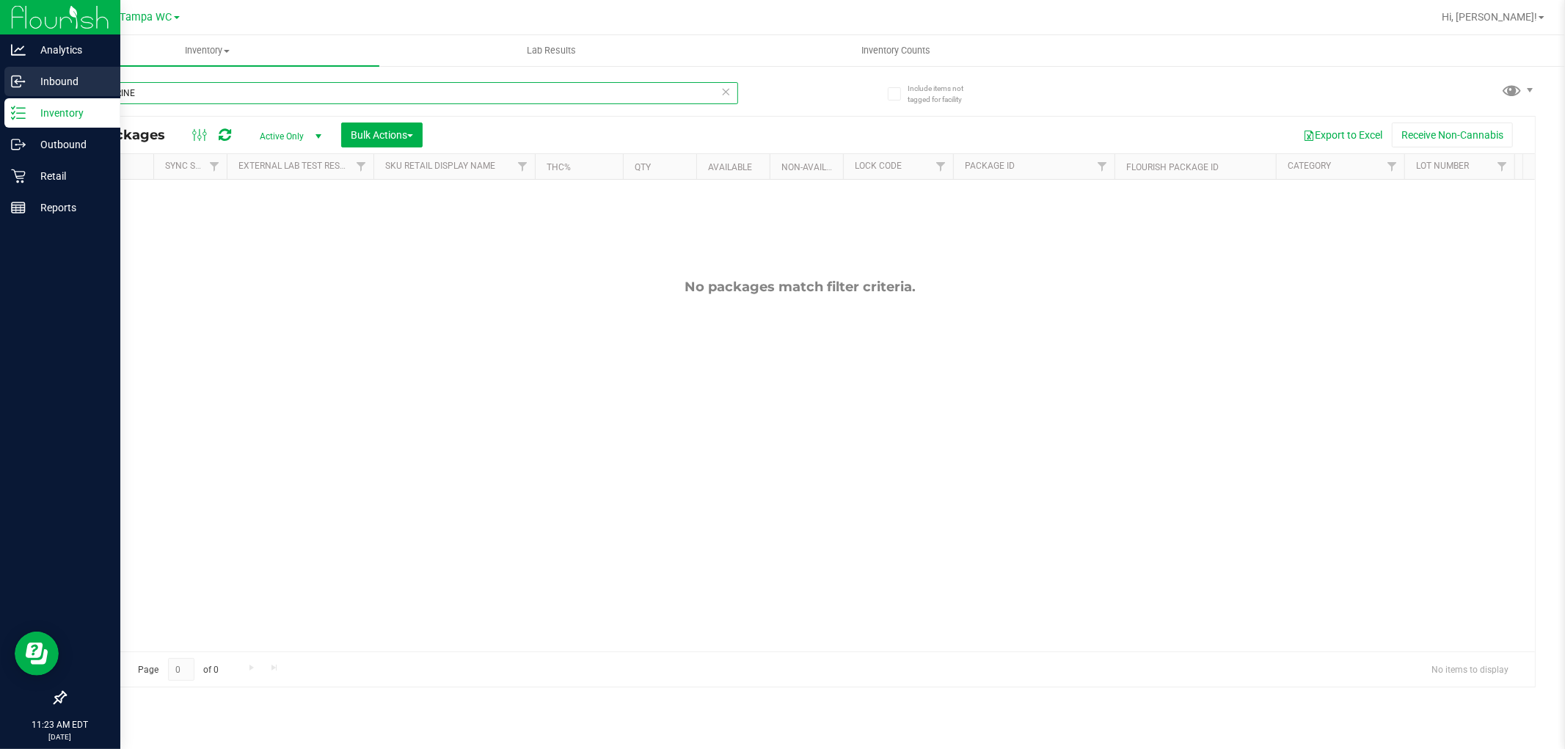
drag, startPoint x: 189, startPoint y: 101, endPoint x: 0, endPoint y: 90, distance: 188.9
click at [0, 90] on div "Analytics Inbound Inventory Outbound Retail Reports 11:23 AM EDT [DATE] 09/29 T…" at bounding box center [782, 374] width 1565 height 749
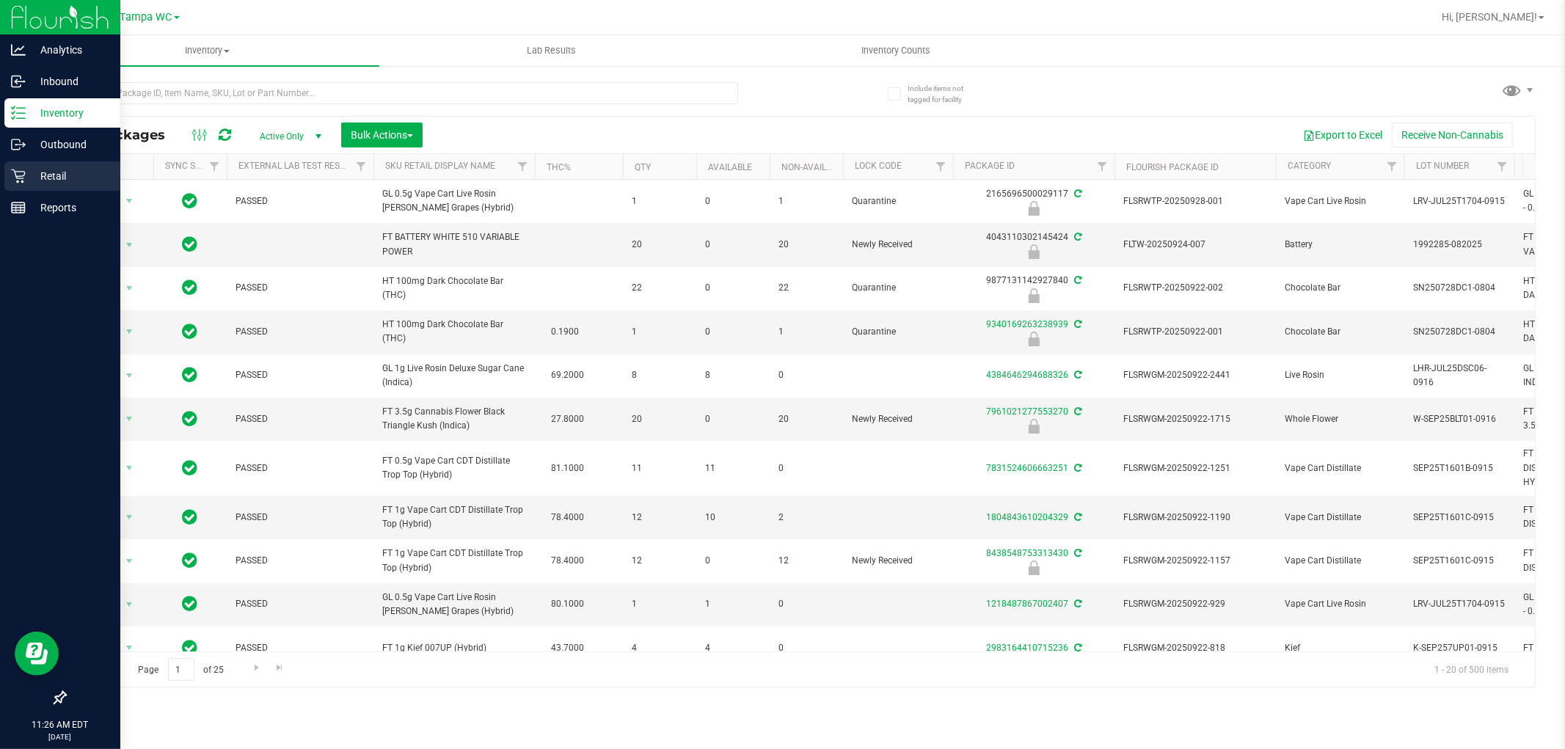
click at [24, 167] on div "Retail" at bounding box center [62, 175] width 116 height 29
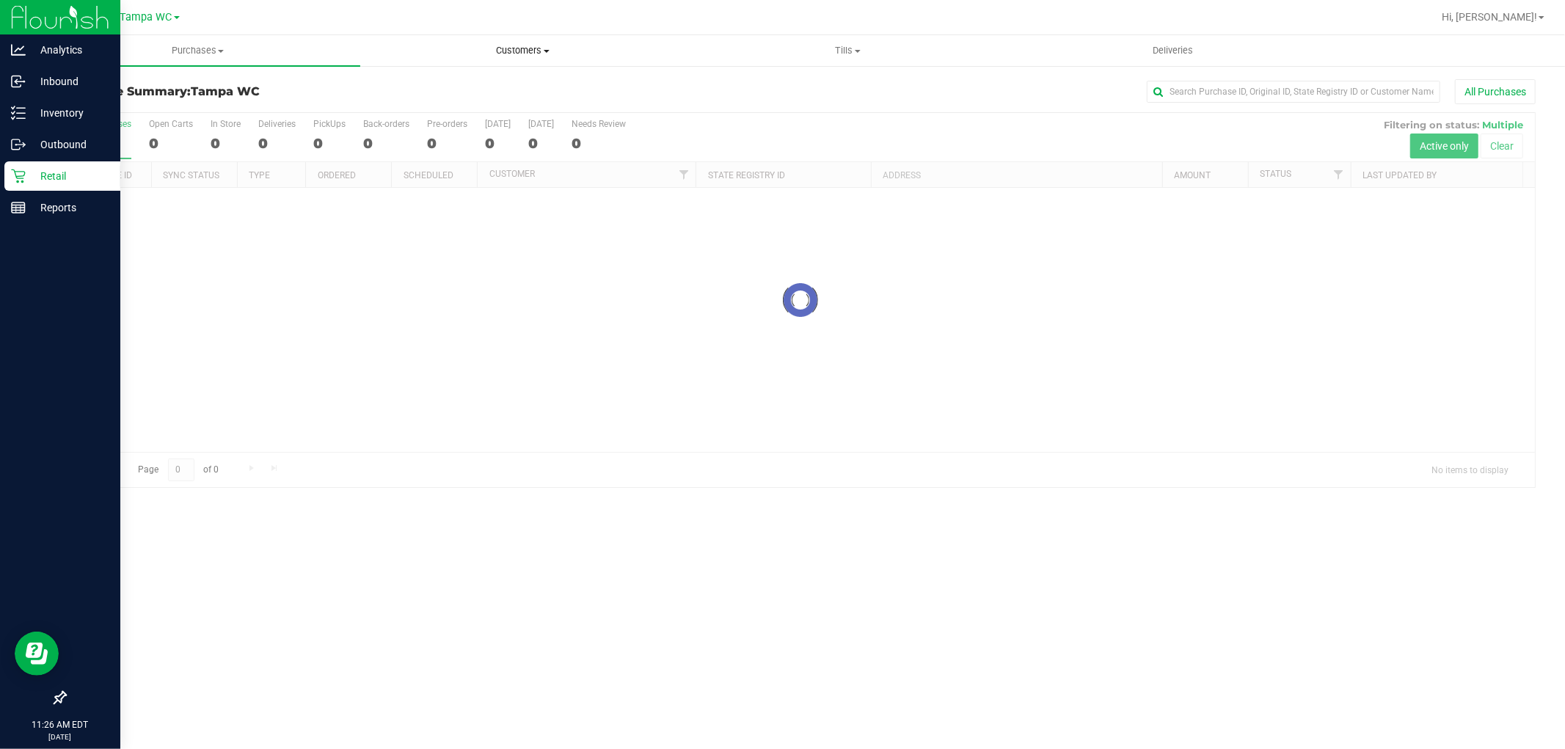
click at [558, 39] on uib-tab-heading "Customers All customers Add a new customer All physicians" at bounding box center [523, 50] width 324 height 29
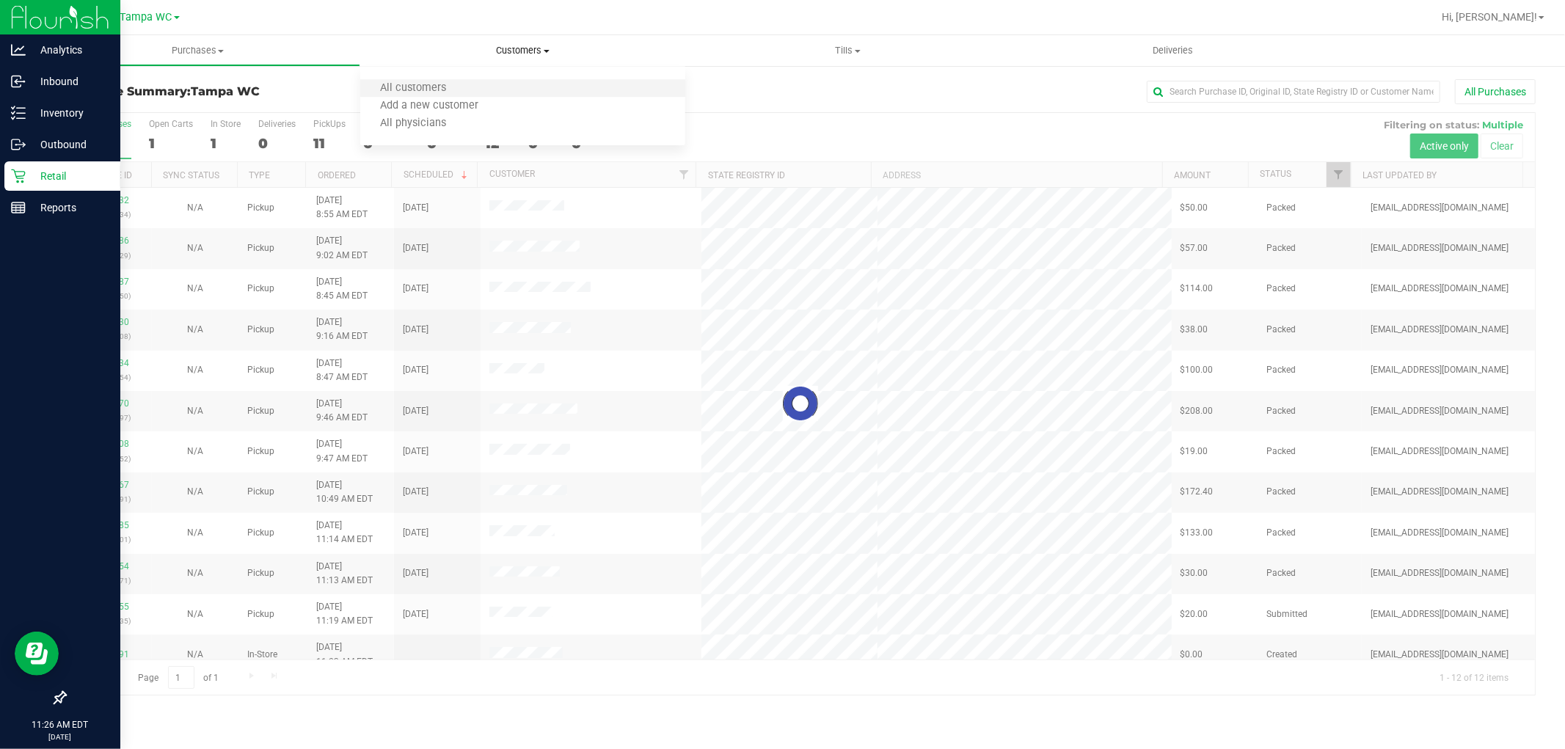
click at [466, 85] on li "All customers" at bounding box center [522, 89] width 325 height 18
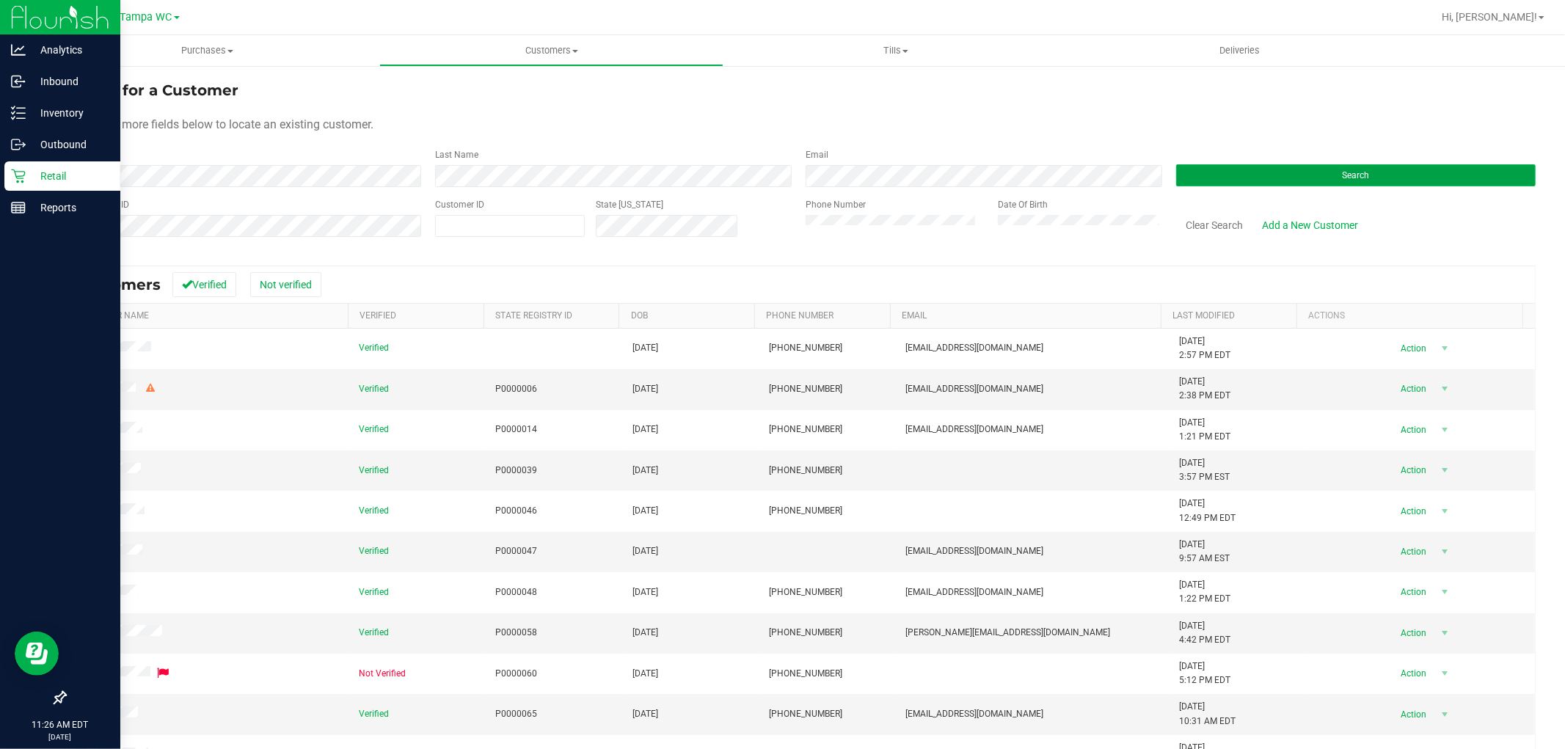
click at [780, 183] on button "Search" at bounding box center [1356, 175] width 360 height 22
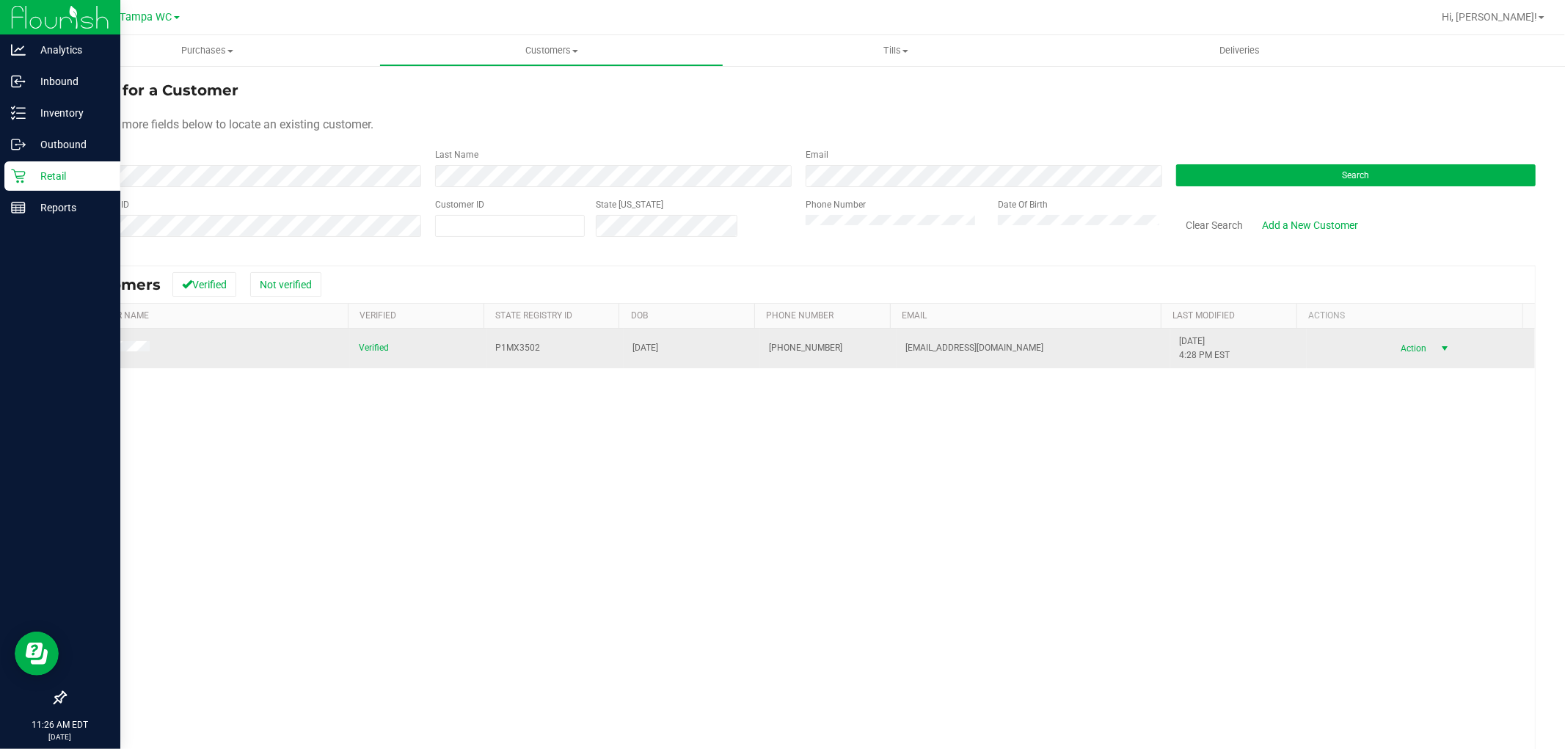
click at [780, 346] on span "select" at bounding box center [1445, 349] width 12 height 12
click at [113, 354] on span at bounding box center [114, 348] width 80 height 15
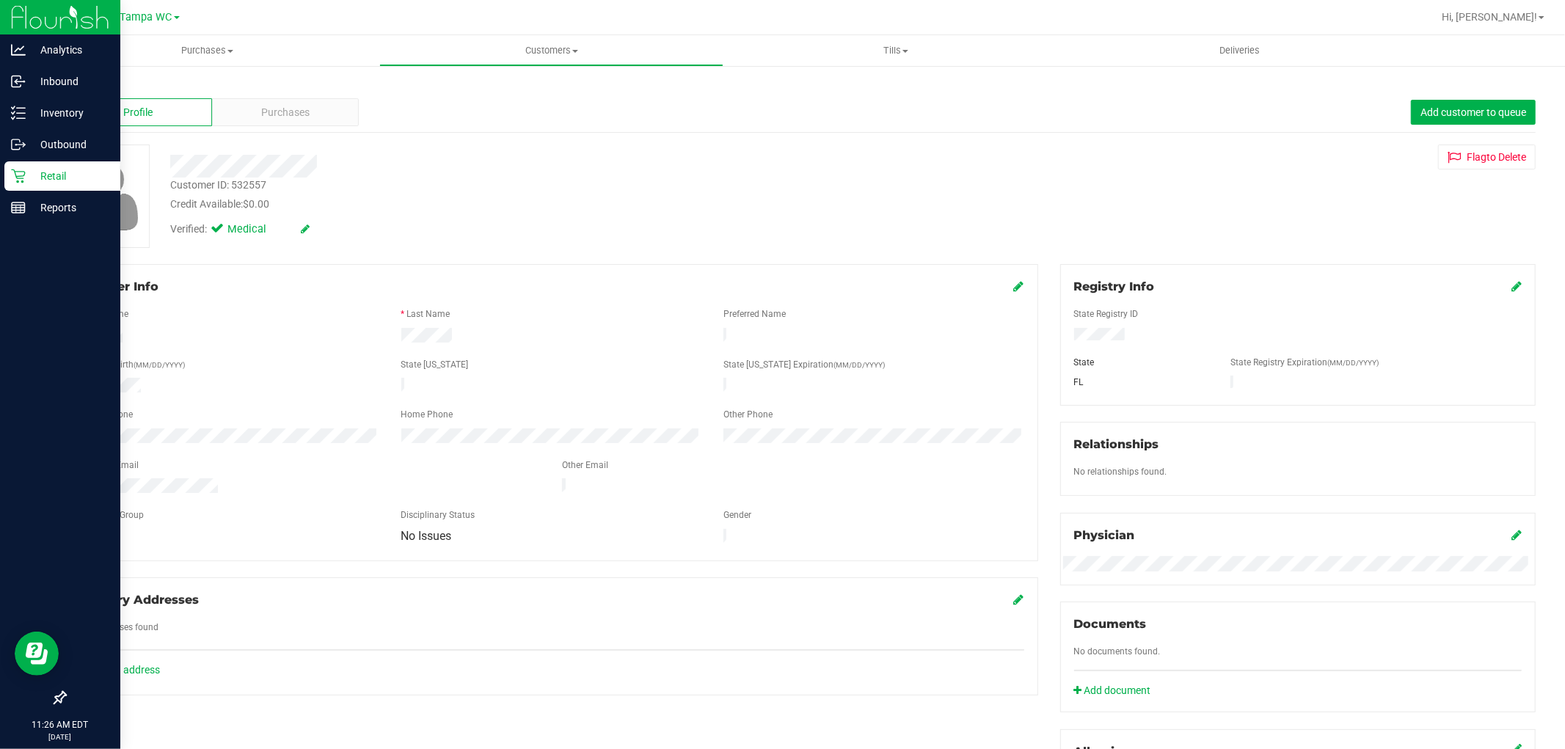
click at [259, 74] on div "Back Profile Purchases Add customer to queue Customer ID: 532557 Credit Availab…" at bounding box center [800, 563] width 1530 height 997
click at [265, 112] on span "Purchases" at bounding box center [285, 112] width 48 height 15
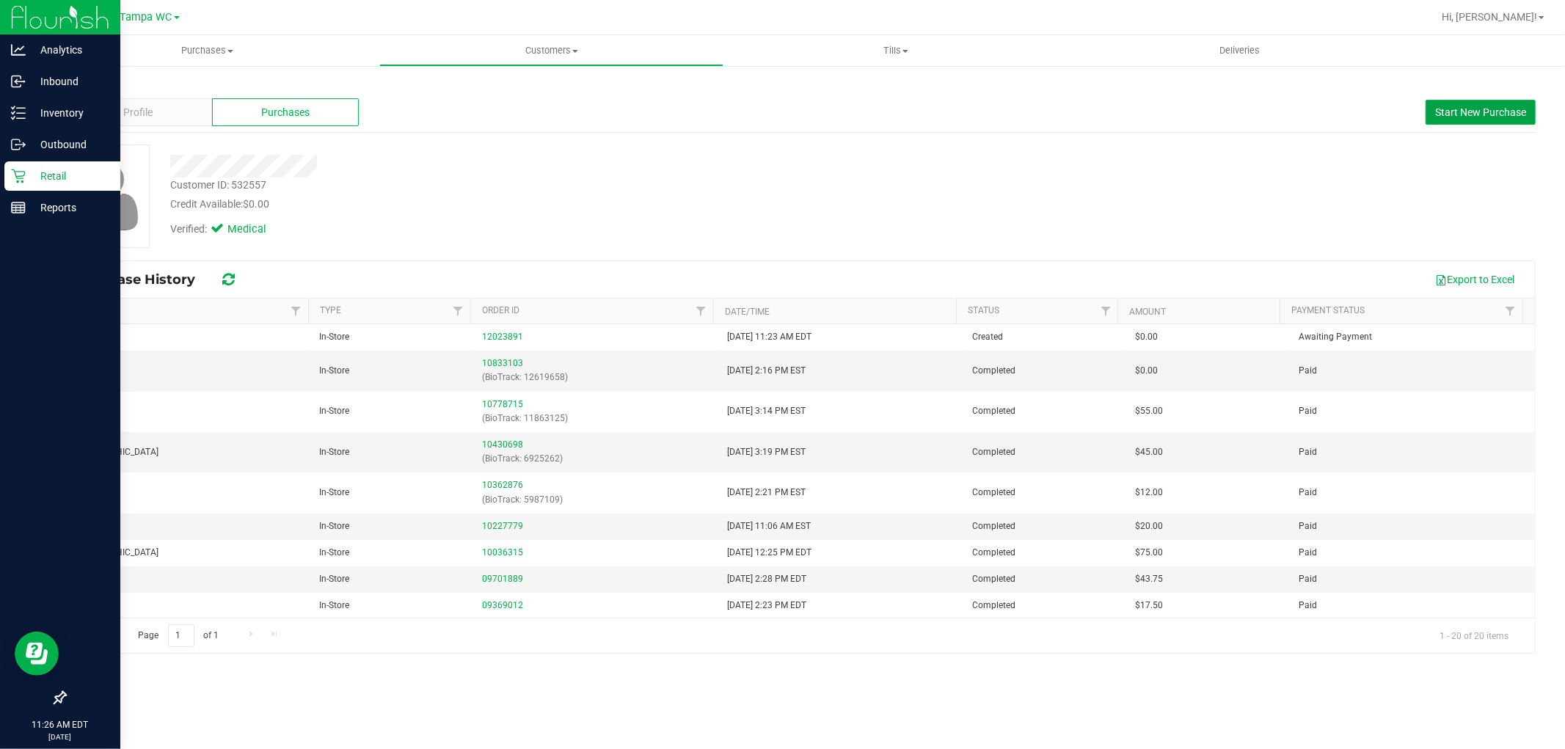
click at [780, 104] on button "Start New Purchase" at bounding box center [1481, 112] width 110 height 25
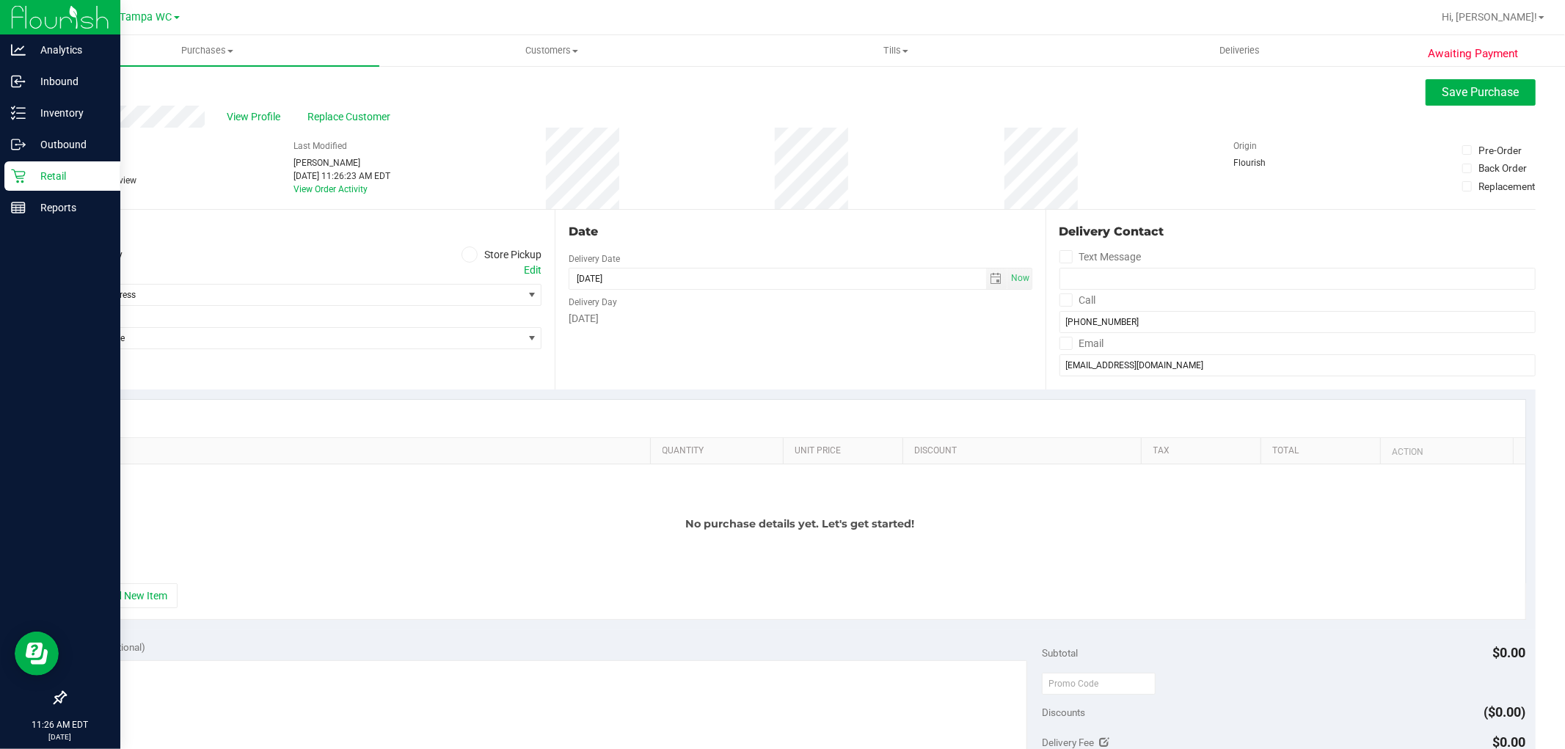
click at [470, 261] on span at bounding box center [470, 255] width 17 height 17
click at [0, 0] on input "Store Pickup" at bounding box center [0, 0] width 0 height 0
click at [458, 291] on span "Select Store" at bounding box center [293, 295] width 457 height 21
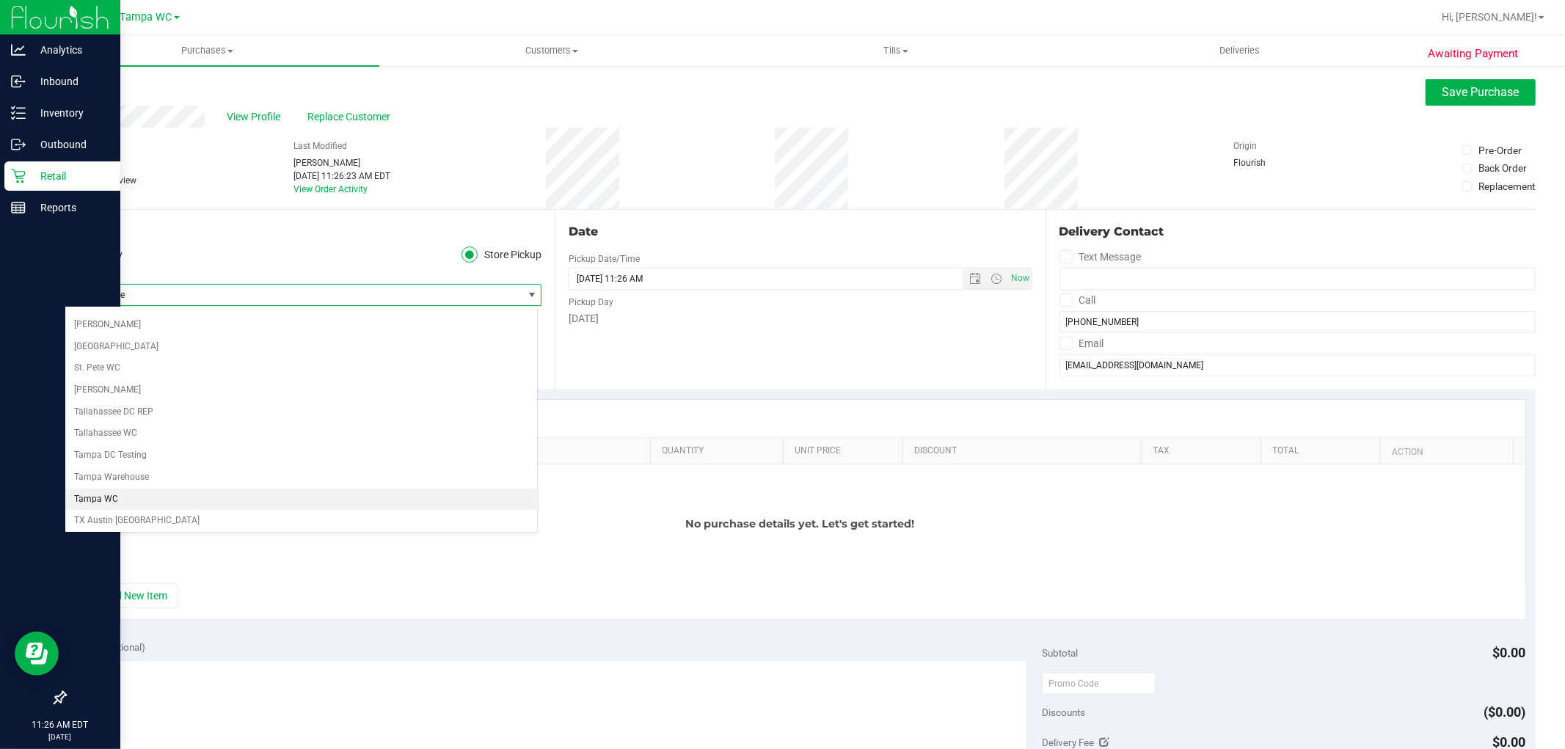
scroll to position [830, 0]
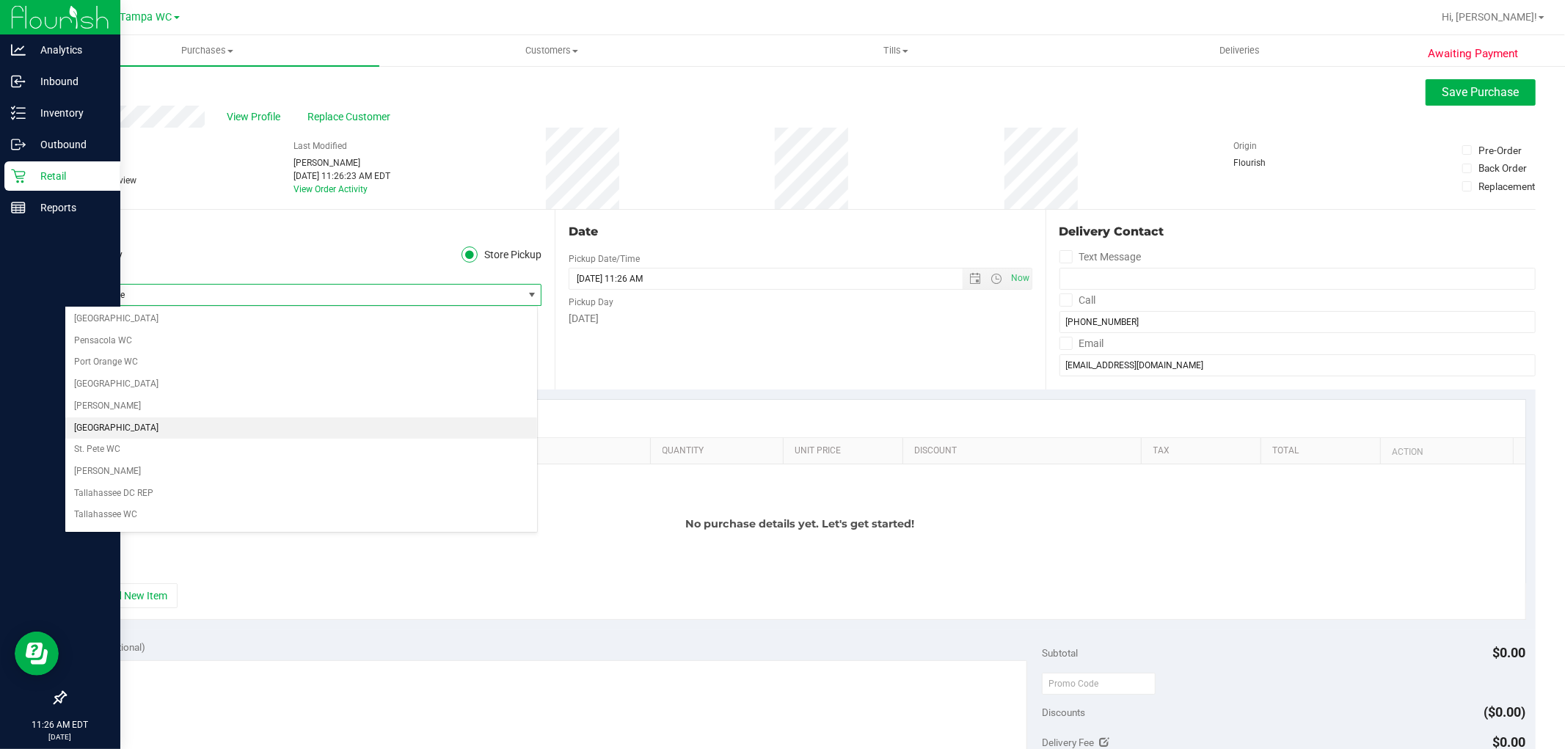
click at [106, 440] on li "[GEOGRAPHIC_DATA]" at bounding box center [301, 429] width 472 height 22
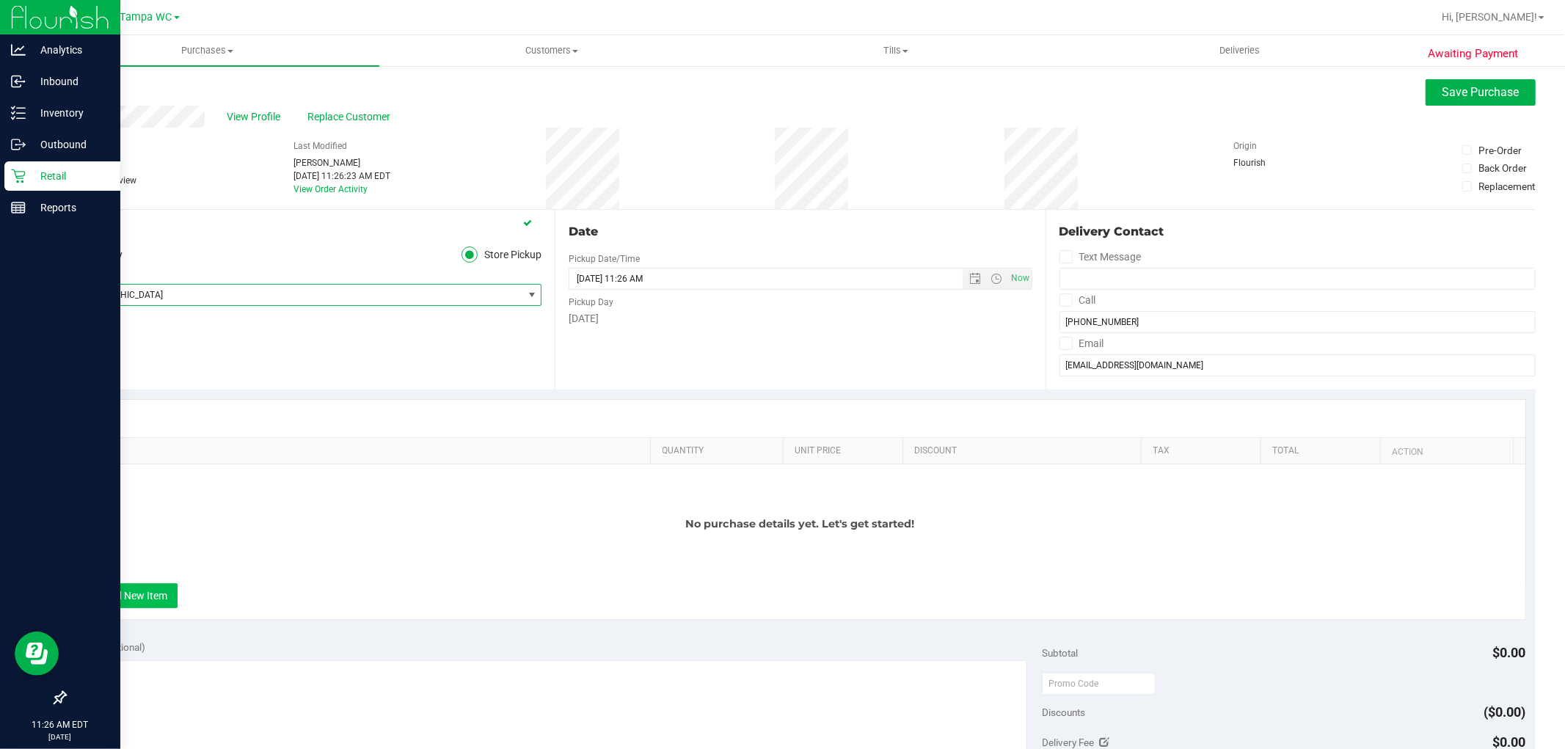
click at [106, 594] on button "+ Add New Item" at bounding box center [132, 595] width 91 height 25
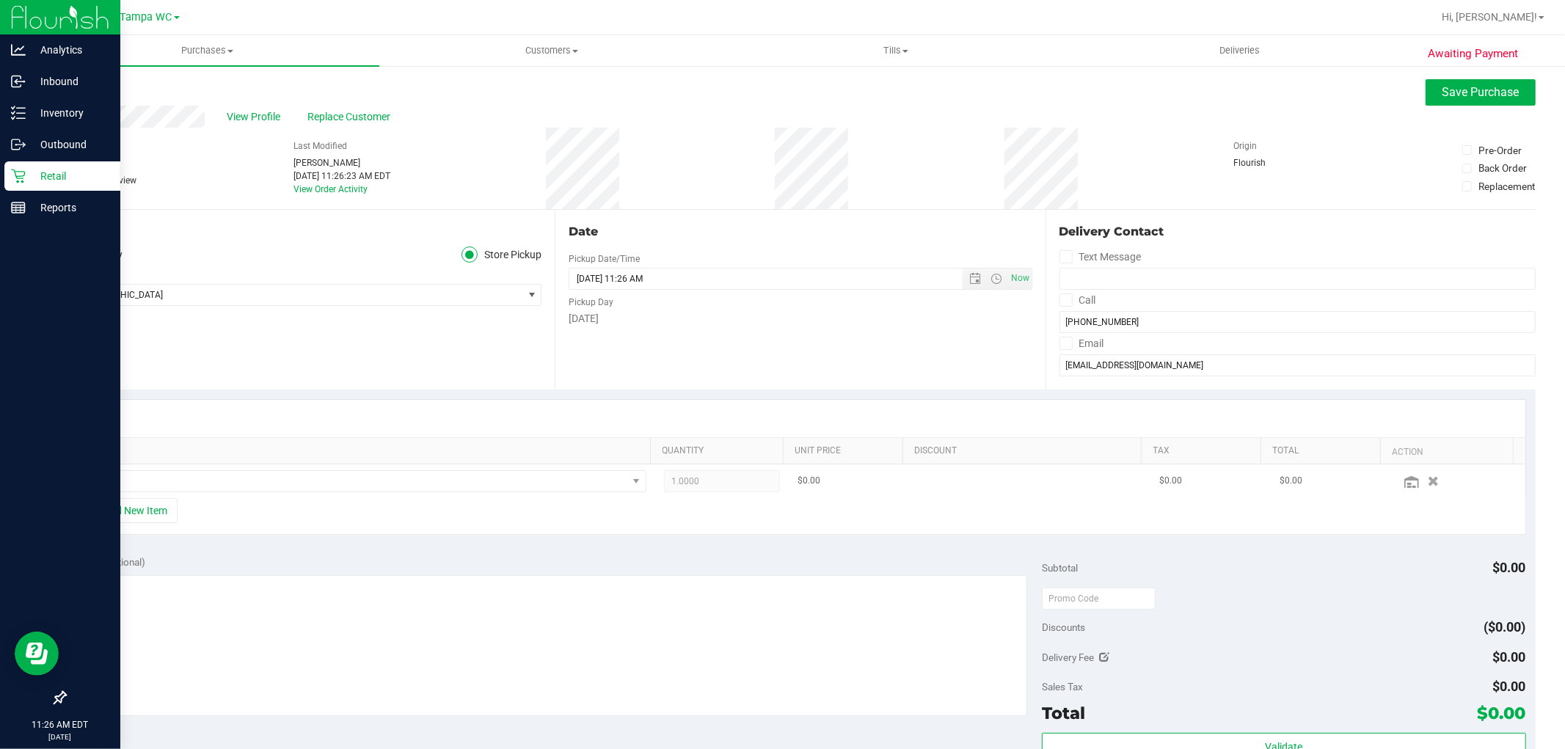
click at [242, 465] on td at bounding box center [366, 482] width 580 height 34
click at [238, 479] on span "NO DATA FOUND" at bounding box center [356, 481] width 542 height 21
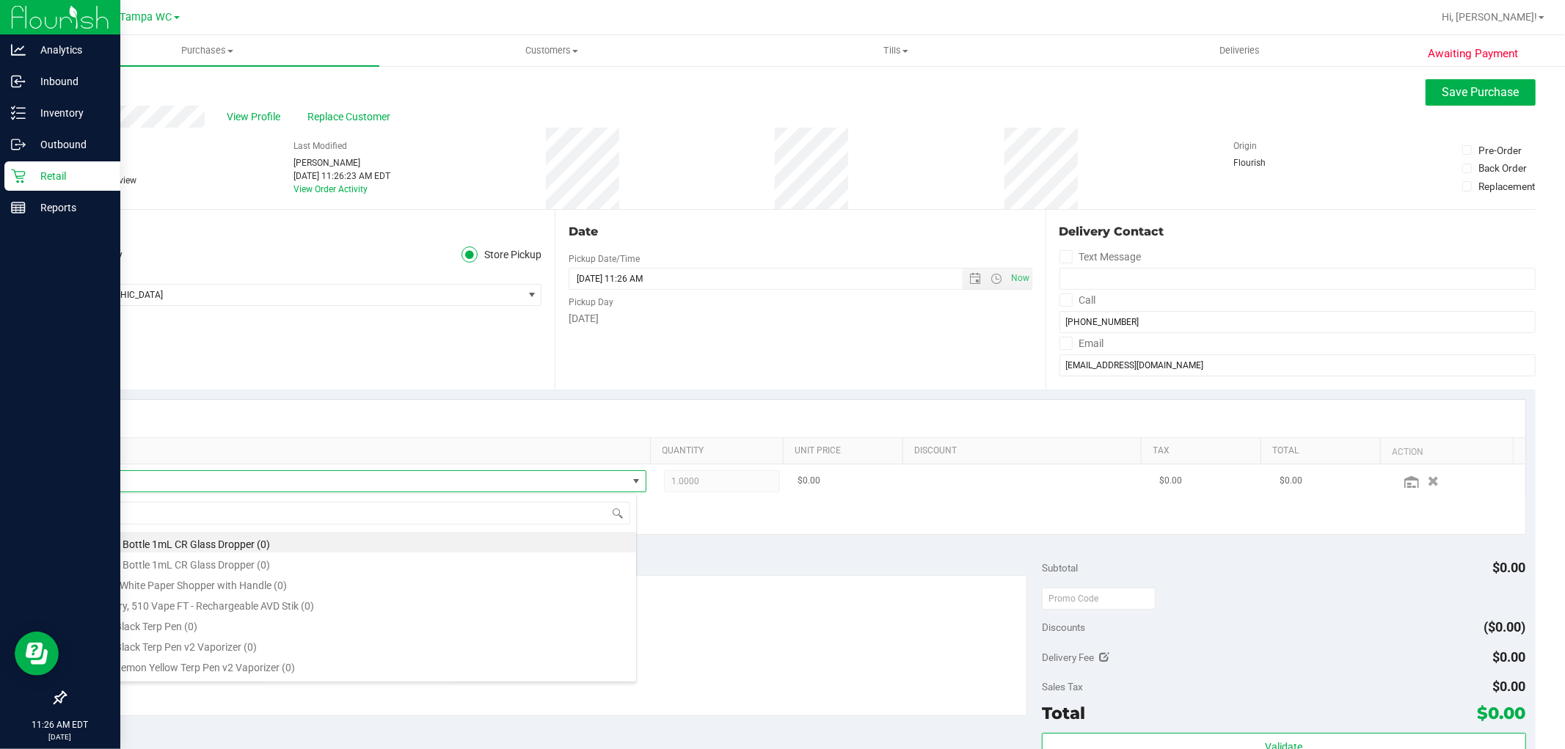
scroll to position [22, 547]
type input "MIXED"
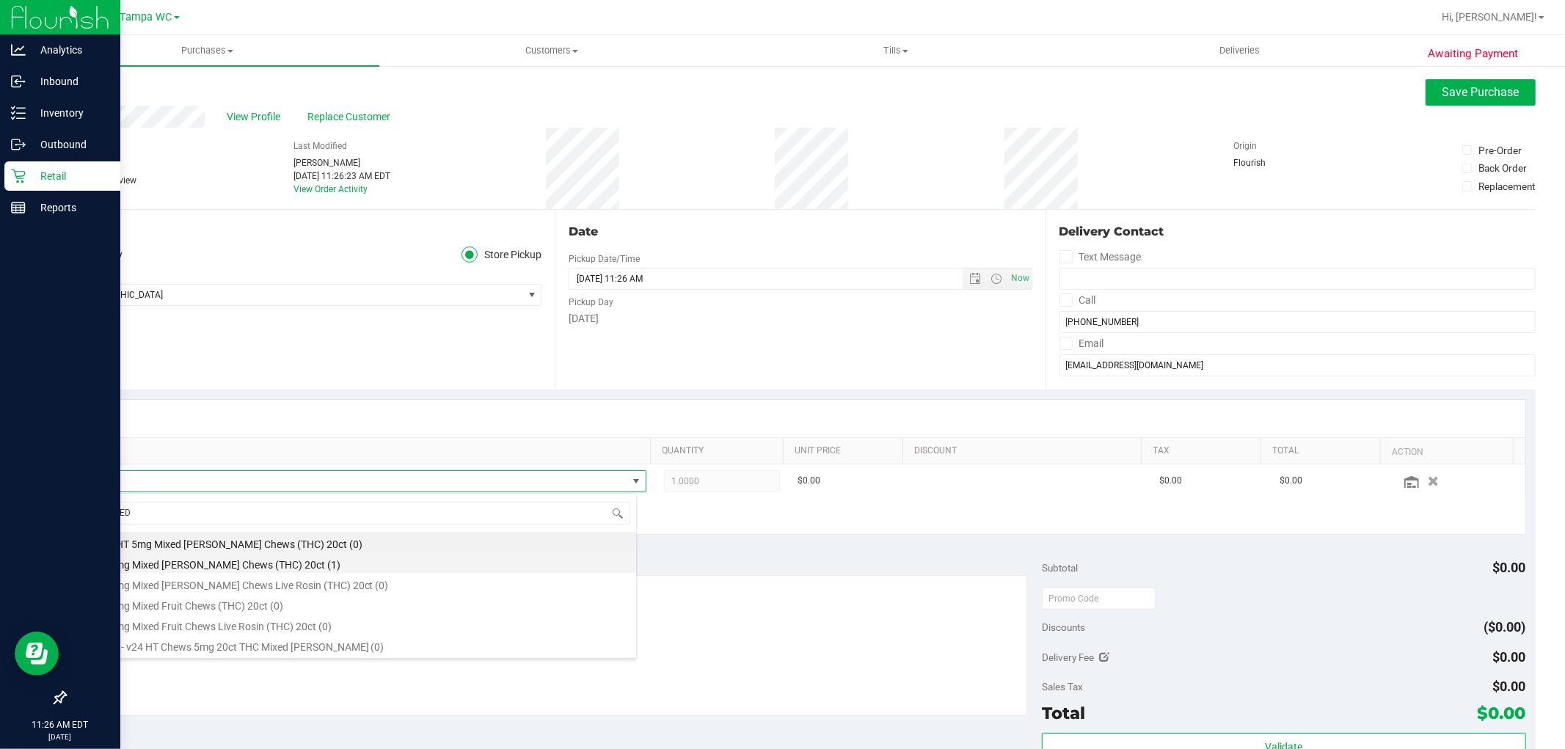
click at [198, 567] on li "HT 5mg Mixed [PERSON_NAME] Chews (THC) 20ct (1)" at bounding box center [360, 563] width 551 height 21
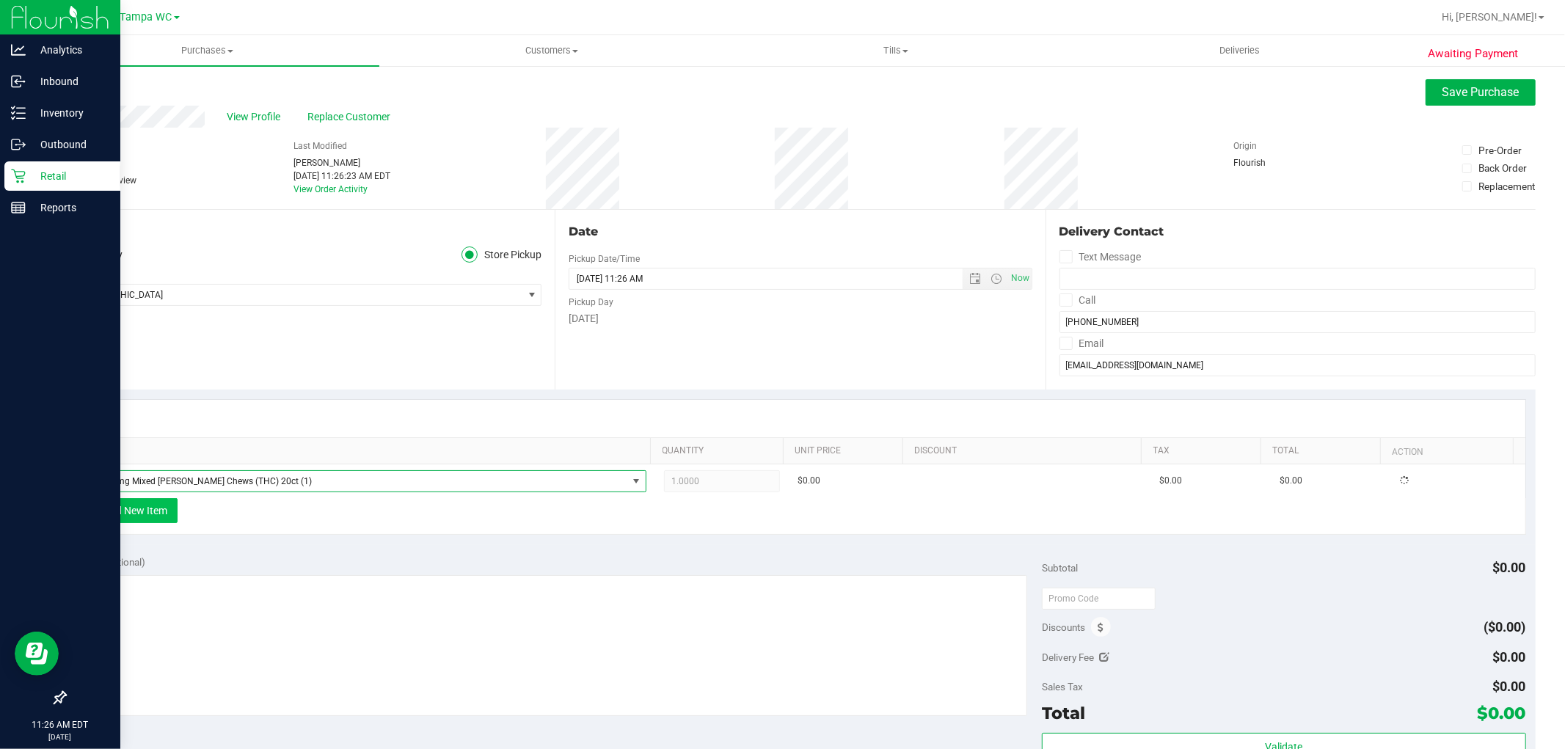
click at [156, 509] on button "+ Add New Item" at bounding box center [132, 510] width 91 height 25
click at [155, 515] on button "+ Add New Item" at bounding box center [132, 510] width 91 height 25
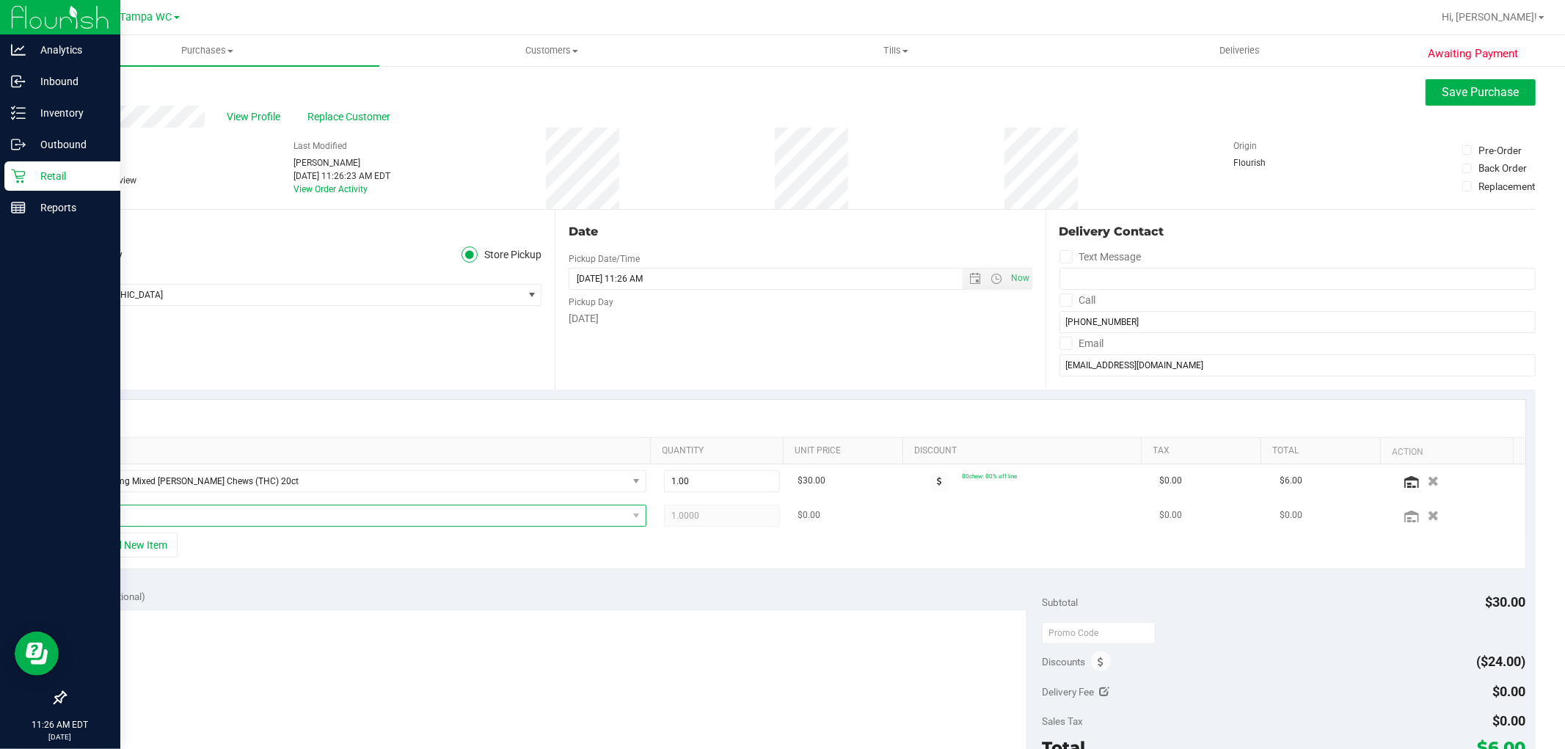
click at [184, 510] on span "NO DATA FOUND" at bounding box center [356, 516] width 542 height 21
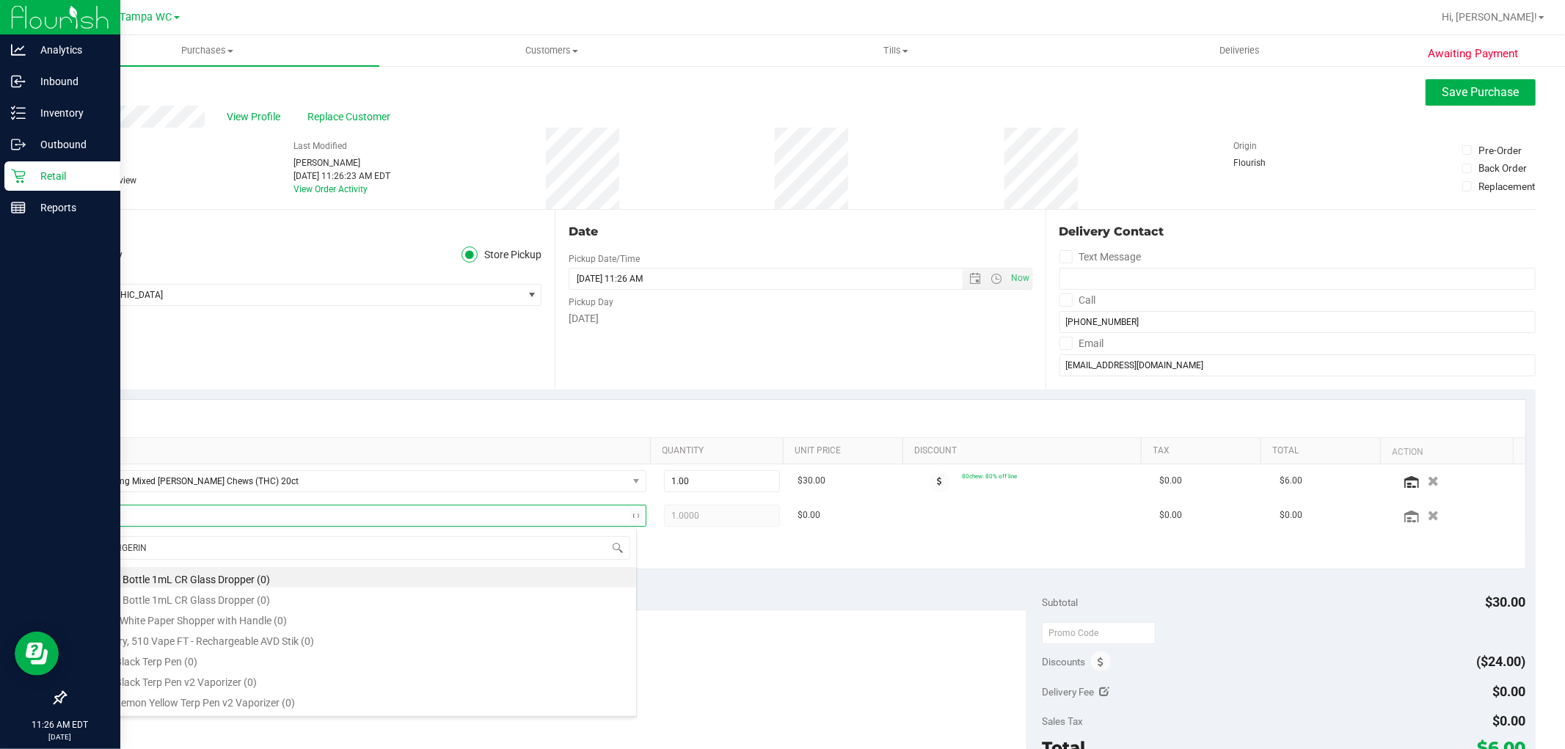
type input "TANGERINE"
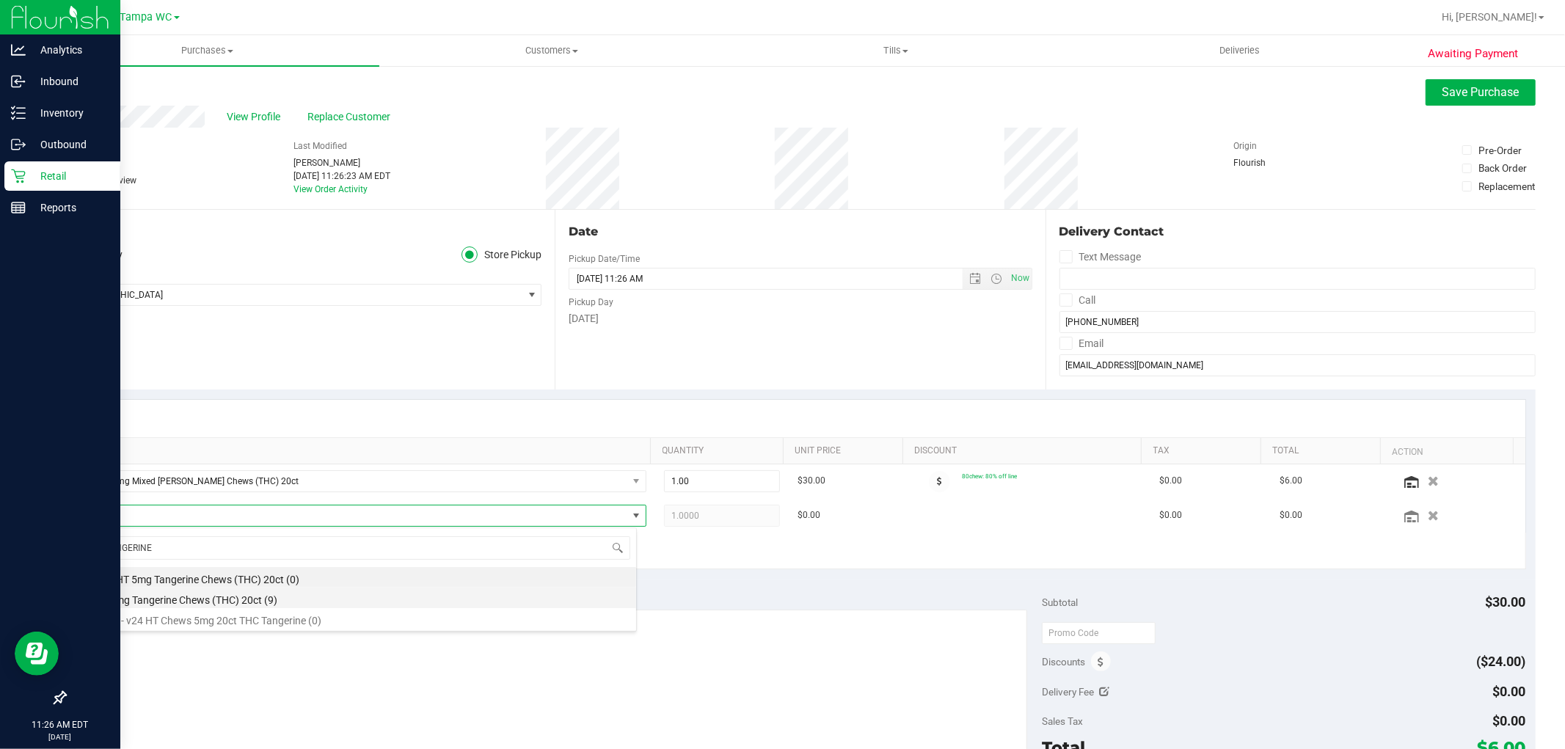
click at [161, 598] on li "HT 5mg Tangerine Chews (THC) 20ct (9)" at bounding box center [360, 598] width 551 height 21
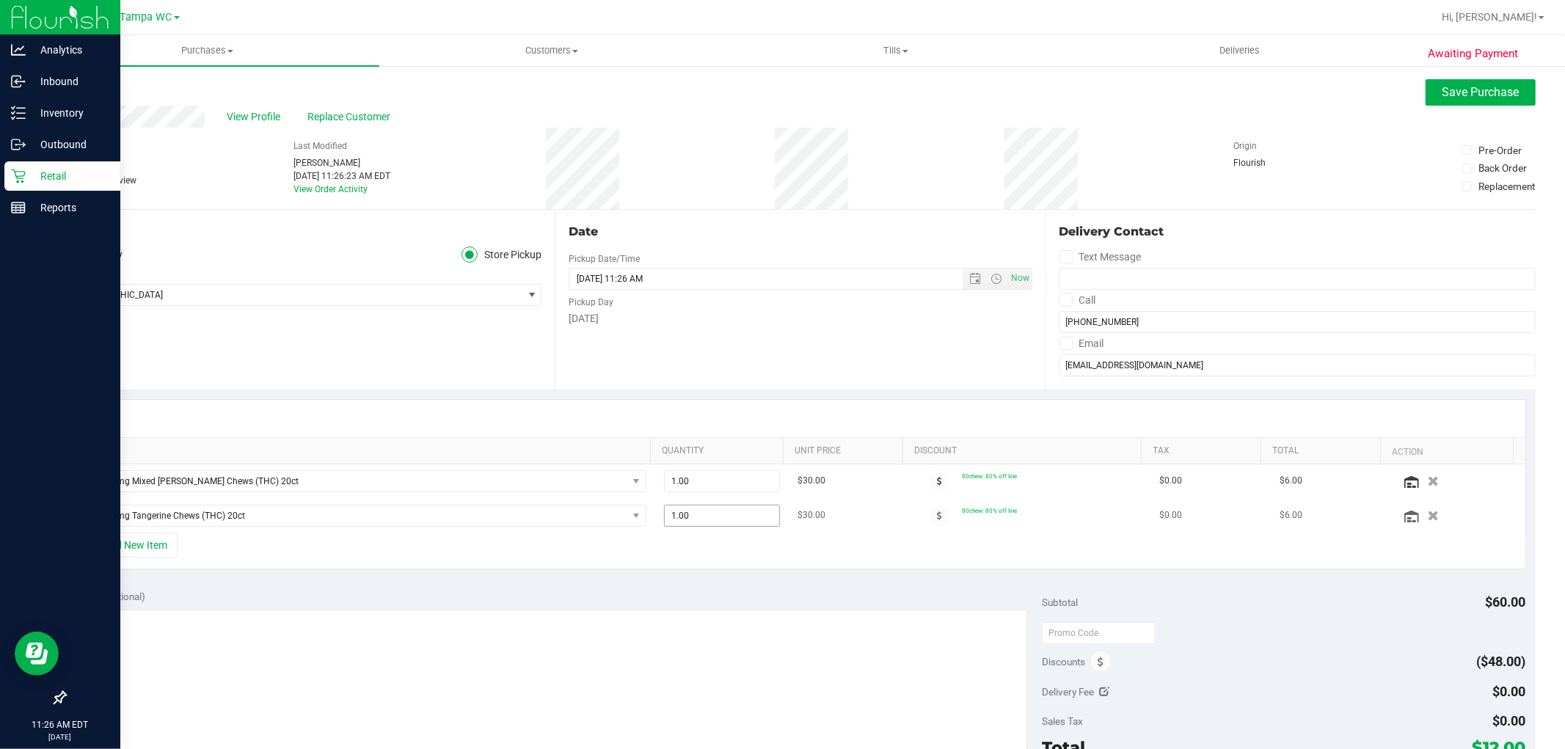
click at [690, 523] on span "1.00 1" at bounding box center [722, 516] width 116 height 22
type input "1"
type input "3"
type input "3.00"
drag, startPoint x: 680, startPoint y: 573, endPoint x: 701, endPoint y: 527, distance: 50.9
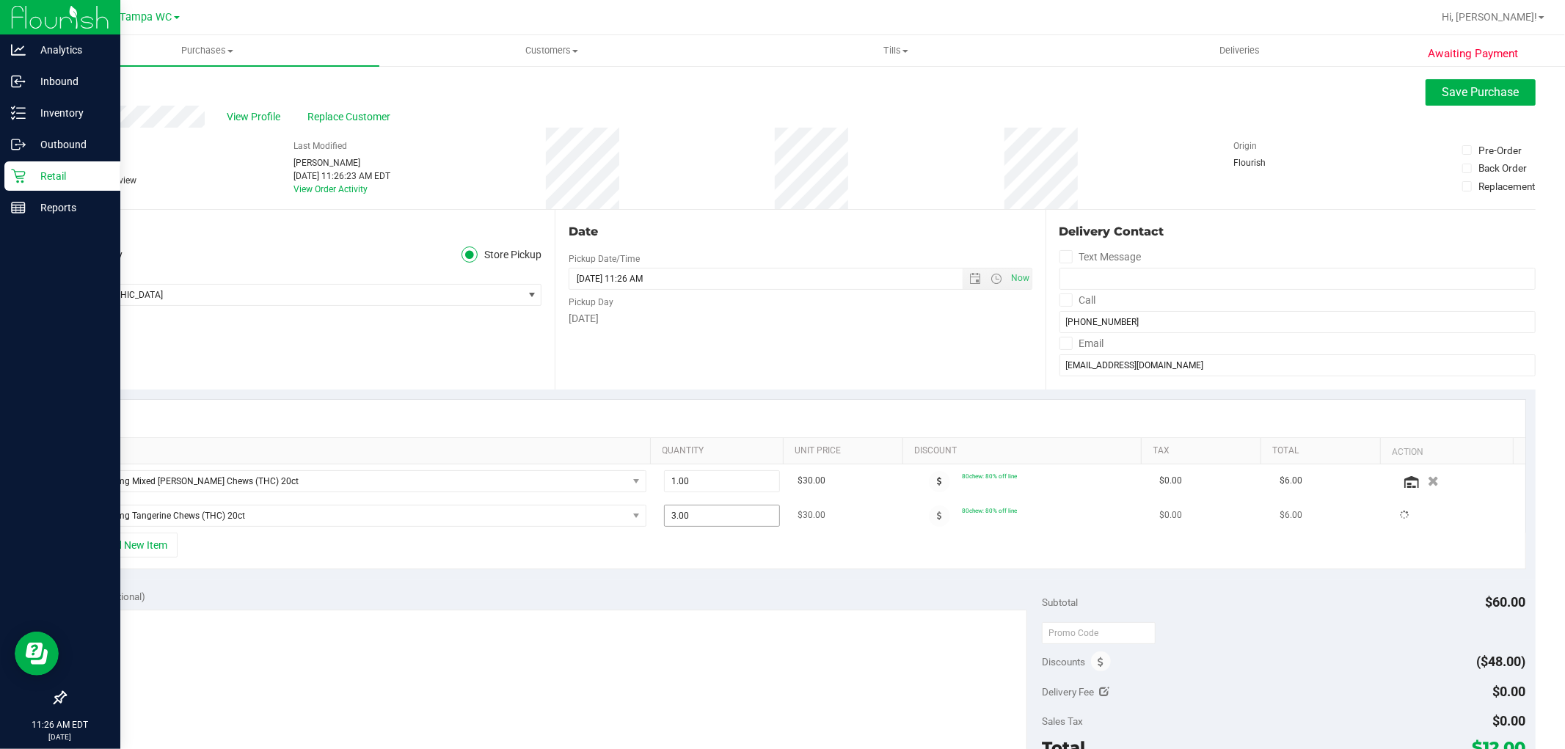
click at [680, 572] on div "SKU Quantity Unit Price Discount Tax Total Action HT 5mg Mixed [PERSON_NAME] Ch…" at bounding box center [800, 485] width 1471 height 190
click at [697, 489] on span "1.00 1" at bounding box center [722, 481] width 116 height 22
drag, startPoint x: 693, startPoint y: 488, endPoint x: 637, endPoint y: 494, distance: 56.1
click at [637, 494] on tr "HT 5mg Mixed [PERSON_NAME] Chews (THC) 20ct 1.00 1 $30.00 80chew: 80% off line …" at bounding box center [801, 482] width 1450 height 34
type input "3"
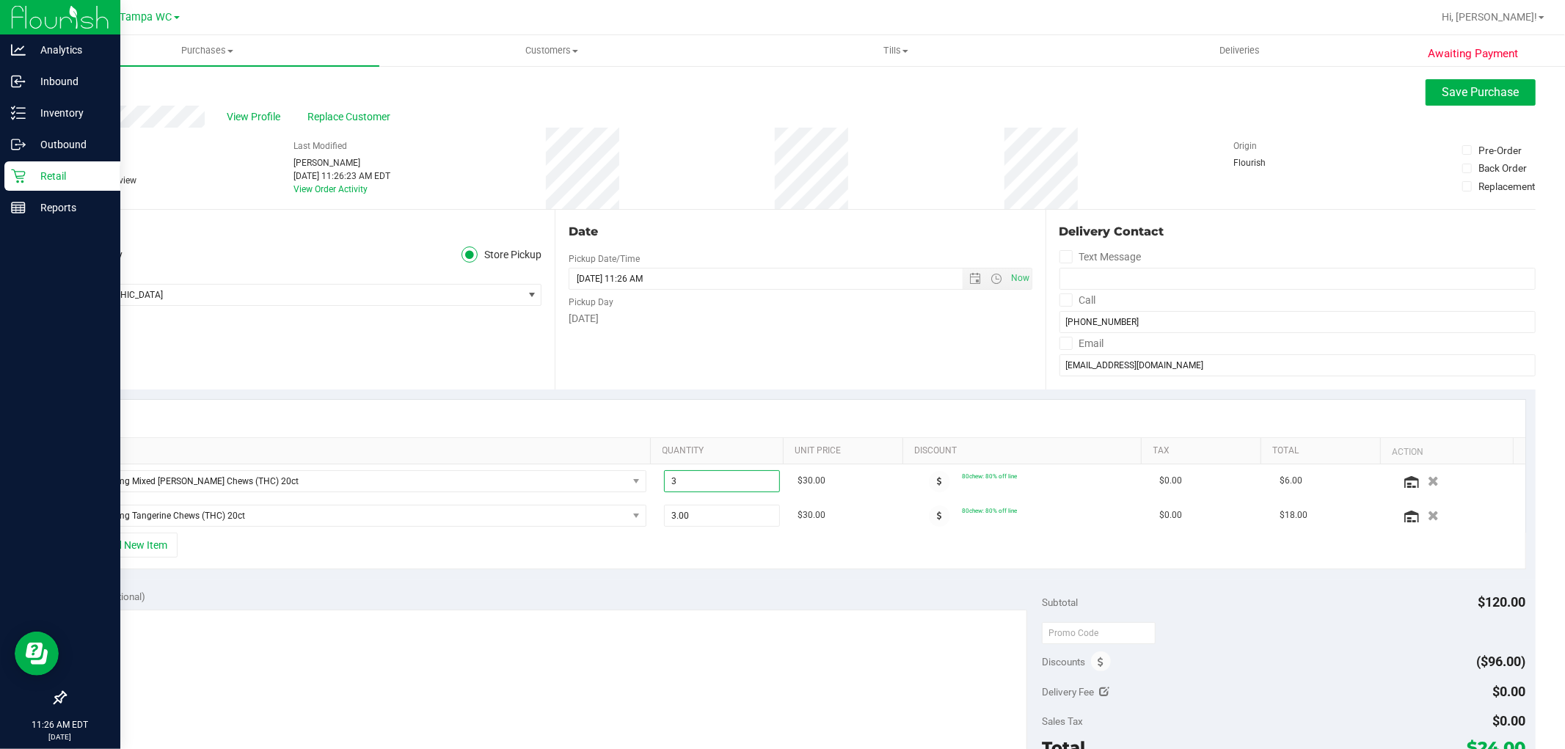
type input "3.00"
click at [653, 536] on div "+ Add New Item" at bounding box center [801, 551] width 1452 height 37
click at [541, 654] on textarea at bounding box center [551, 680] width 953 height 141
type textarea "a"
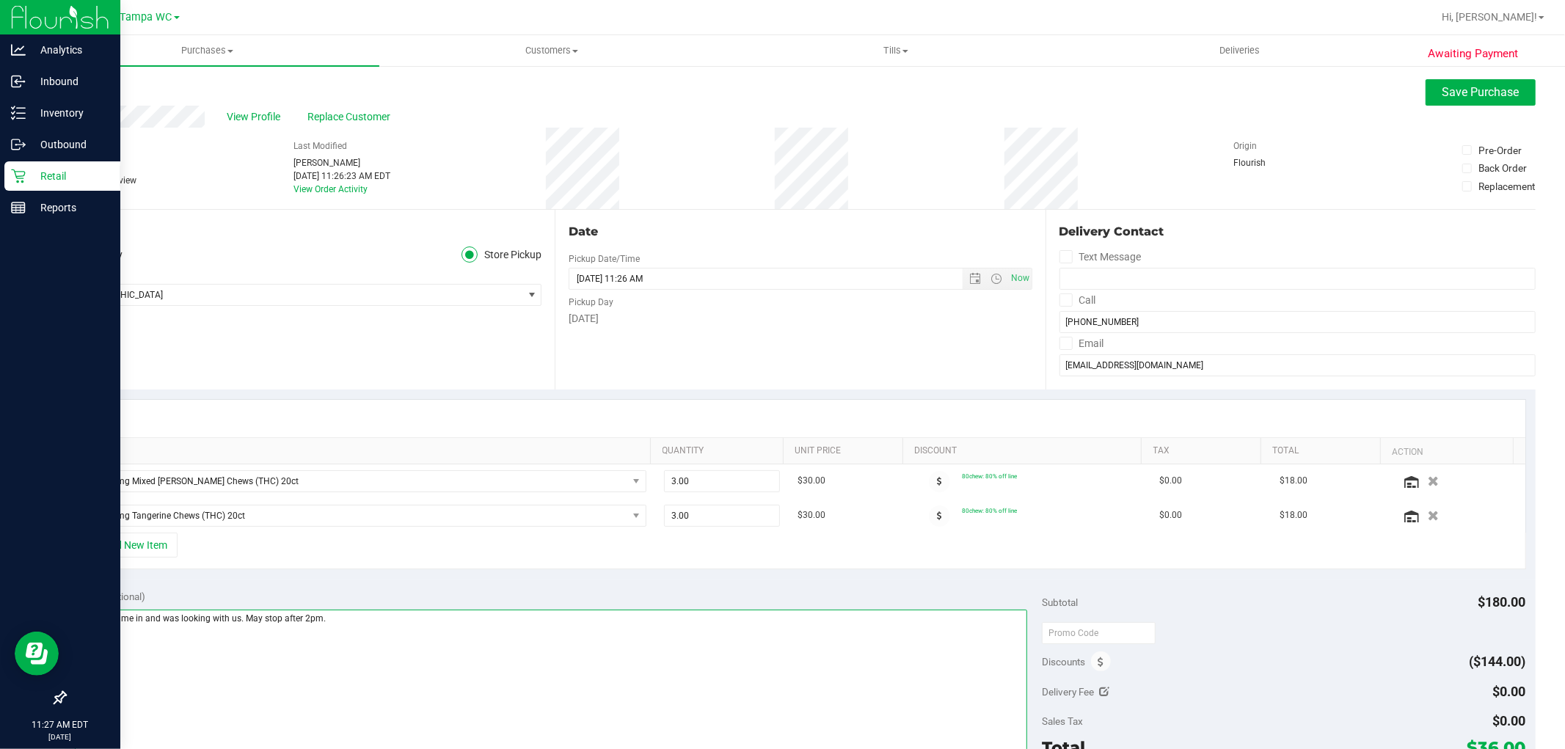
click at [258, 621] on textarea at bounding box center [551, 680] width 953 height 141
click at [276, 624] on textarea at bounding box center [551, 680] width 953 height 141
type textarea "Patient came in and was looking with us. May stop by after 2pm."
click at [780, 100] on button "Save Purchase" at bounding box center [1481, 92] width 110 height 26
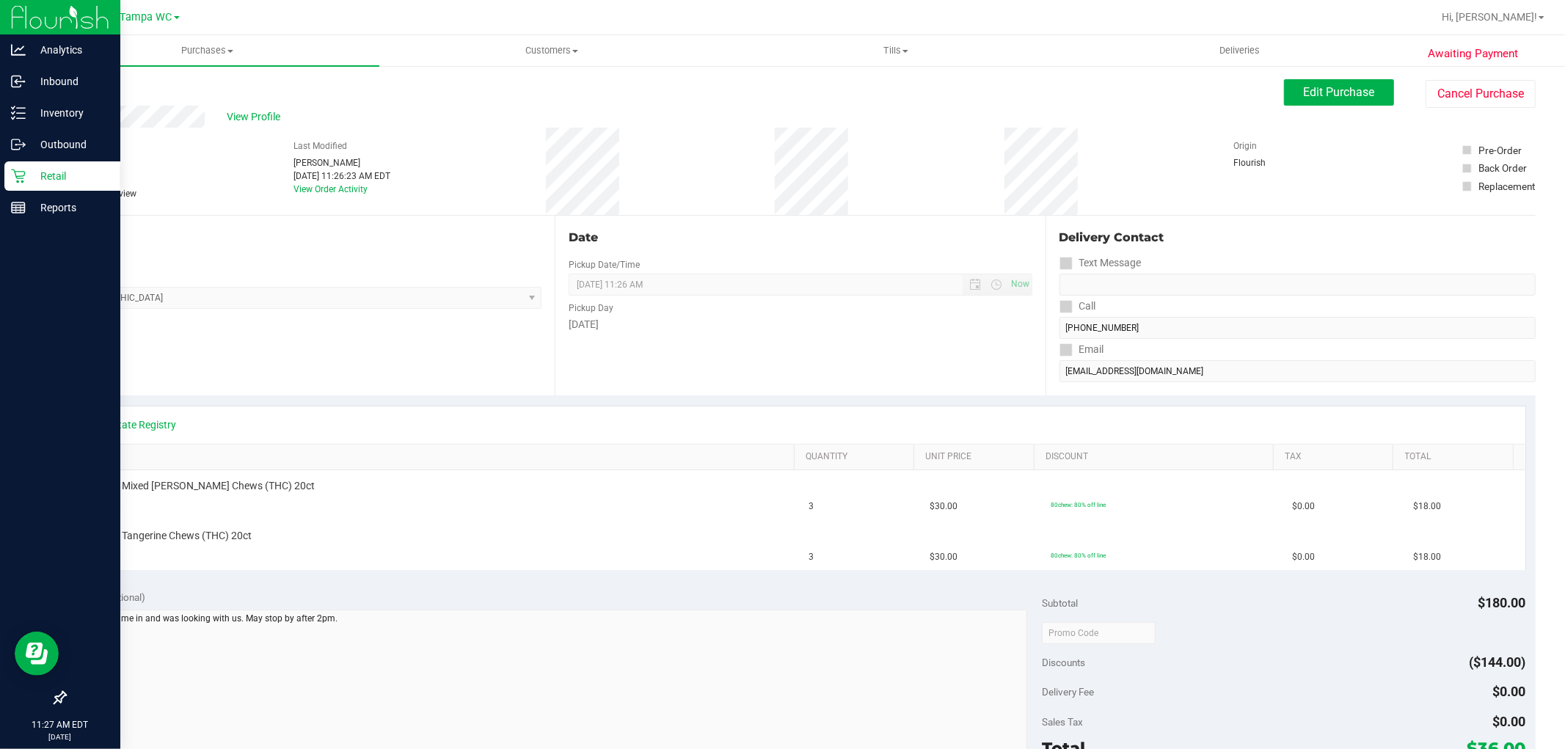
scroll to position [467, 0]
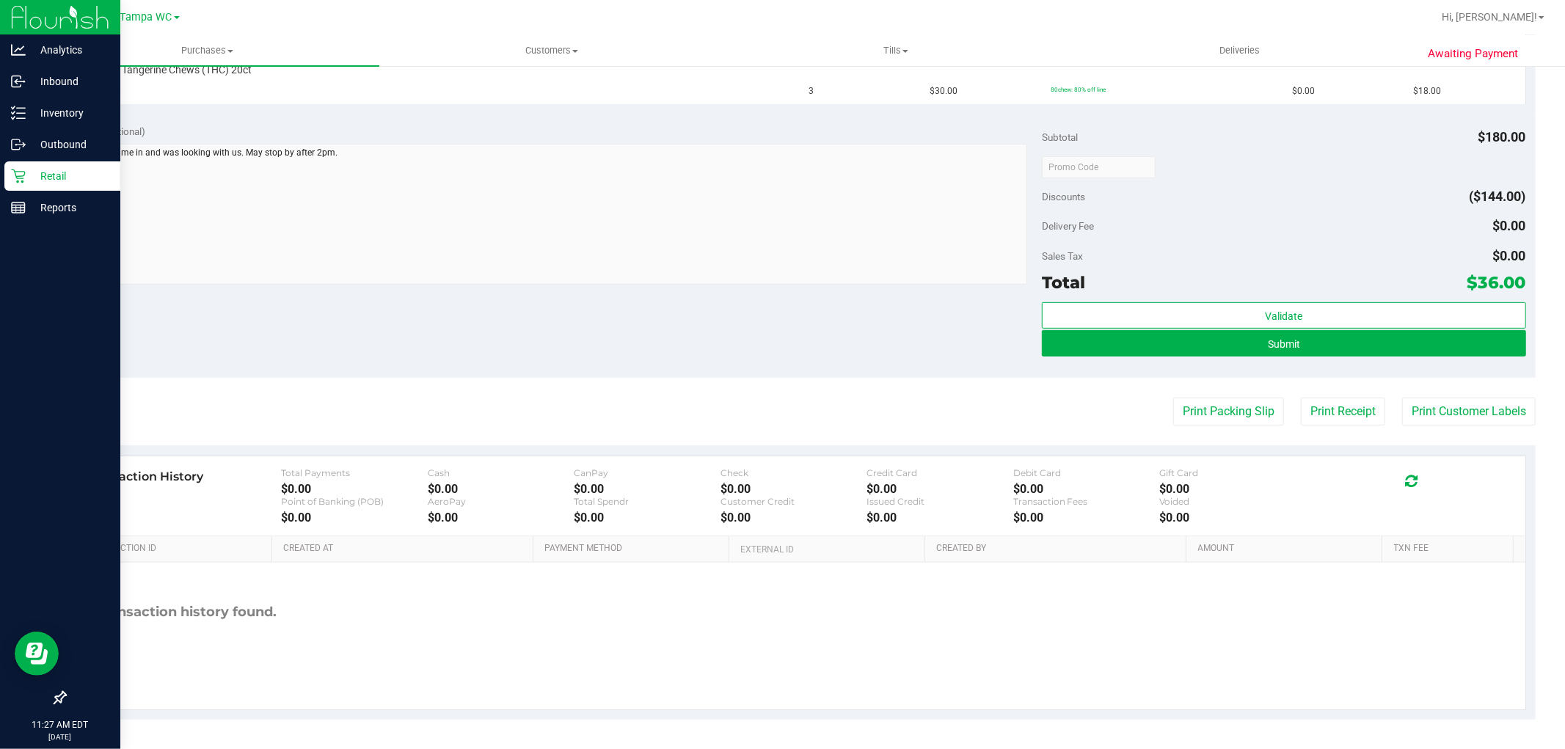
click at [46, 185] on div "Retail" at bounding box center [62, 175] width 116 height 29
